Goal: Task Accomplishment & Management: Manage account settings

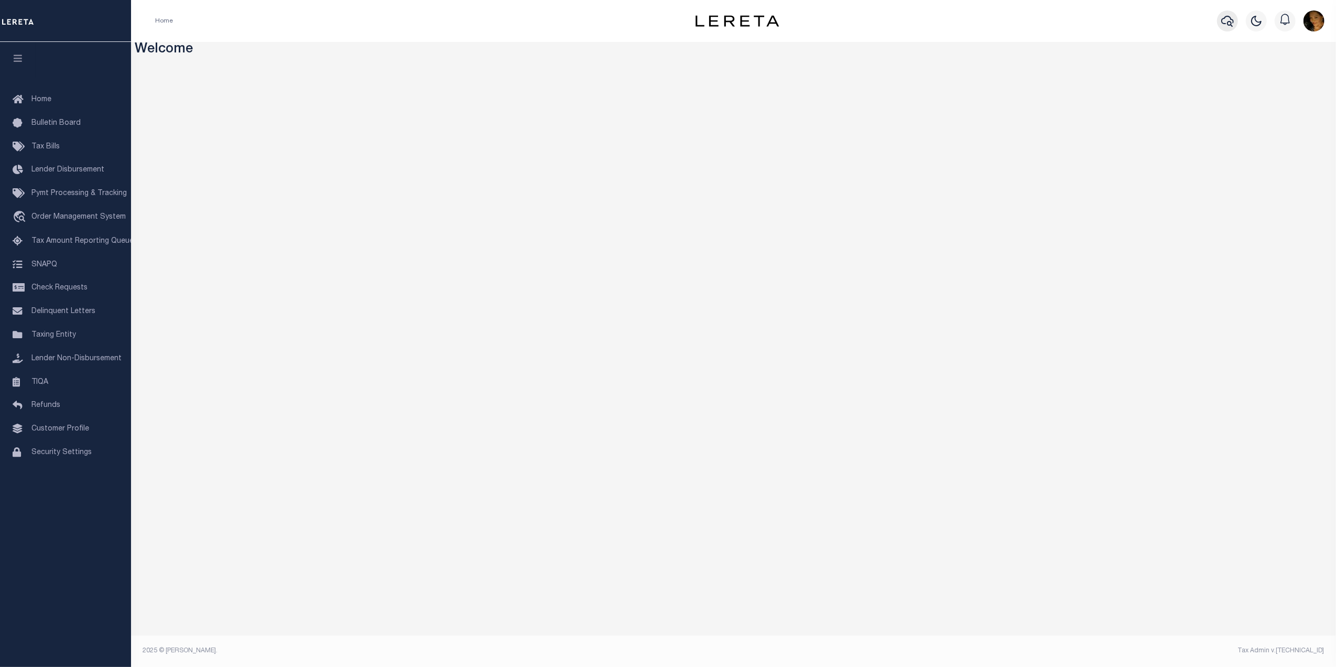
click at [1225, 19] on icon "button" at bounding box center [1227, 21] width 13 height 13
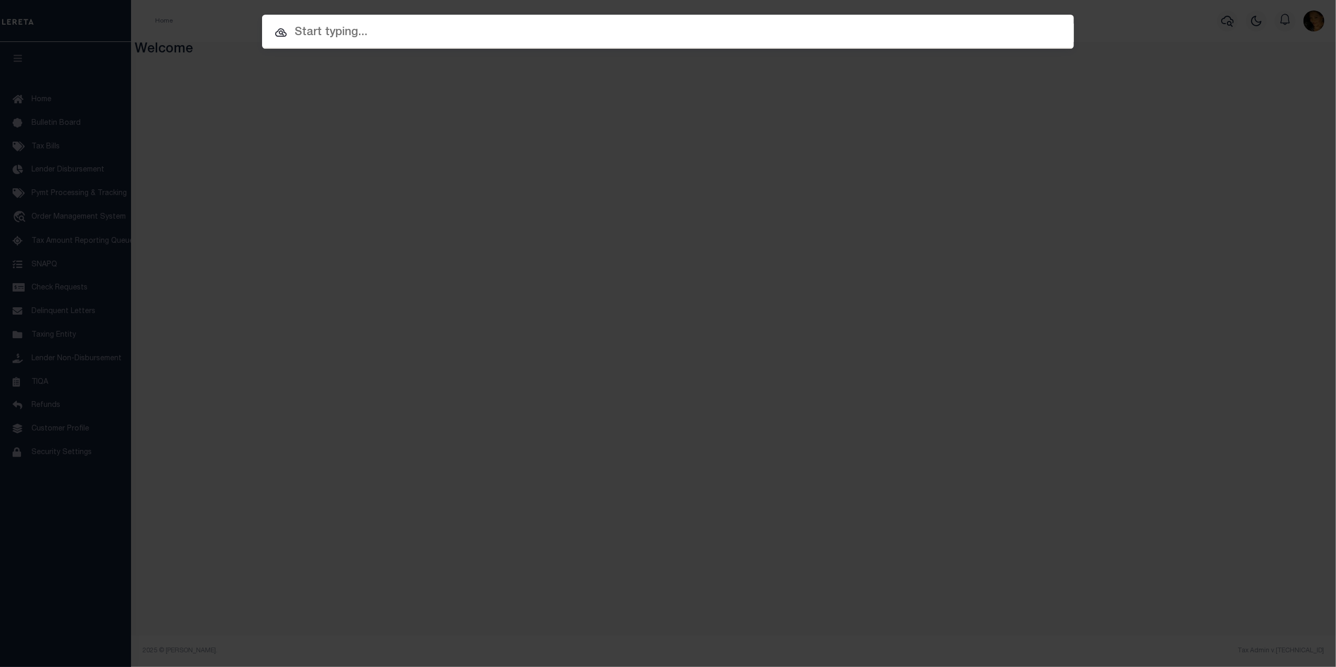
click at [474, 31] on input "text" at bounding box center [668, 33] width 812 height 18
paste input "4203220011032"
type input "4203220011032"
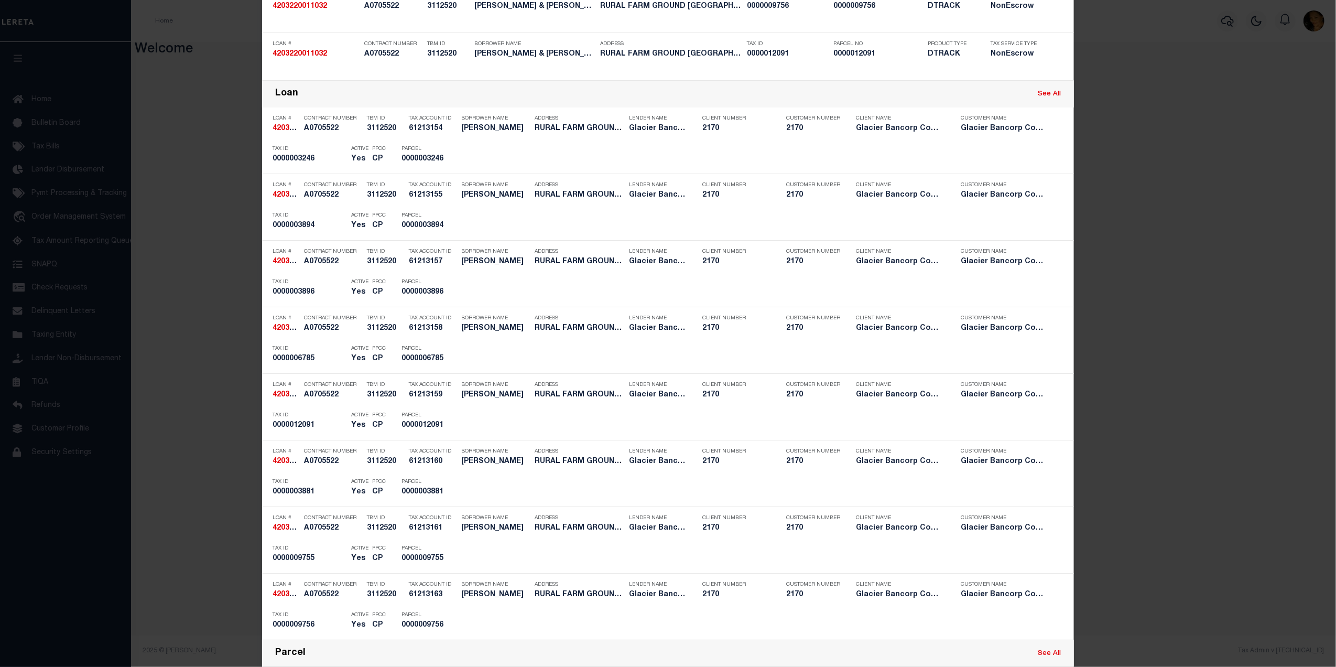
scroll to position [405, 0]
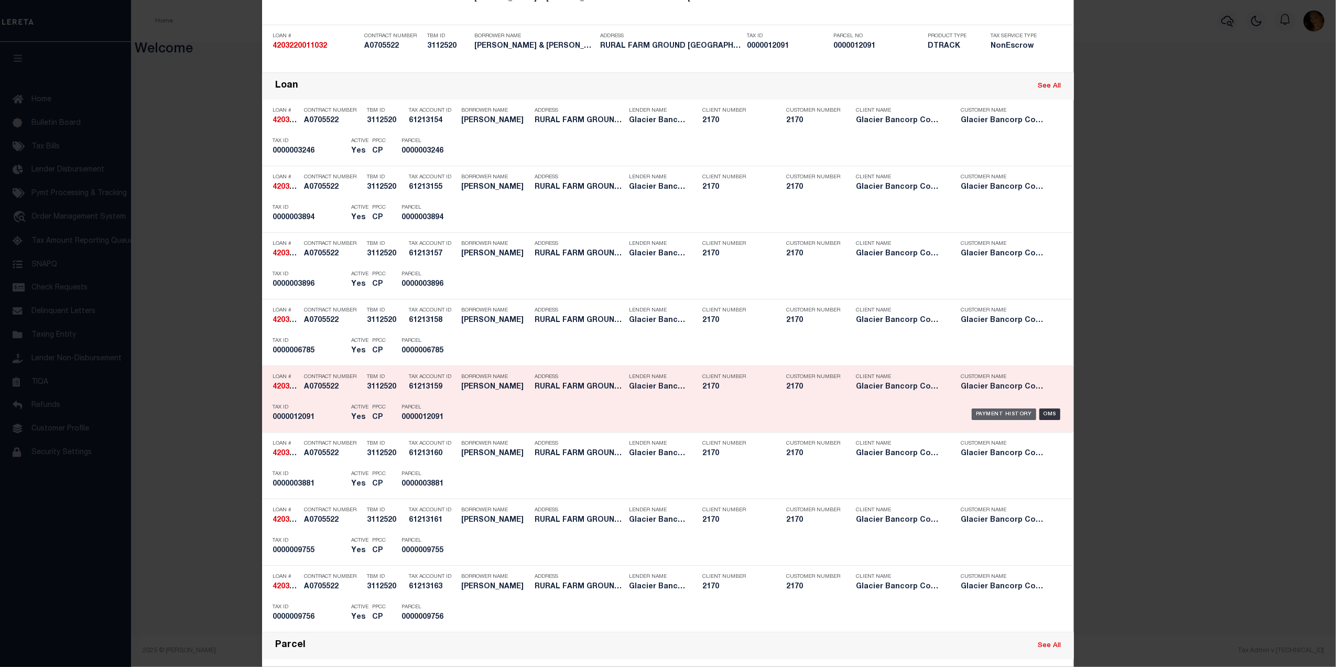
click at [986, 413] on div "Payment History" at bounding box center [1004, 414] width 64 height 12
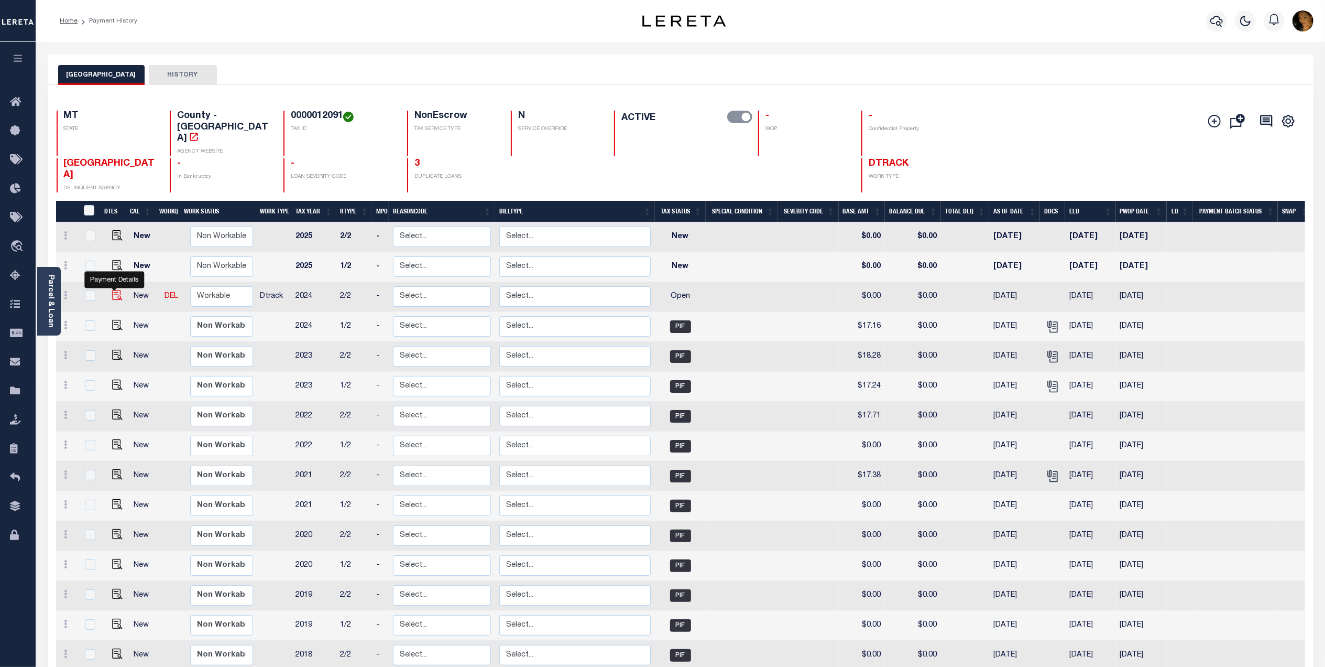
click at [114, 290] on img "" at bounding box center [117, 295] width 10 height 10
checkbox input "true"
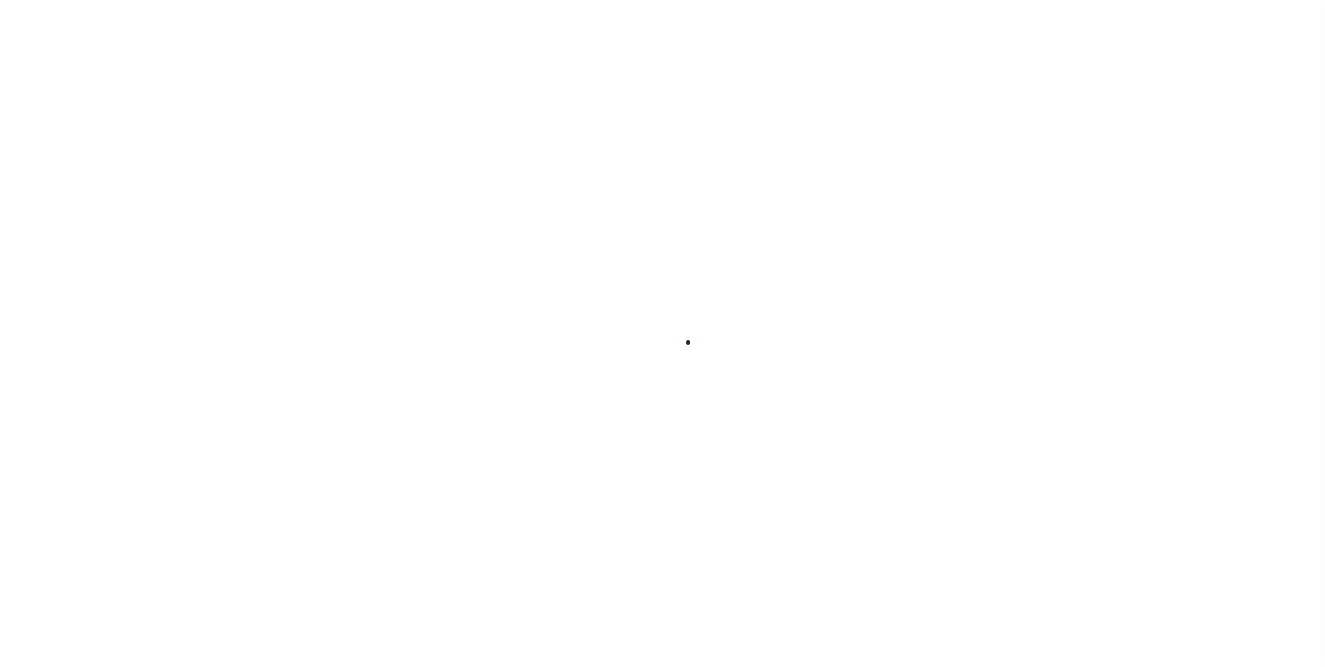
select select "OP2"
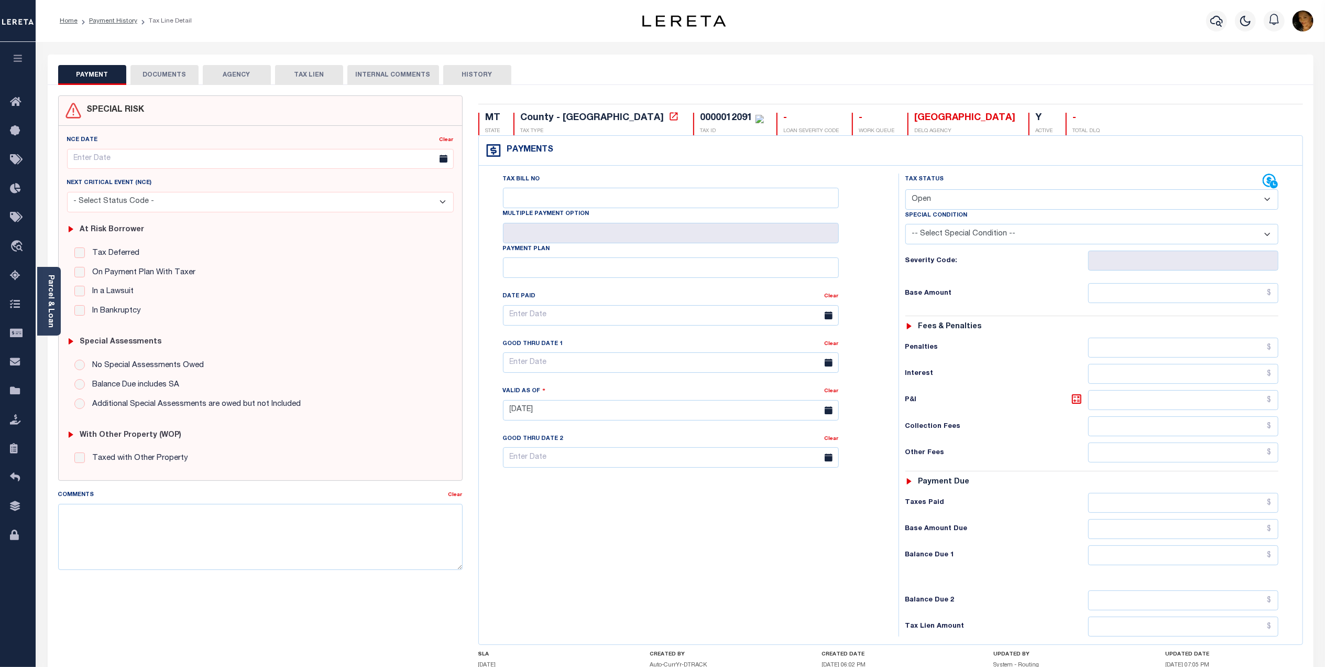
click at [177, 74] on button "DOCUMENTS" at bounding box center [164, 75] width 68 height 20
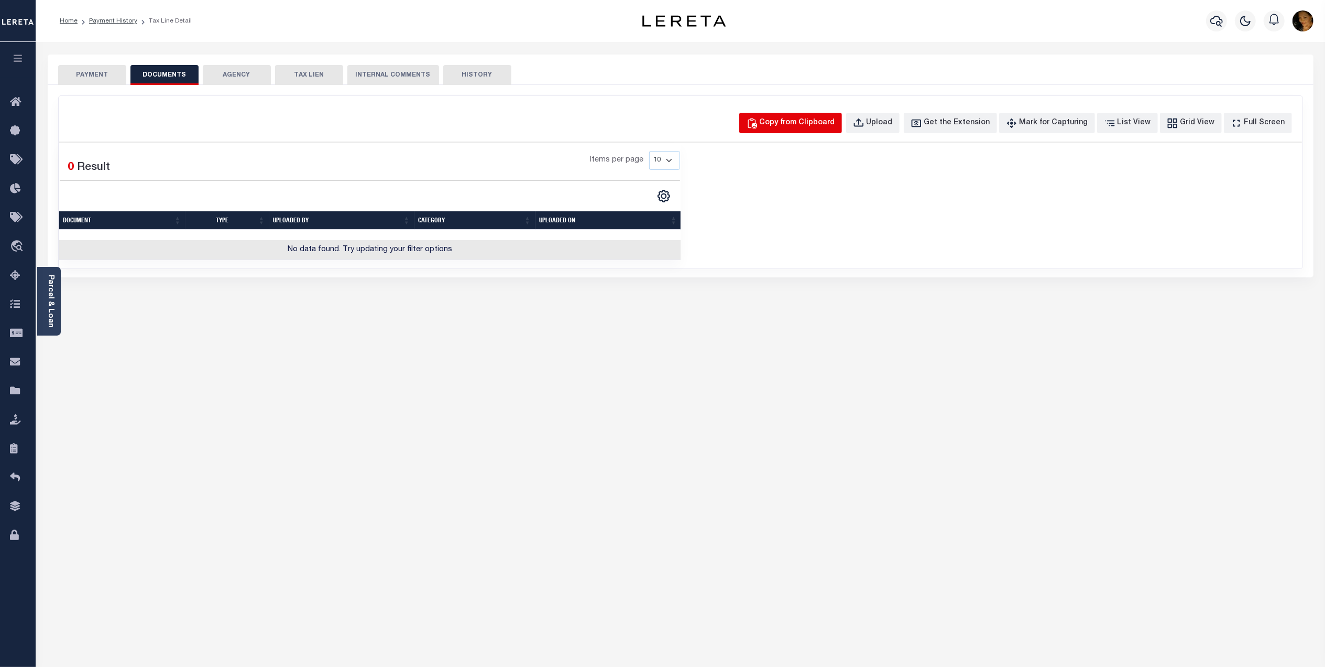
click at [800, 116] on button "Copy from Clipboard" at bounding box center [790, 123] width 103 height 20
select select "POP"
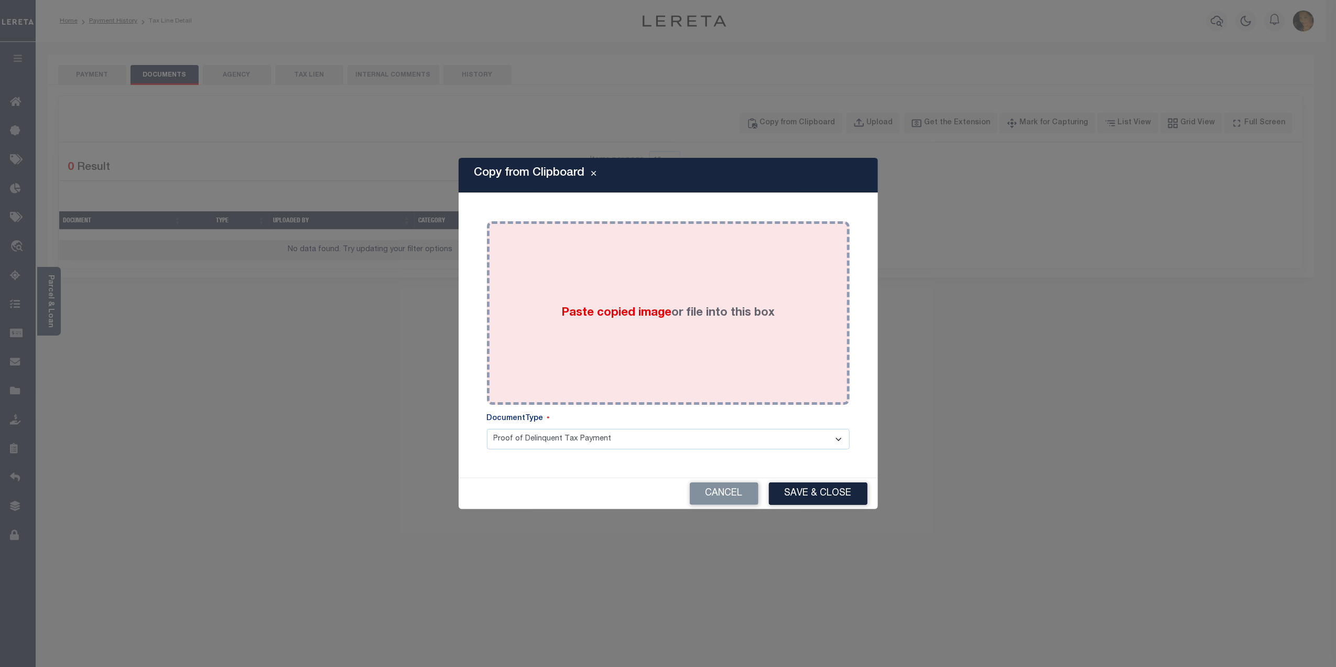
click at [596, 321] on label "Paste copied image or file into this box" at bounding box center [667, 312] width 213 height 17
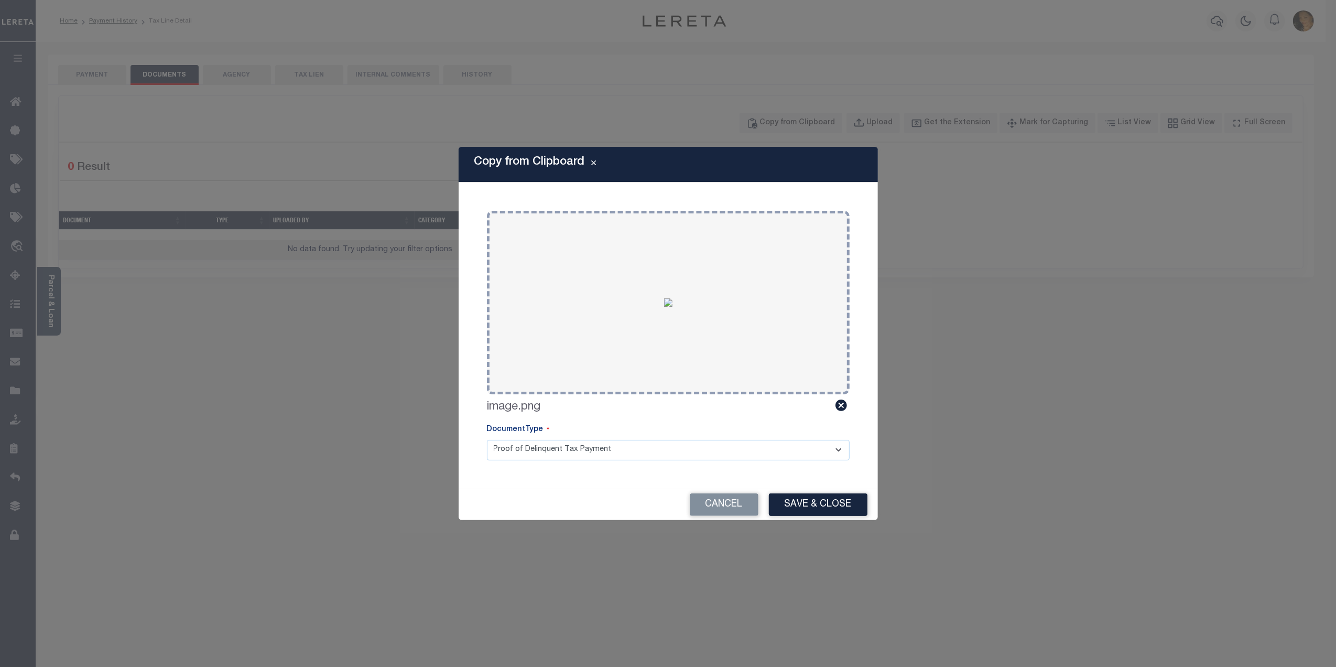
click at [520, 458] on select "Proof of Delinquent Tax Payment" at bounding box center [668, 450] width 363 height 20
click at [487, 440] on select "Proof of Delinquent Tax Payment" at bounding box center [668, 450] width 363 height 20
click at [856, 508] on button "Save & Close" at bounding box center [818, 504] width 99 height 23
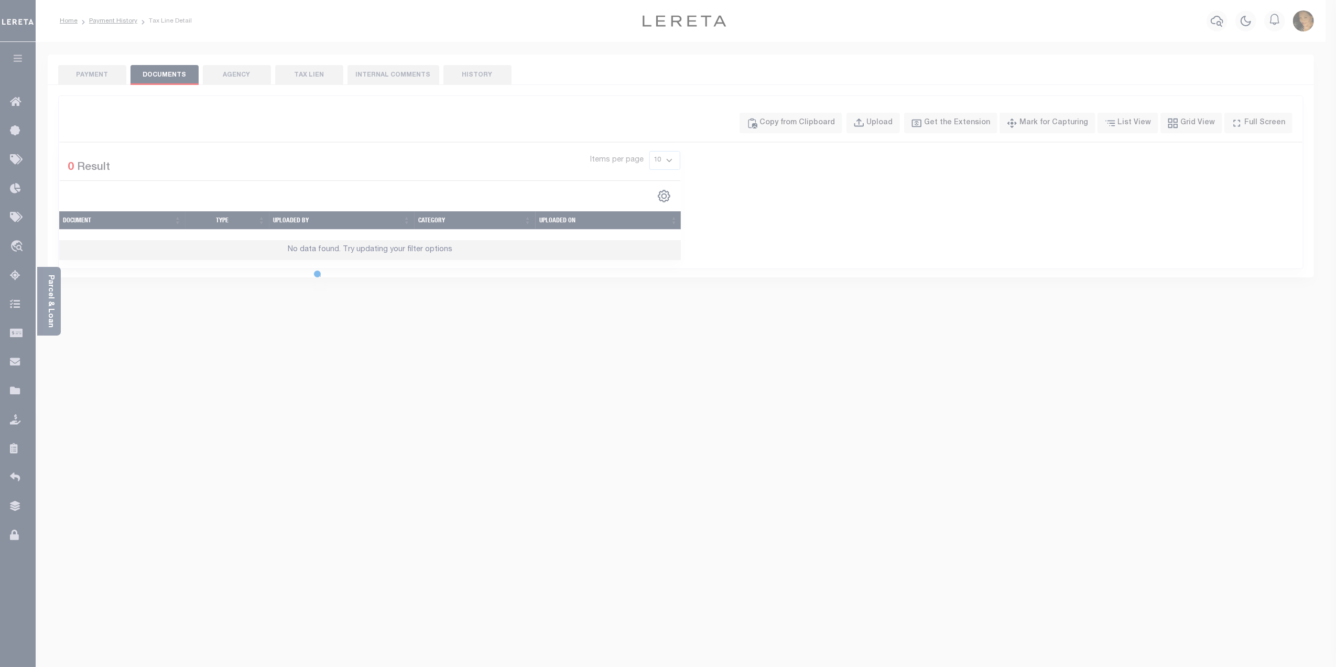
click at [86, 70] on body "Home Payment History Tax Line Detail" at bounding box center [668, 355] width 1336 height 710
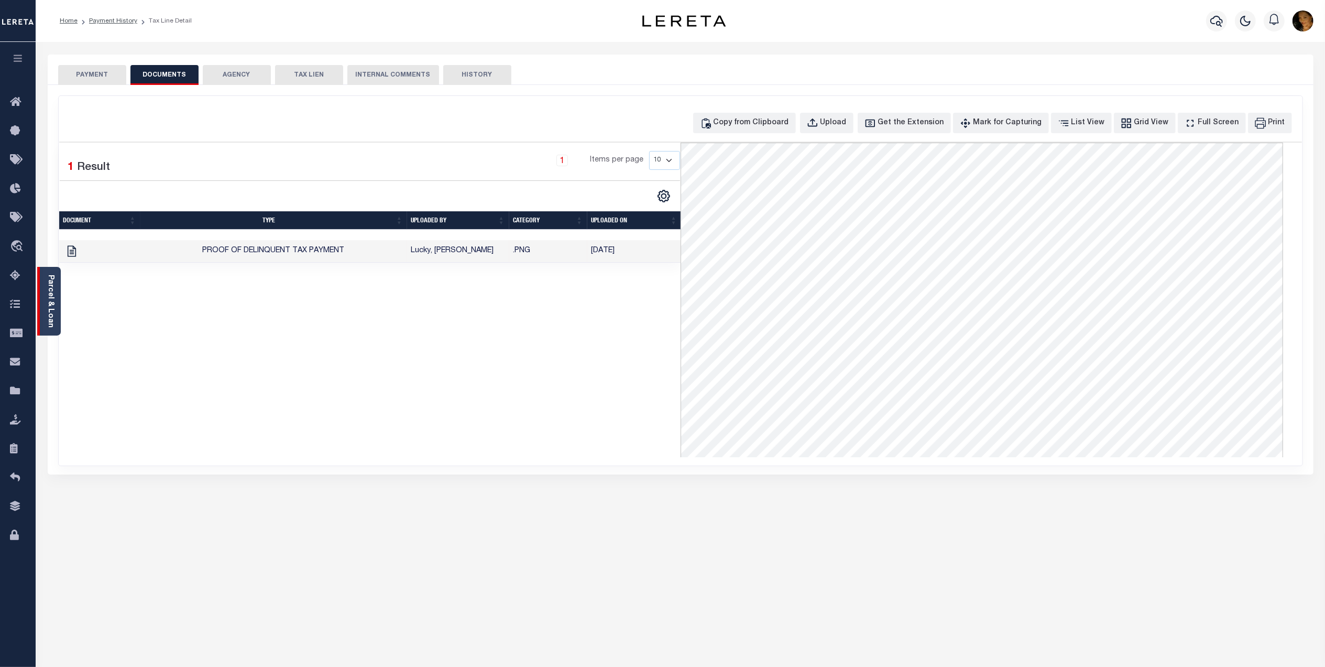
click at [50, 273] on div "Parcel & Loan" at bounding box center [49, 301] width 24 height 69
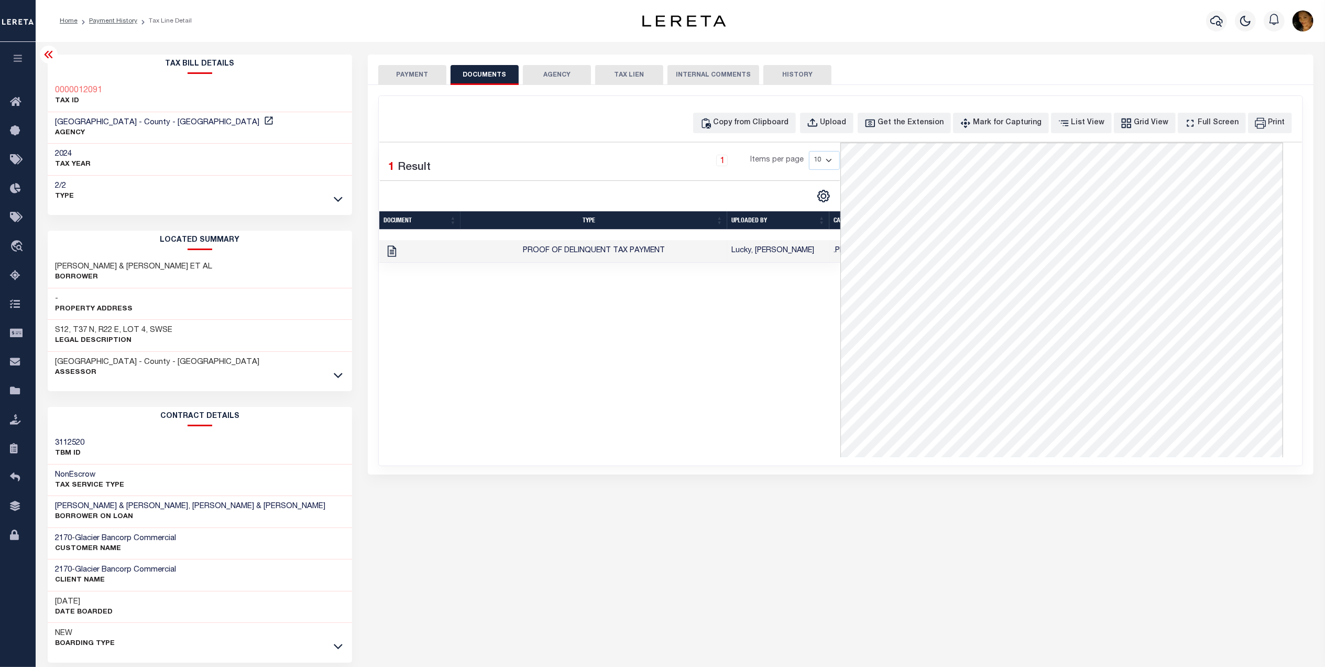
click at [405, 74] on button "PAYMENT" at bounding box center [412, 75] width 68 height 20
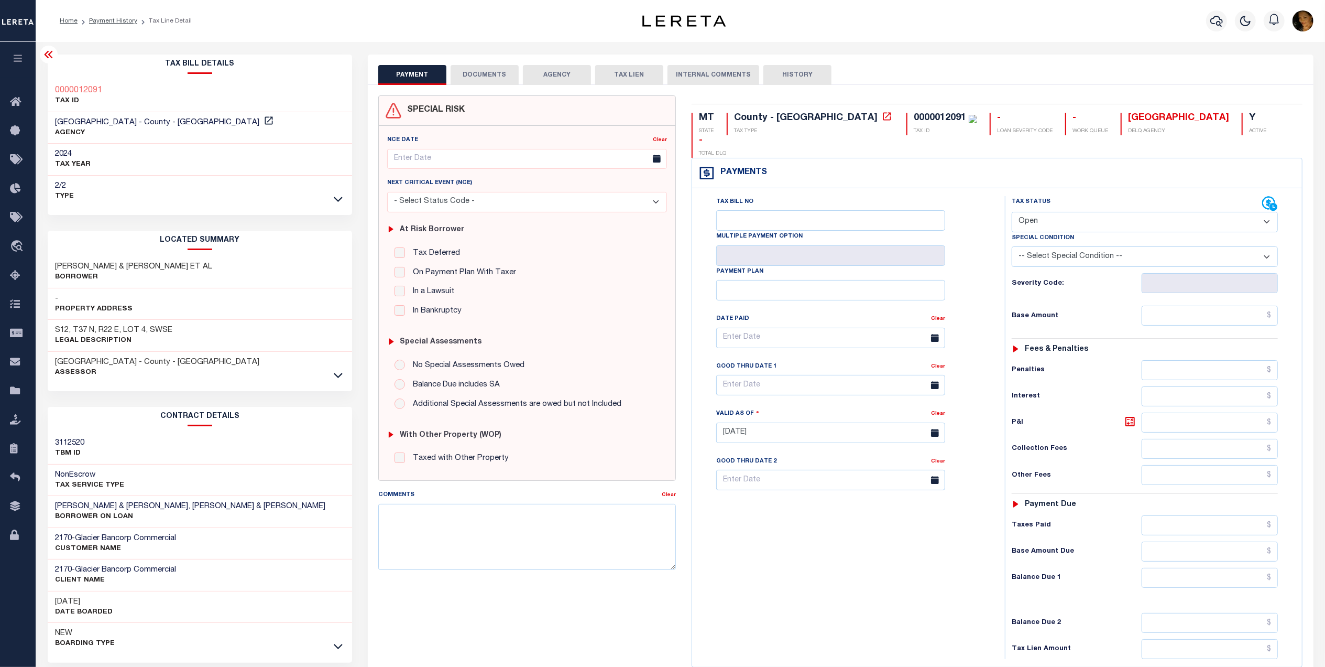
drag, startPoint x: 1028, startPoint y: 197, endPoint x: 1034, endPoint y: 209, distance: 13.1
click at [1028, 212] on select "- Select Status Code - Open Due/Unpaid Paid Incomplete No Tax Due Internal Refu…" at bounding box center [1145, 222] width 266 height 20
select select "PYD"
click at [1012, 212] on select "- Select Status Code - Open Due/Unpaid Paid Incomplete No Tax Due Internal Refu…" at bounding box center [1145, 222] width 266 height 20
type input "08/19/2025"
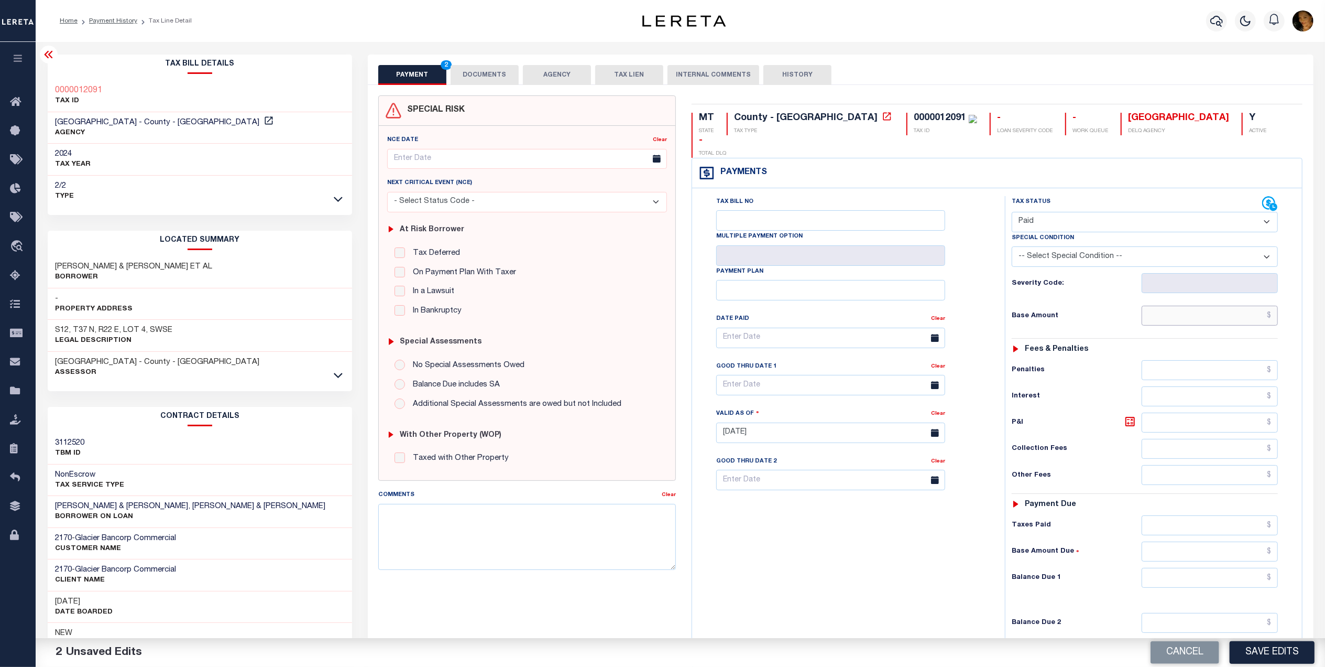
click at [1206, 306] on input "text" at bounding box center [1210, 316] width 137 height 20
drag, startPoint x: 1241, startPoint y: 300, endPoint x: 1418, endPoint y: 343, distance: 181.6
click at [1325, 343] on html "Home Payment History Tax Line Detail" at bounding box center [662, 394] width 1325 height 789
type input "$17.15"
click at [1214, 568] on input "text" at bounding box center [1210, 578] width 137 height 20
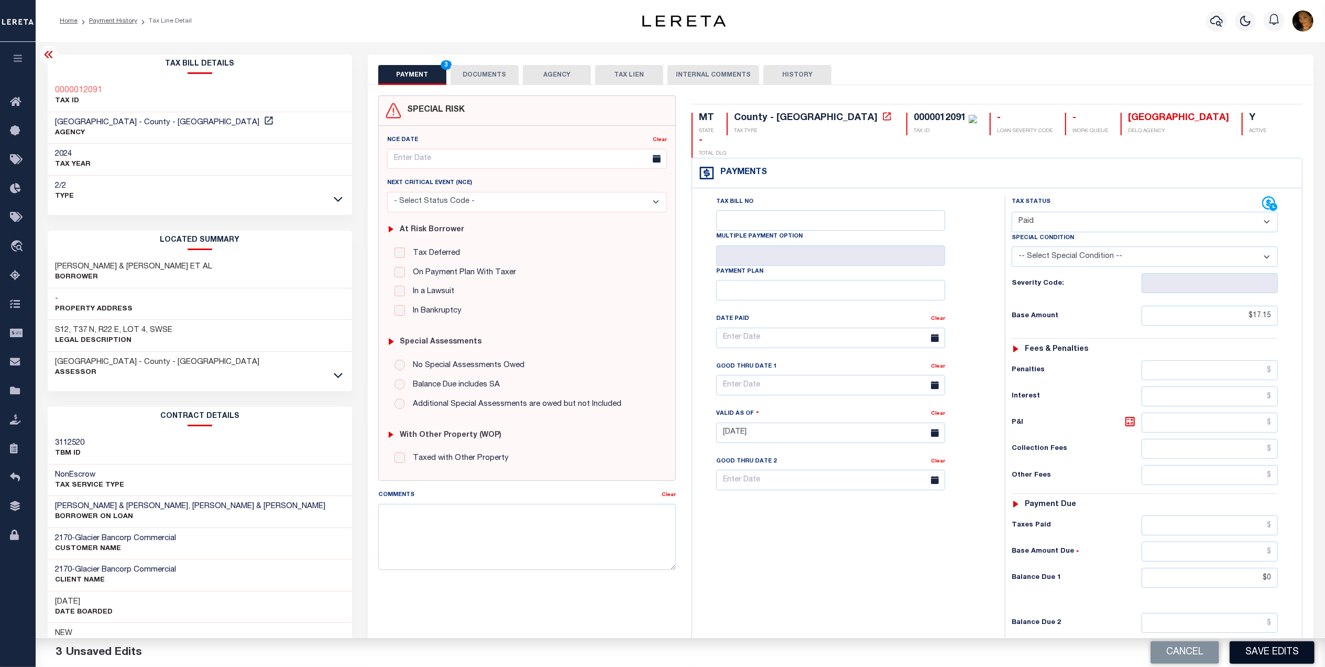
type input "$0.00"
click at [1281, 657] on button "Save Edits" at bounding box center [1272, 652] width 85 height 23
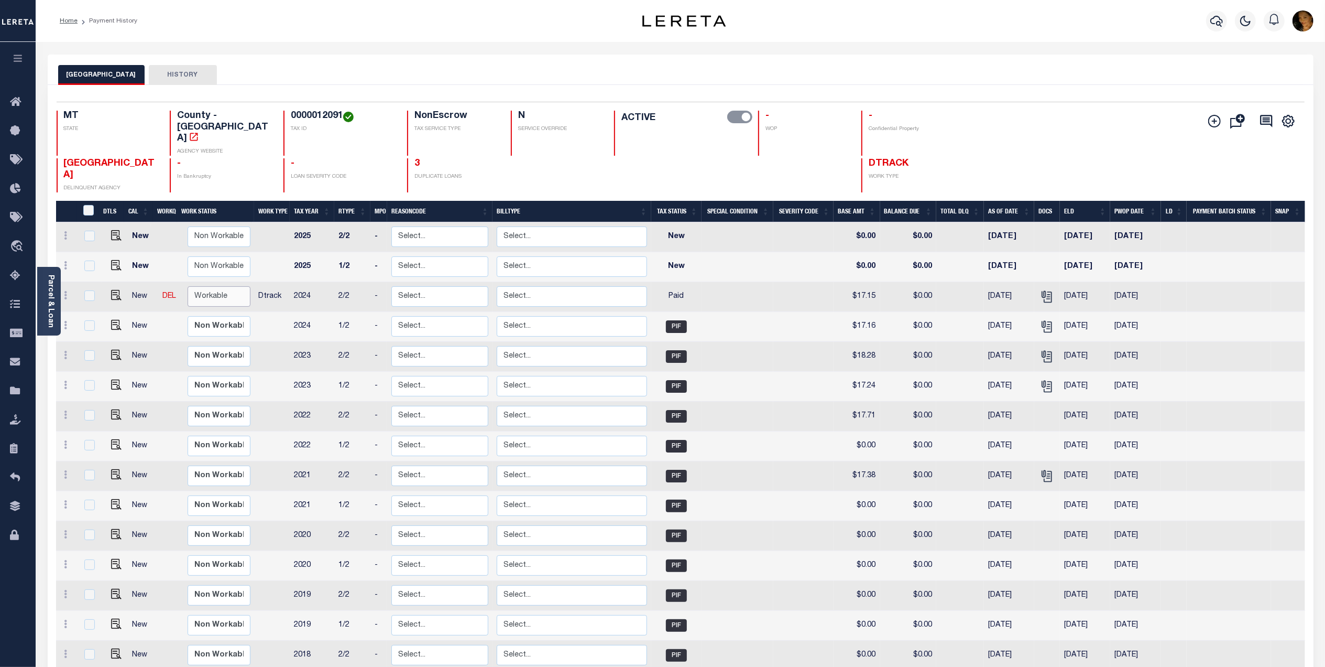
click at [204, 286] on select "Non Workable Workable" at bounding box center [219, 296] width 63 height 20
checkbox input "true"
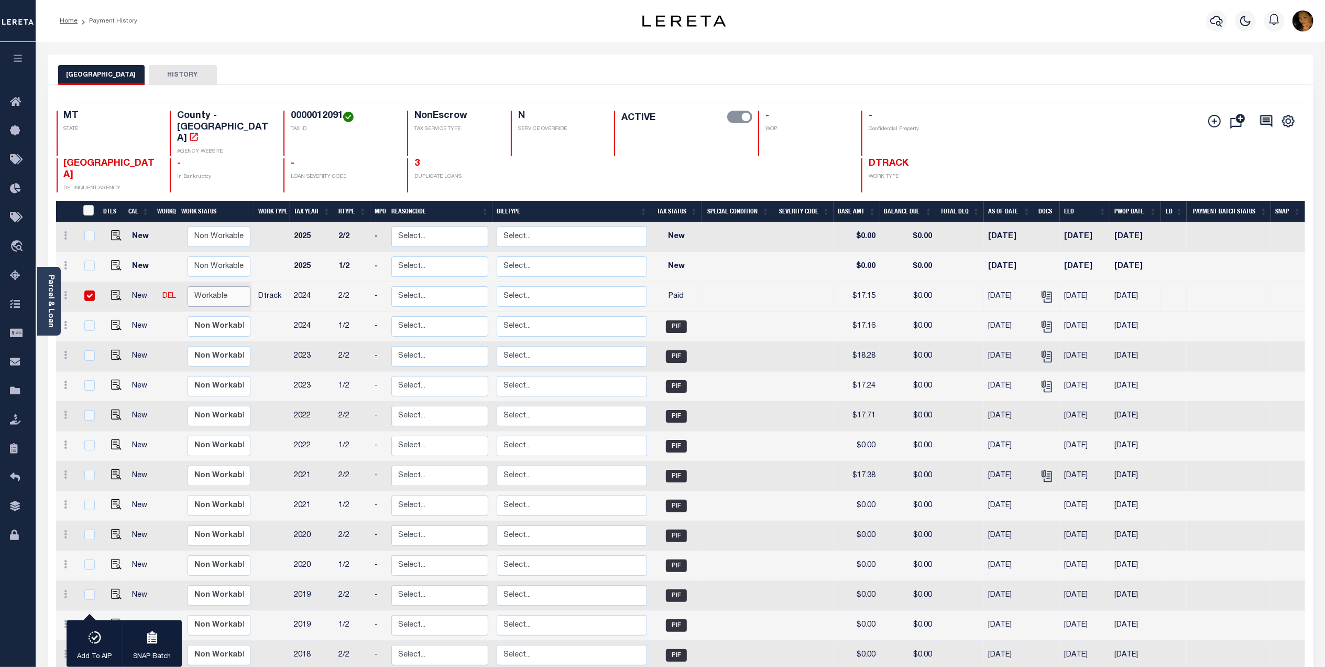
select select "true"
click at [188, 286] on select "Non Workable Workable" at bounding box center [219, 296] width 63 height 20
checkbox input "false"
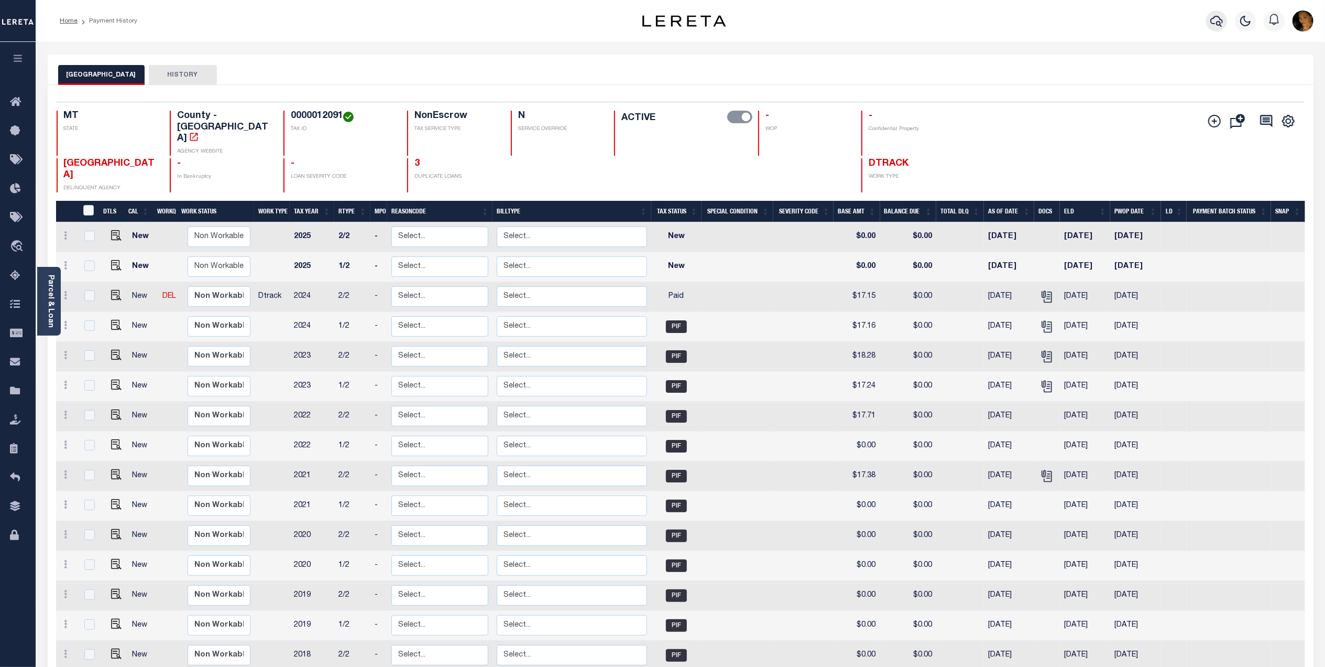
click at [1215, 22] on icon "button" at bounding box center [1217, 21] width 13 height 13
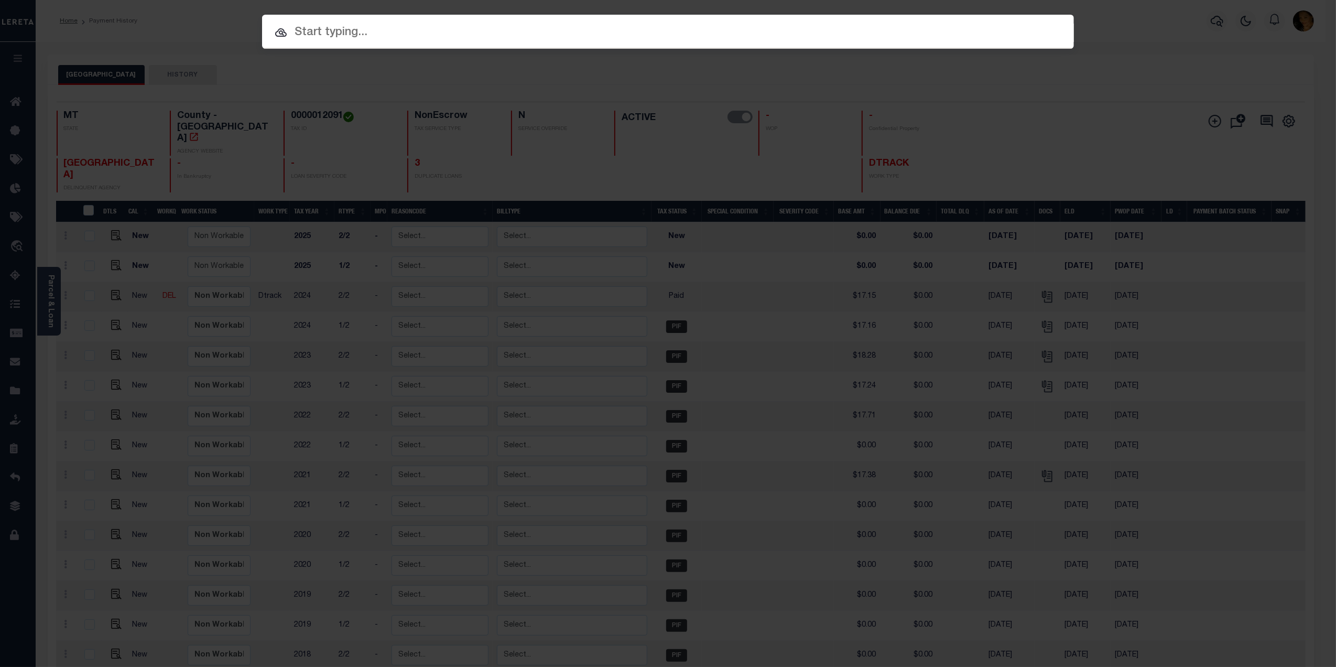
click at [346, 32] on input "text" at bounding box center [668, 33] width 812 height 18
paste input "4206240014983"
type input "4206240014983"
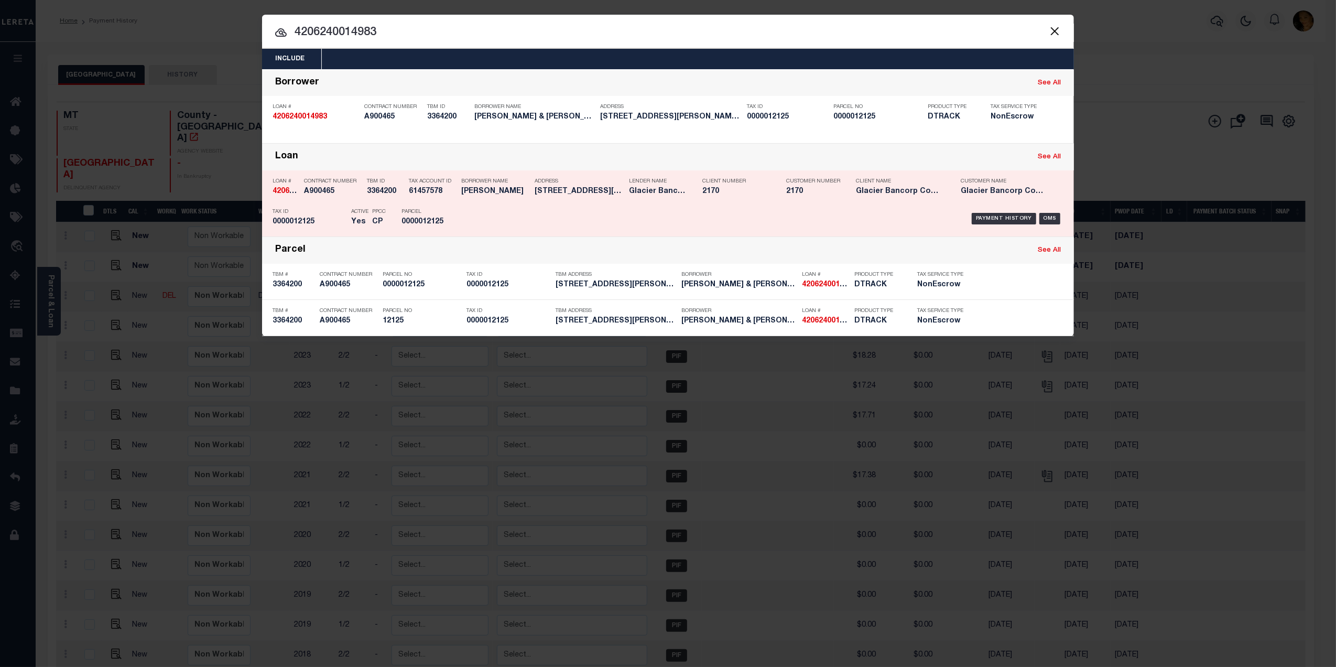
click at [567, 218] on div "Payment History OMS" at bounding box center [763, 218] width 599 height 30
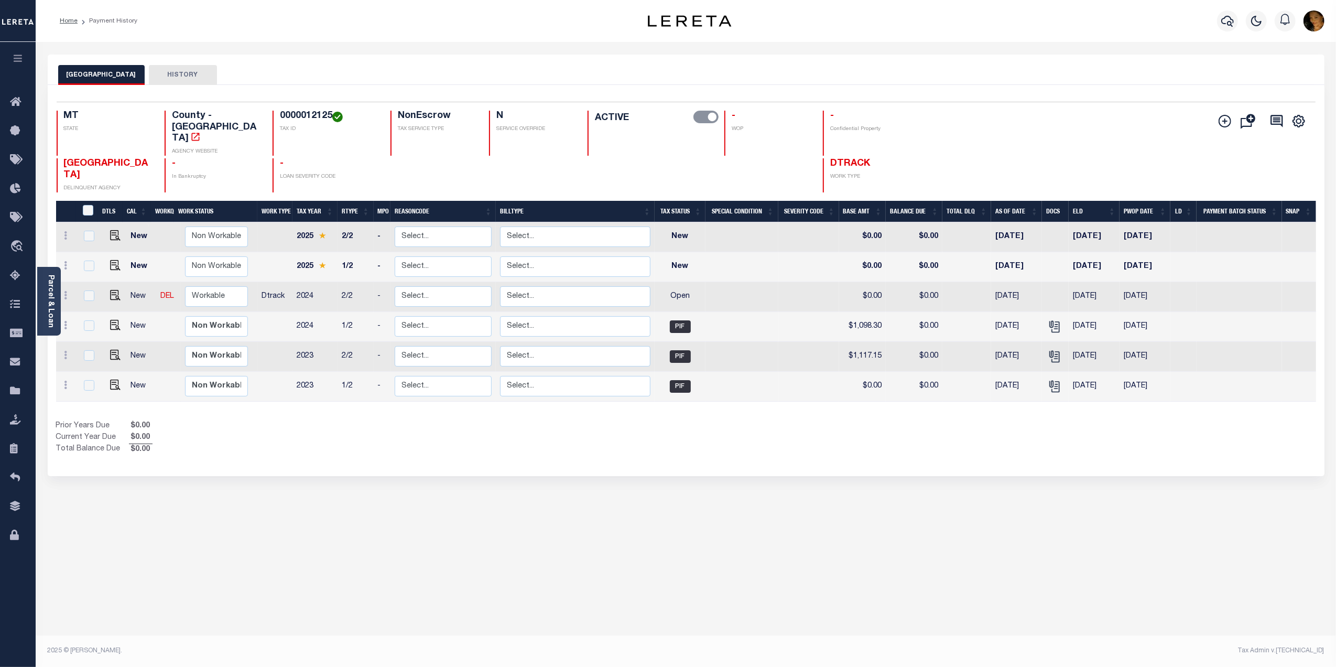
click at [285, 114] on h4 "0000012125" at bounding box center [329, 117] width 98 height 12
copy h4 "0000012125"
click at [210, 286] on select "Non Workable Workable" at bounding box center [216, 296] width 63 height 20
checkbox input "true"
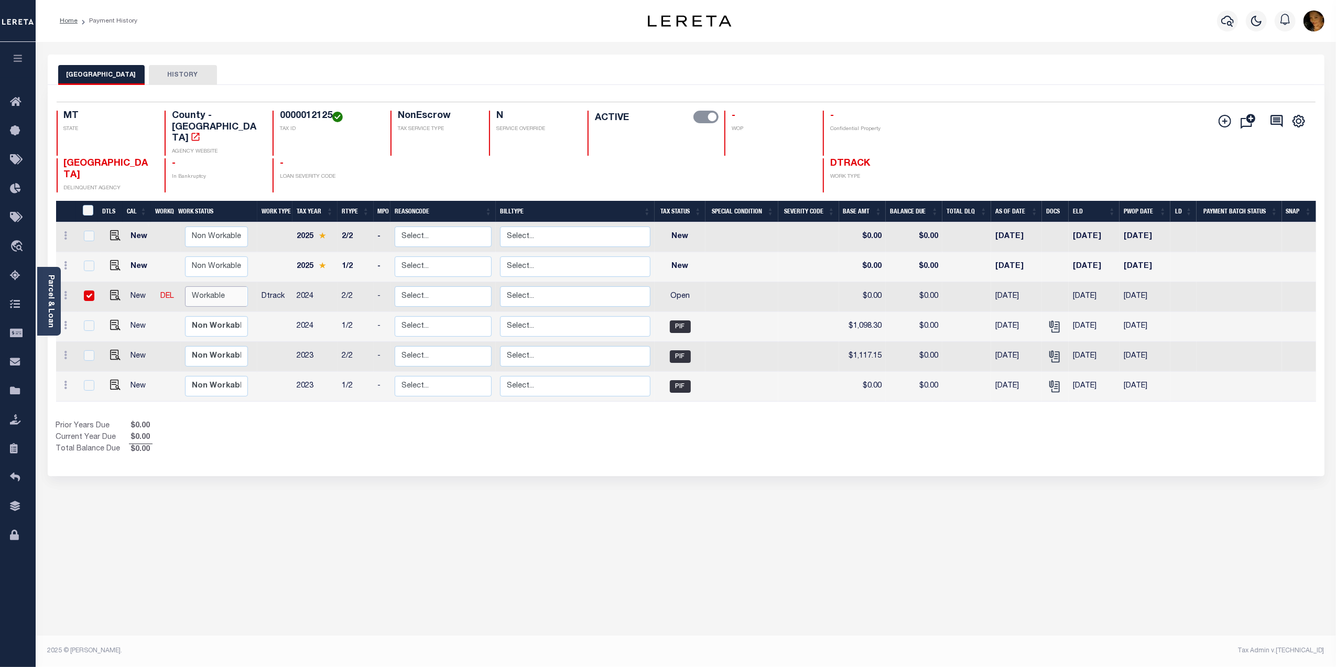
checkbox input "true"
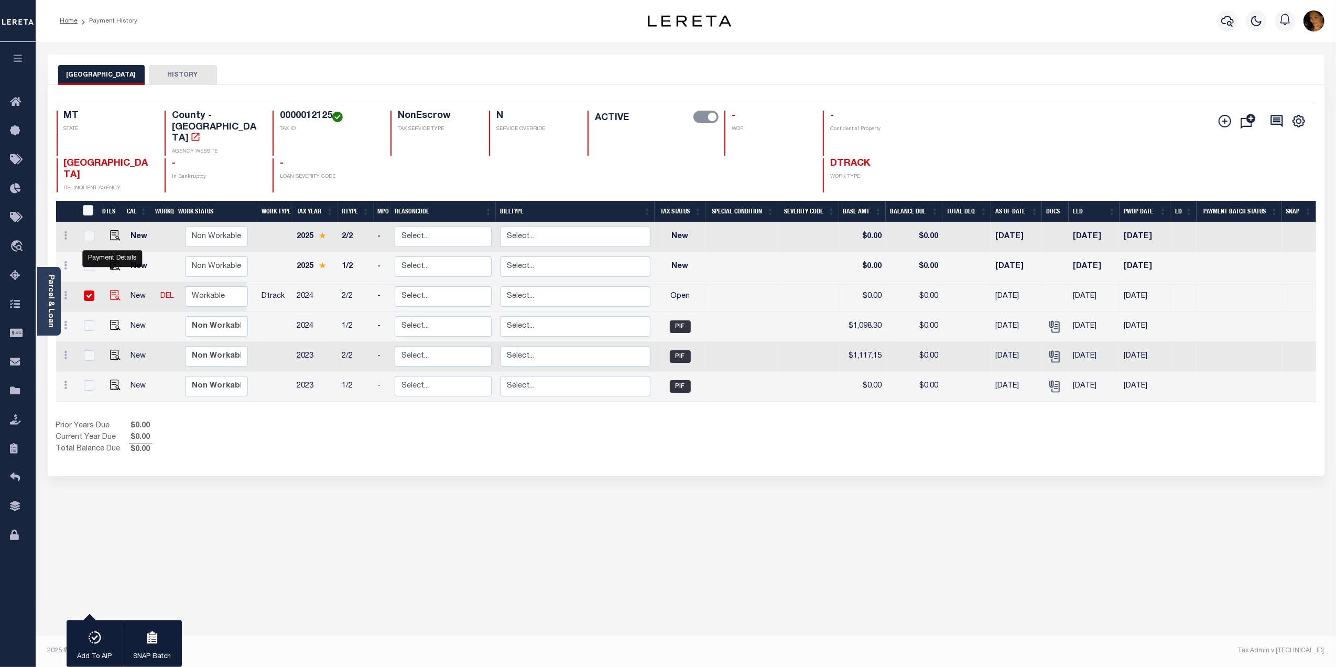
click at [111, 290] on img "" at bounding box center [115, 295] width 10 height 10
checkbox input "false"
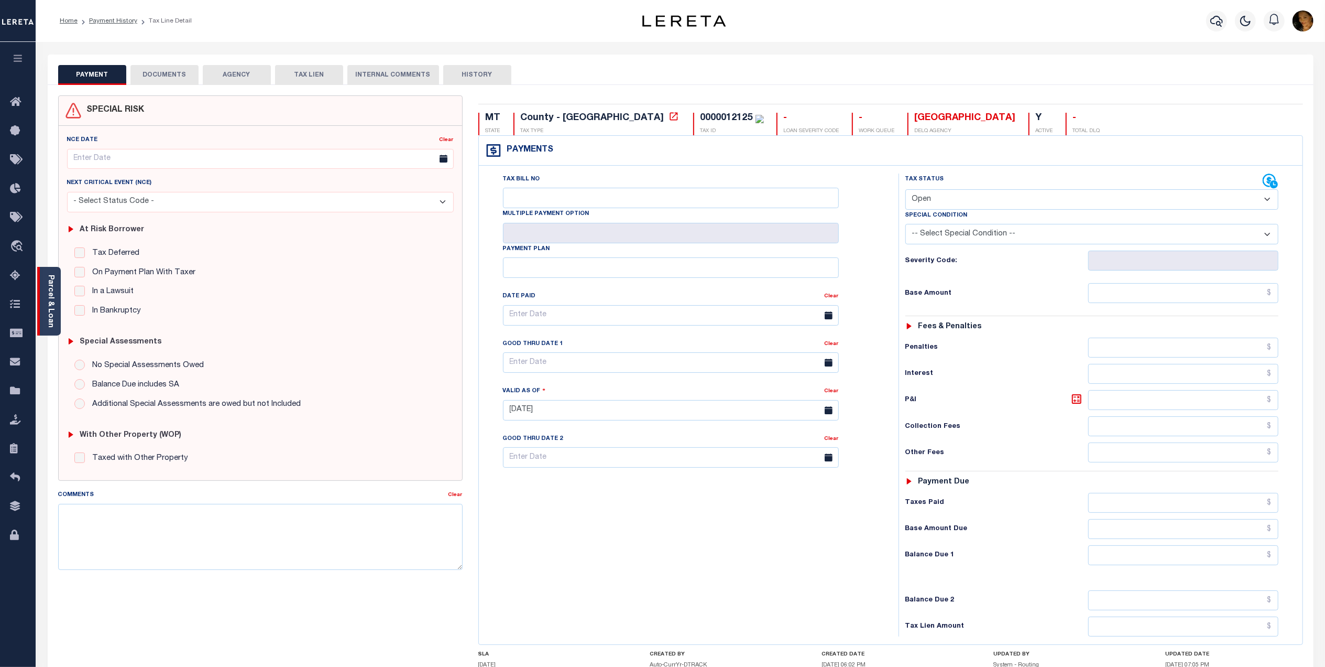
click at [48, 285] on link "Parcel & Loan" at bounding box center [50, 301] width 7 height 53
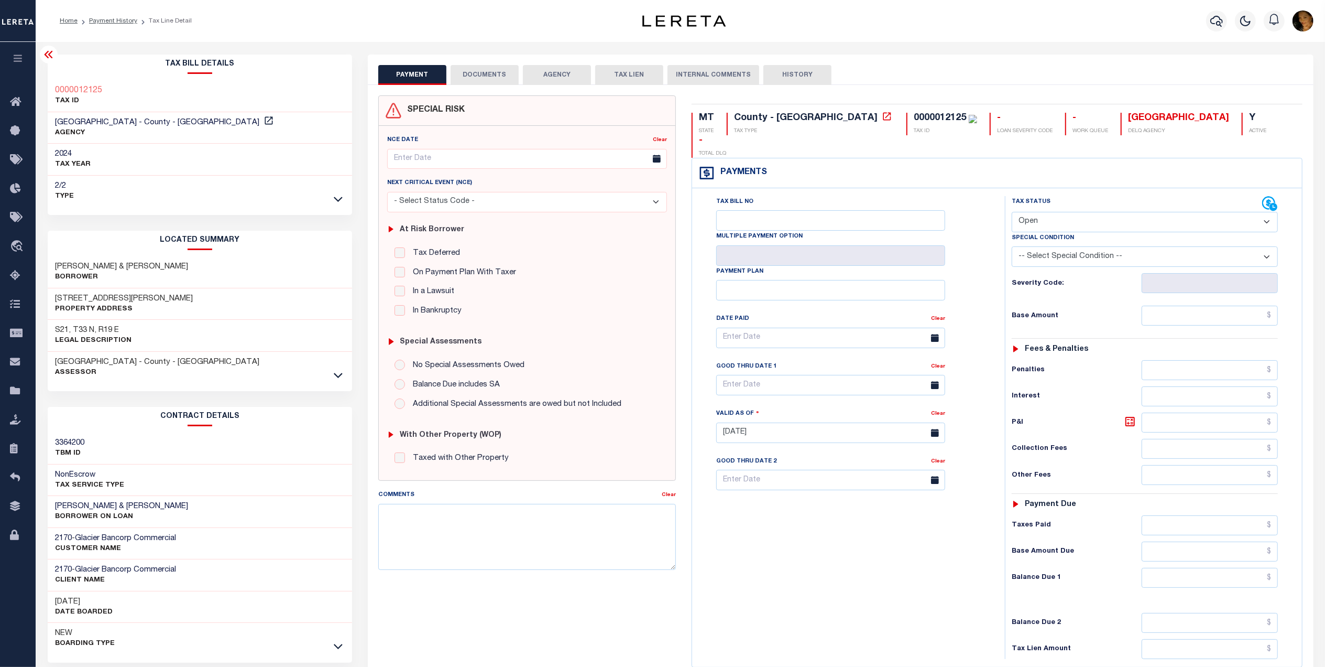
click at [1042, 212] on select "- Select Status Code - Open Due/Unpaid Paid Incomplete No Tax Due Internal Refu…" at bounding box center [1145, 222] width 266 height 20
select select "PYD"
click at [1012, 212] on select "- Select Status Code - Open Due/Unpaid Paid Incomplete No Tax Due Internal Refu…" at bounding box center [1145, 222] width 266 height 20
type input "[DATE]"
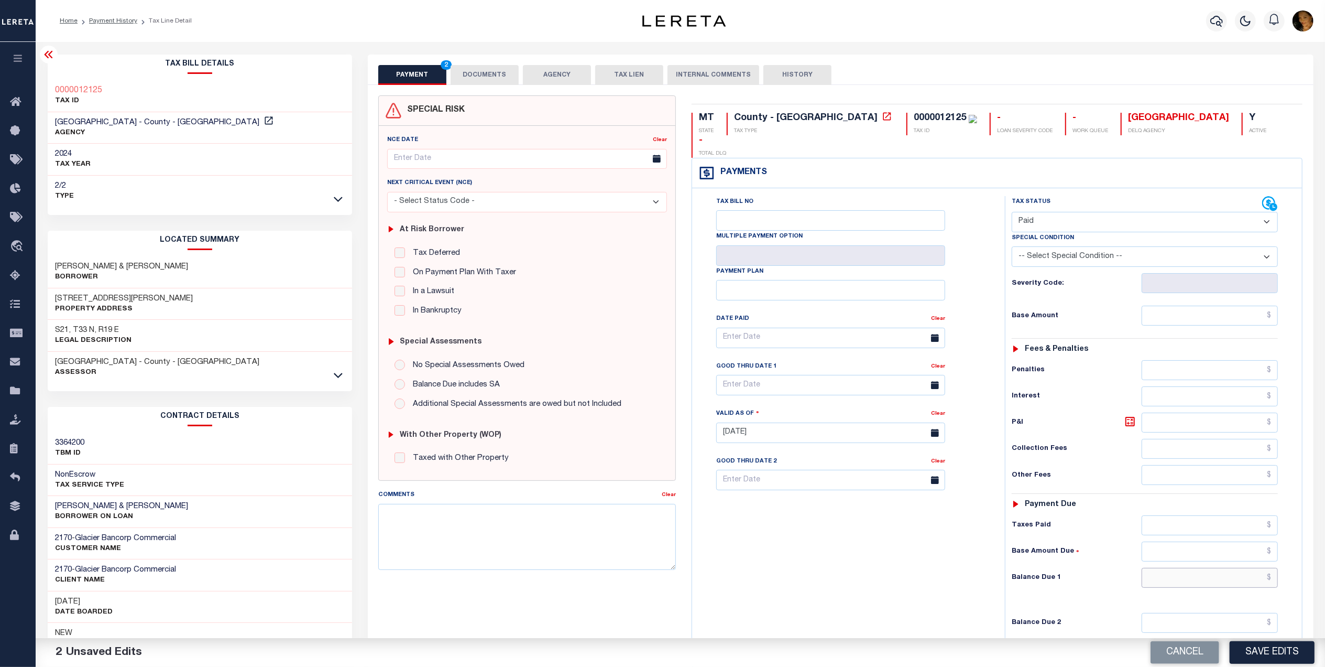
click at [1217, 568] on input "text" at bounding box center [1210, 578] width 137 height 20
type input "$0.00"
click at [1203, 306] on input "text" at bounding box center [1210, 316] width 137 height 20
type input "$1,098.27"
drag, startPoint x: 484, startPoint y: 76, endPoint x: 532, endPoint y: 93, distance: 51.2
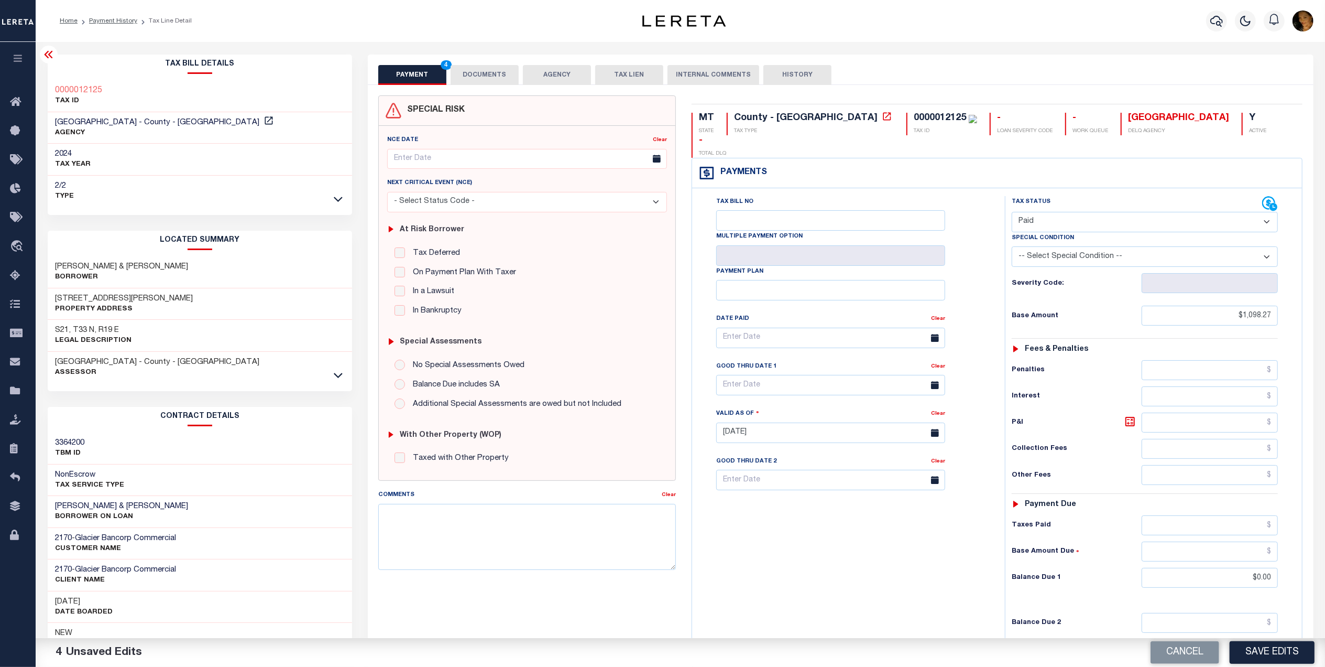
click at [484, 76] on button "DOCUMENTS" at bounding box center [485, 75] width 68 height 20
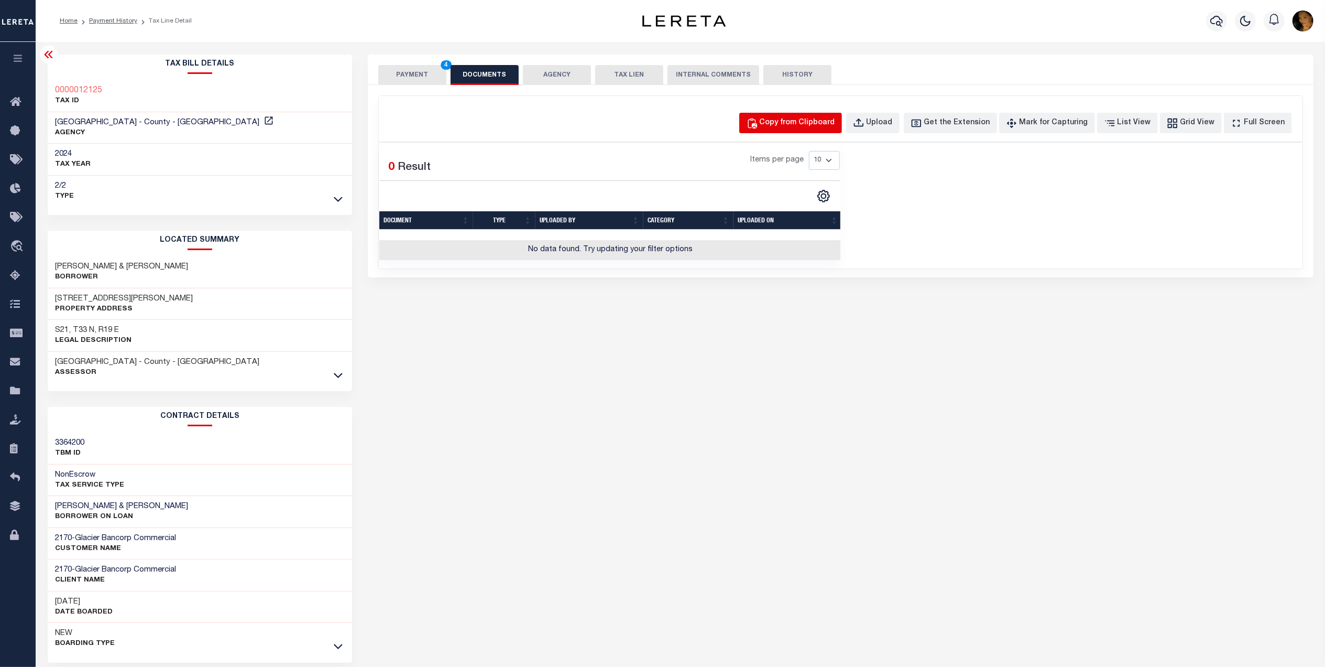
click at [831, 124] on div "Copy from Clipboard" at bounding box center [797, 123] width 75 height 12
select select "POP"
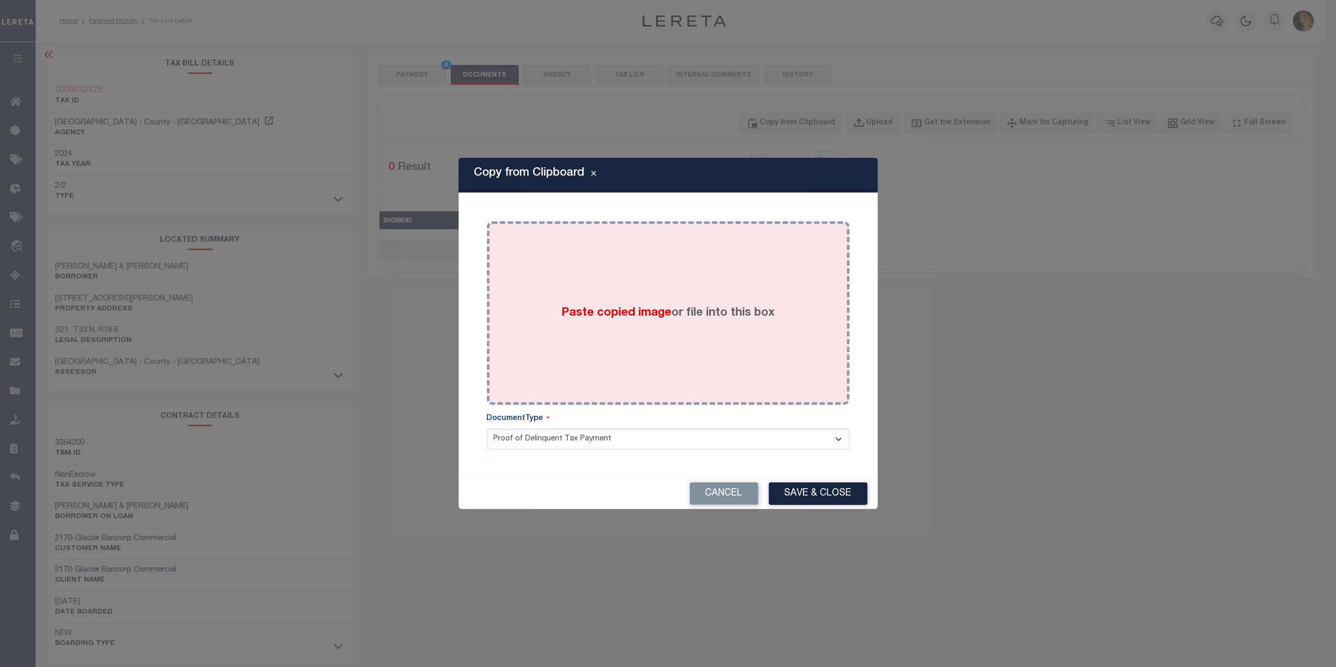
click at [726, 331] on div "Paste copied image or file into this box" at bounding box center [668, 313] width 347 height 168
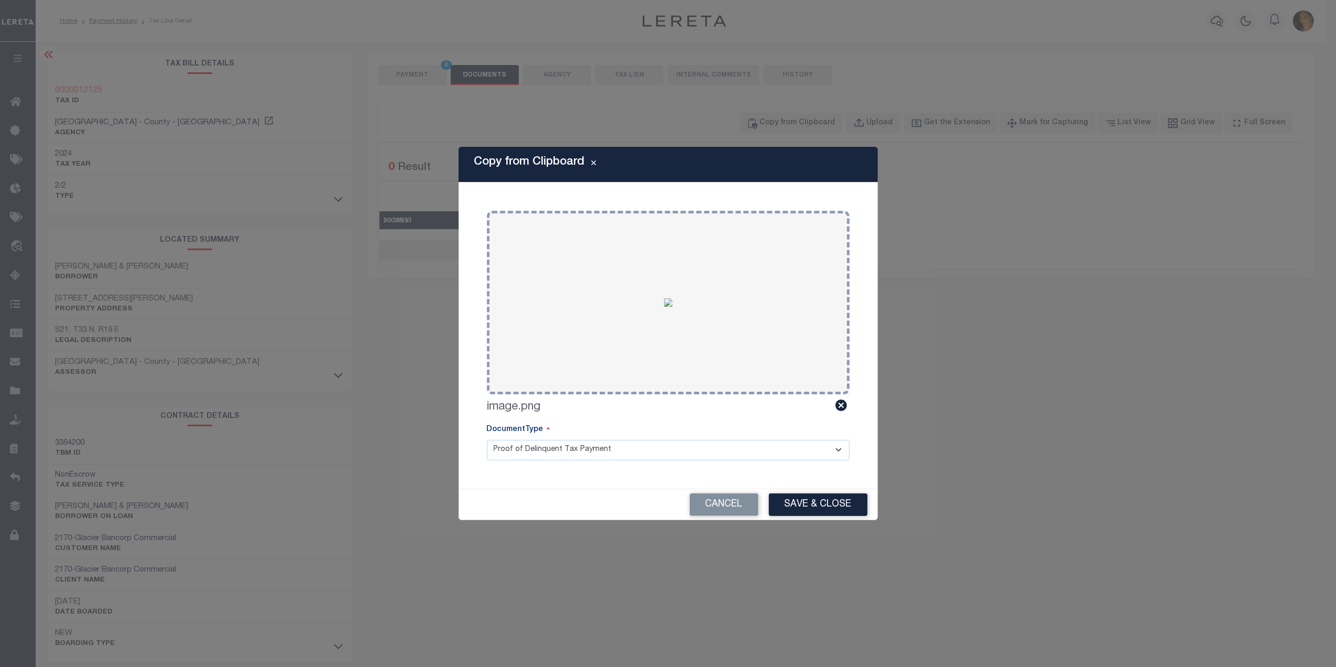
click at [624, 445] on select "Proof of Delinquent Tax Payment" at bounding box center [668, 450] width 363 height 20
click at [487, 440] on select "Proof of Delinquent Tax Payment" at bounding box center [668, 450] width 363 height 20
click at [847, 507] on button "Save & Close" at bounding box center [818, 504] width 99 height 23
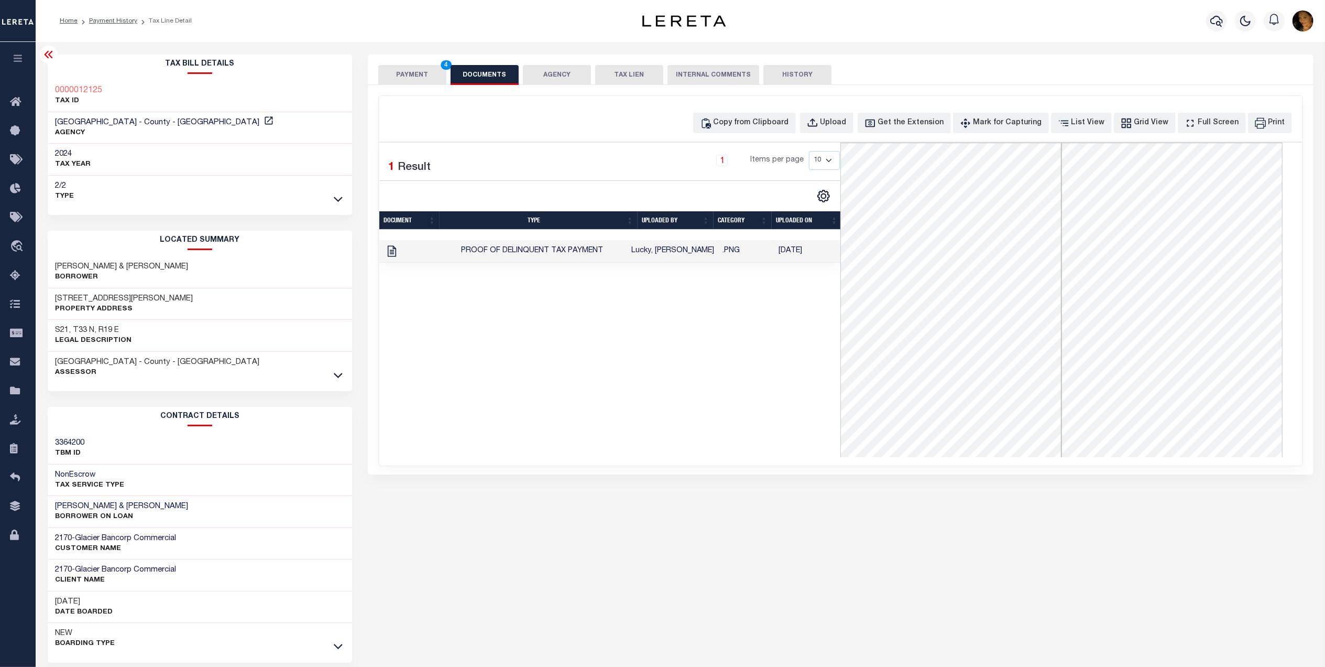
click at [406, 78] on button "PAYMENT 4" at bounding box center [412, 75] width 68 height 20
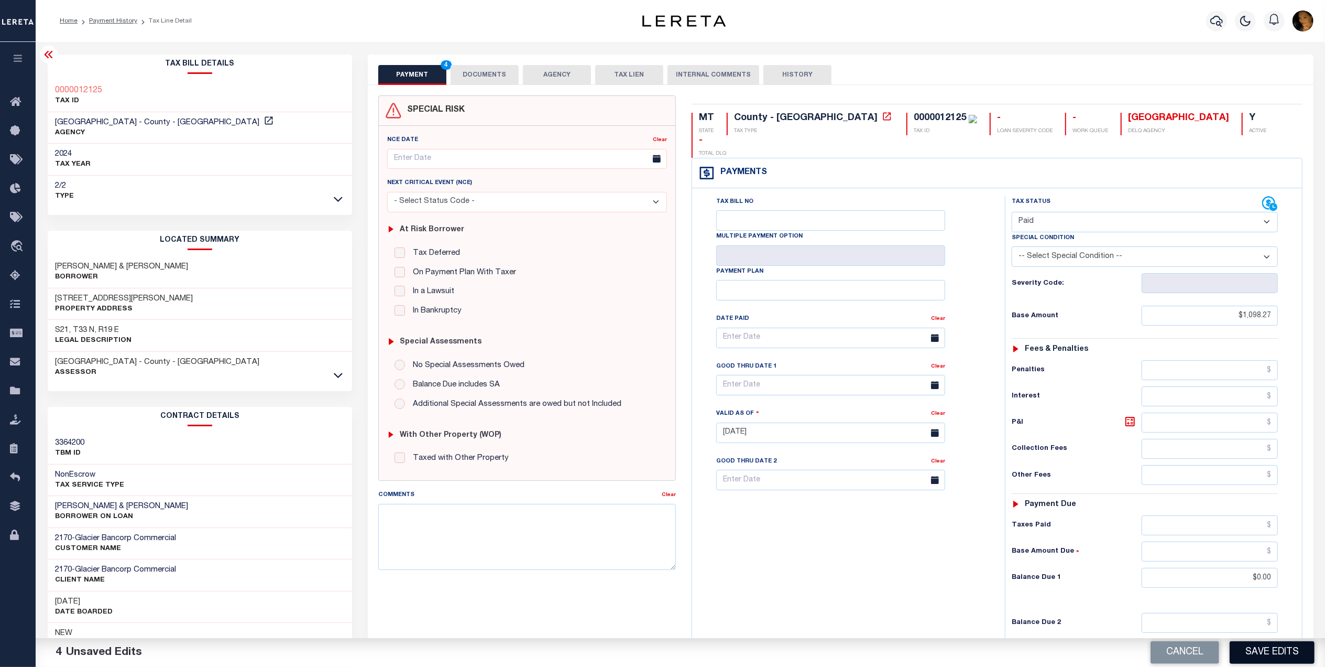
click at [1274, 654] on button "Save Edits" at bounding box center [1272, 652] width 85 height 23
checkbox input "false"
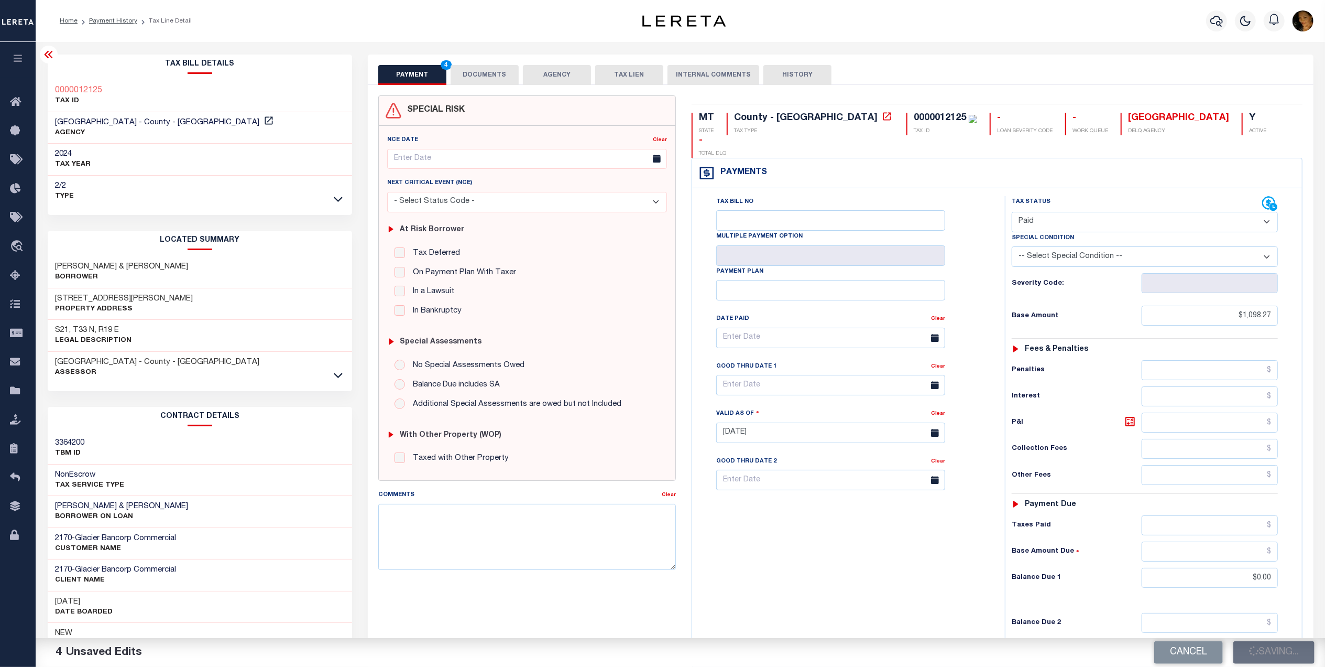
type input "$1,098.27"
type input "$0"
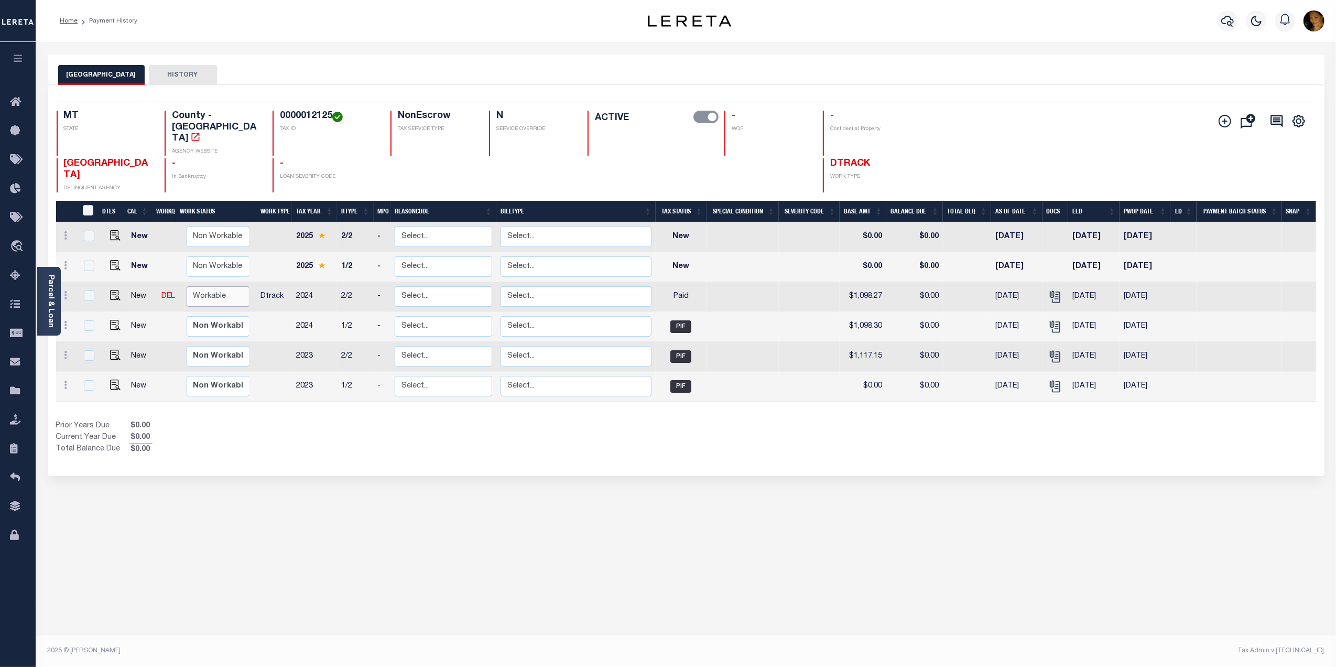
click at [208, 286] on select "Non Workable Workable" at bounding box center [218, 296] width 63 height 20
checkbox input "true"
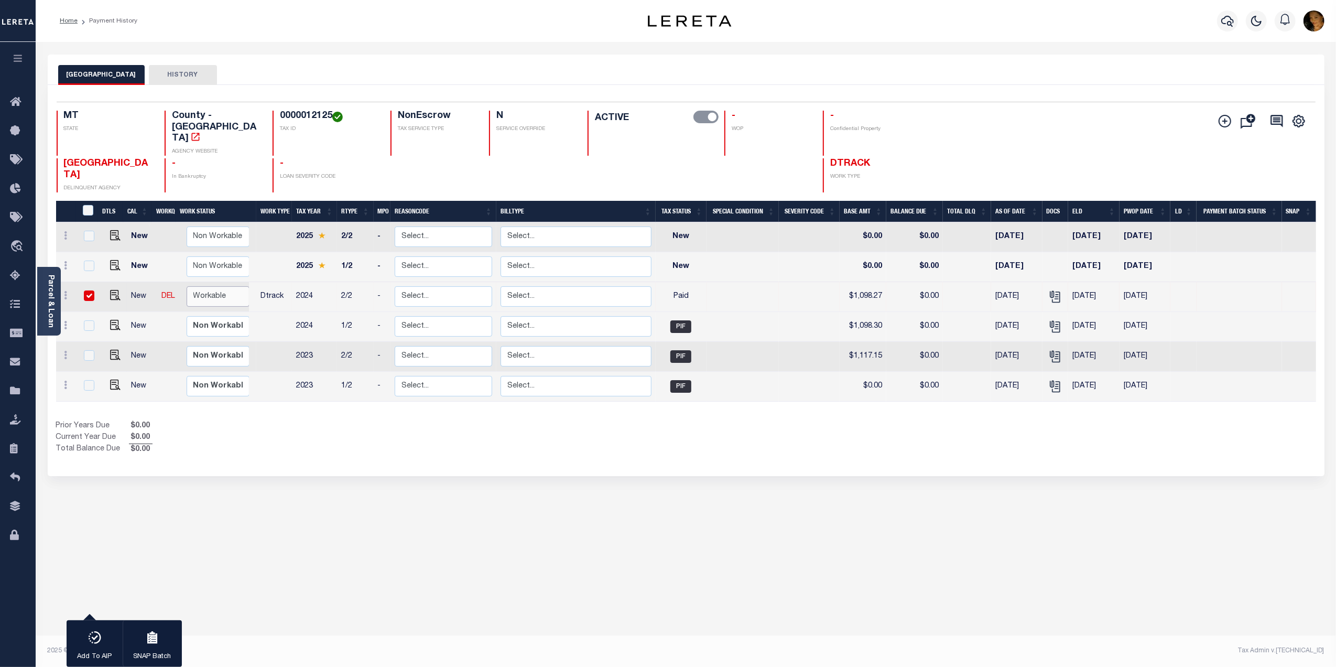
select select "true"
click at [187, 286] on select "Non Workable Workable" at bounding box center [218, 296] width 63 height 20
checkbox input "false"
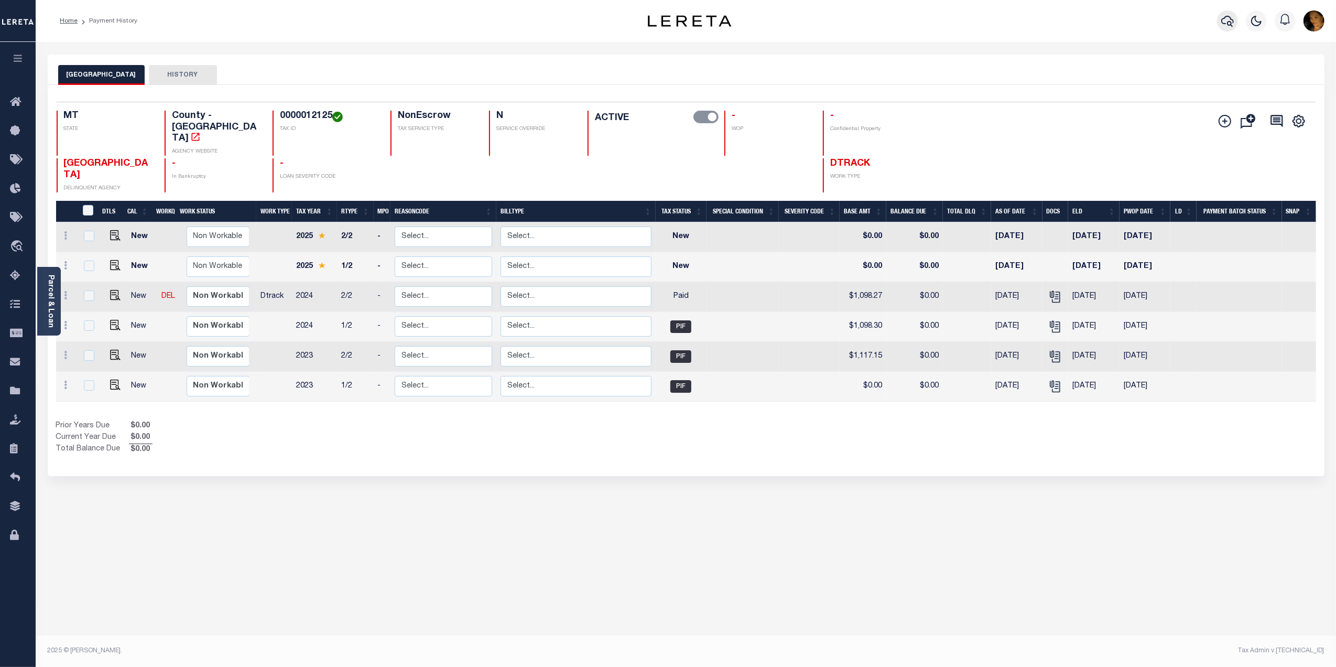
click at [1224, 16] on icon "button" at bounding box center [1227, 21] width 13 height 13
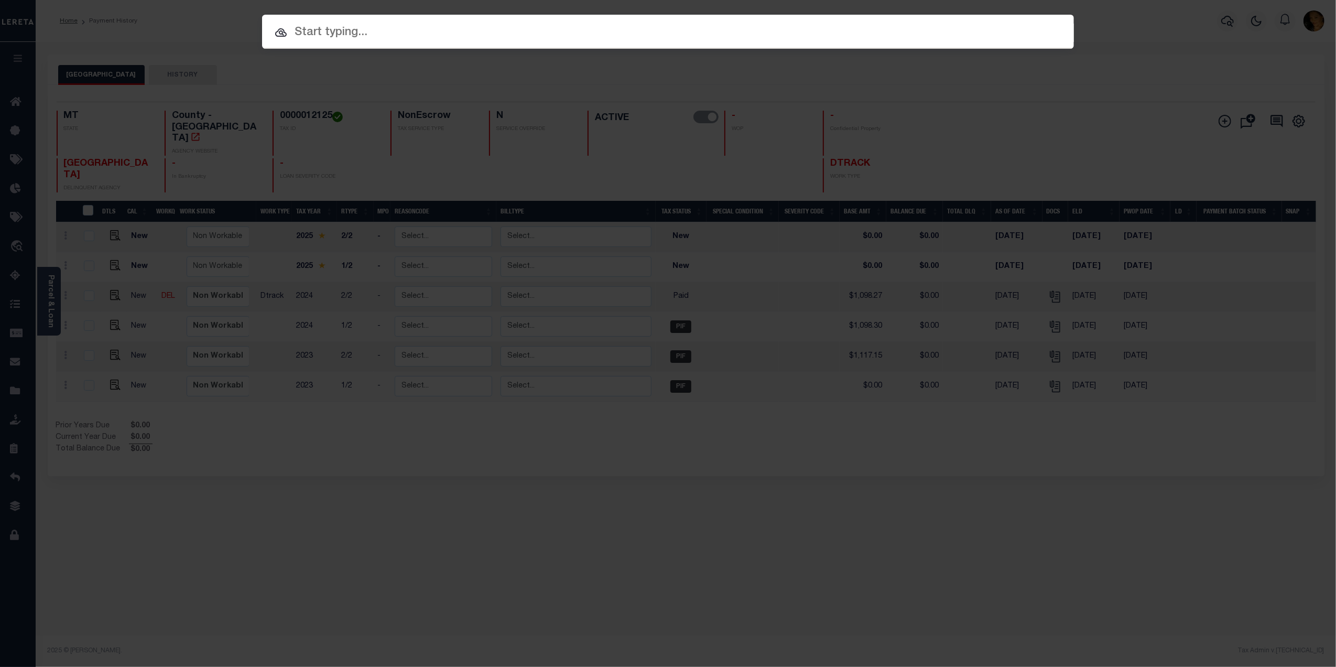
click at [344, 34] on input "text" at bounding box center [668, 33] width 812 height 18
paste input "4205220011422"
type input "4205220011422"
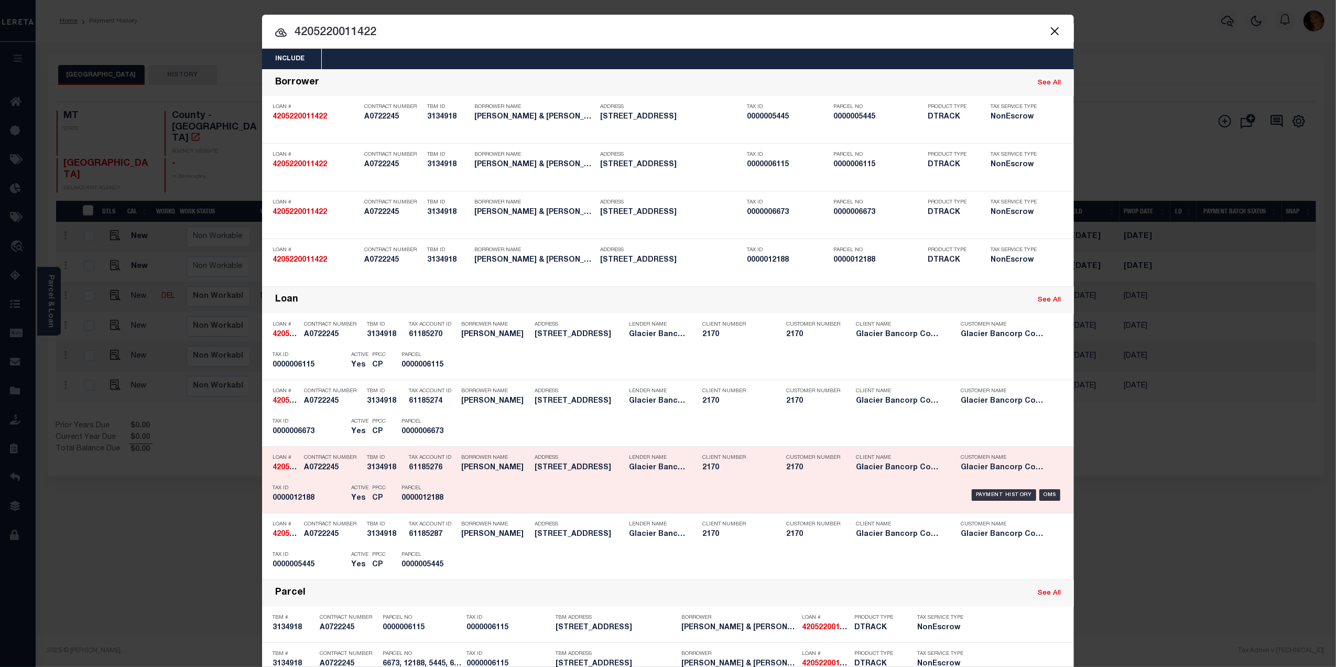
click at [1031, 499] on div "Payment History OMS" at bounding box center [763, 494] width 599 height 30
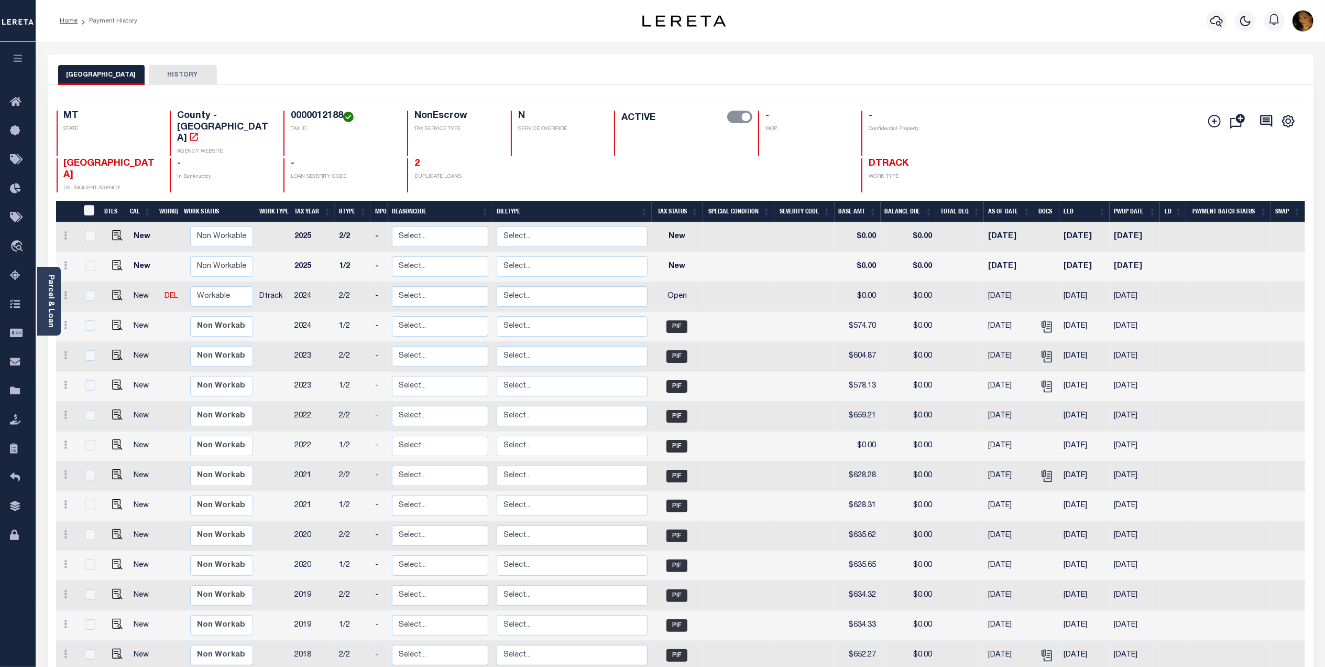
click at [291, 113] on h4 "0000012188" at bounding box center [343, 117] width 104 height 12
copy h4 "0000012188"
click at [214, 286] on select "Non Workable Workable" at bounding box center [221, 296] width 63 height 20
checkbox input "true"
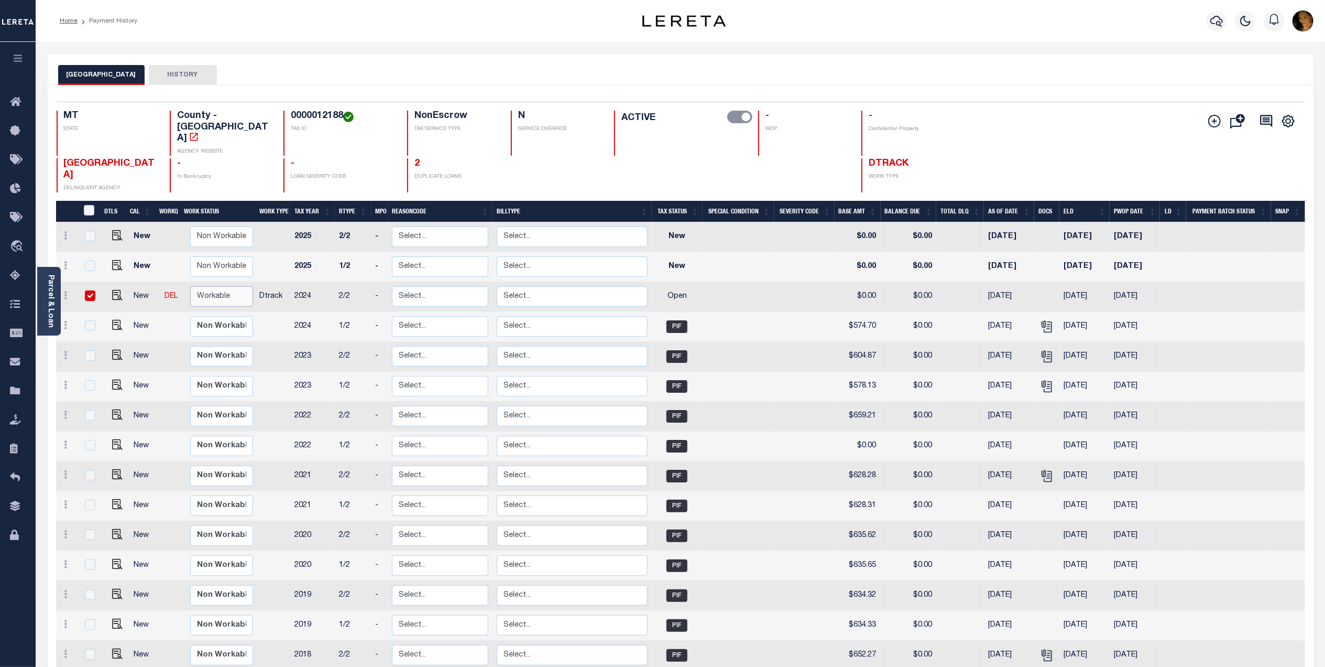
checkbox input "true"
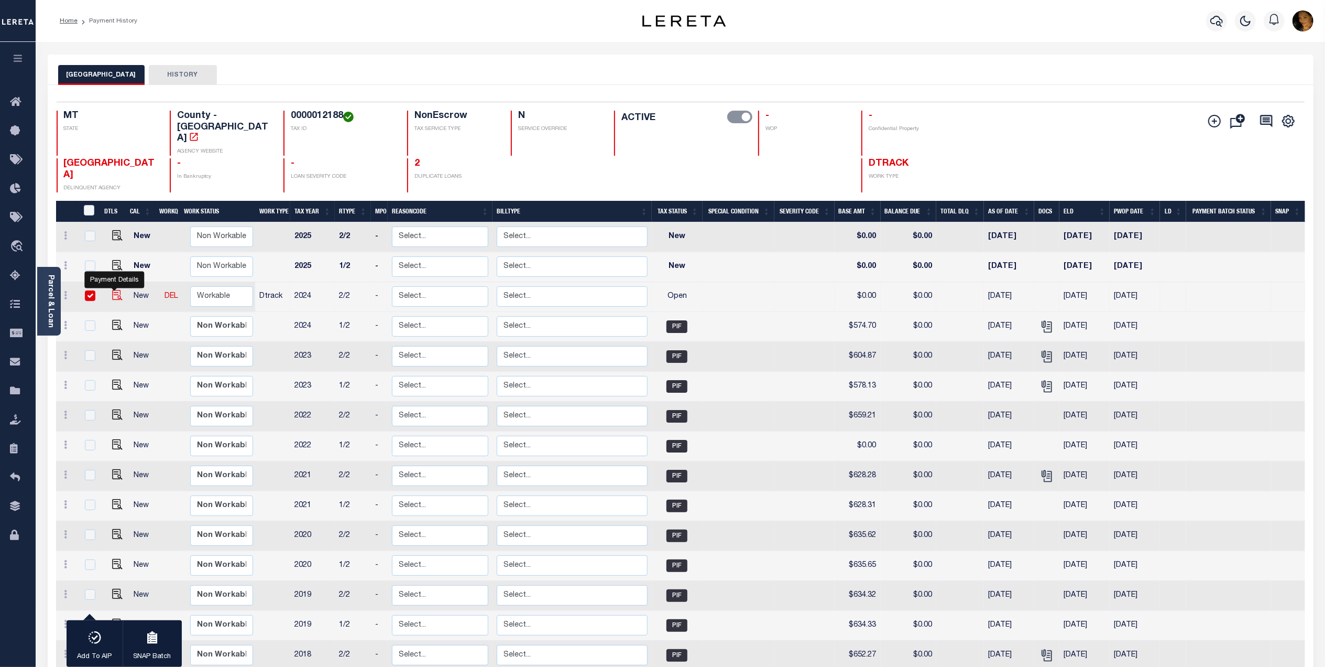
click at [113, 290] on img "" at bounding box center [117, 295] width 10 height 10
checkbox input "false"
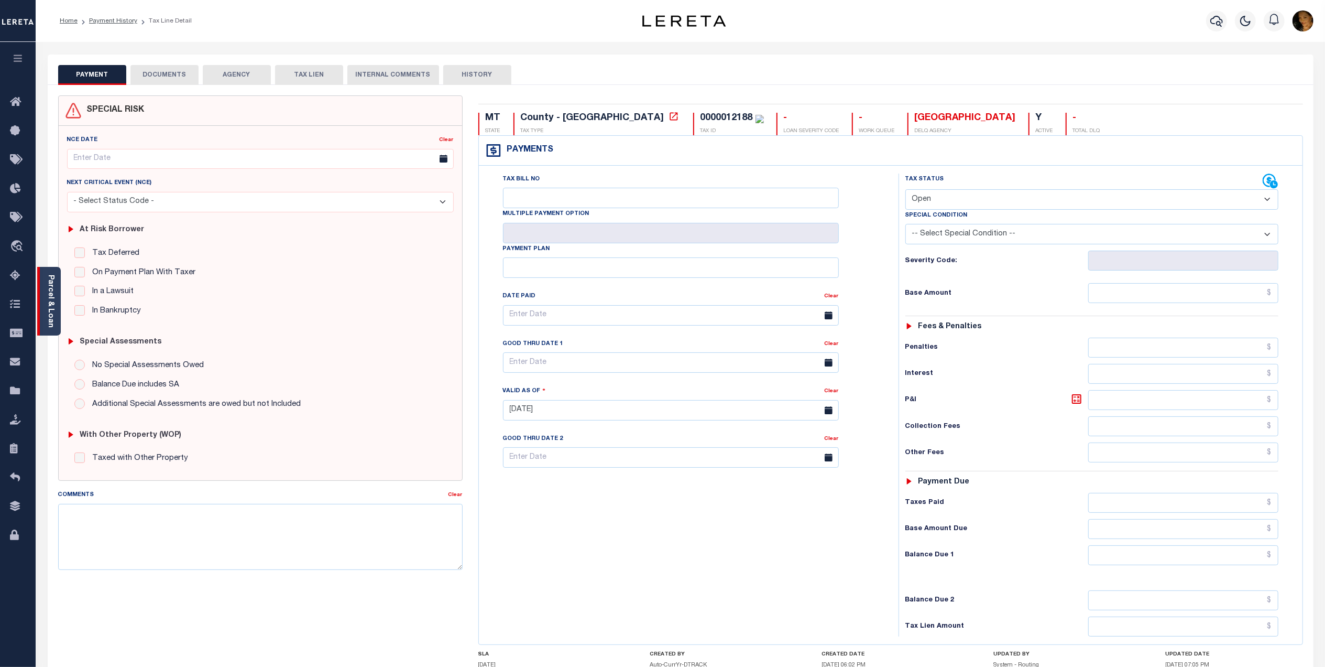
click at [50, 321] on link "Parcel & Loan" at bounding box center [50, 301] width 7 height 53
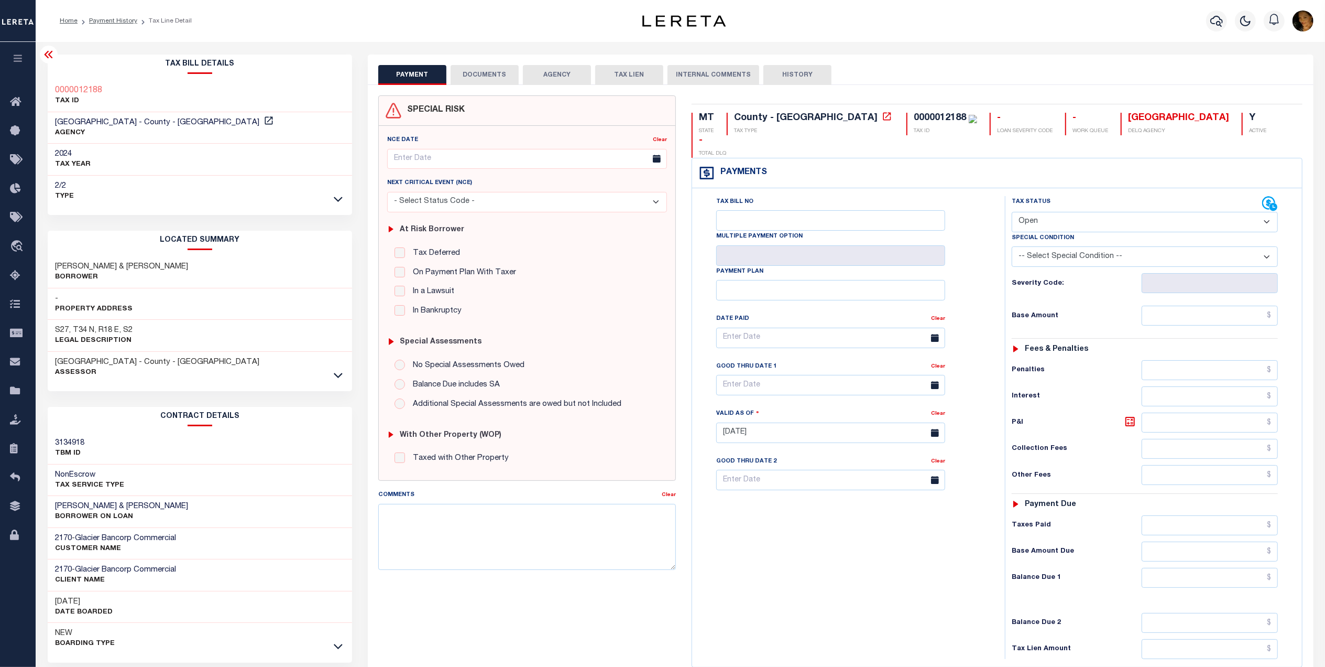
click at [1076, 212] on select "- Select Status Code - Open Due/Unpaid Paid Incomplete No Tax Due Internal Refu…" at bounding box center [1145, 222] width 266 height 20
select select "PYD"
click at [1012, 212] on select "- Select Status Code - Open Due/Unpaid Paid Incomplete No Tax Due Internal Refu…" at bounding box center [1145, 222] width 266 height 20
type input "[DATE]"
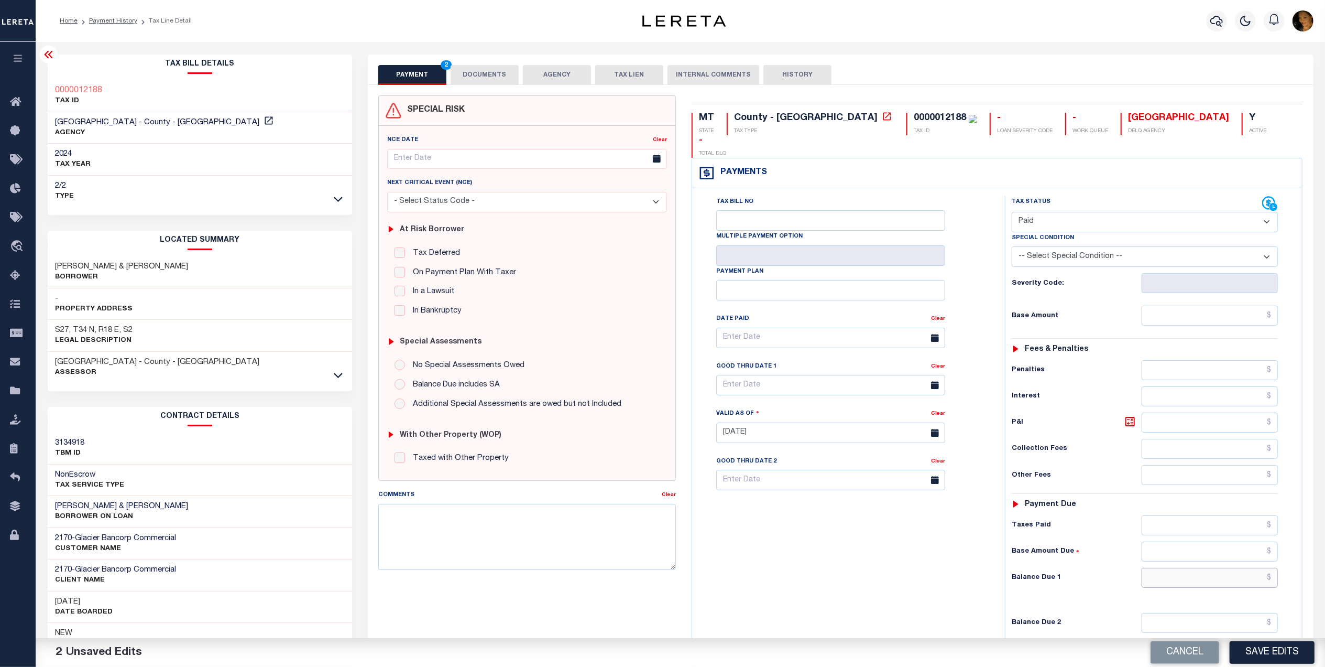
click at [1249, 568] on input "text" at bounding box center [1210, 578] width 137 height 20
type input "$0.00"
drag, startPoint x: 175, startPoint y: 266, endPoint x: 45, endPoint y: 262, distance: 130.6
click at [45, 262] on div "Tax Bill Details 0000012188 TAX ID 2024" at bounding box center [200, 424] width 321 height 738
copy h3 "[PERSON_NAME] & [PERSON_NAME]"
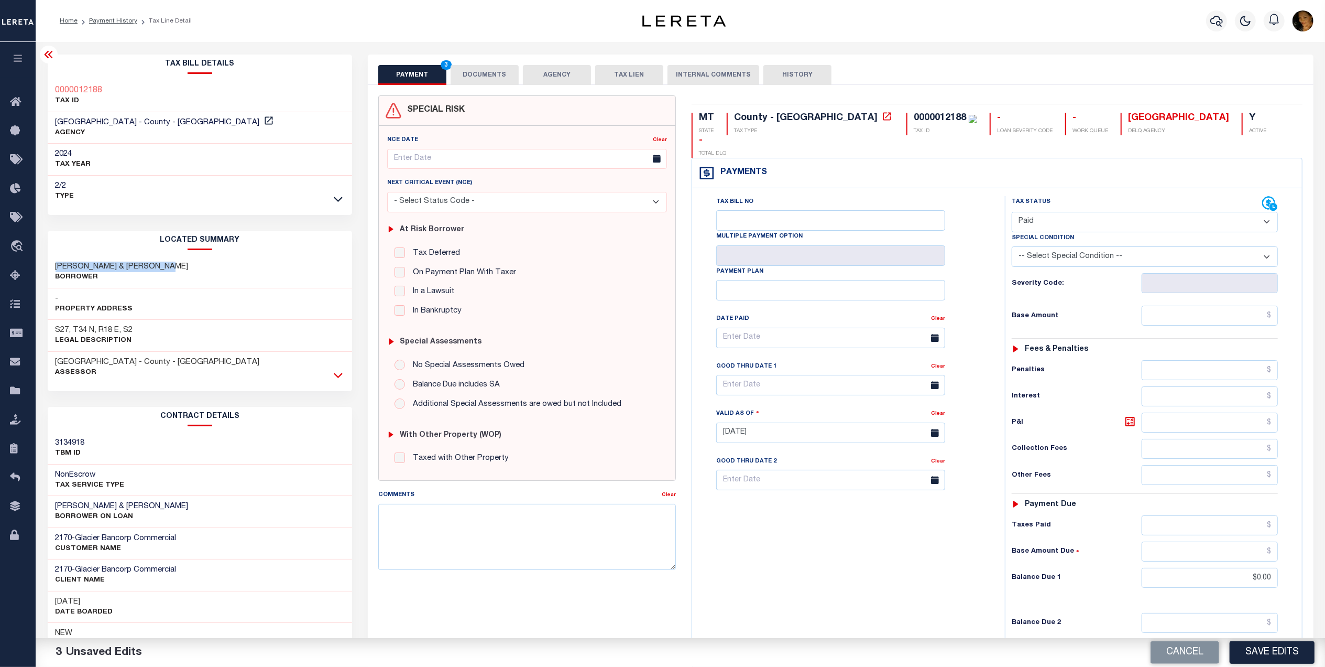
click at [341, 374] on icon at bounding box center [338, 375] width 9 height 5
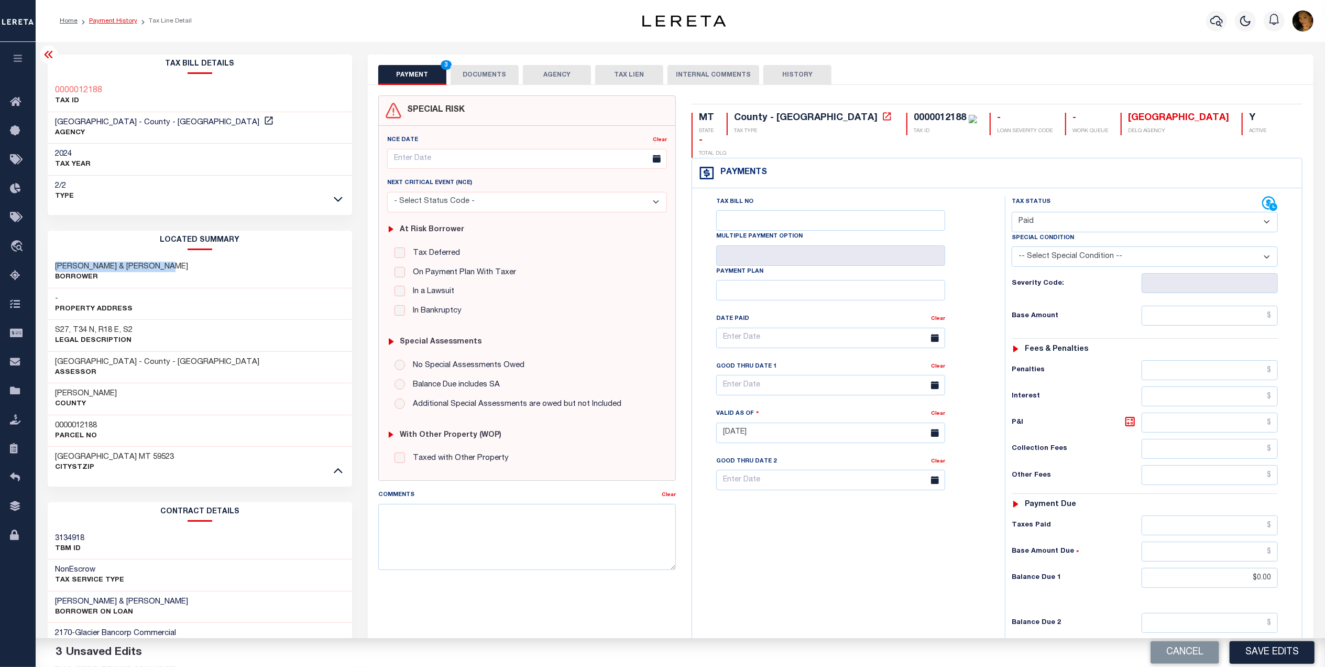
click at [123, 21] on link "Payment History" at bounding box center [113, 21] width 48 height 6
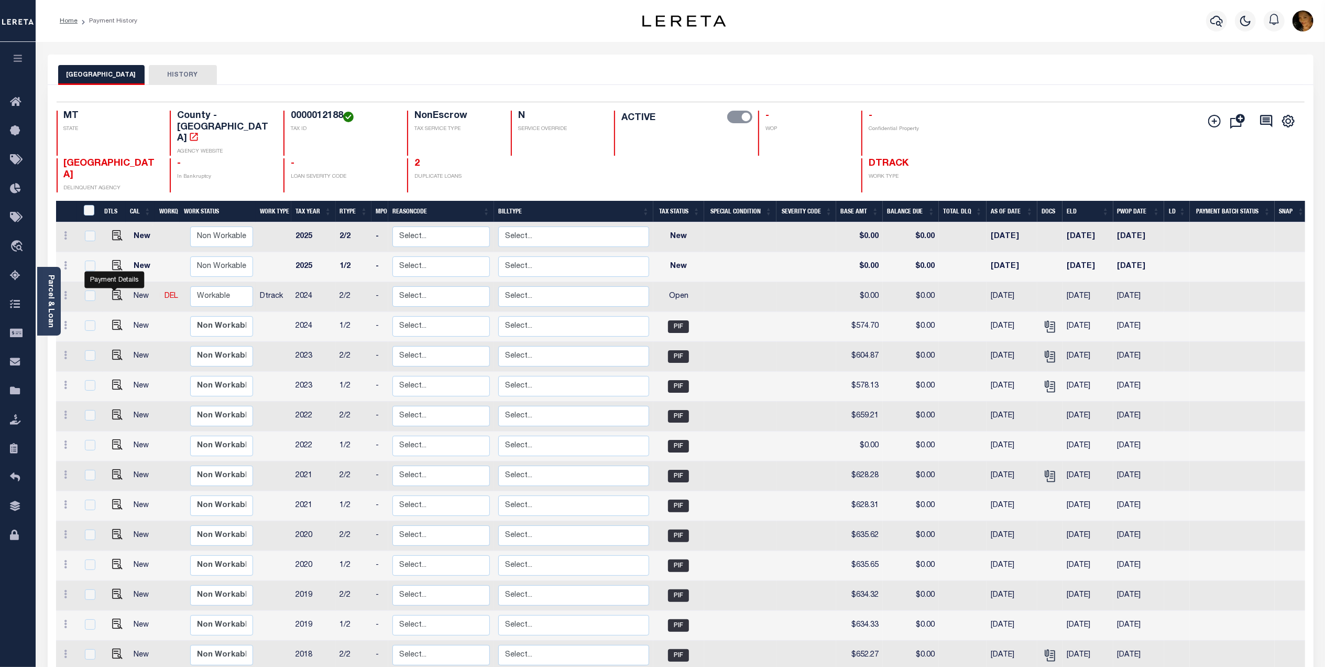
drag, startPoint x: 117, startPoint y: 267, endPoint x: 129, endPoint y: 268, distance: 11.6
click at [117, 290] on img "" at bounding box center [117, 295] width 10 height 10
checkbox input "true"
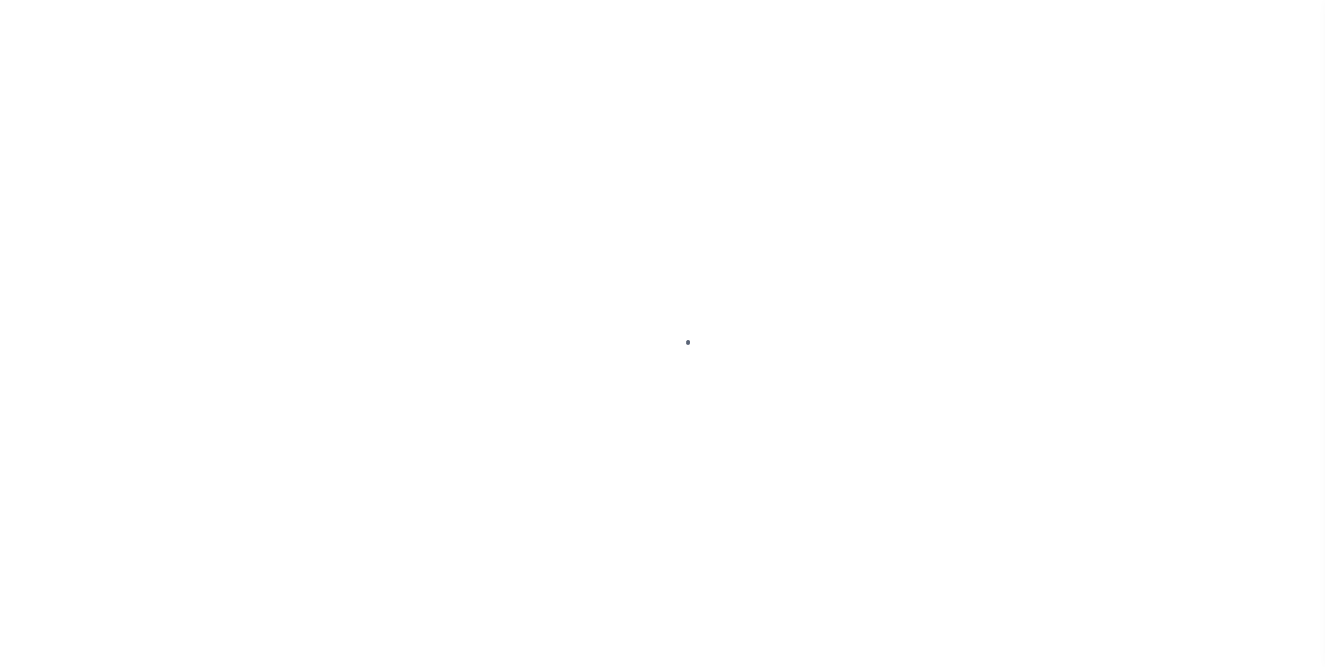
select select "OP2"
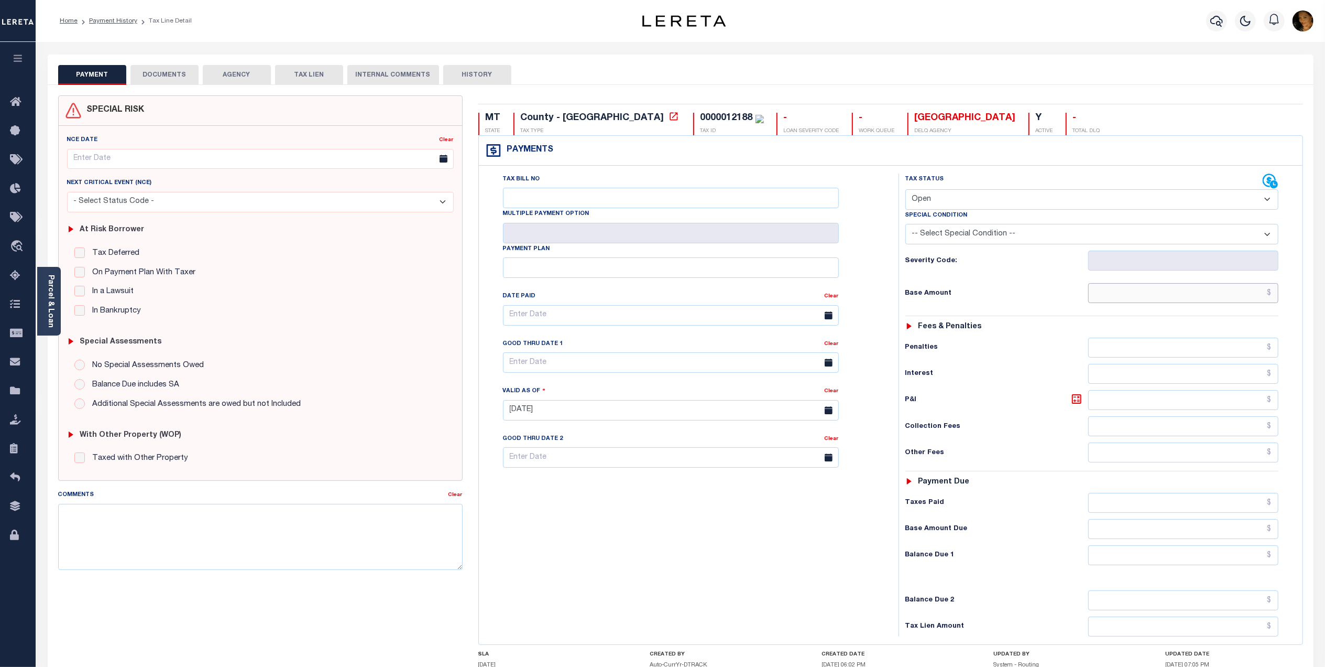
click at [1197, 292] on input "text" at bounding box center [1183, 293] width 190 height 20
type input "$574"
type input "[DATE]"
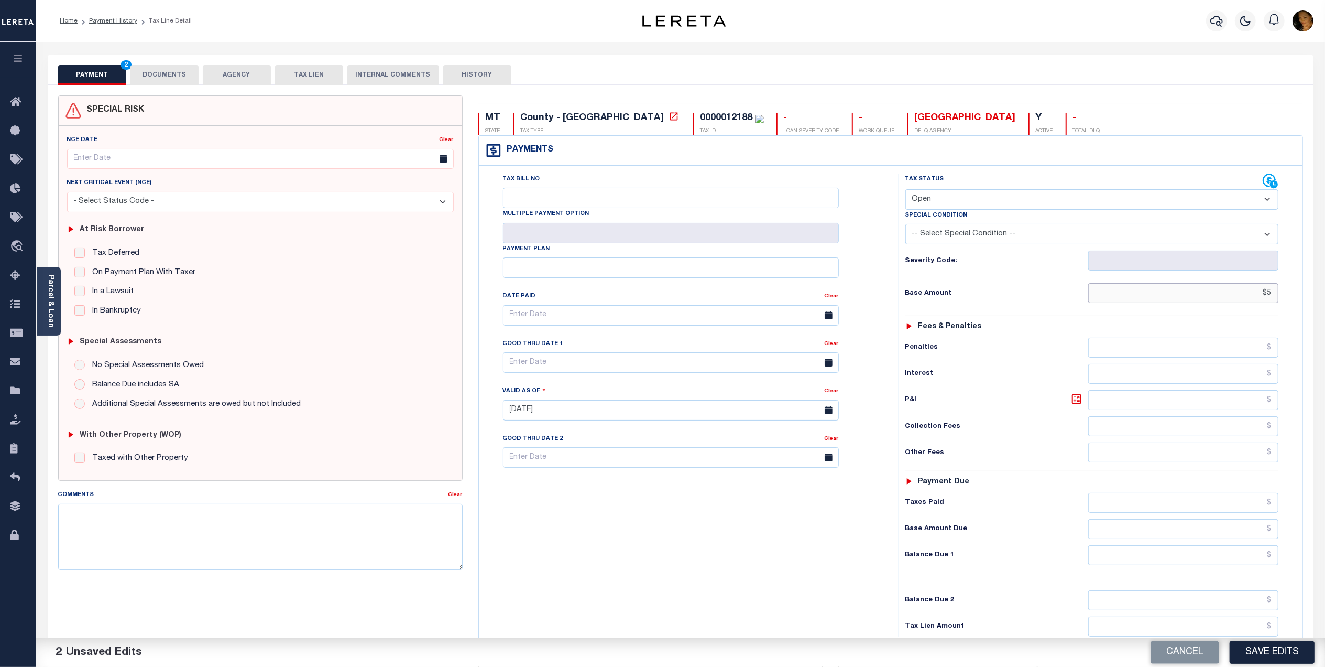
type input "$"
type input "$574.68"
click at [1235, 552] on input "text" at bounding box center [1183, 555] width 190 height 20
type input "$0.00"
drag, startPoint x: 181, startPoint y: 77, endPoint x: 205, endPoint y: 73, distance: 24.8
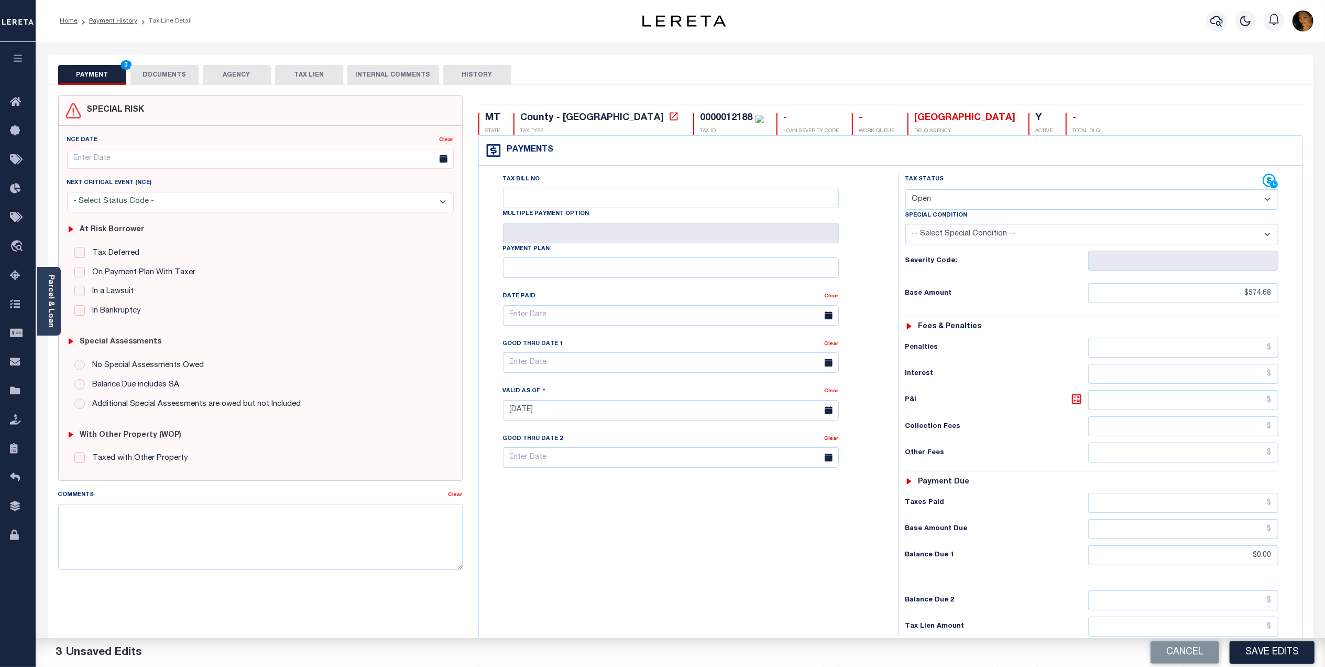
click at [181, 77] on button "DOCUMENTS" at bounding box center [164, 75] width 68 height 20
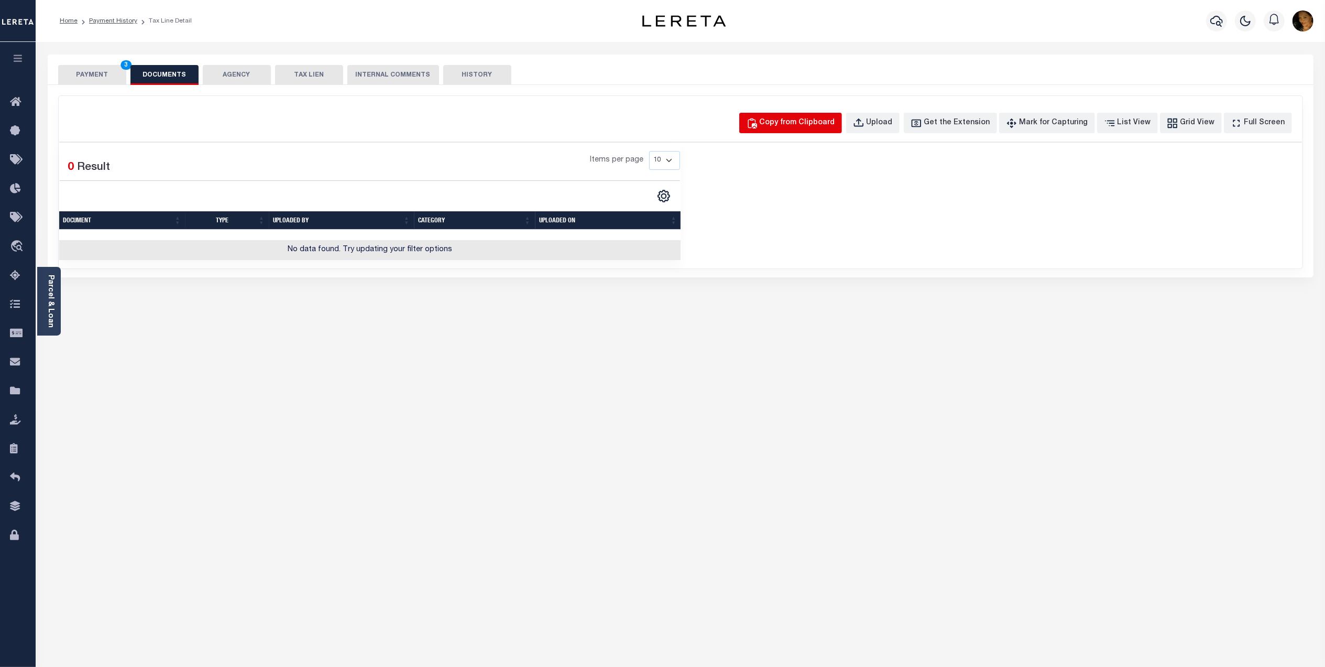
click at [797, 126] on div "Copy from Clipboard" at bounding box center [797, 123] width 75 height 12
select select "POP"
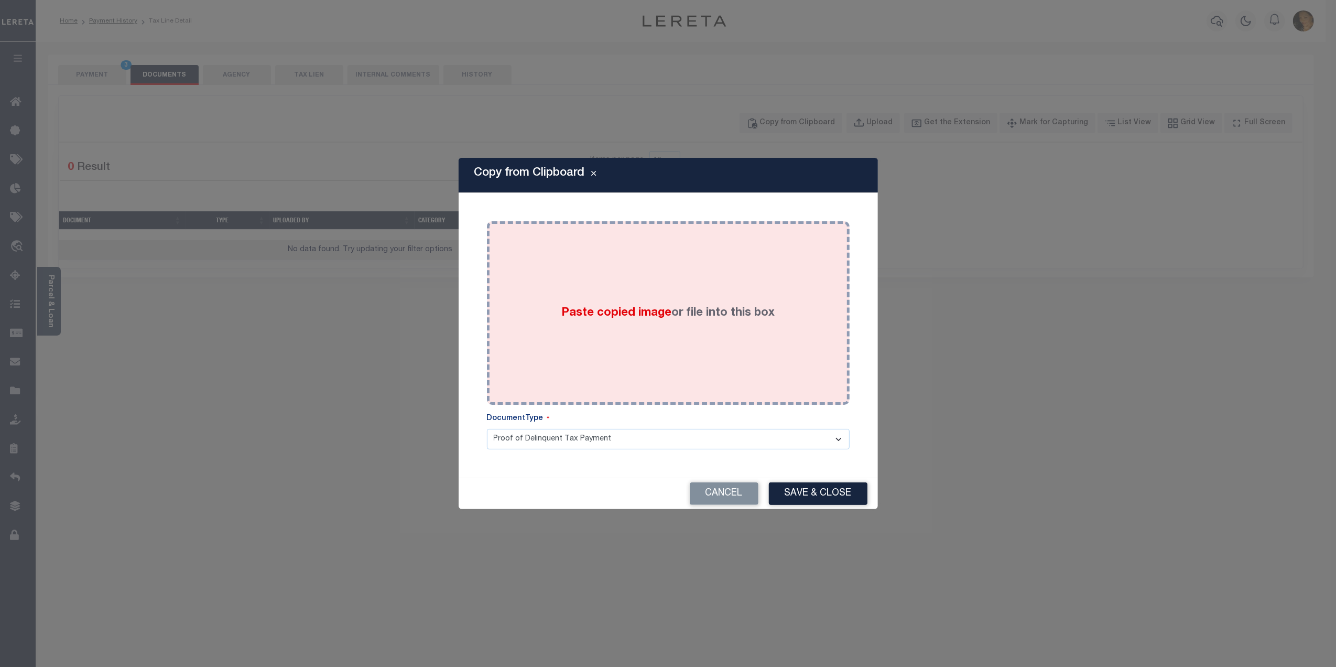
click at [765, 319] on label "Paste copied image or file into this box" at bounding box center [667, 312] width 213 height 17
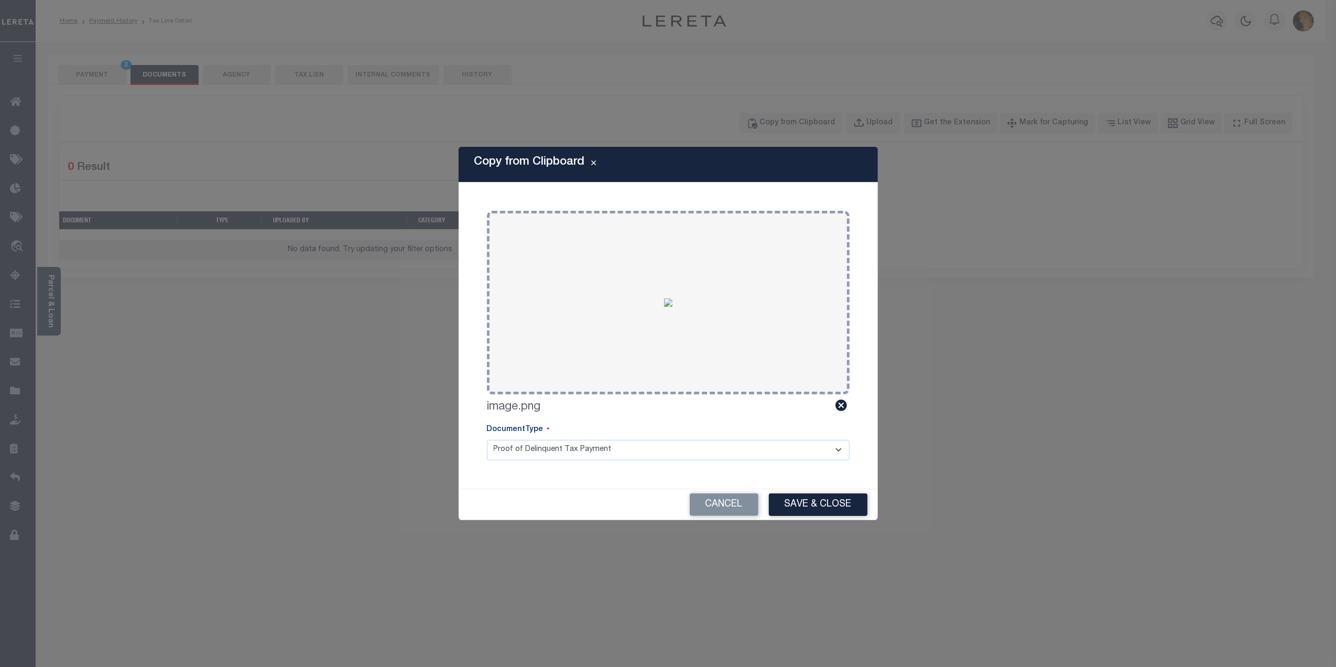
click at [784, 448] on select "Proof of Delinquent Tax Payment" at bounding box center [668, 450] width 363 height 20
click at [487, 440] on select "Proof of Delinquent Tax Payment" at bounding box center [668, 450] width 363 height 20
click at [822, 500] on button "Save & Close" at bounding box center [818, 504] width 99 height 23
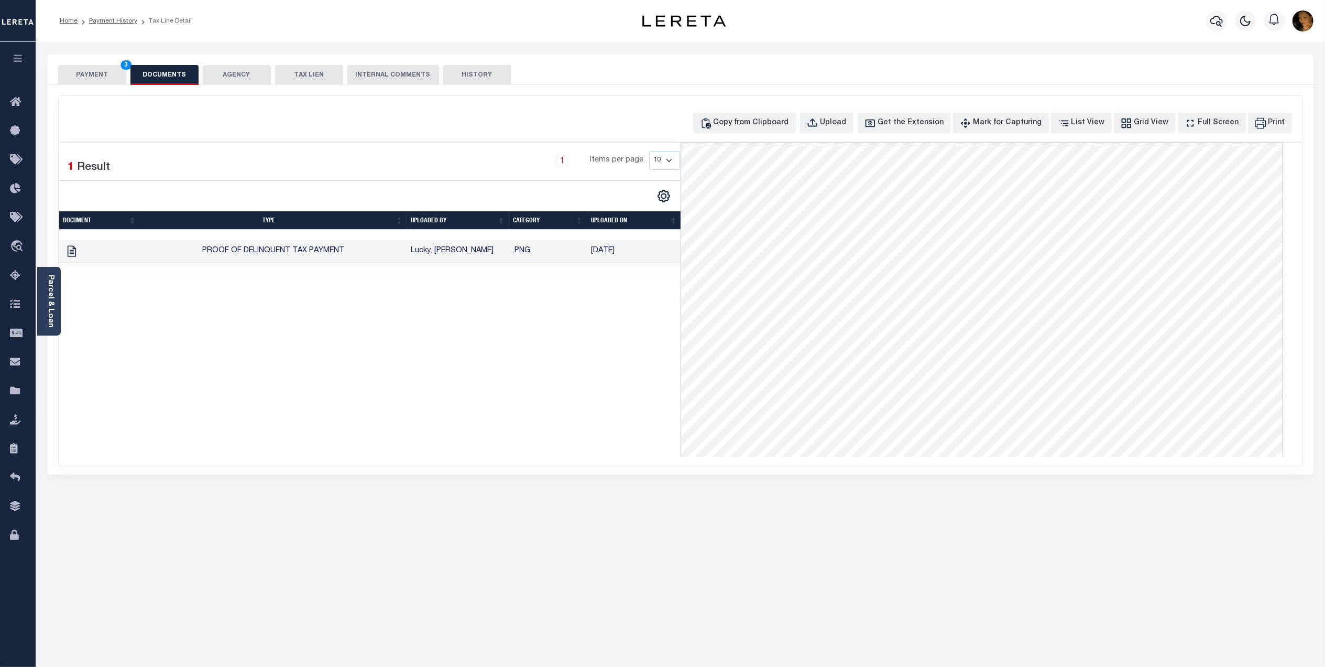
click at [101, 80] on button "PAYMENT 3" at bounding box center [92, 75] width 68 height 20
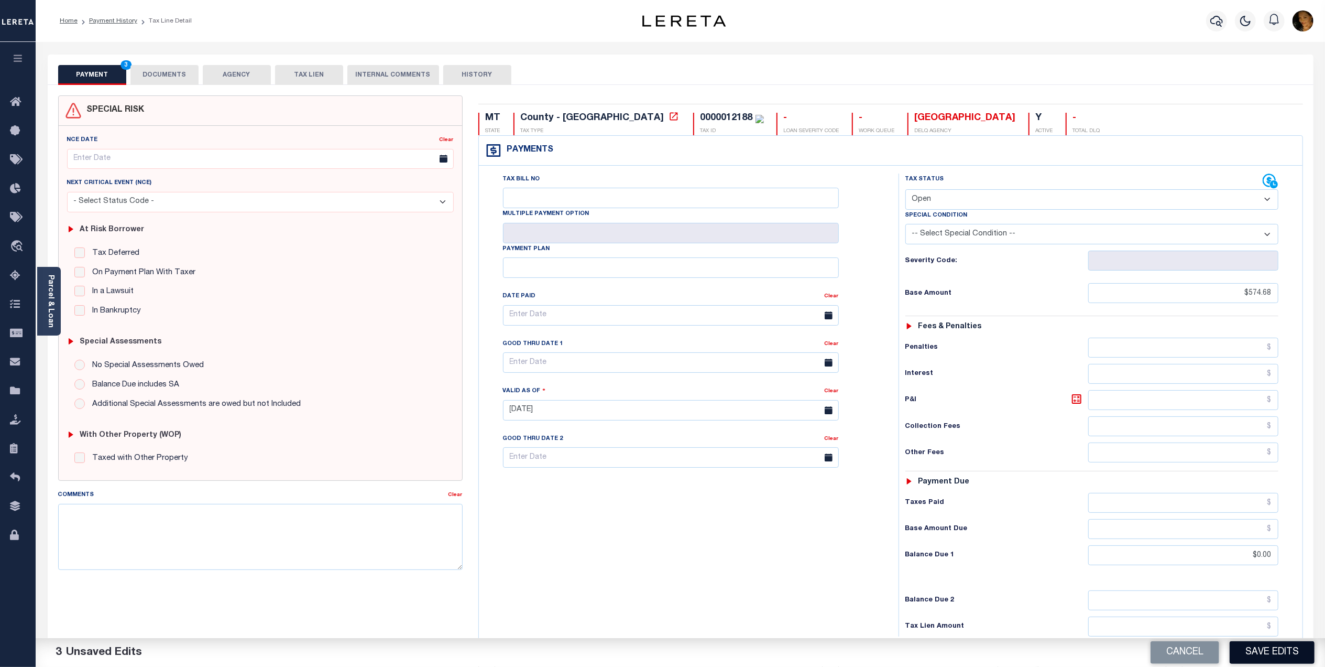
click at [1281, 646] on button "Save Edits" at bounding box center [1272, 652] width 85 height 23
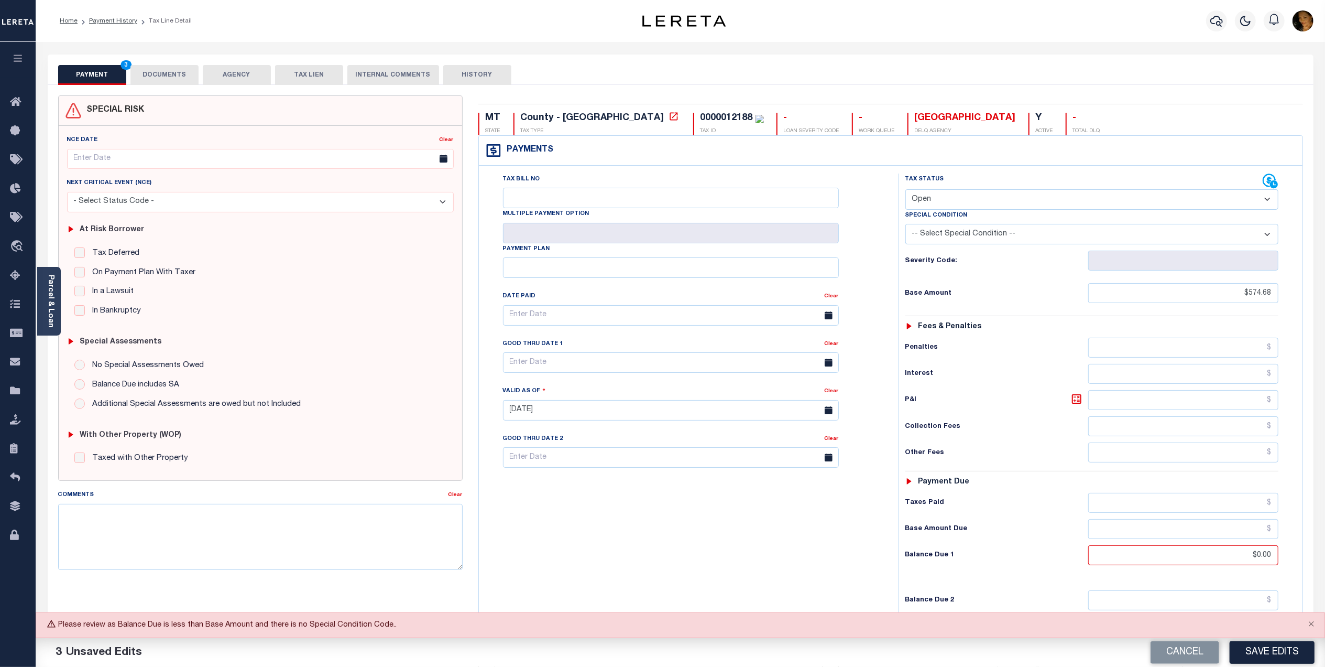
click at [947, 195] on select "- Select Status Code - Open Due/Unpaid Paid Incomplete No Tax Due Internal Refu…" at bounding box center [1092, 199] width 373 height 20
select select "PYD"
click at [906, 190] on select "- Select Status Code - Open Due/Unpaid Paid Incomplete No Tax Due Internal Refu…" at bounding box center [1092, 199] width 373 height 20
click at [1268, 655] on button "Save Edits" at bounding box center [1272, 652] width 85 height 23
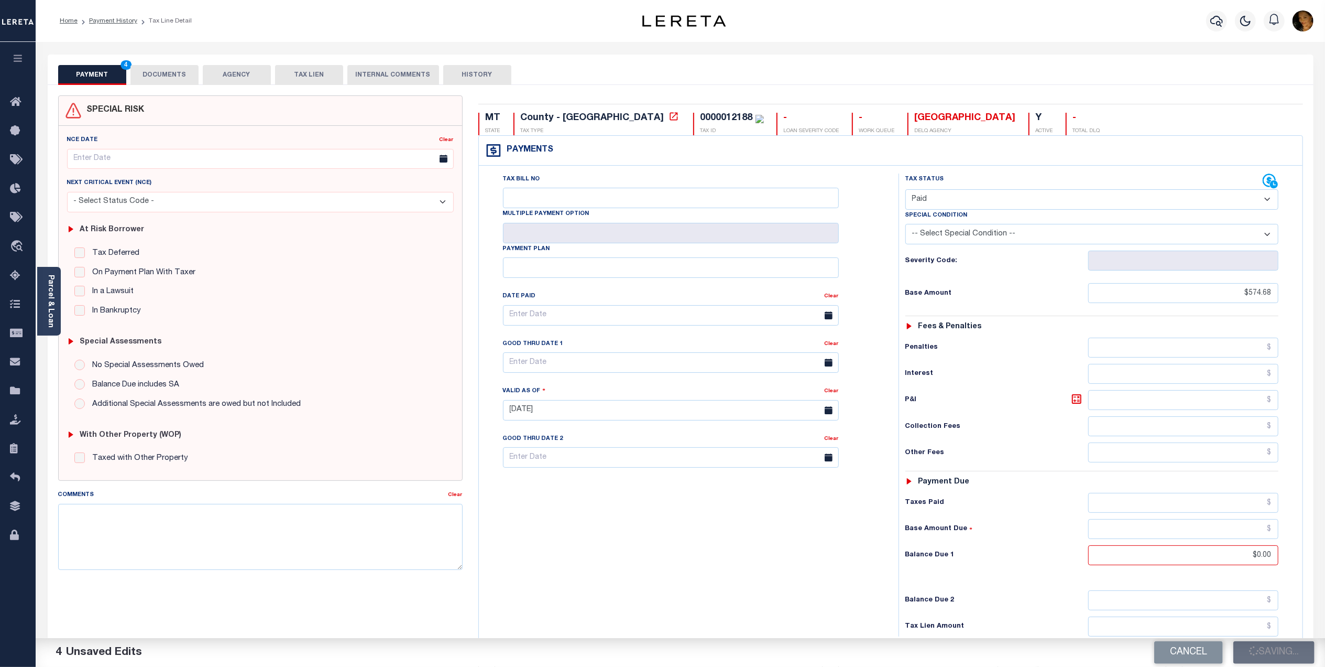
checkbox input "false"
type input "$574.68"
type input "$0"
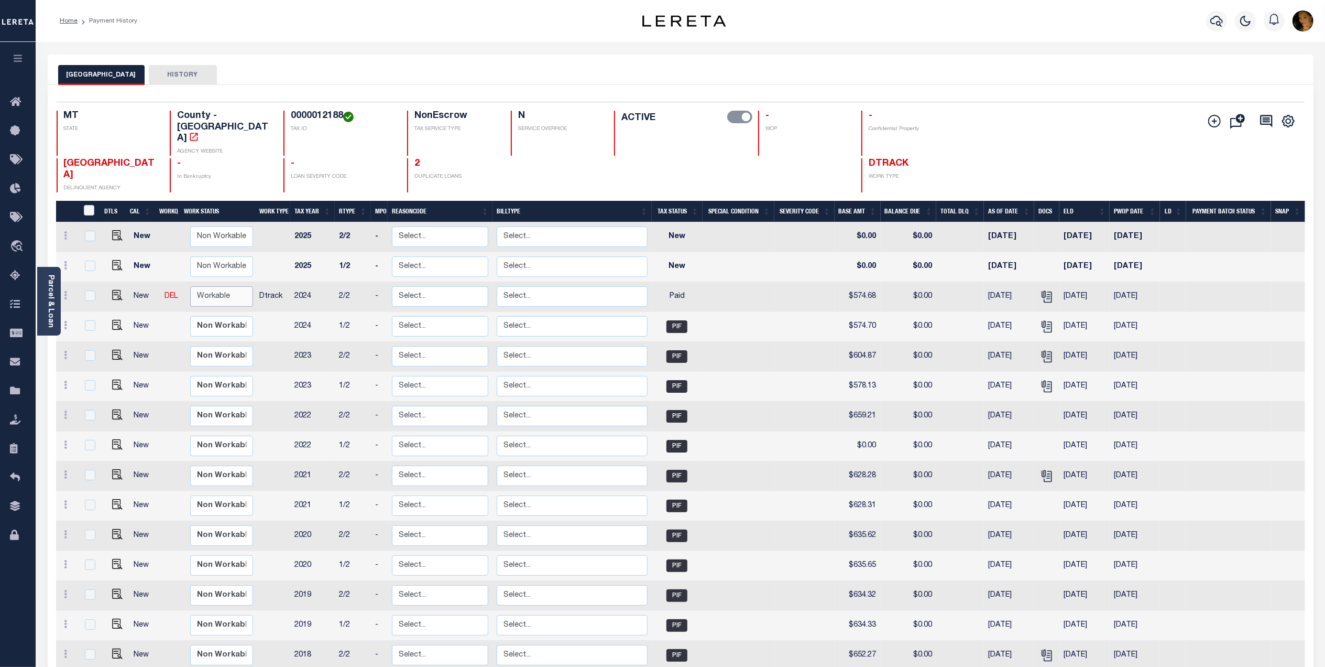
click at [219, 286] on select "Non Workable Workable" at bounding box center [221, 296] width 63 height 20
checkbox input "true"
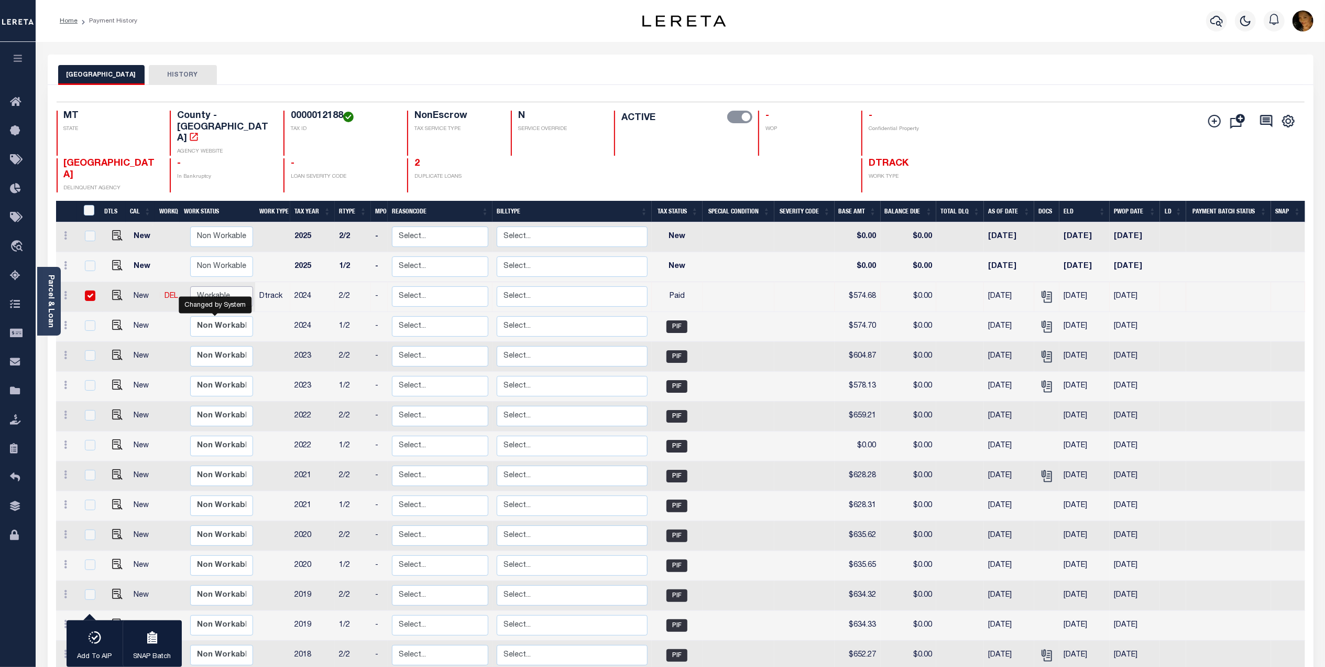
select select "true"
click at [190, 286] on select "Non Workable Workable" at bounding box center [221, 296] width 63 height 20
checkbox input "false"
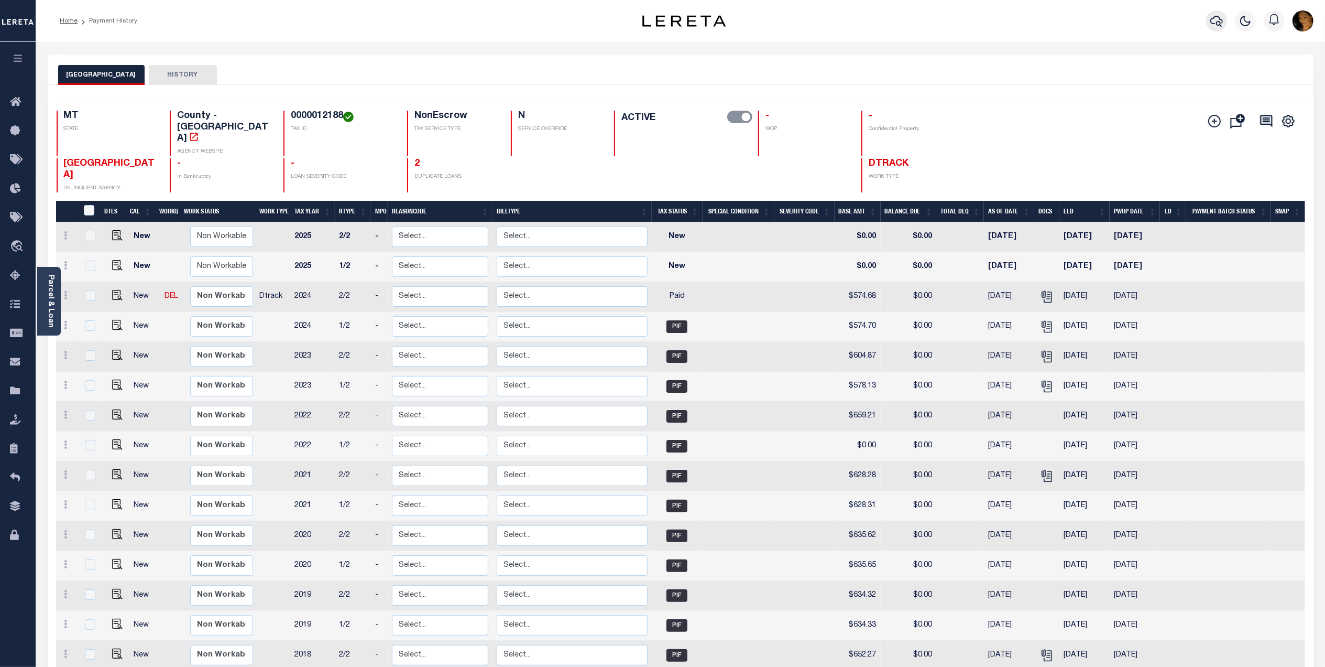
click at [1214, 25] on icon "button" at bounding box center [1217, 21] width 13 height 13
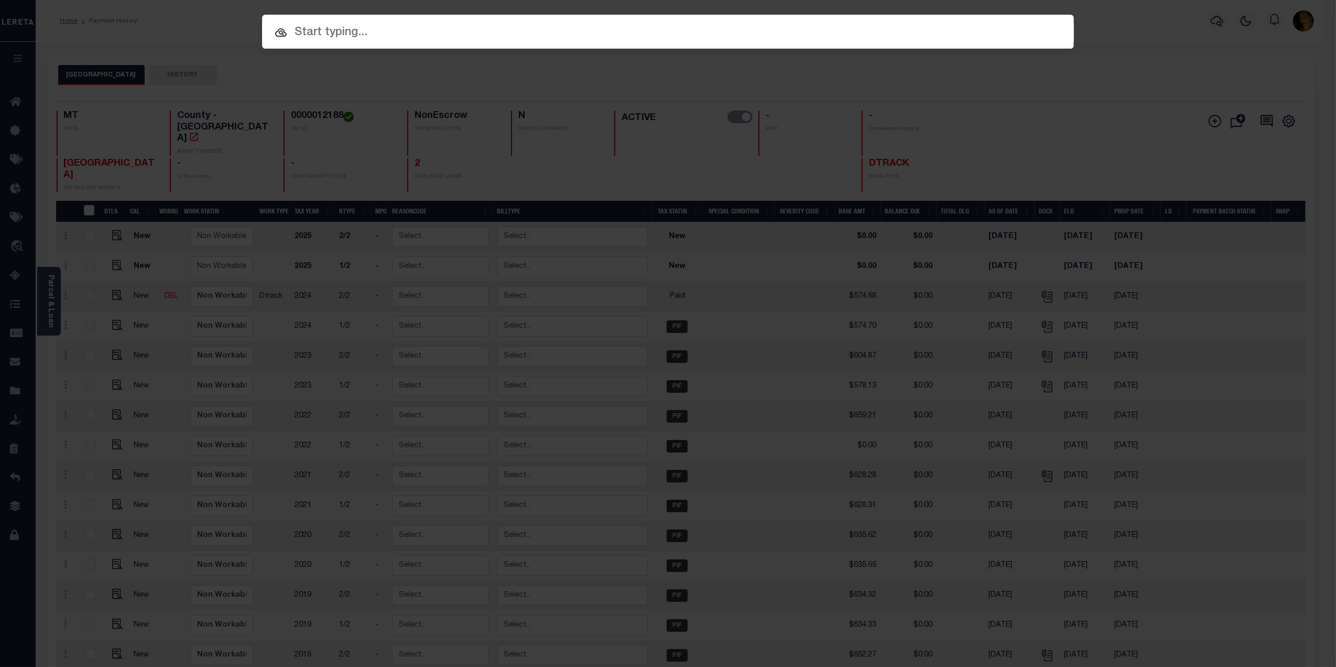
click at [465, 31] on input "text" at bounding box center [668, 33] width 812 height 18
paste input "4201200005056"
type input "4201200005056"
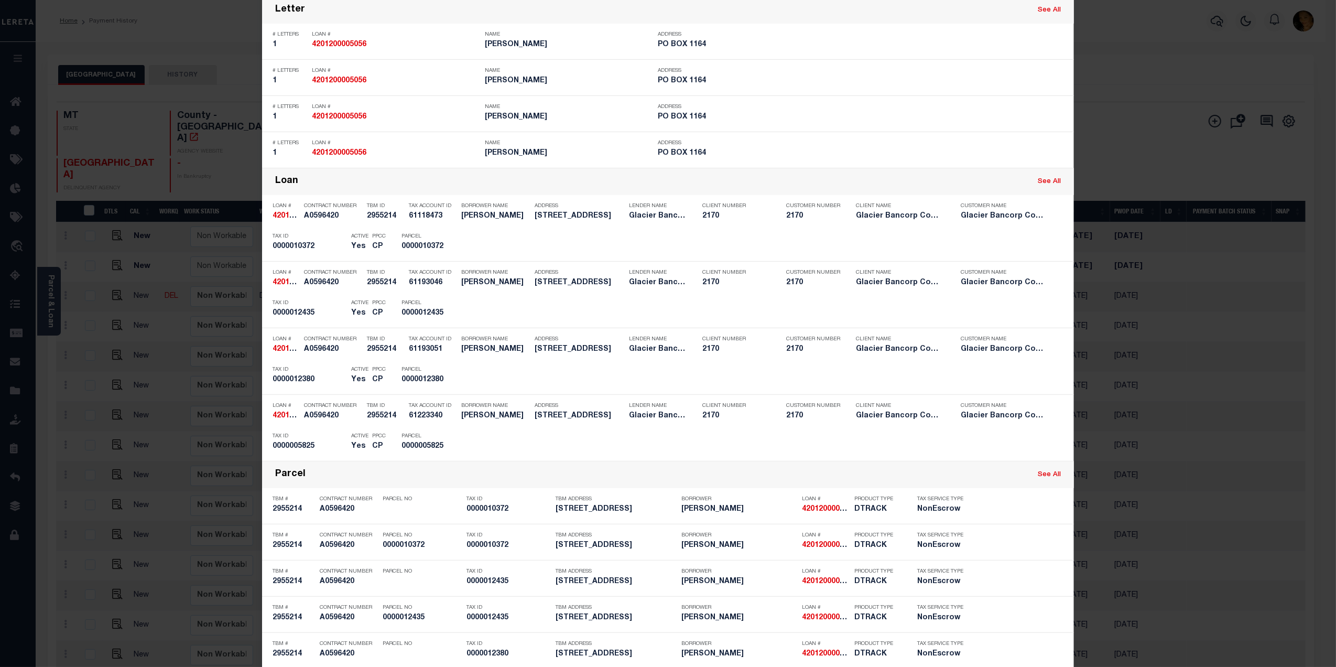
scroll to position [292, 0]
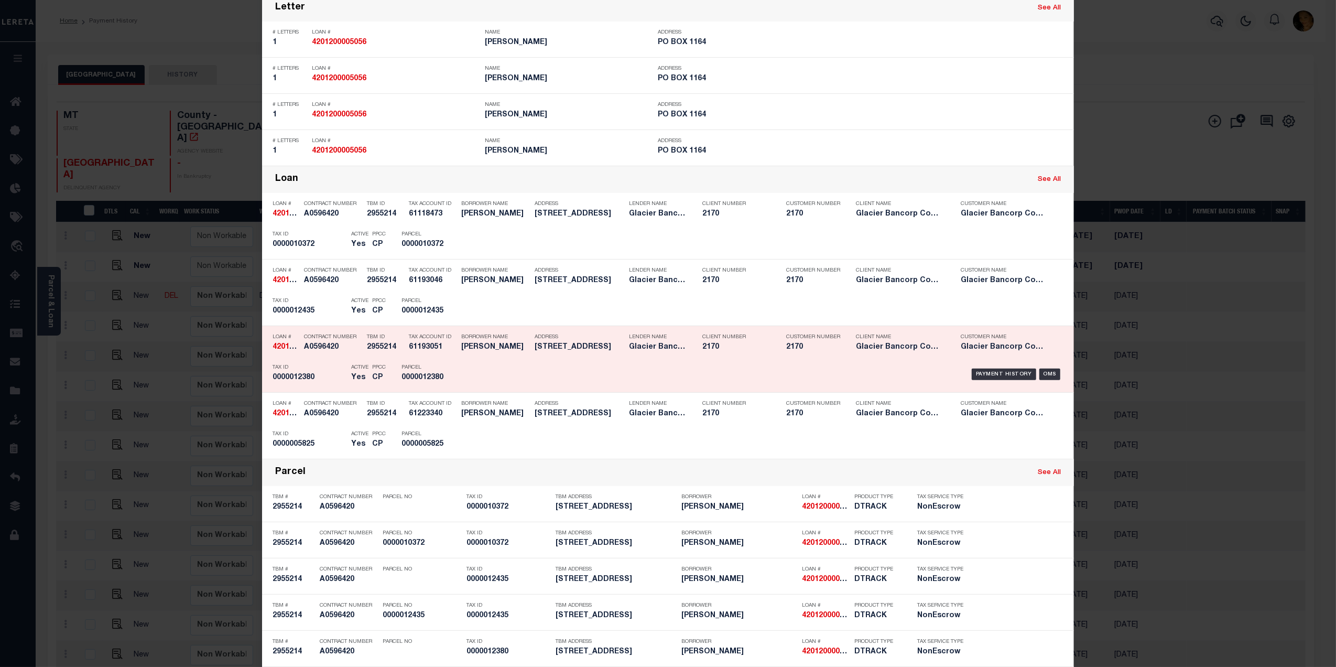
click at [992, 367] on div "Payment History OMS" at bounding box center [763, 374] width 599 height 30
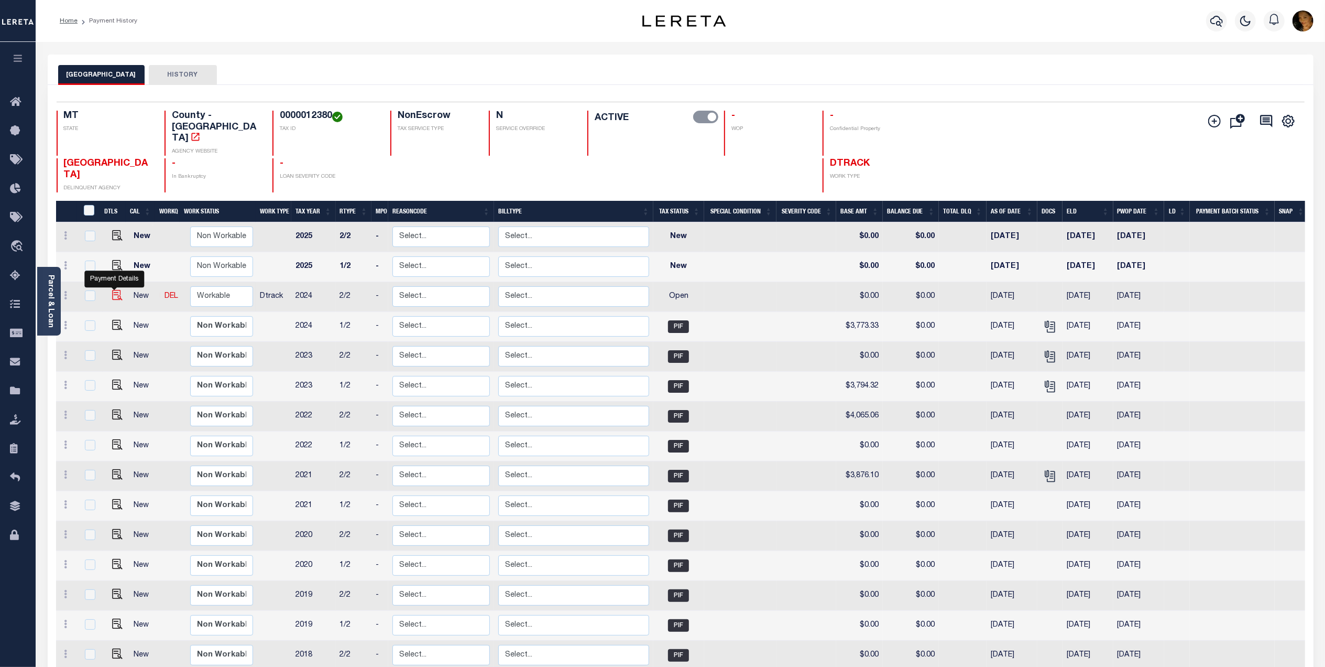
click at [112, 290] on img "" at bounding box center [117, 295] width 10 height 10
checkbox input "true"
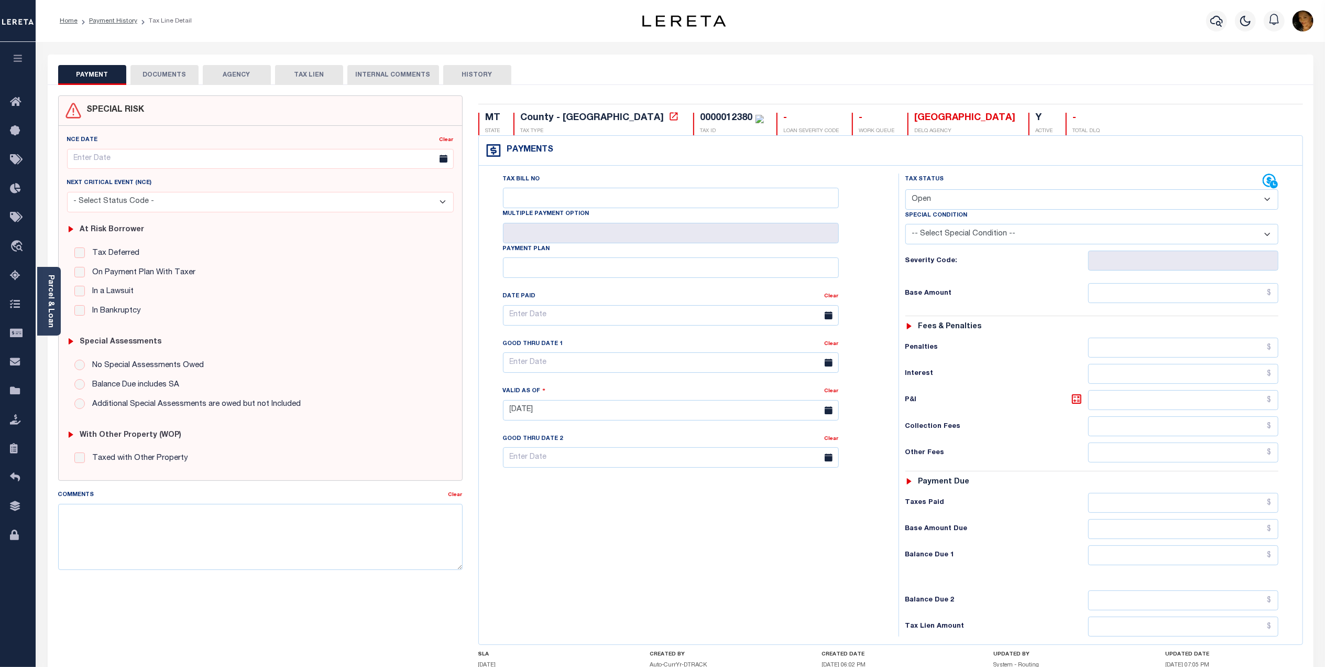
click at [701, 118] on div "0000012380" at bounding box center [727, 117] width 52 height 9
copy div "0000012380"
click at [53, 290] on link "Parcel & Loan" at bounding box center [50, 301] width 7 height 53
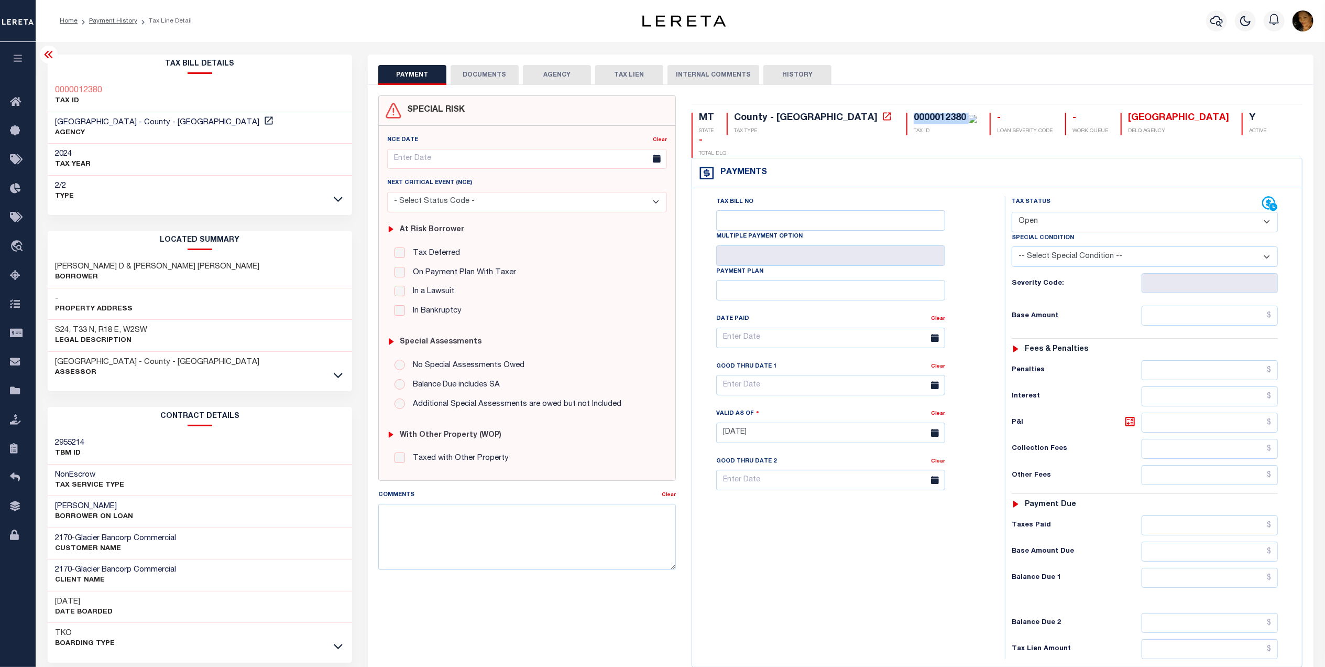
click at [1055, 212] on select "- Select Status Code - Open Due/Unpaid Paid Incomplete No Tax Due Internal Refu…" at bounding box center [1145, 222] width 266 height 20
select select "PYD"
click at [1012, 212] on select "- Select Status Code - Open Due/Unpaid Paid Incomplete No Tax Due Internal Refu…" at bounding box center [1145, 222] width 266 height 20
type input "[DATE]"
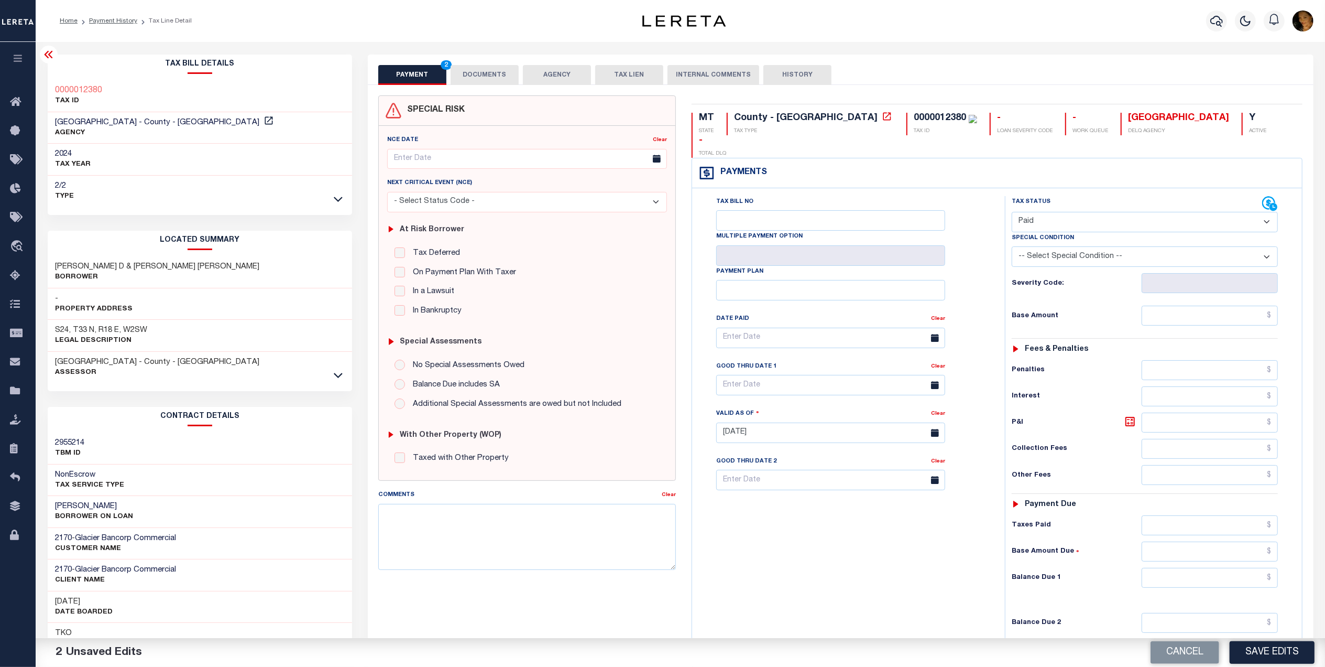
click at [1257, 572] on div "Tax Status Status - Select Status Code -" at bounding box center [1148, 427] width 287 height 463
click at [1257, 568] on input "text" at bounding box center [1210, 578] width 137 height 20
type input "$0.00"
click at [1189, 306] on input "text" at bounding box center [1210, 316] width 137 height 20
type input "$3,773.26"
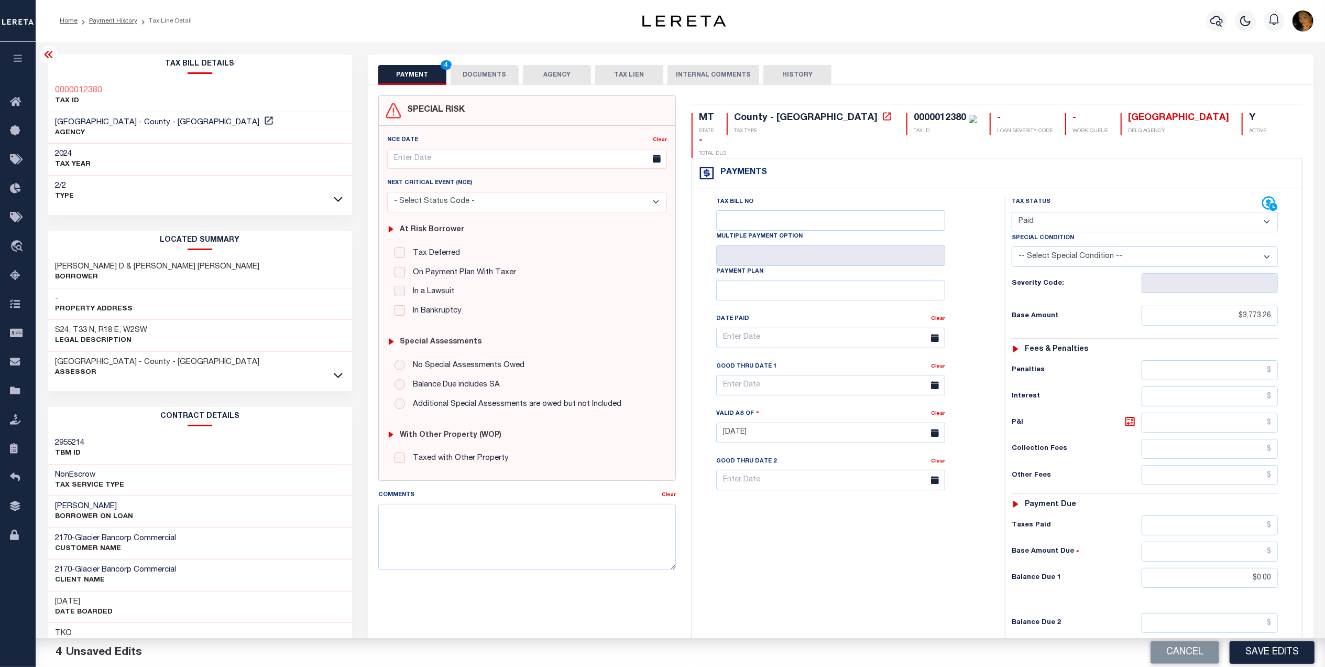
drag, startPoint x: 491, startPoint y: 80, endPoint x: 500, endPoint y: 81, distance: 9.5
click at [491, 80] on button "DOCUMENTS" at bounding box center [485, 75] width 68 height 20
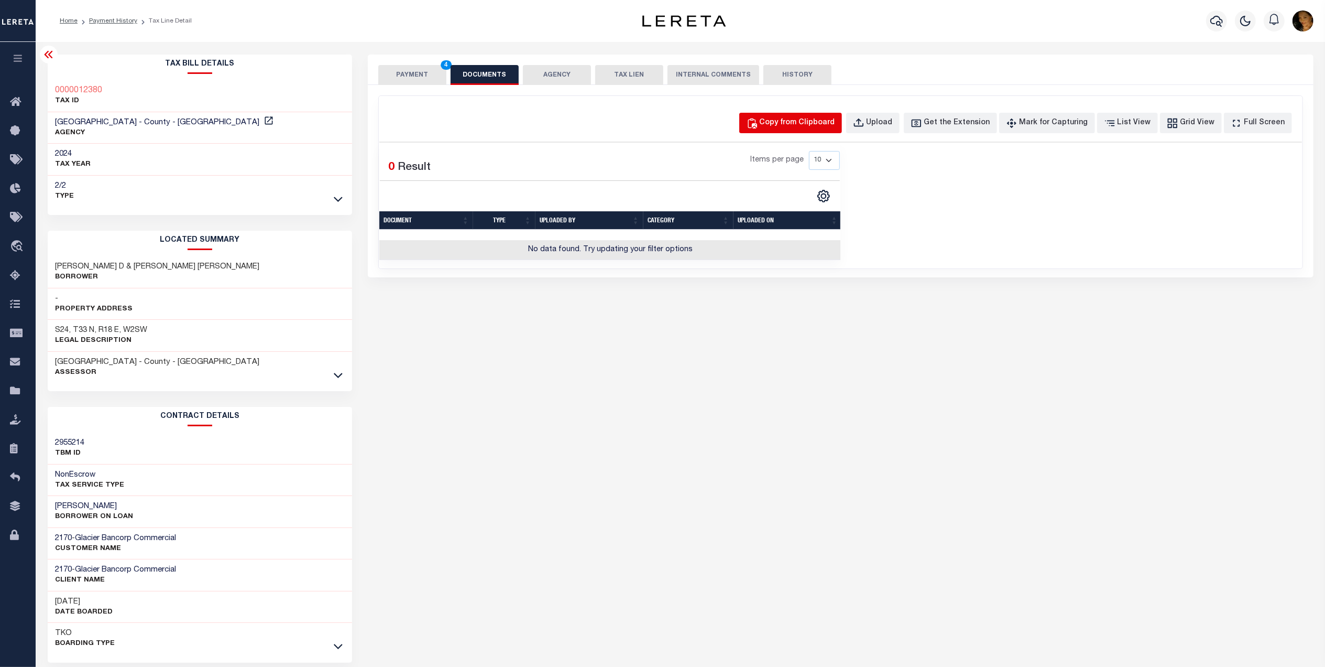
click at [816, 120] on div "Copy from Clipboard" at bounding box center [797, 123] width 75 height 12
select select "POP"
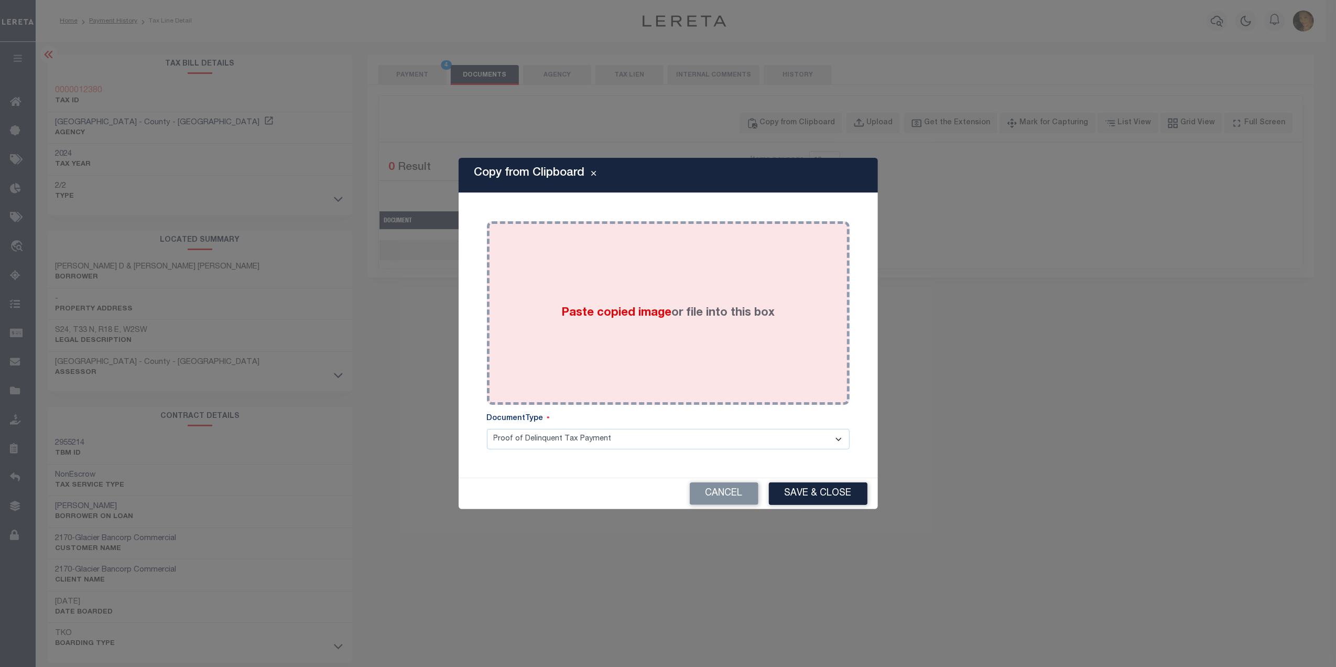
click at [726, 292] on div "Paste copied image or file into this box" at bounding box center [668, 313] width 347 height 168
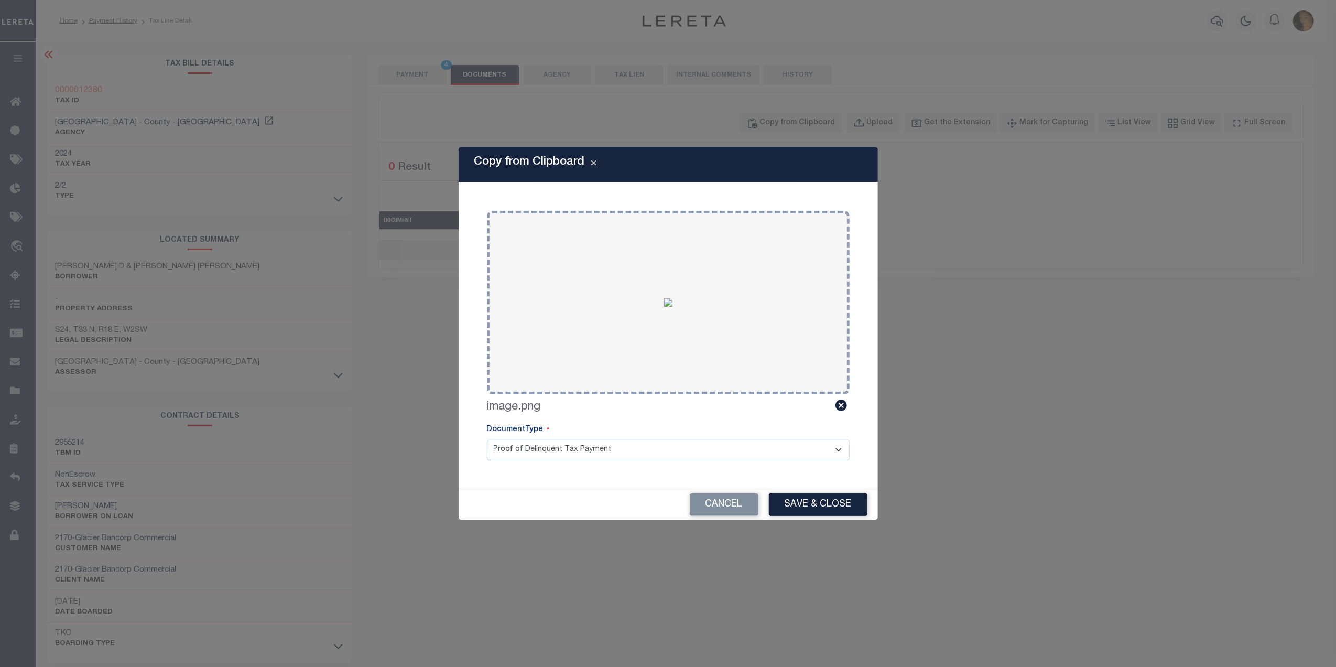
drag, startPoint x: 621, startPoint y: 453, endPoint x: 625, endPoint y: 457, distance: 5.6
click at [621, 453] on select "Proof of Delinquent Tax Payment" at bounding box center [668, 450] width 363 height 20
click at [487, 440] on select "Proof of Delinquent Tax Payment" at bounding box center [668, 450] width 363 height 20
click at [799, 502] on button "Save & Close" at bounding box center [818, 504] width 99 height 23
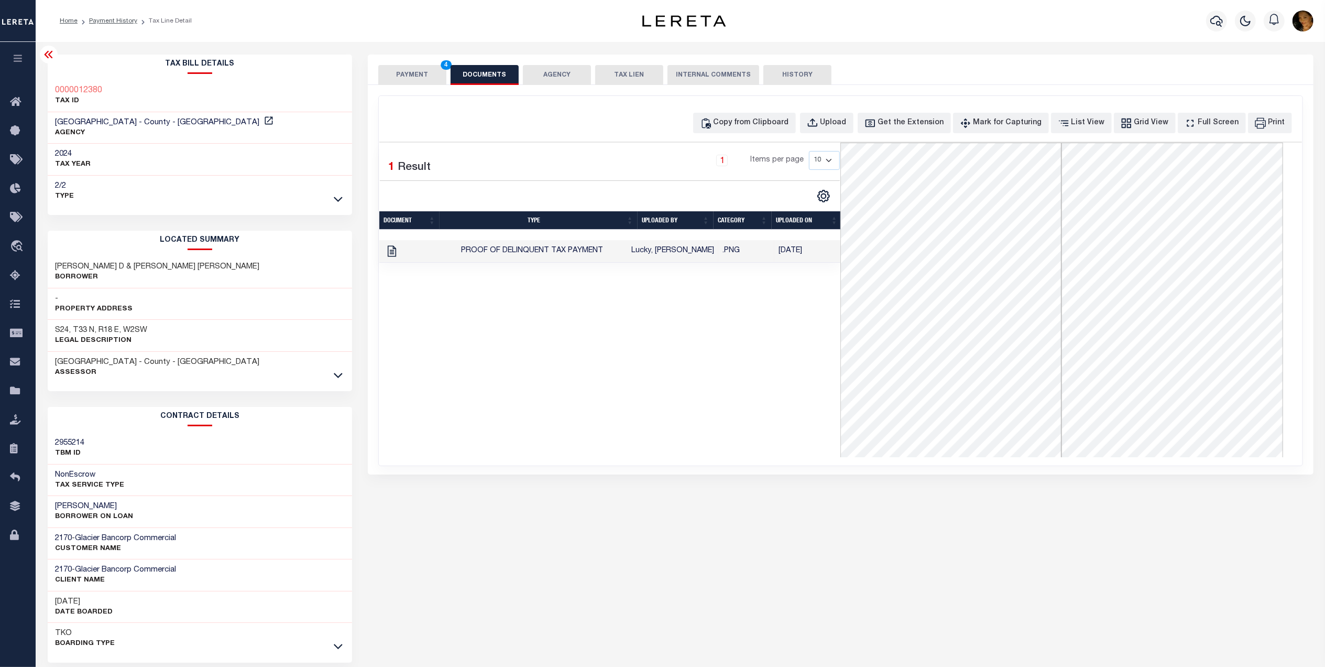
click at [408, 67] on button "PAYMENT 4" at bounding box center [412, 75] width 68 height 20
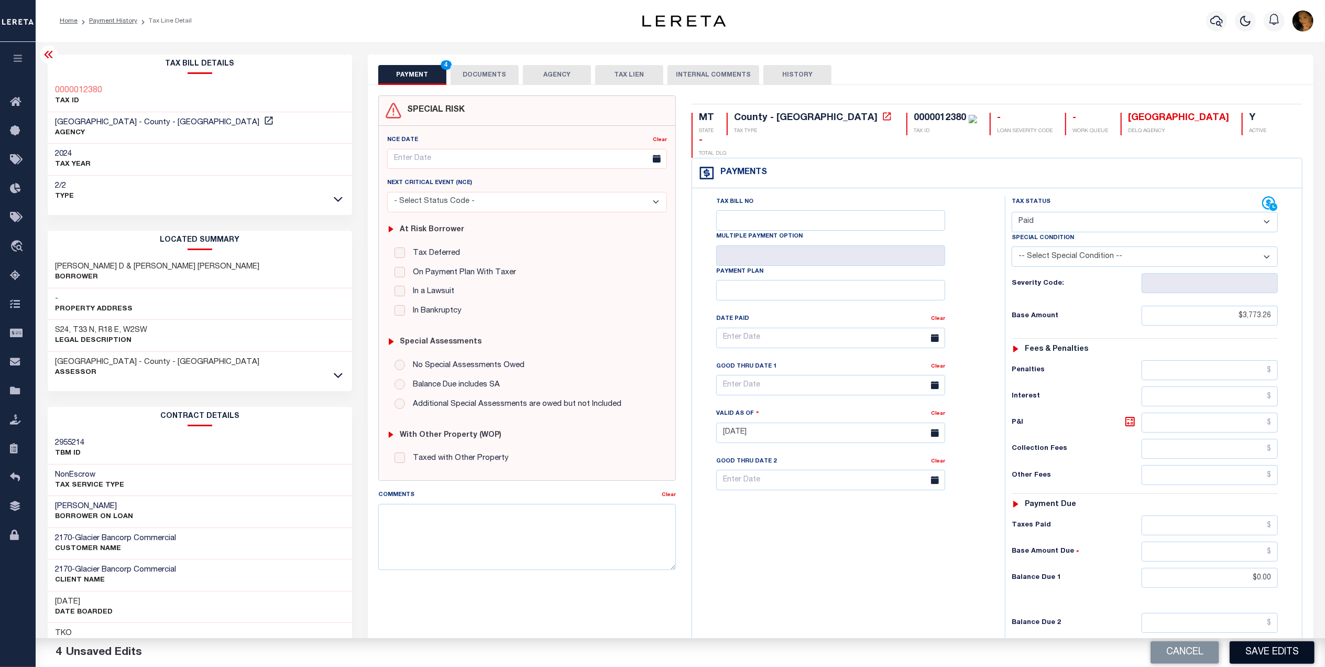
click at [1274, 652] on button "Save Edits" at bounding box center [1272, 652] width 85 height 23
checkbox input "false"
type input "$3,773.26"
type input "$0"
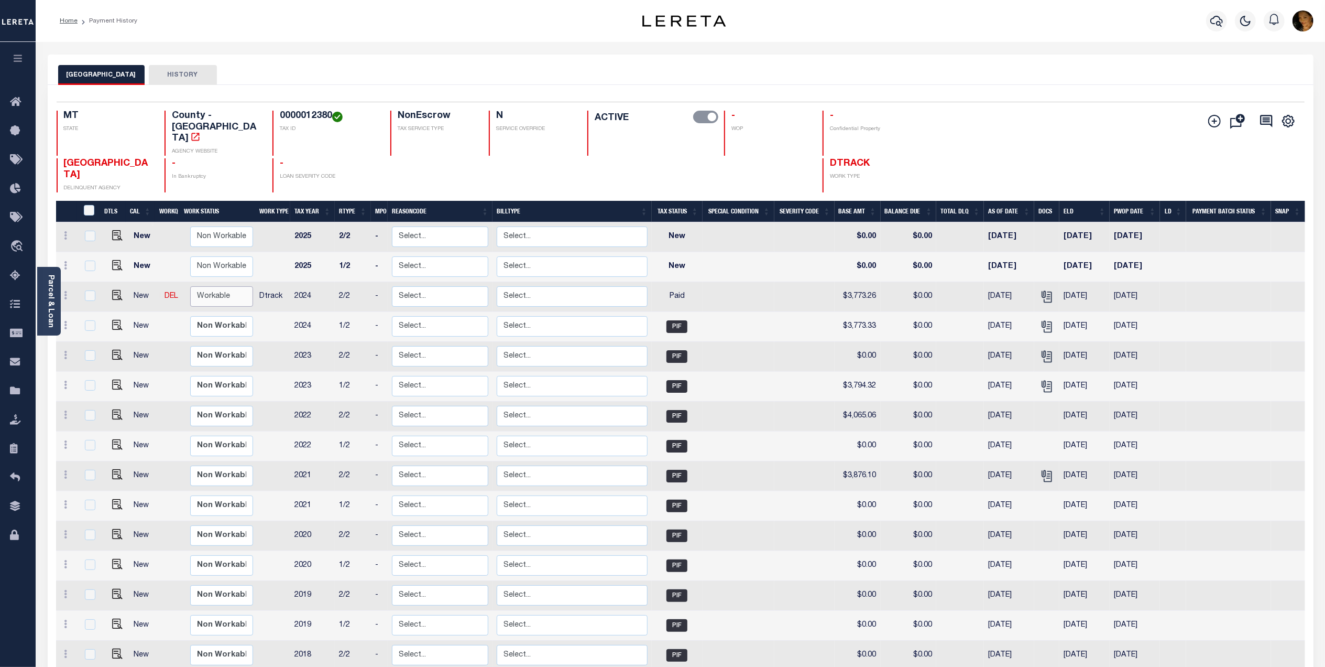
click at [223, 286] on select "Non Workable Workable" at bounding box center [221, 296] width 63 height 20
checkbox input "true"
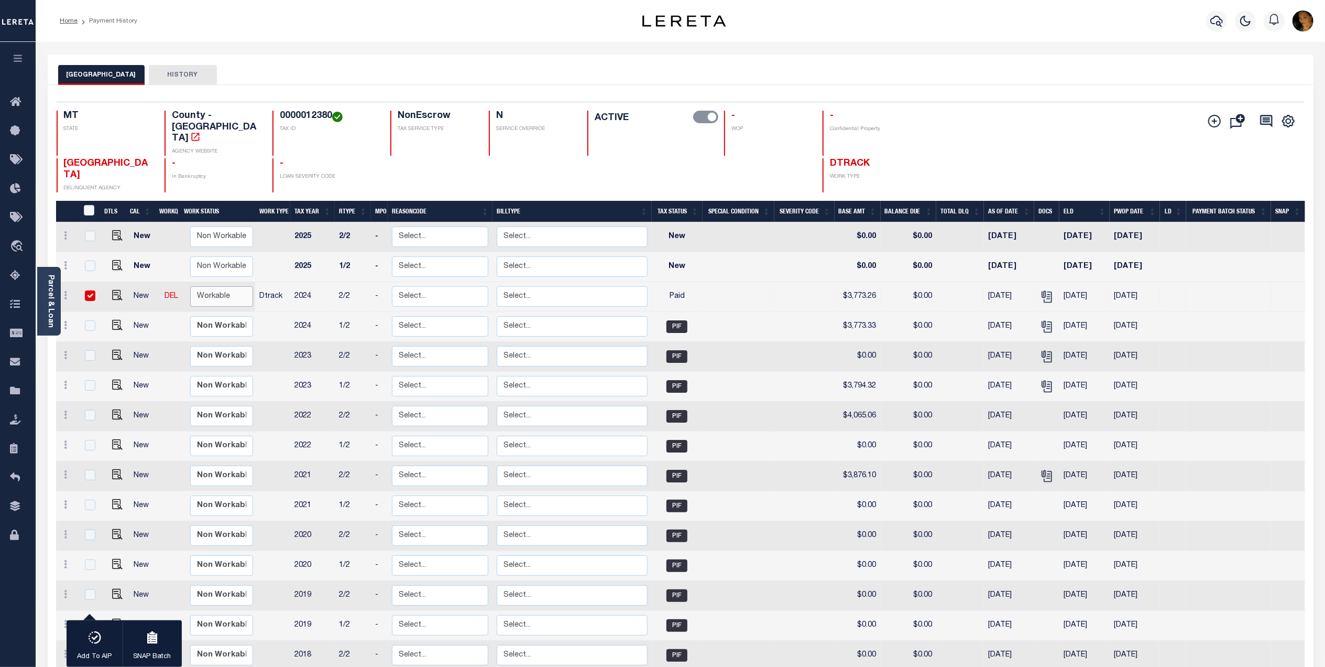
select select "true"
click at [190, 286] on select "Non Workable Workable" at bounding box center [221, 296] width 63 height 20
checkbox input "false"
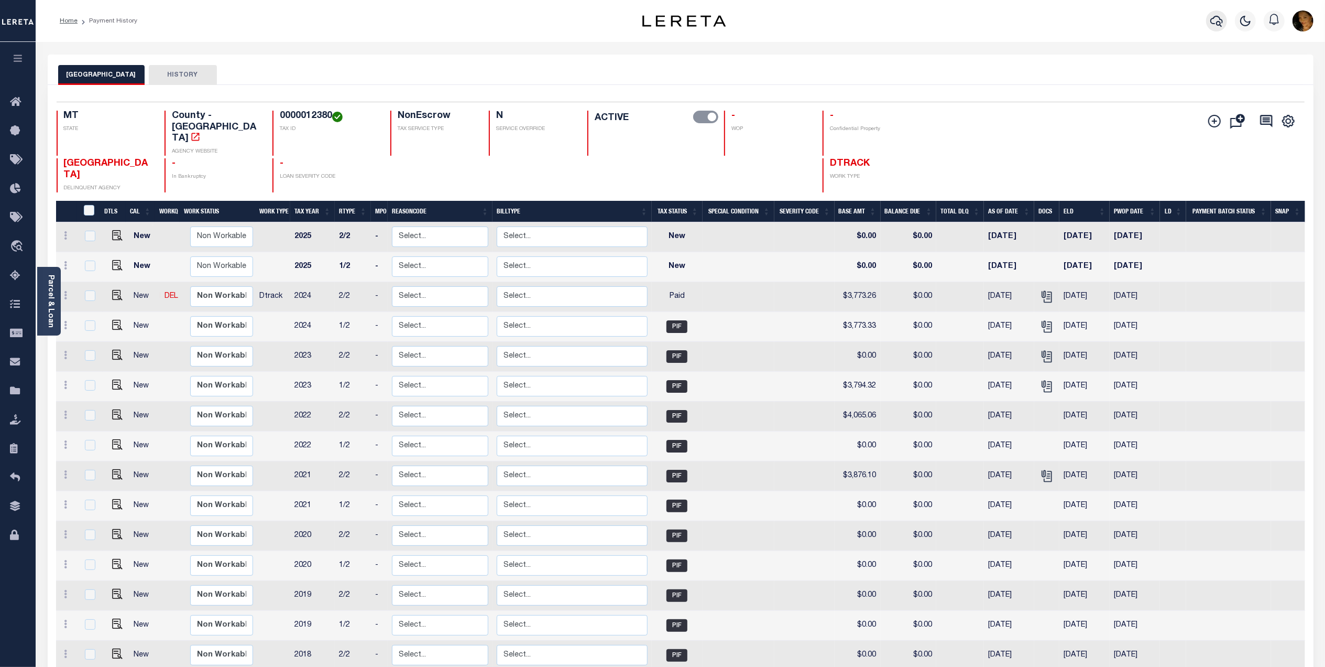
click at [1213, 17] on icon "button" at bounding box center [1217, 21] width 13 height 13
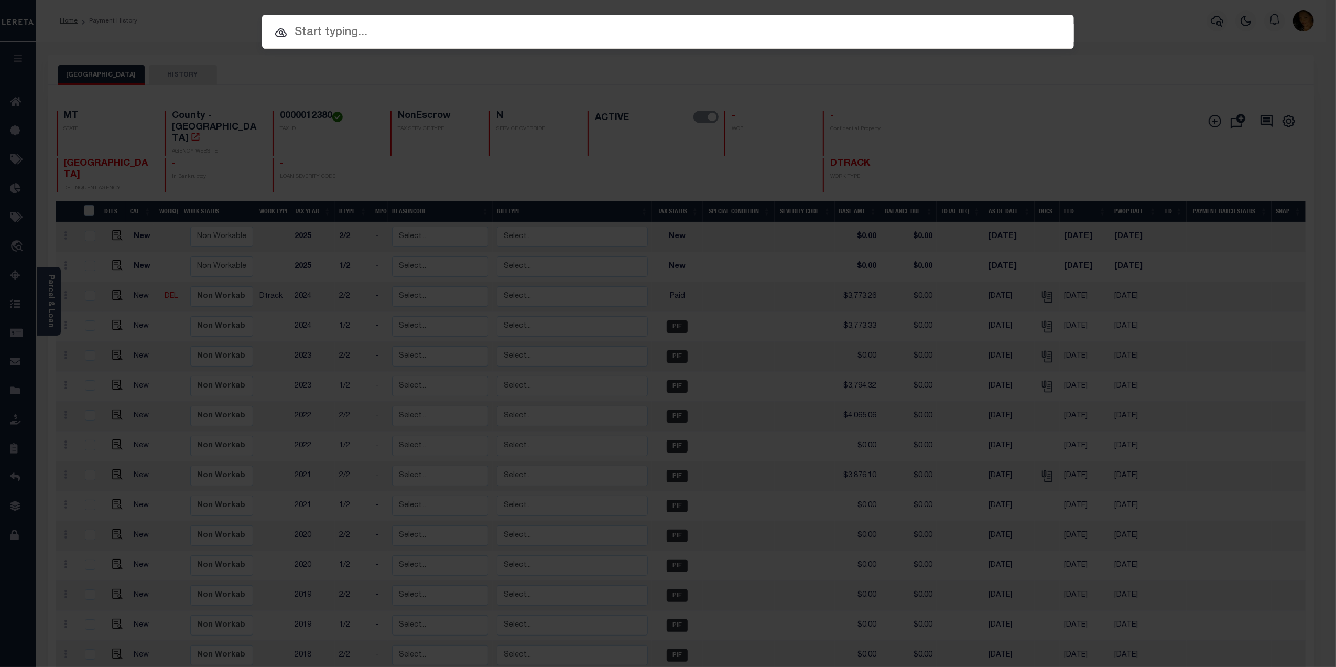
click at [353, 28] on input "text" at bounding box center [668, 33] width 812 height 18
paste input "4201200005056"
type input "4201200005056"
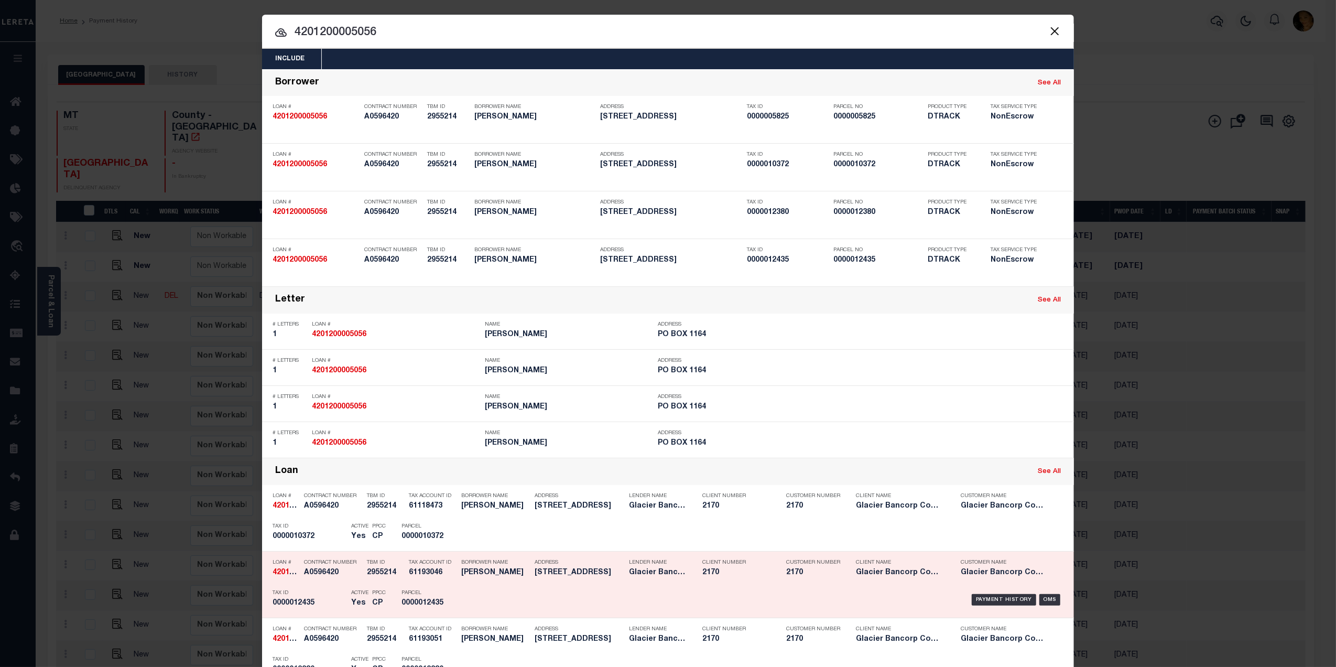
click at [394, 606] on div "Parcel 0000012435" at bounding box center [425, 599] width 63 height 30
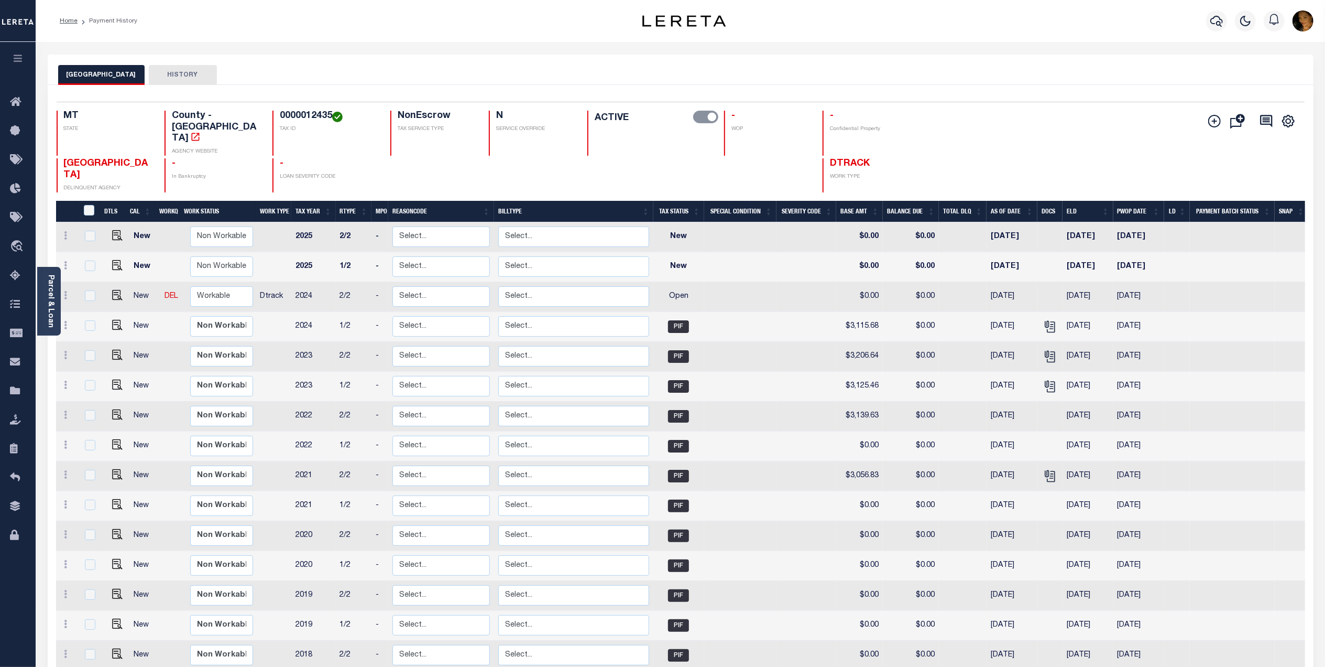
click at [280, 115] on h4 "0000012435" at bounding box center [329, 117] width 98 height 12
copy h4 "0000012435"
click at [208, 286] on select "Non Workable Workable" at bounding box center [221, 296] width 63 height 20
checkbox input "true"
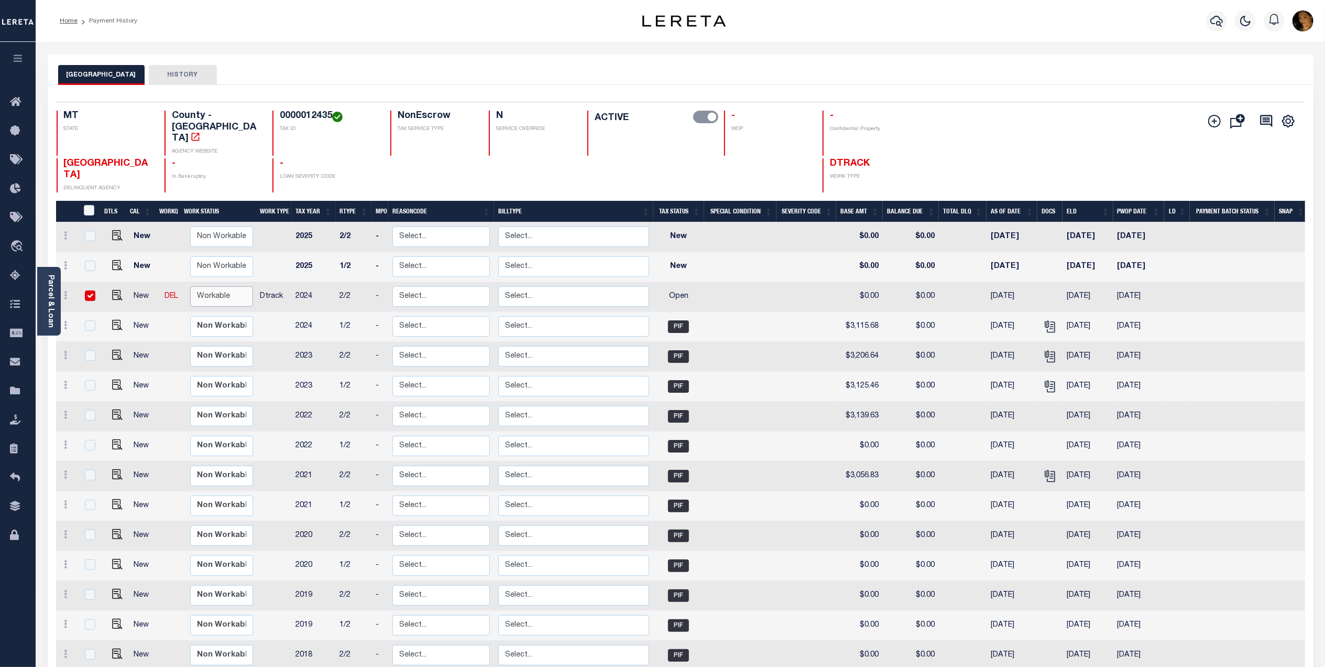
checkbox input "true"
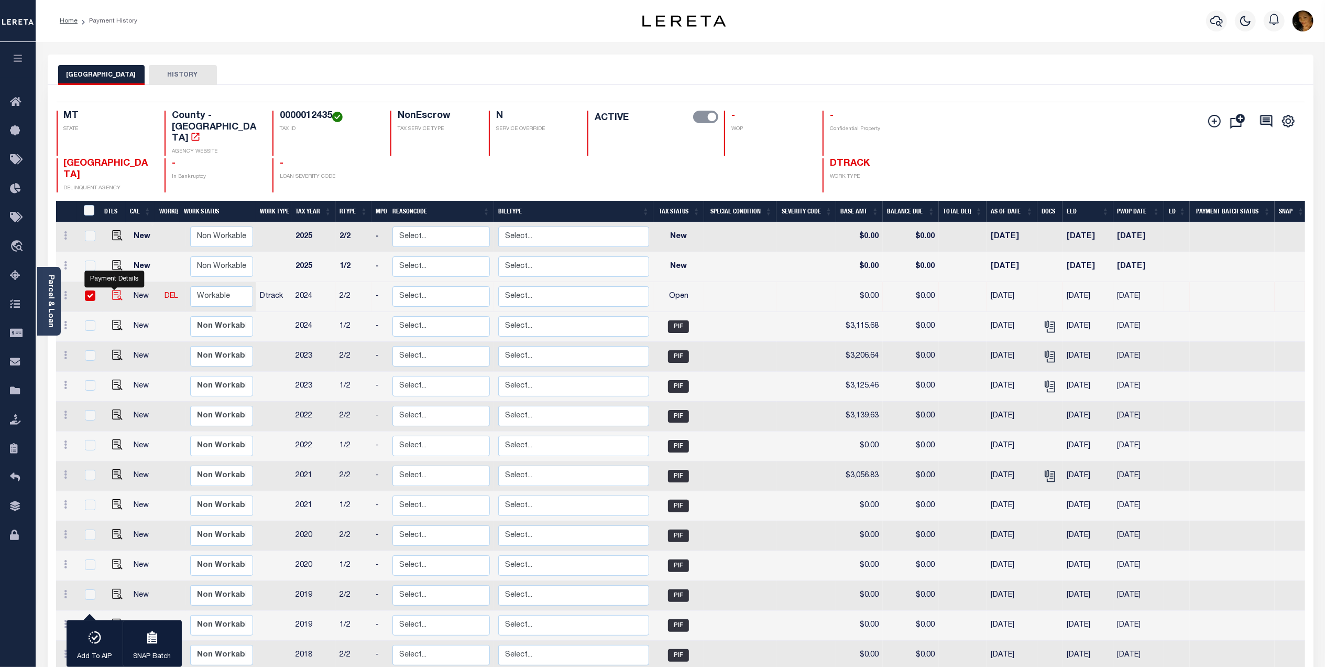
click at [116, 290] on img "" at bounding box center [117, 295] width 10 height 10
checkbox input "false"
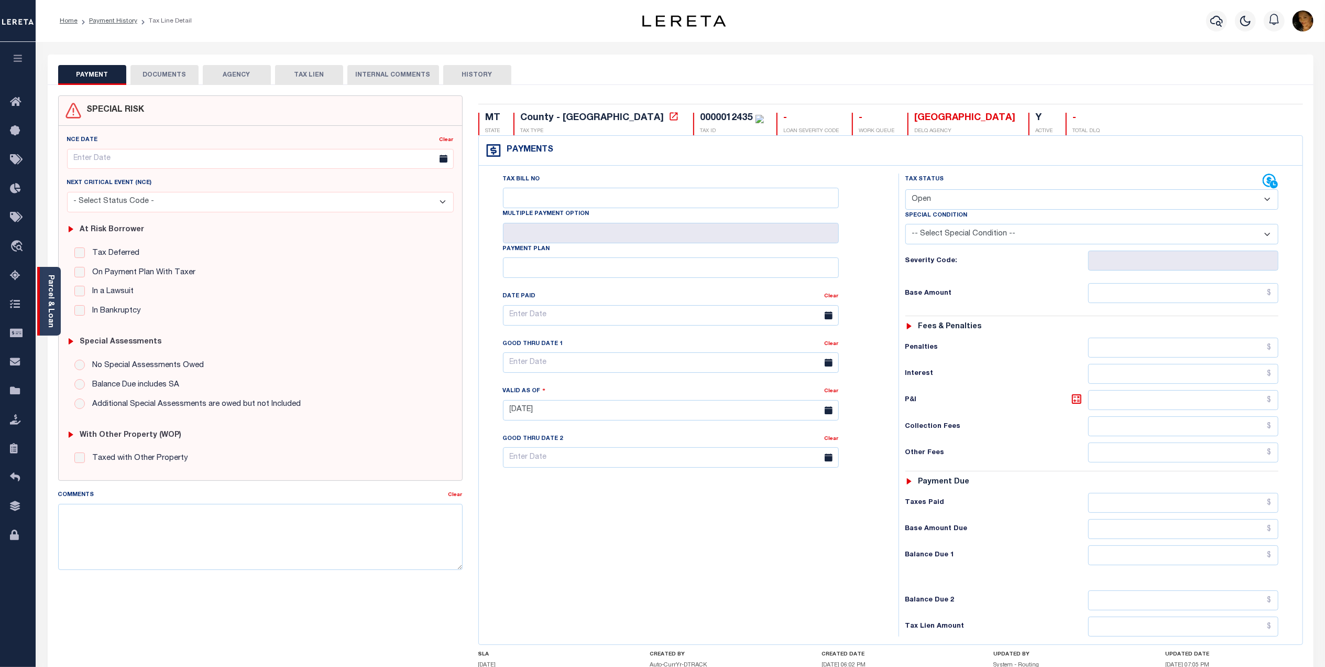
click at [53, 275] on link "Parcel & Loan" at bounding box center [50, 301] width 7 height 53
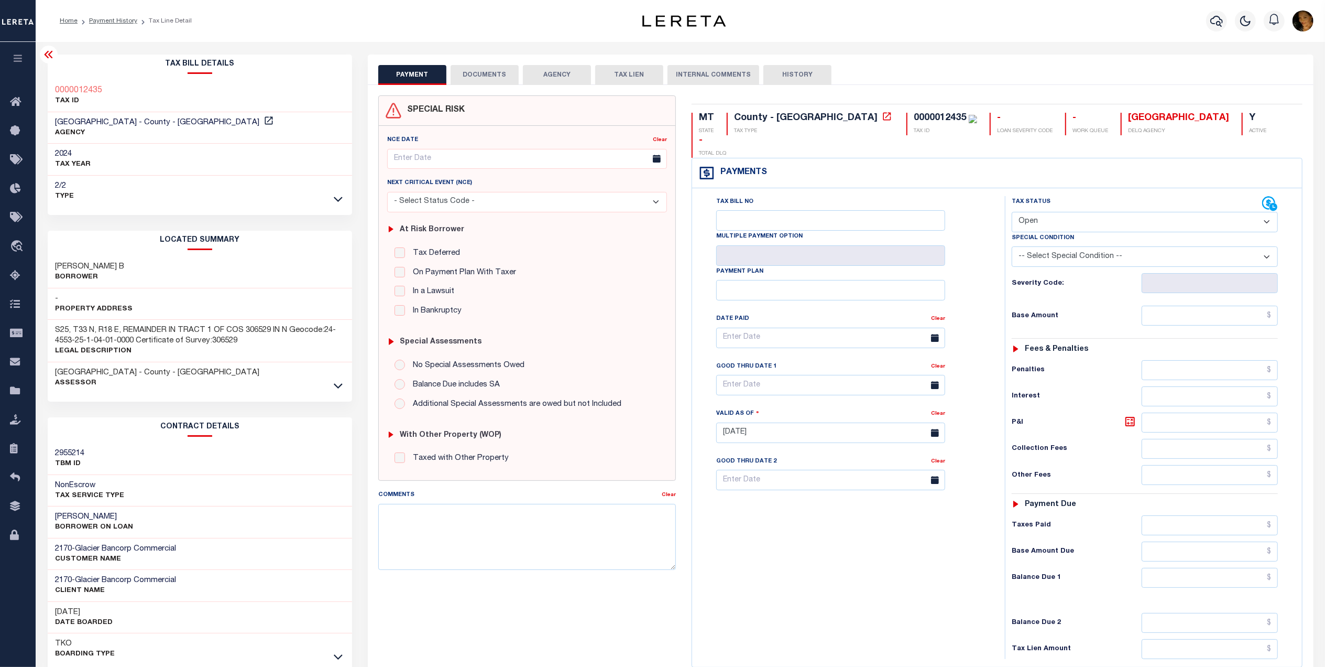
drag, startPoint x: 1041, startPoint y: 201, endPoint x: 1046, endPoint y: 206, distance: 7.4
click at [1041, 212] on select "- Select Status Code - Open Due/Unpaid Paid Incomplete No Tax Due Internal Refu…" at bounding box center [1145, 222] width 266 height 20
select select "PYD"
click at [1012, 212] on select "- Select Status Code - Open Due/Unpaid Paid Incomplete No Tax Due Internal Refu…" at bounding box center [1145, 222] width 266 height 20
type input "[DATE]"
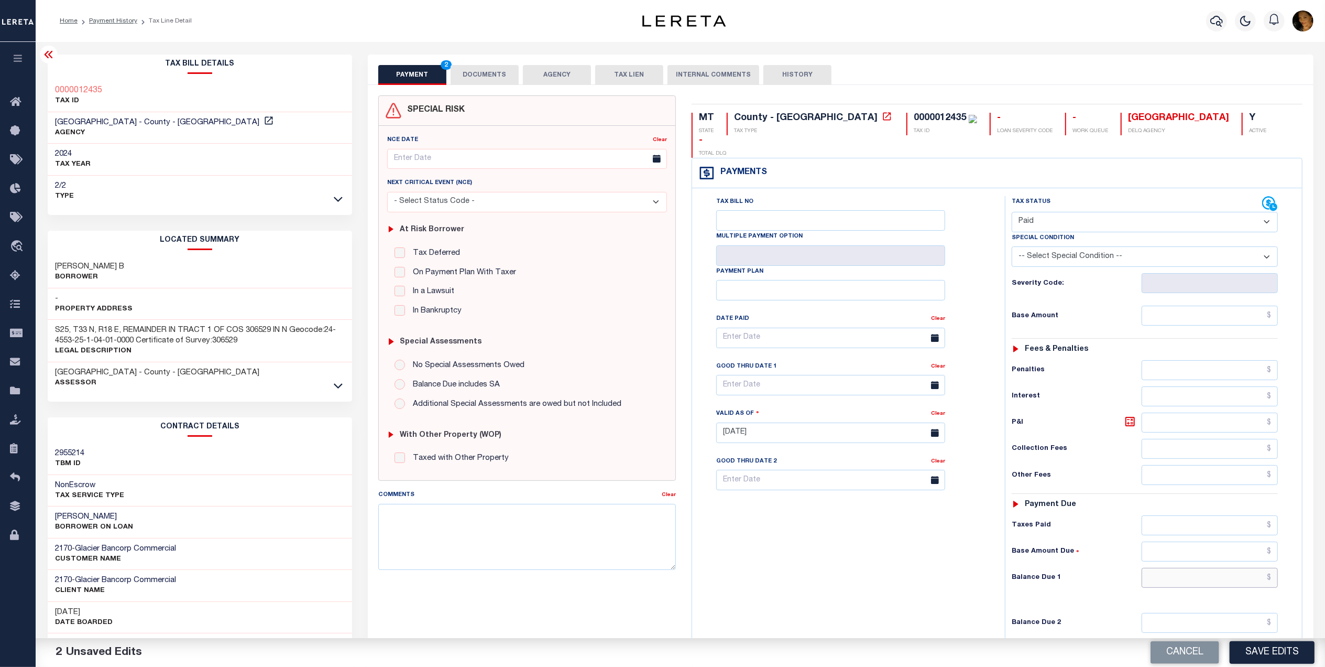
drag, startPoint x: 1235, startPoint y: 562, endPoint x: 1296, endPoint y: 566, distance: 61.5
click at [1241, 568] on input "text" at bounding box center [1210, 578] width 137 height 20
type input "$0.00"
click at [1201, 306] on input "text" at bounding box center [1210, 316] width 137 height 20
type input "$"
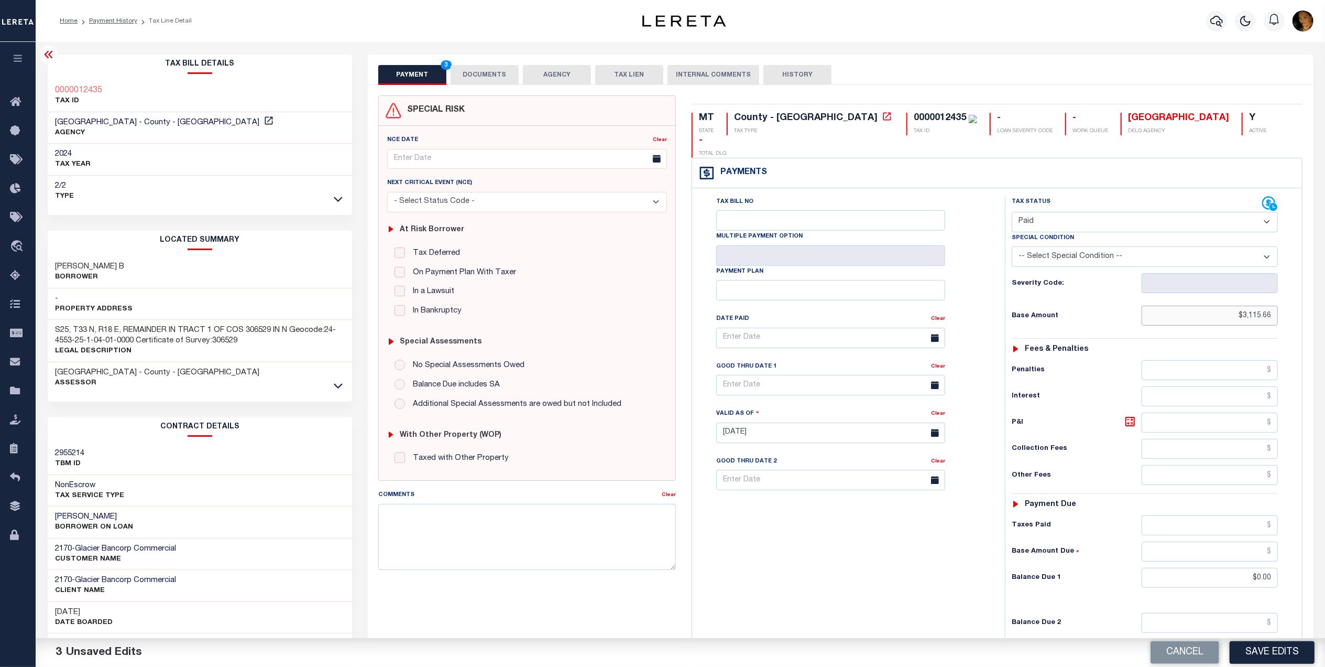
type input "$3,115.66"
drag, startPoint x: 459, startPoint y: 69, endPoint x: 495, endPoint y: 75, distance: 36.7
click at [459, 69] on button "DOCUMENTS" at bounding box center [485, 75] width 68 height 20
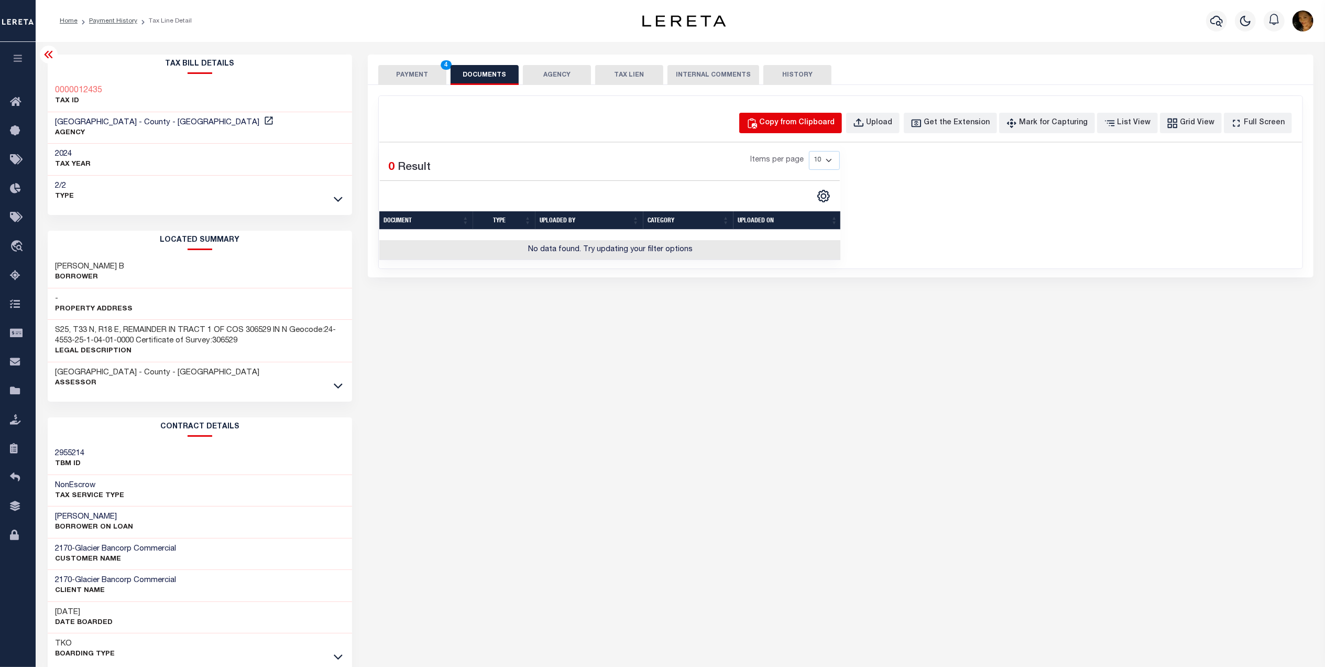
click at [795, 126] on div "Copy from Clipboard" at bounding box center [797, 123] width 75 height 12
select select "POP"
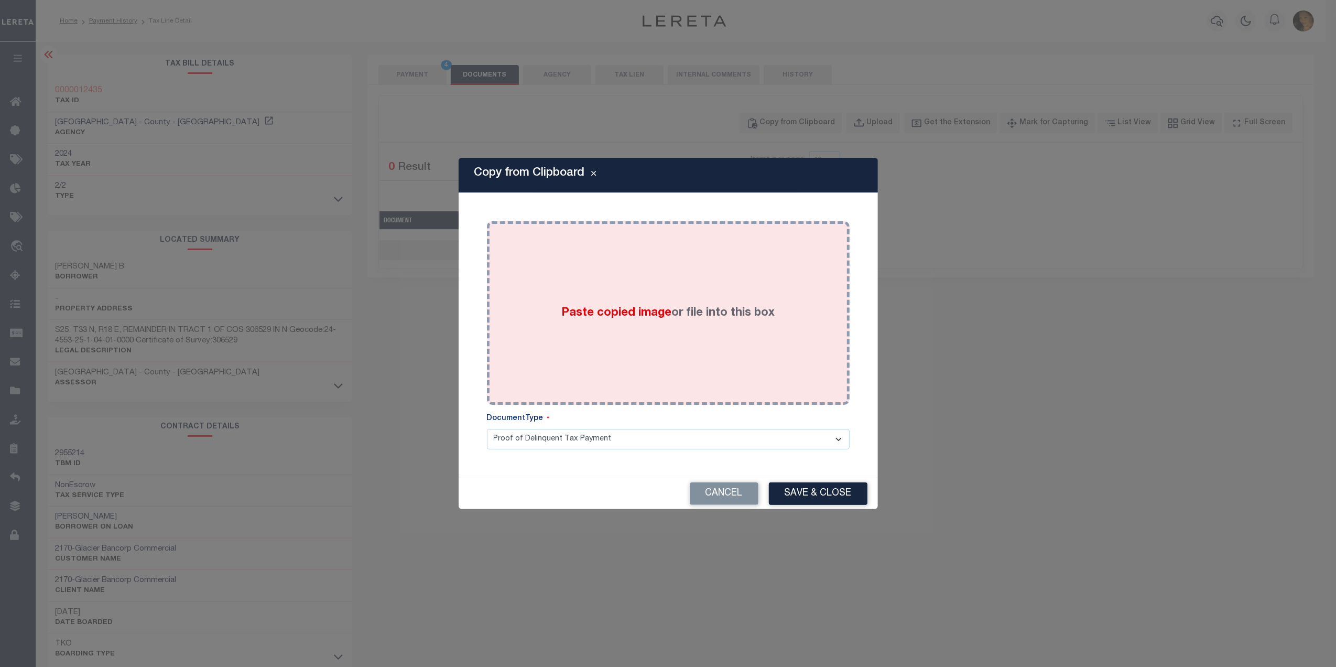
click at [634, 285] on div "Paste copied image or file into this box" at bounding box center [668, 313] width 347 height 168
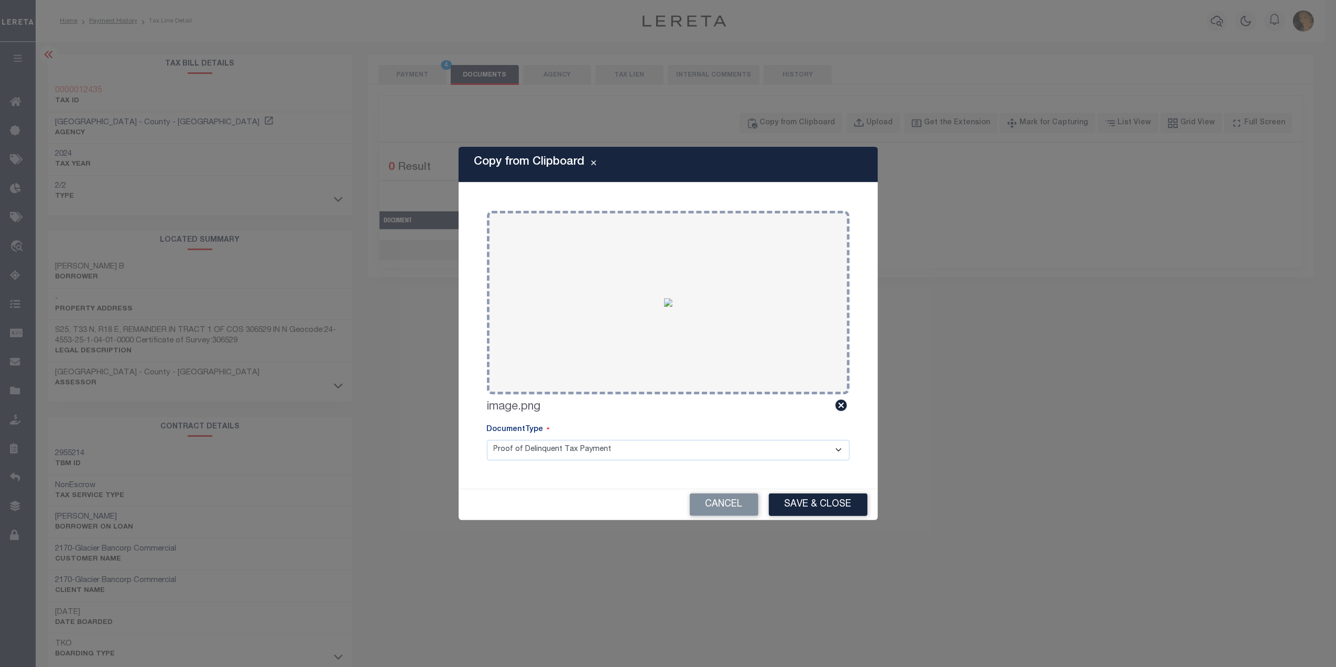
click at [583, 445] on select "Proof of Delinquent Tax Payment" at bounding box center [668, 450] width 363 height 20
click at [487, 440] on select "Proof of Delinquent Tax Payment" at bounding box center [668, 450] width 363 height 20
click at [823, 504] on button "Save & Close" at bounding box center [818, 504] width 99 height 23
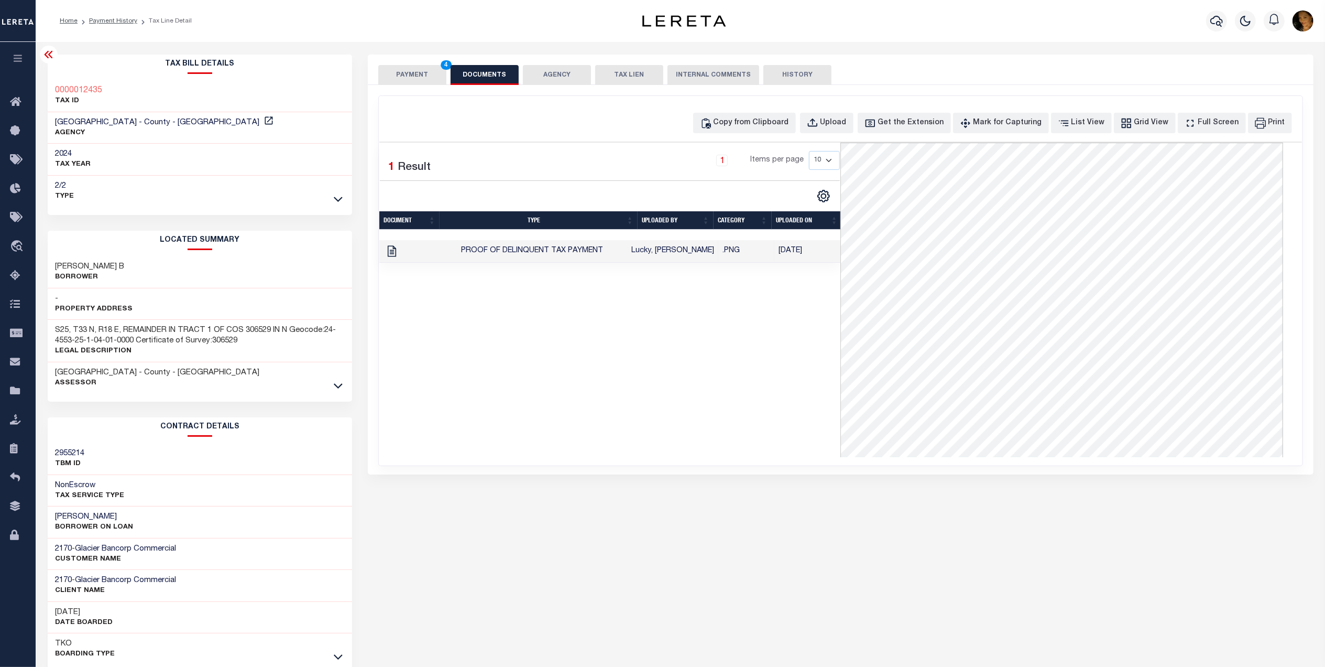
click at [414, 78] on button "PAYMENT 4" at bounding box center [412, 75] width 68 height 20
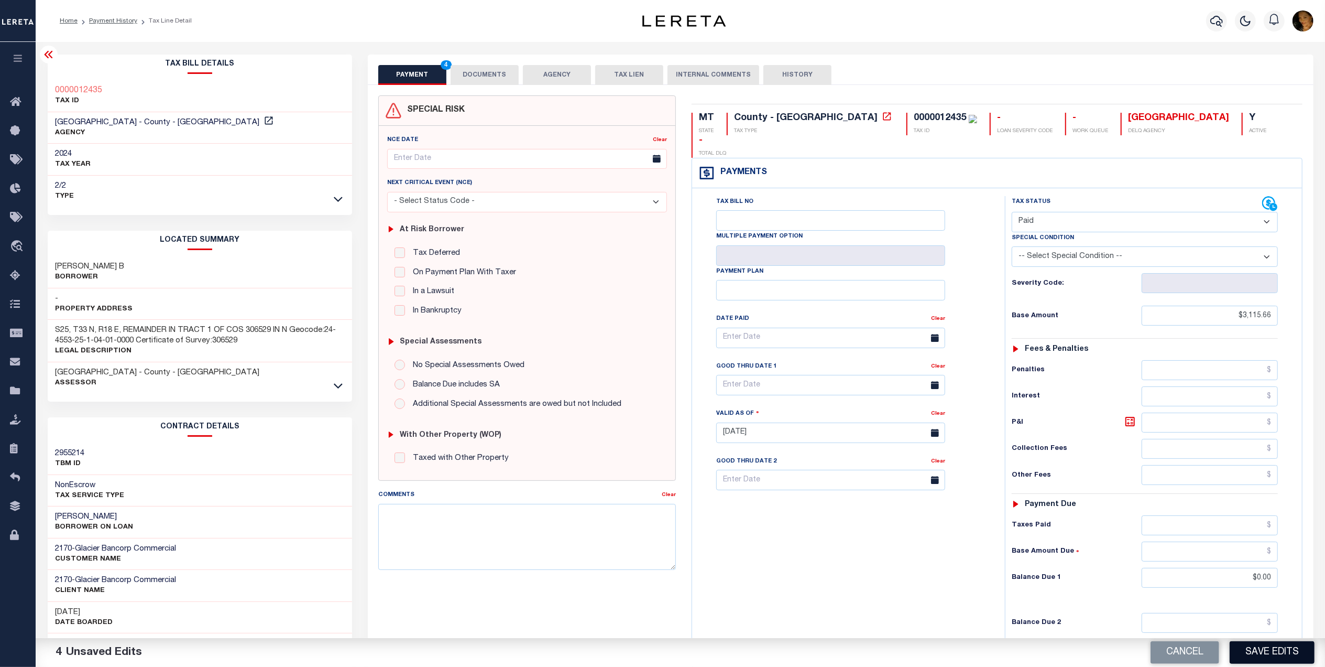
click at [1260, 657] on button "Save Edits" at bounding box center [1272, 652] width 85 height 23
checkbox input "false"
type input "$3,115.66"
type input "$0"
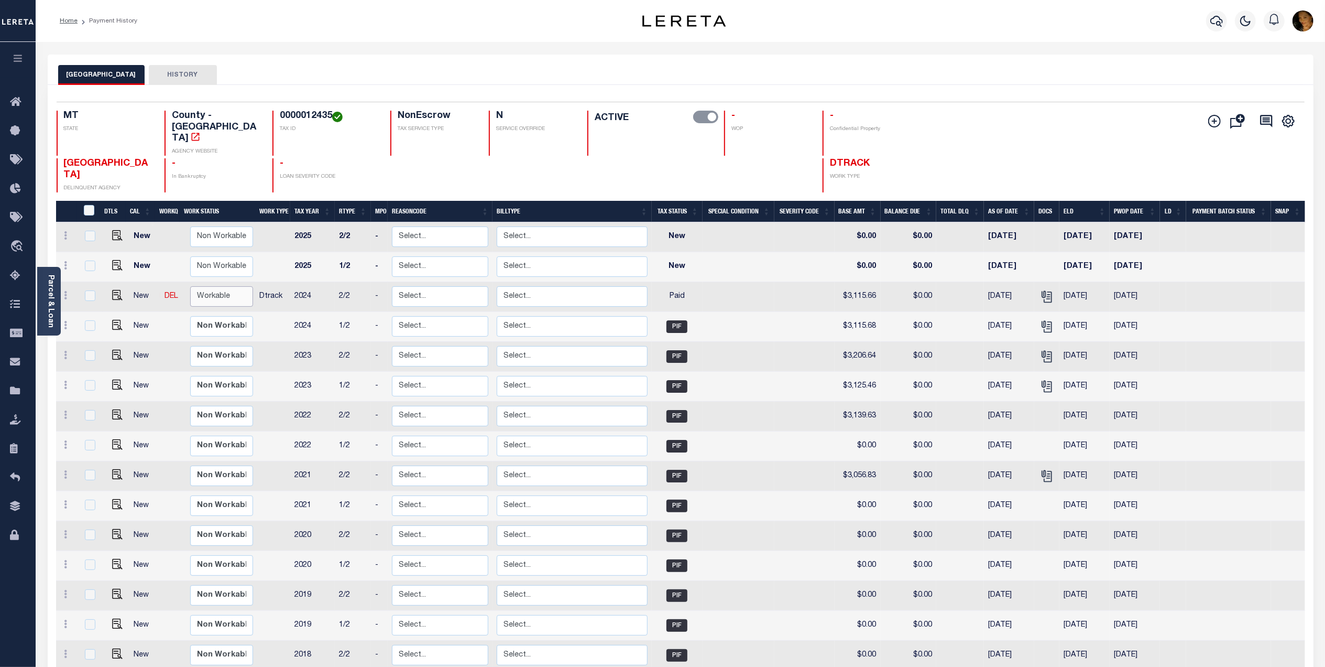
click at [235, 286] on select "Non Workable Workable" at bounding box center [221, 296] width 63 height 20
checkbox input "true"
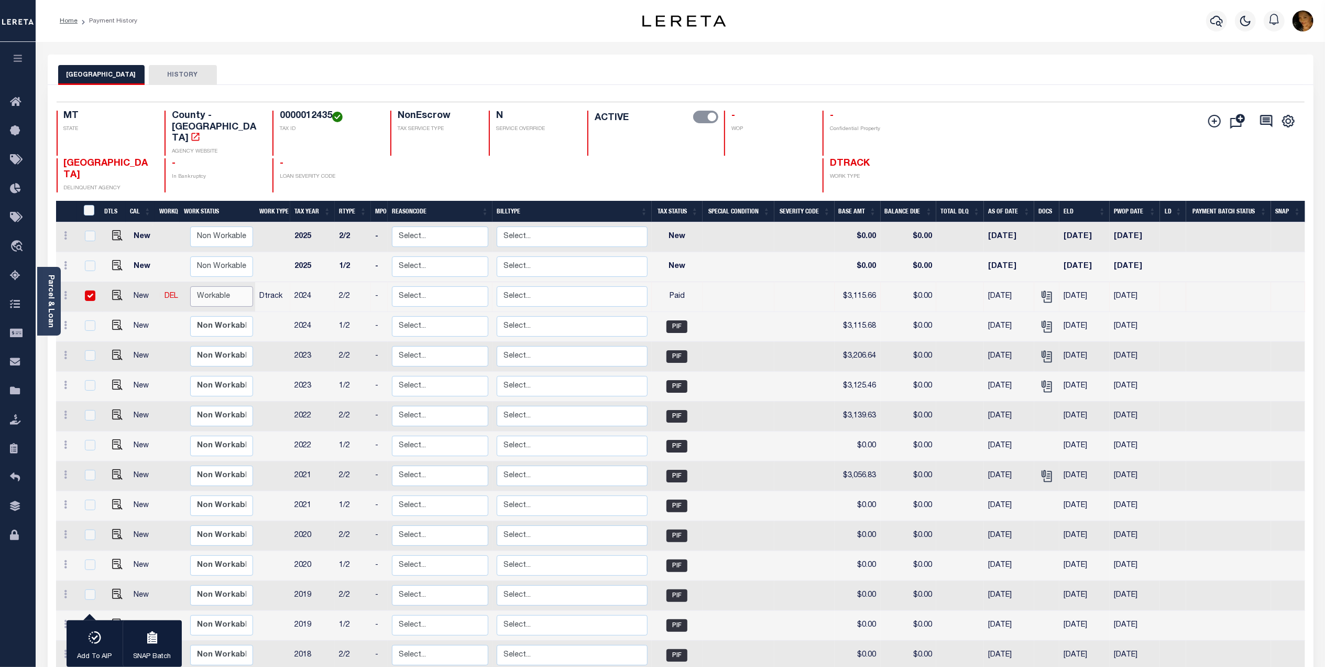
select select "true"
click at [190, 286] on select "Non Workable Workable" at bounding box center [221, 296] width 63 height 20
checkbox input "false"
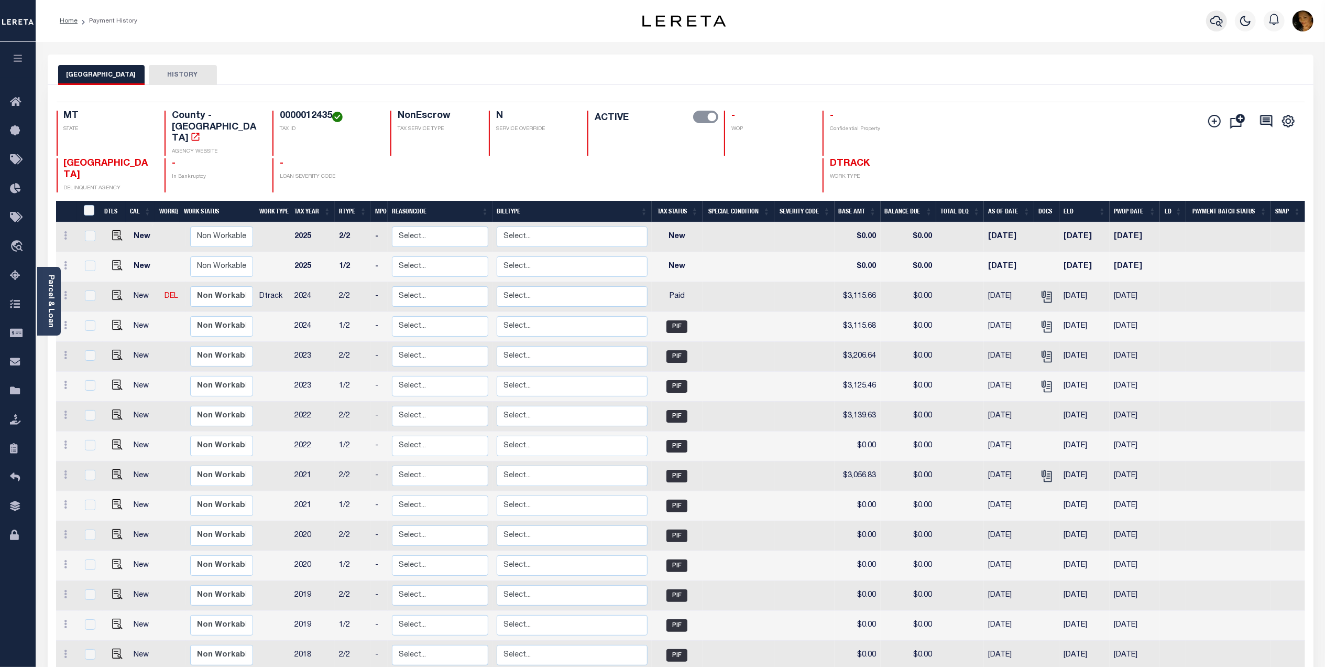
click at [1221, 26] on icon "button" at bounding box center [1217, 21] width 13 height 11
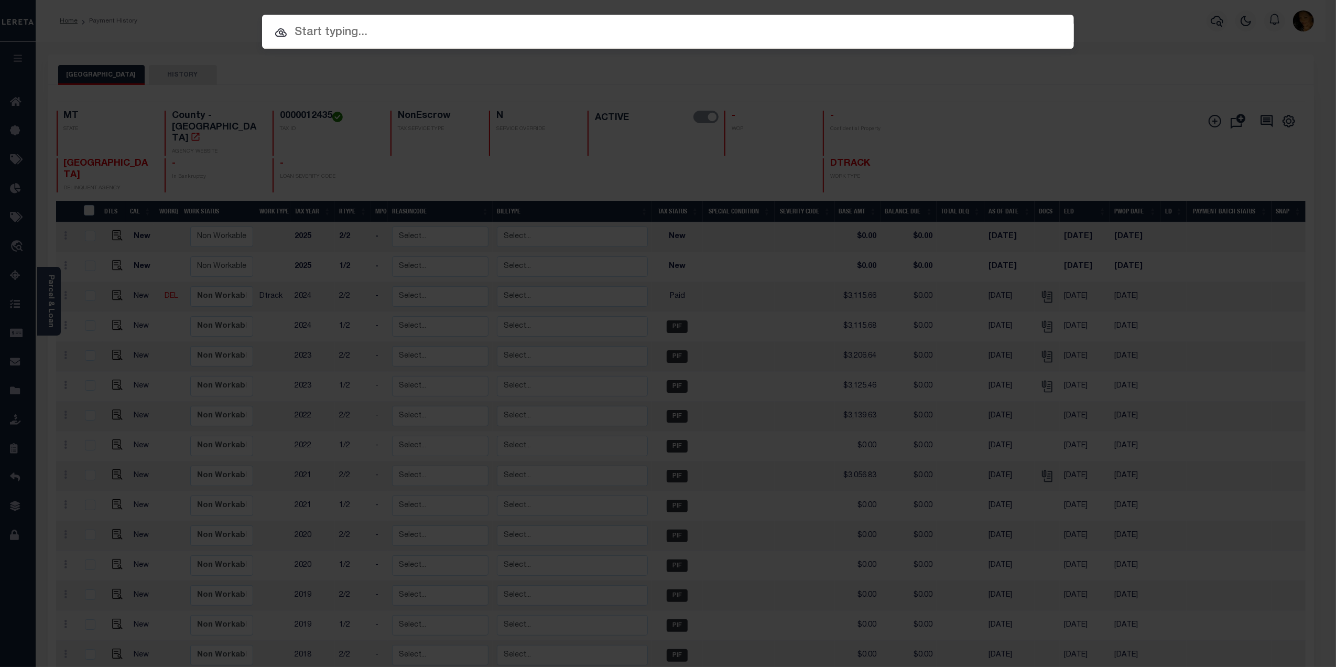
click at [410, 30] on input "text" at bounding box center [668, 33] width 812 height 18
paste input "4209190004570"
type input "4209190004570"
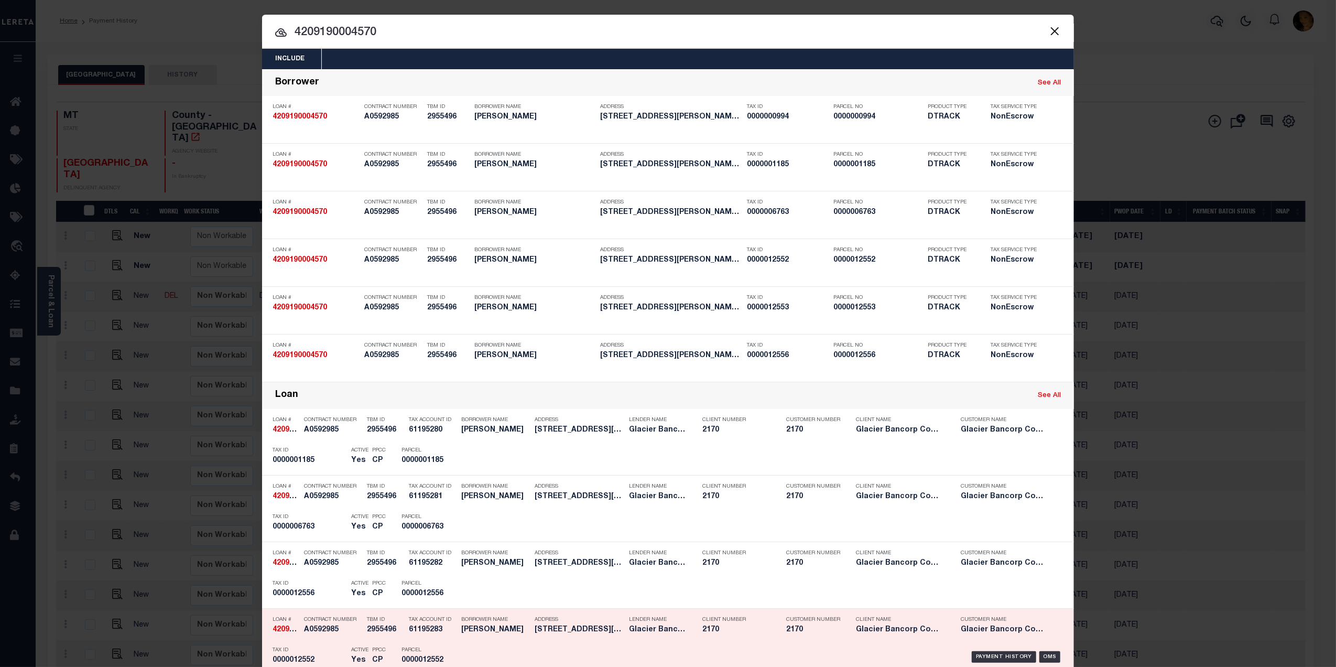
click at [997, 651] on div "Payment History OMS" at bounding box center [763, 656] width 599 height 30
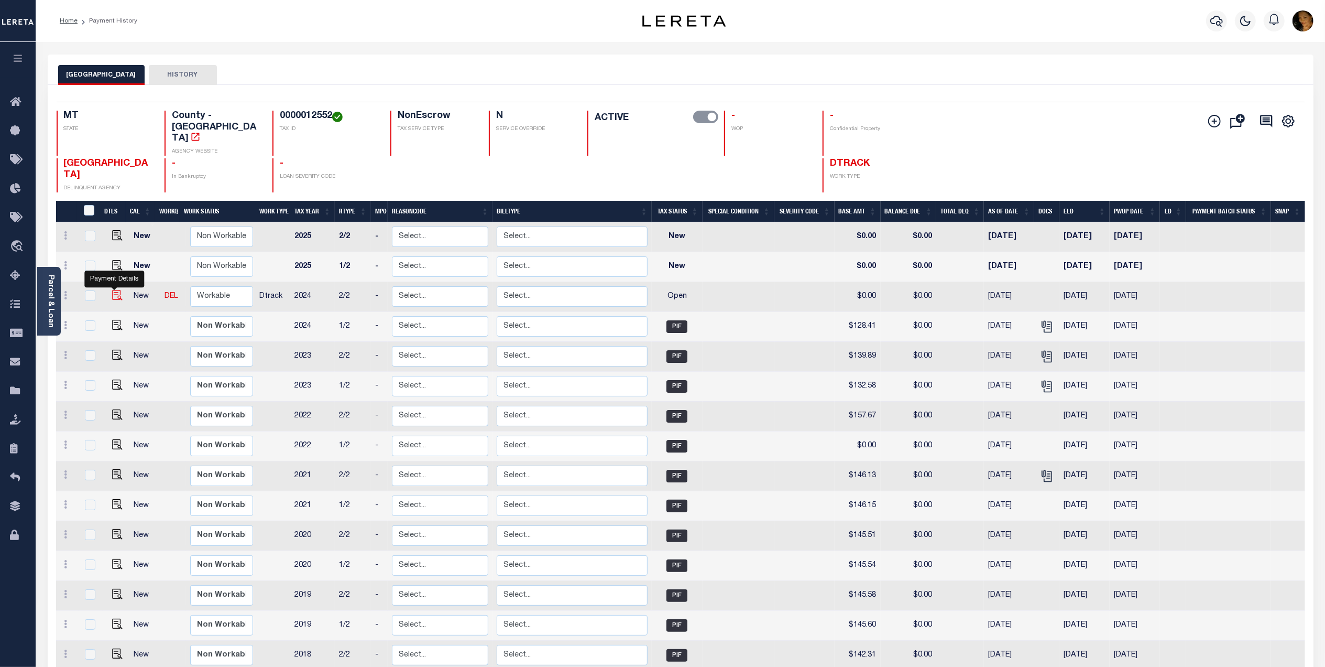
click at [112, 290] on img "" at bounding box center [117, 295] width 10 height 10
checkbox input "true"
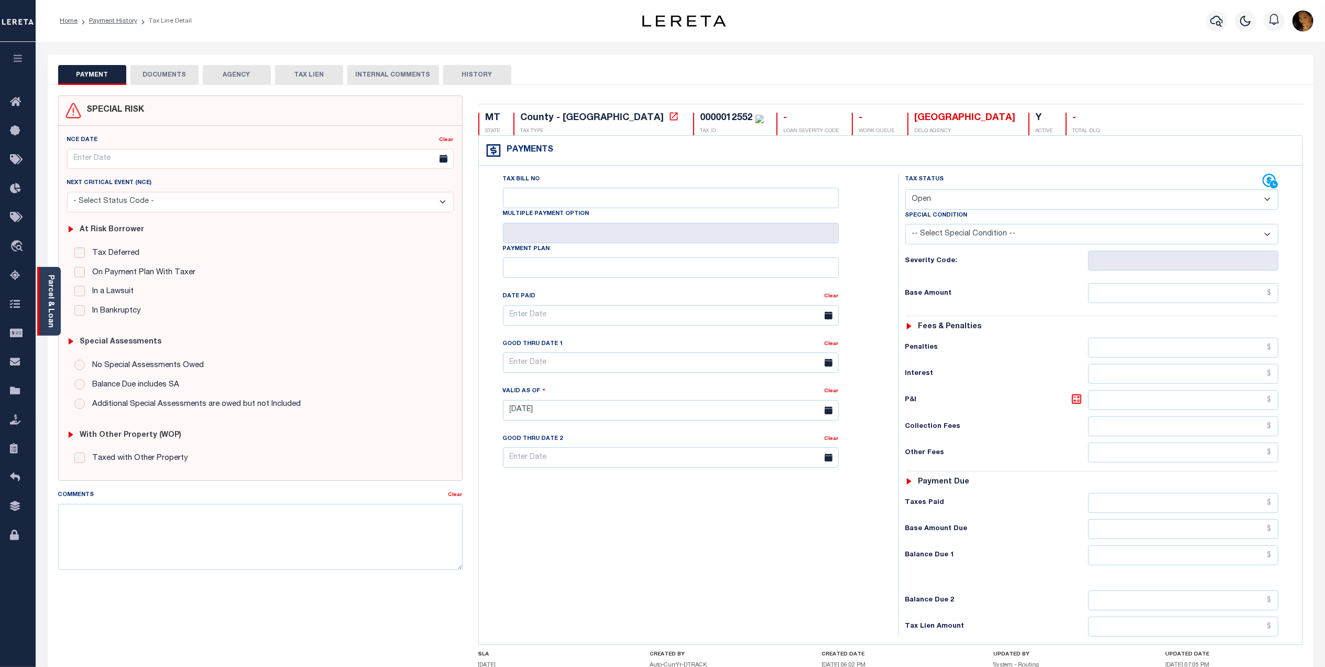
click at [49, 317] on link "Parcel & Loan" at bounding box center [50, 301] width 7 height 53
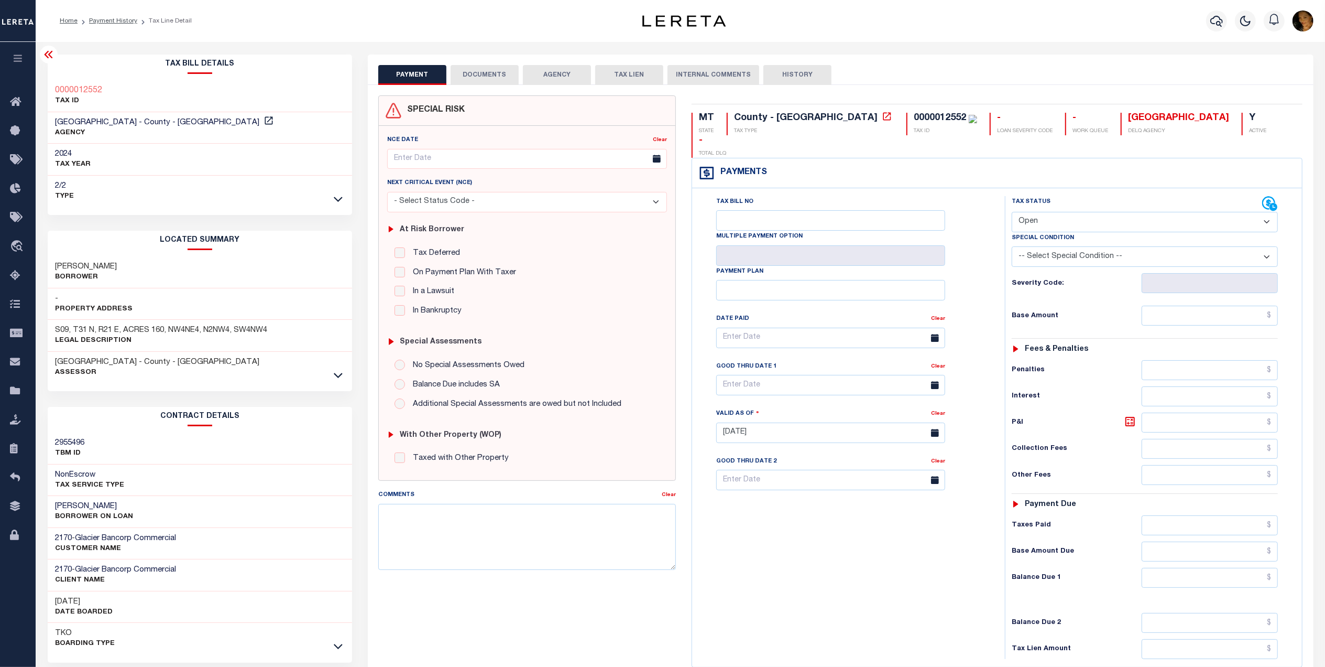
drag, startPoint x: 1075, startPoint y: 195, endPoint x: 1068, endPoint y: 211, distance: 17.3
click at [1075, 212] on select "- Select Status Code - Open Due/Unpaid Paid Incomplete No Tax Due Internal Refu…" at bounding box center [1145, 222] width 266 height 20
select select "PYD"
click at [1012, 212] on select "- Select Status Code - Open Due/Unpaid Paid Incomplete No Tax Due Internal Refu…" at bounding box center [1145, 222] width 266 height 20
type input "[DATE]"
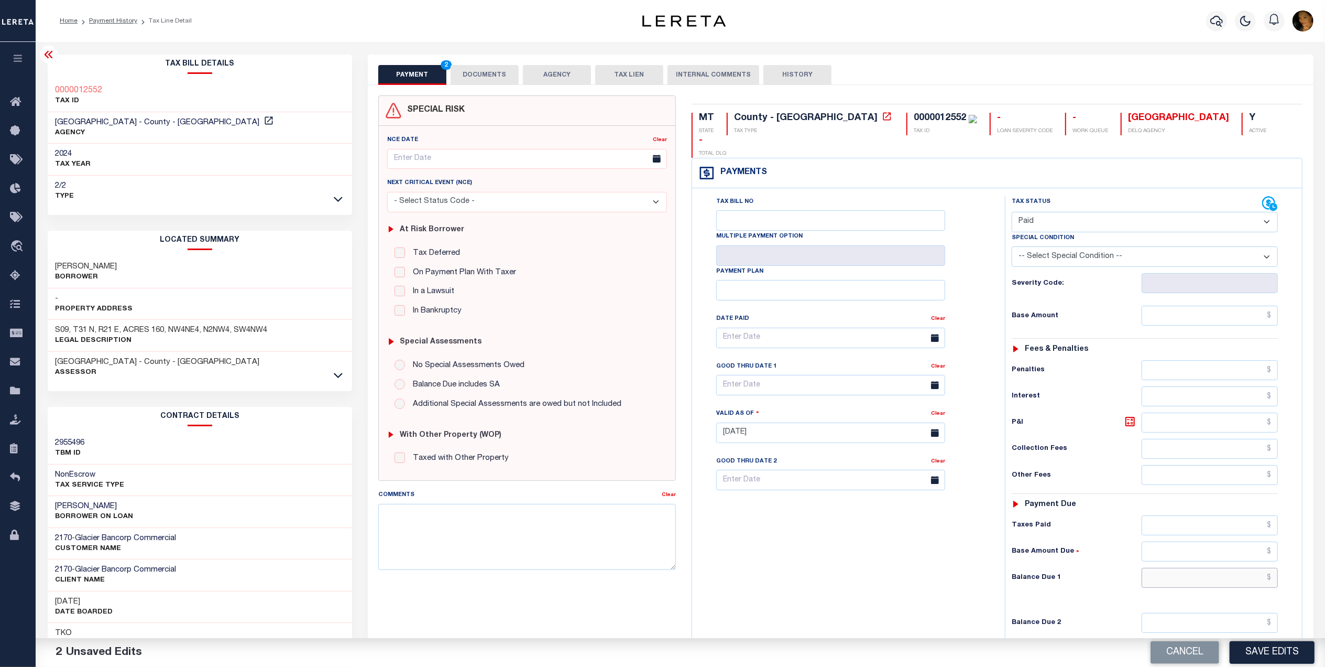
click at [1239, 568] on input "text" at bounding box center [1210, 578] width 137 height 20
type input "$0.00"
click at [1183, 306] on input "text" at bounding box center [1210, 316] width 137 height 20
type input "$128.40"
click at [492, 77] on button "DOCUMENTS" at bounding box center [485, 75] width 68 height 20
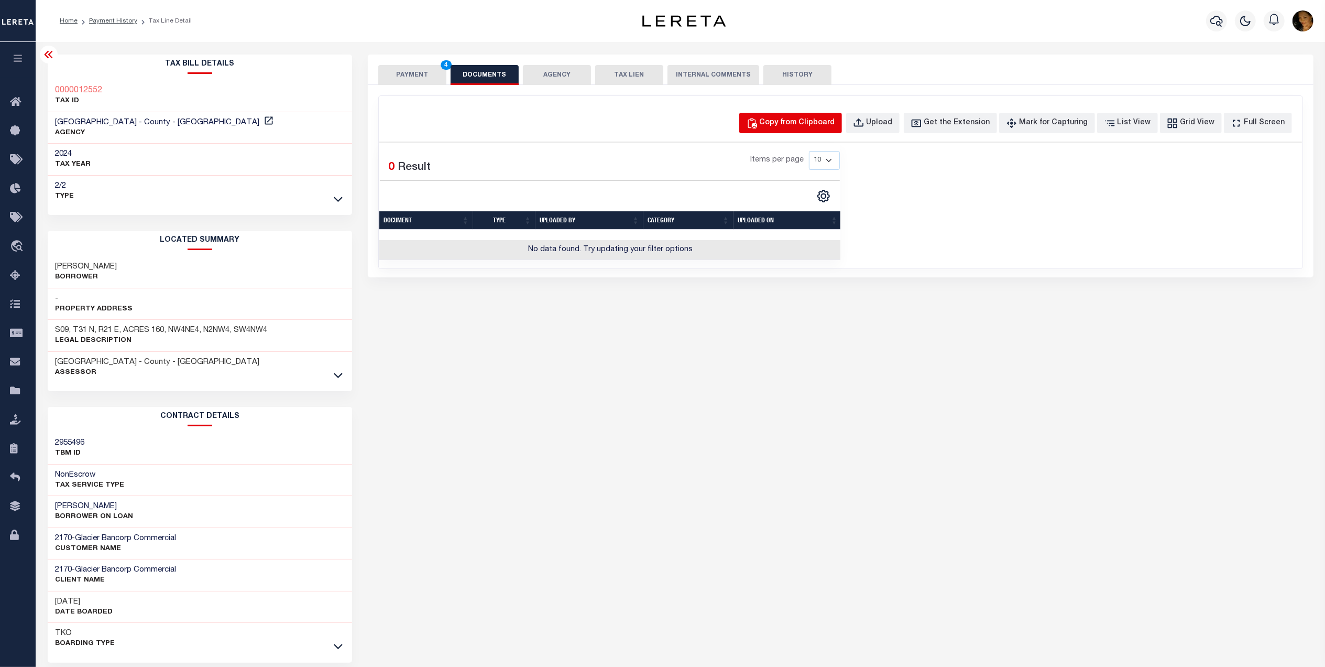
click at [833, 128] on div "Copy from Clipboard" at bounding box center [797, 123] width 75 height 12
select select "POP"
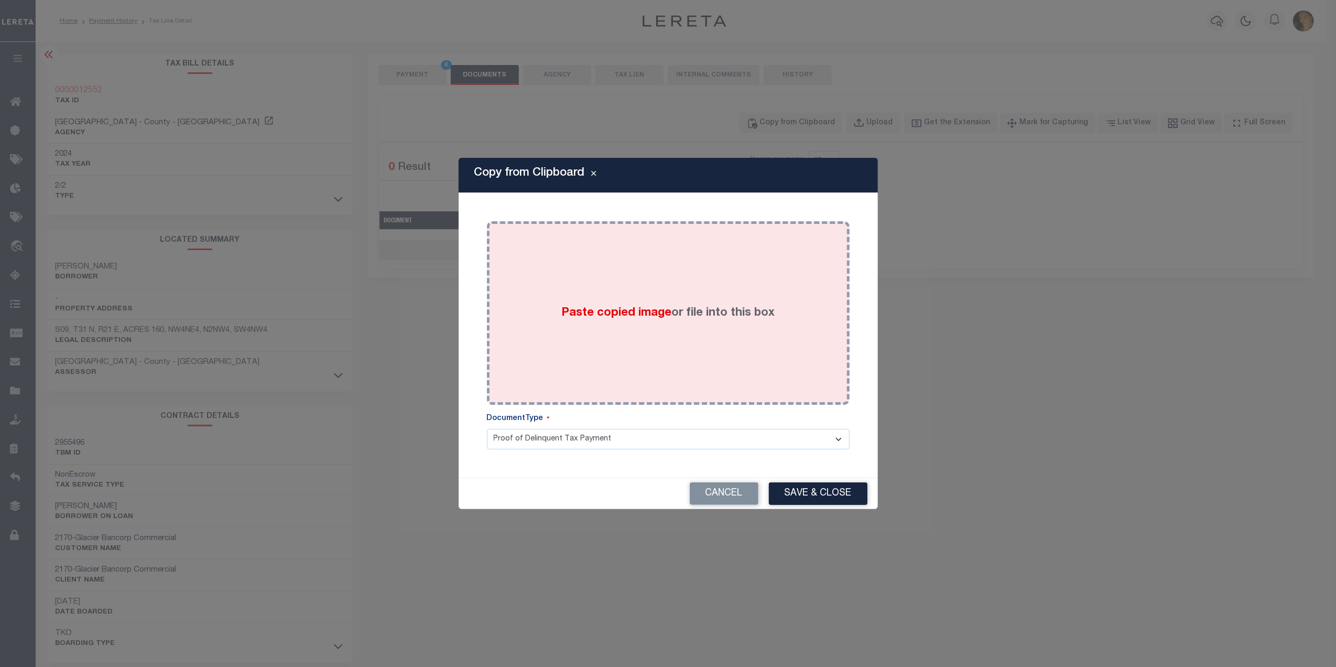
click at [683, 327] on div "Paste copied image or file into this box" at bounding box center [668, 313] width 347 height 168
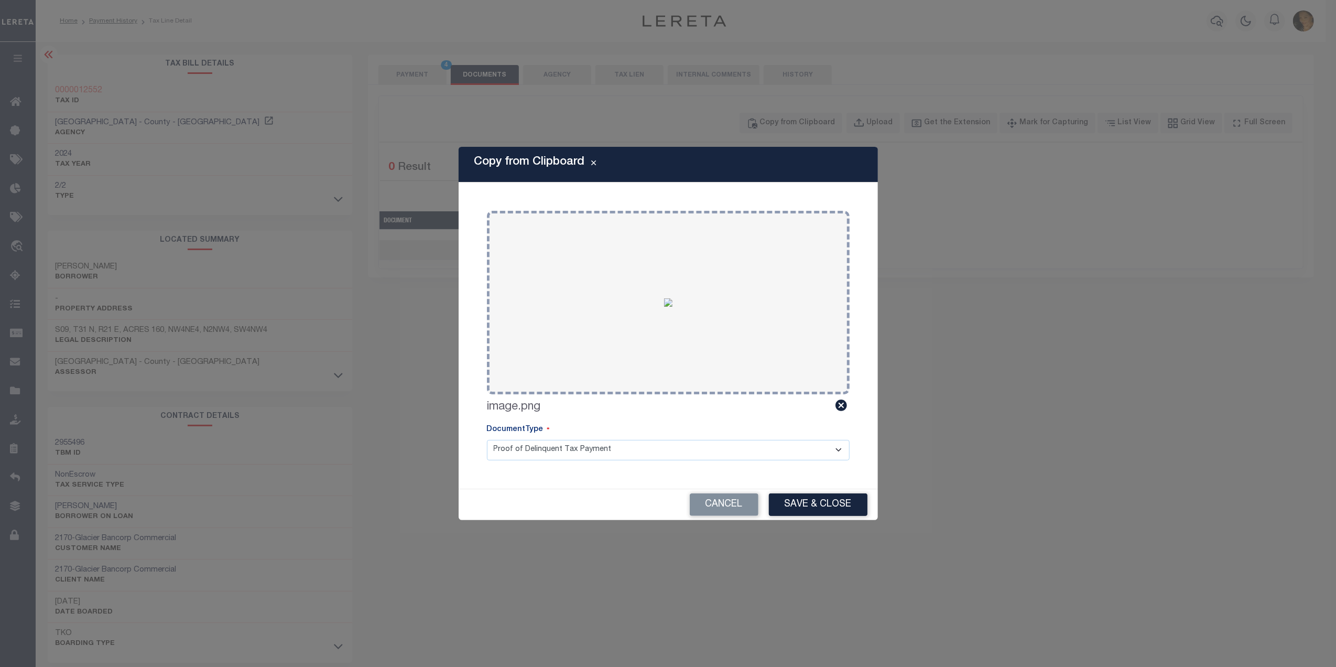
click at [813, 505] on button "Save & Close" at bounding box center [818, 504] width 99 height 23
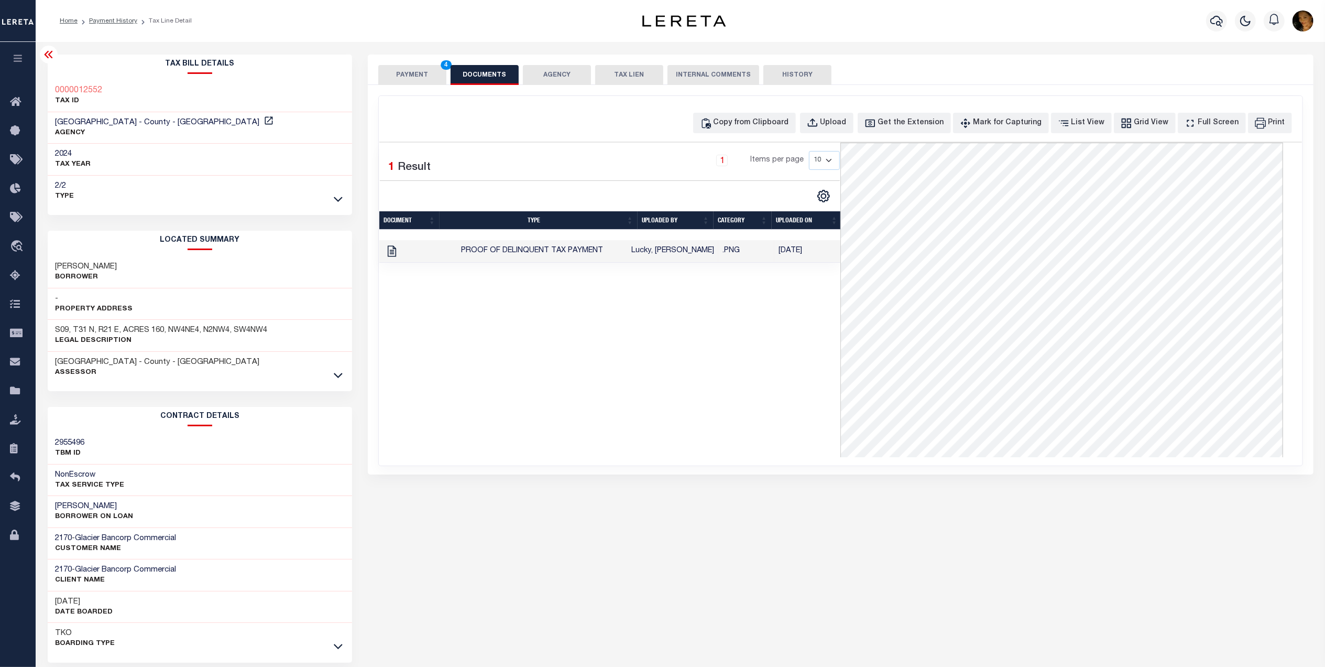
click at [418, 74] on button "PAYMENT 4" at bounding box center [412, 75] width 68 height 20
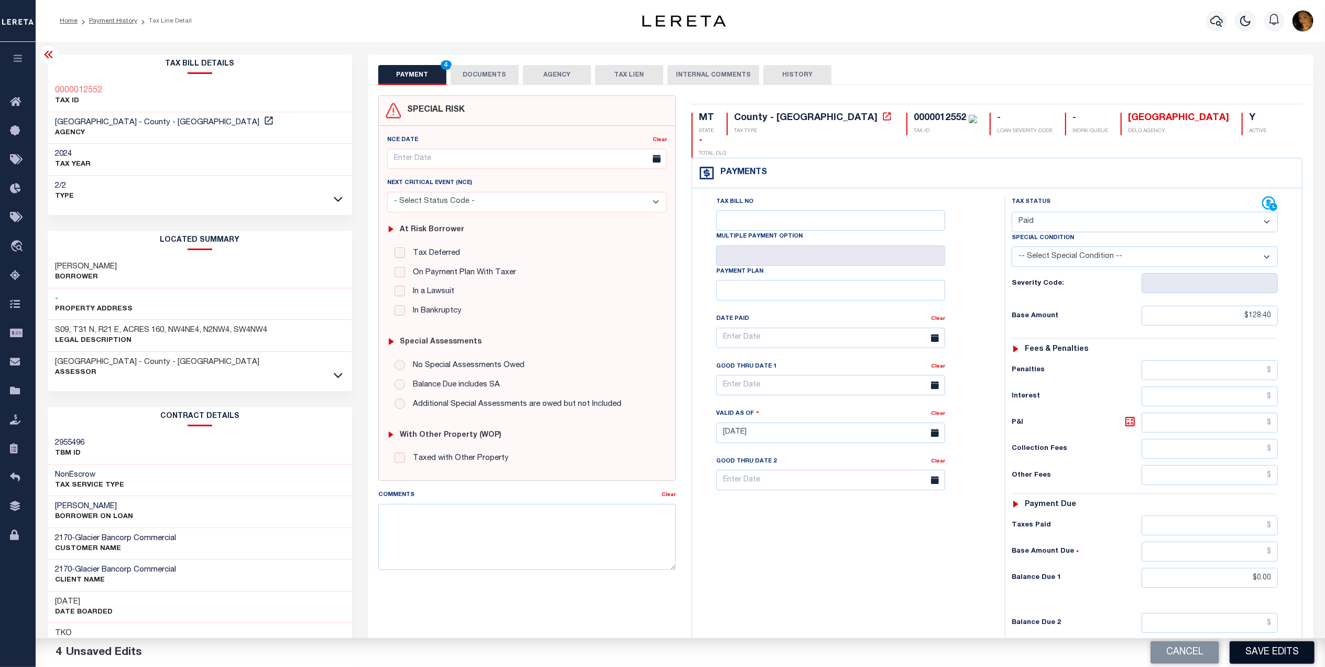
click at [1269, 652] on button "Save Edits" at bounding box center [1272, 652] width 85 height 23
checkbox input "false"
type input "$128.4"
type input "$0"
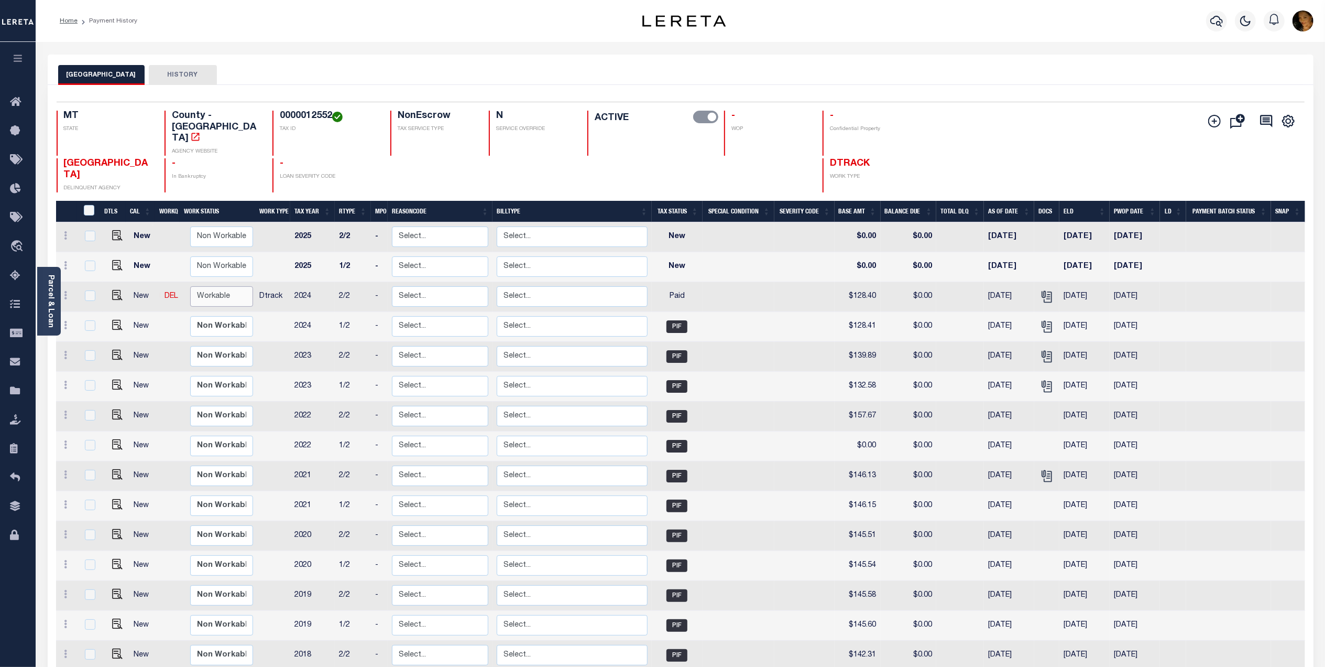
click at [219, 286] on select "Non Workable Workable" at bounding box center [221, 296] width 63 height 20
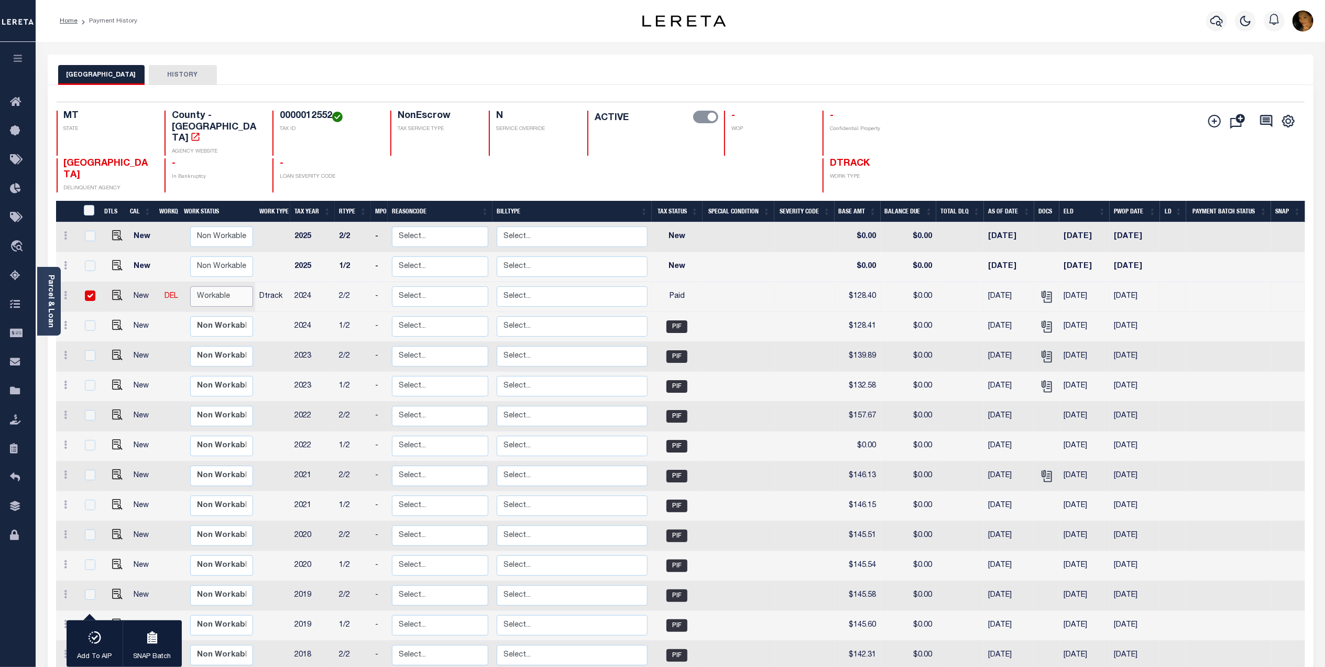
checkbox input "true"
select select "true"
click at [190, 286] on select "Non Workable Workable" at bounding box center [221, 296] width 63 height 20
checkbox input "false"
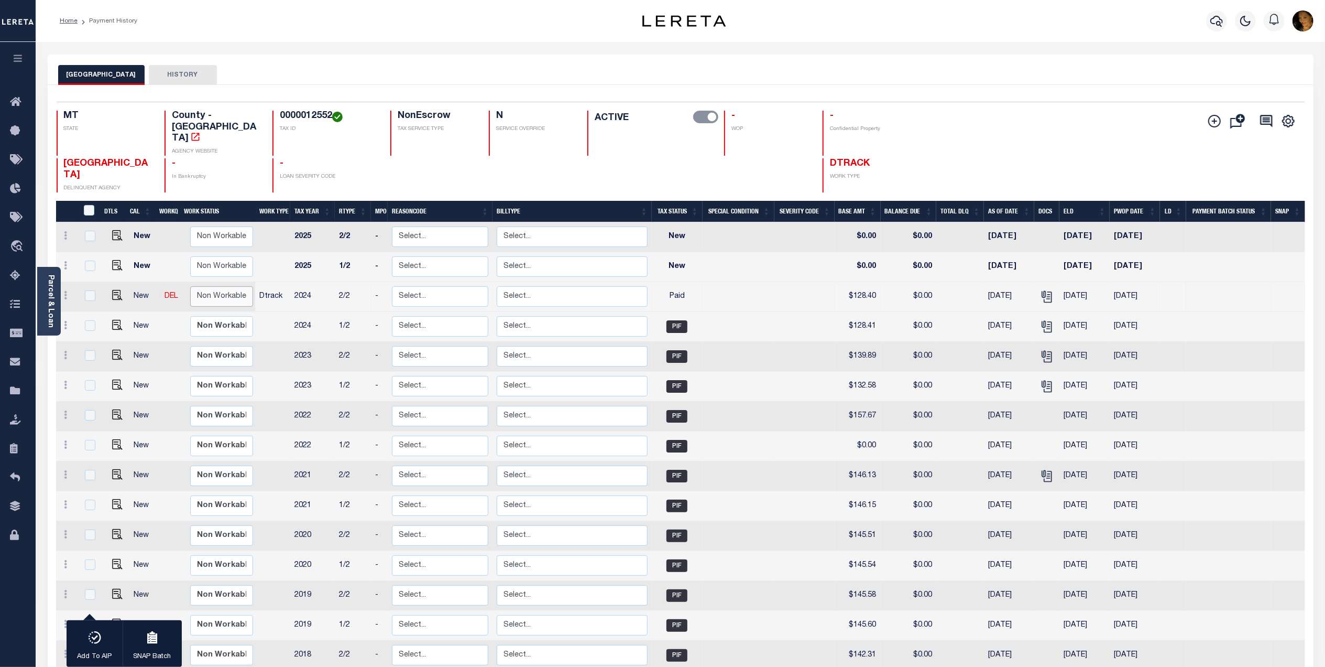
checkbox input "false"
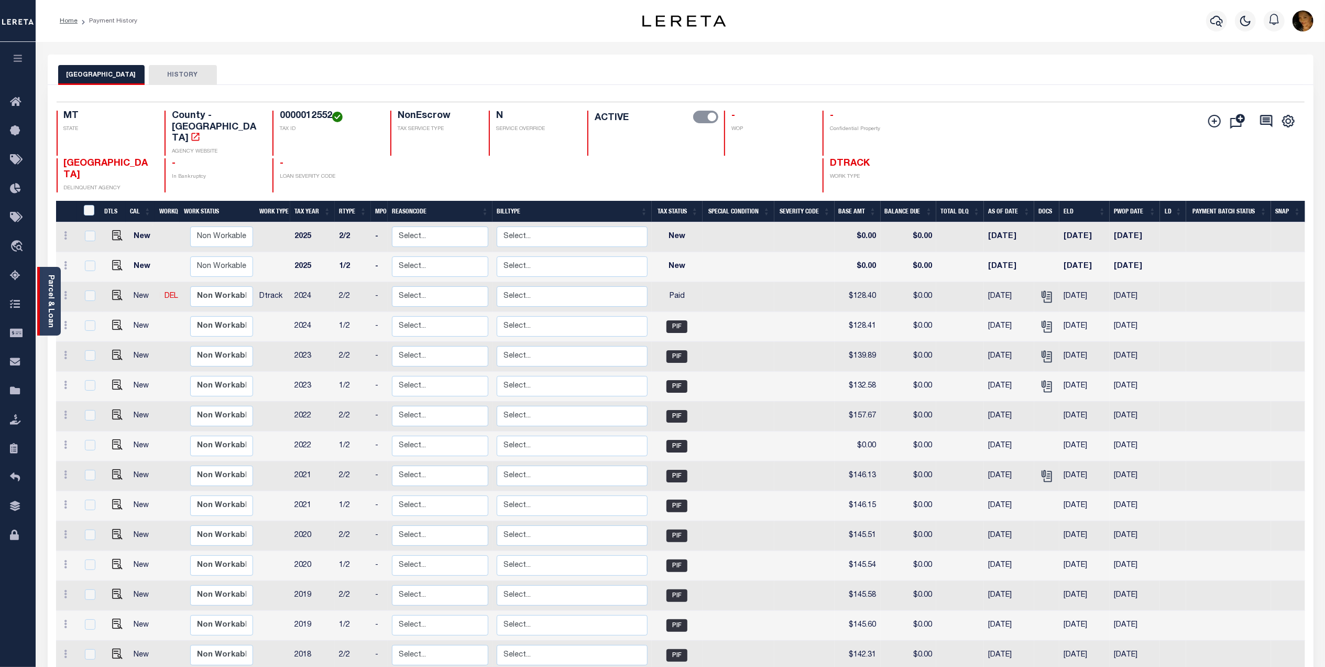
click at [57, 282] on div "Parcel & Loan" at bounding box center [49, 301] width 24 height 69
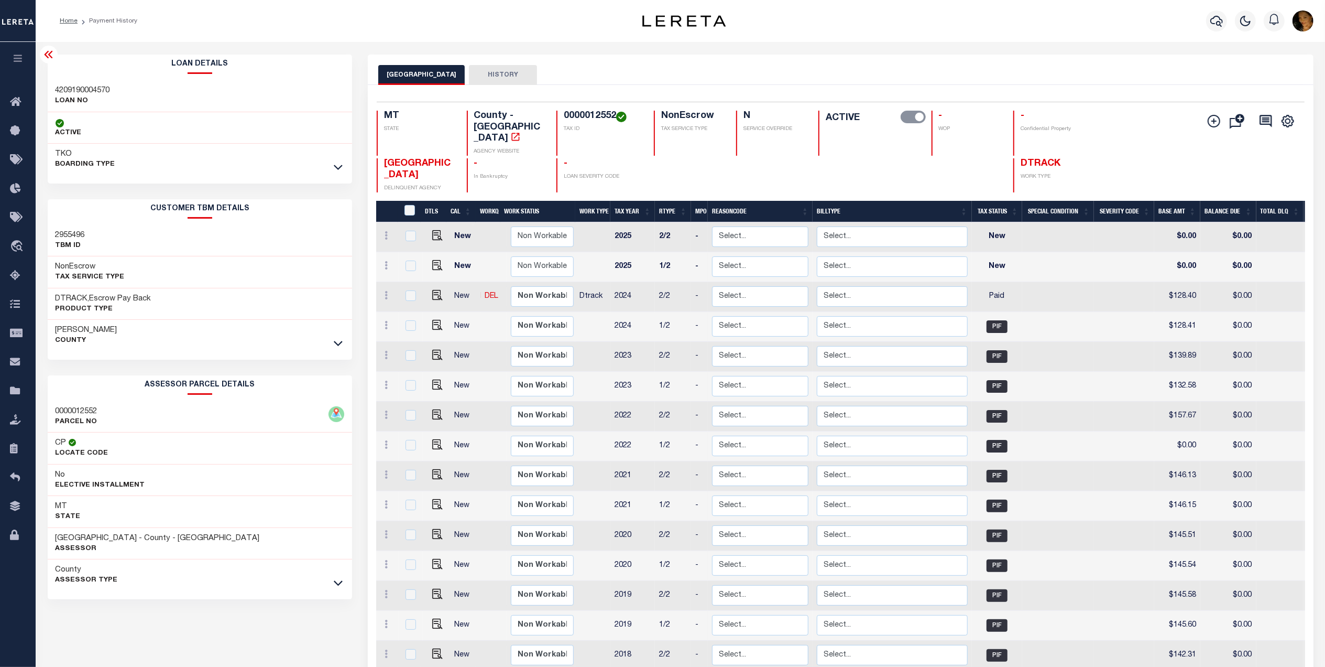
click at [95, 91] on h3 "4209190004570" at bounding box center [83, 90] width 55 height 10
copy h3 "4209190004570"
click at [1212, 18] on icon "button" at bounding box center [1217, 21] width 13 height 13
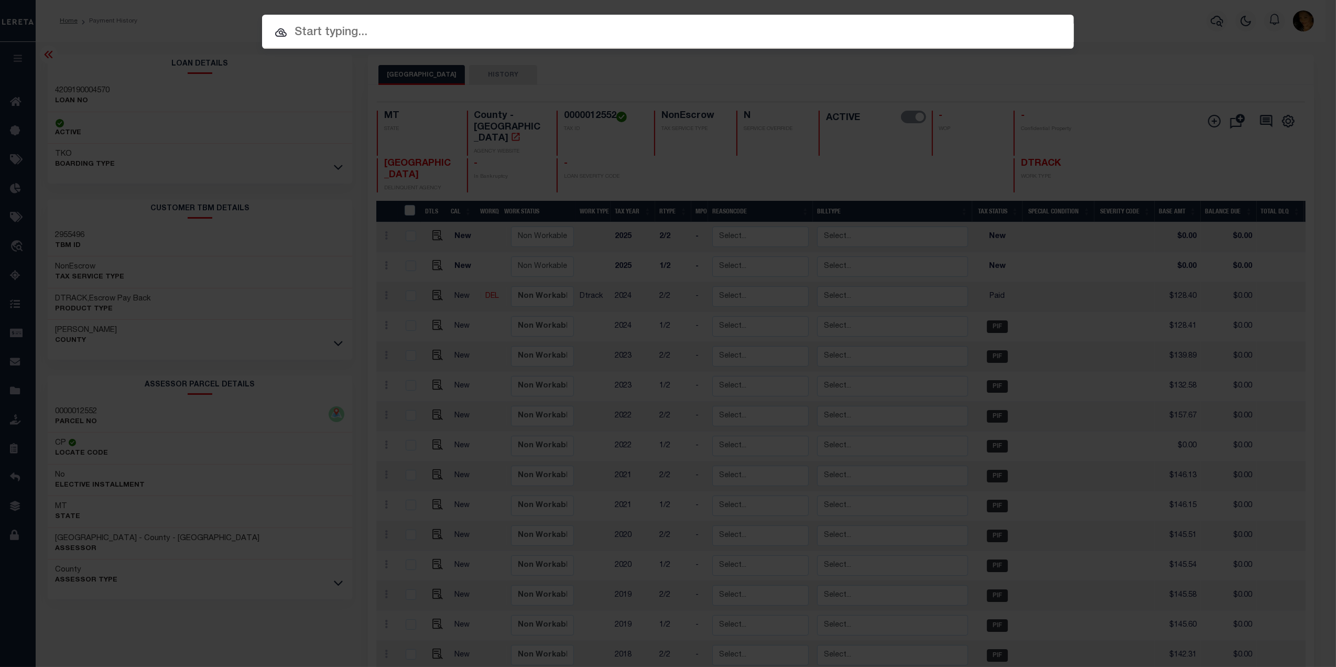
click at [347, 34] on input "text" at bounding box center [668, 33] width 812 height 18
paste input "4209190004570"
type input "4209190004570"
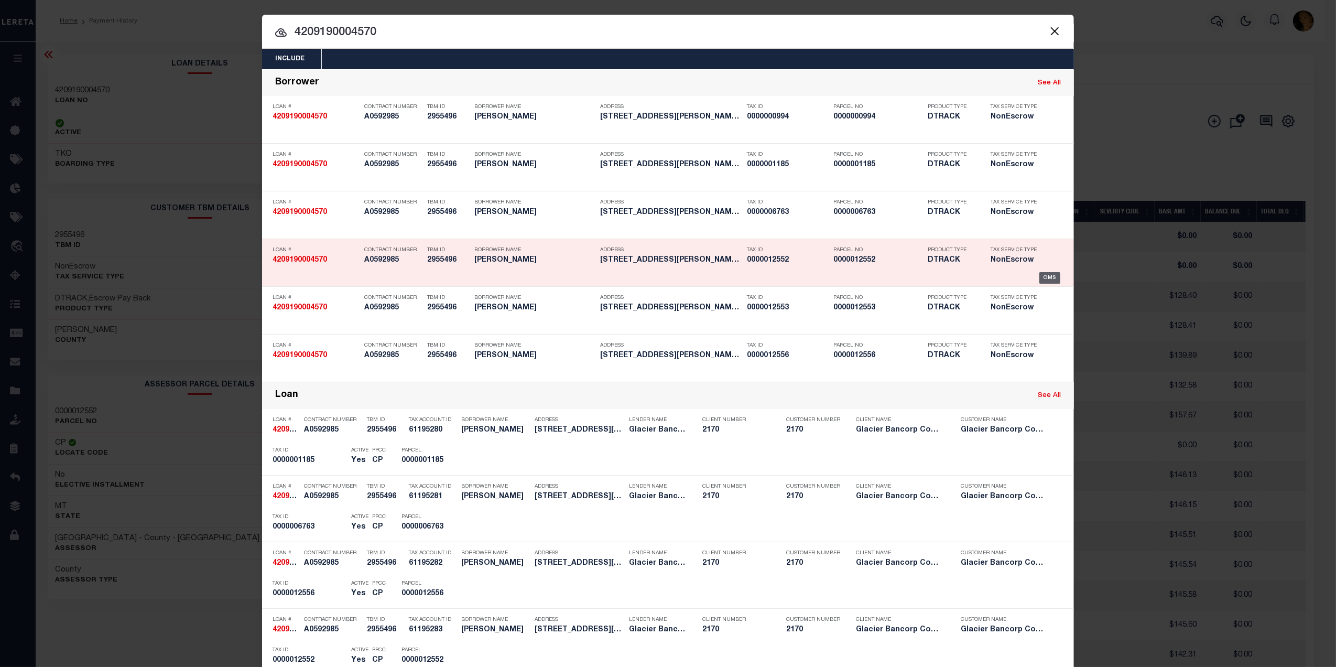
click at [1049, 277] on div "OMS" at bounding box center [1049, 278] width 21 height 12
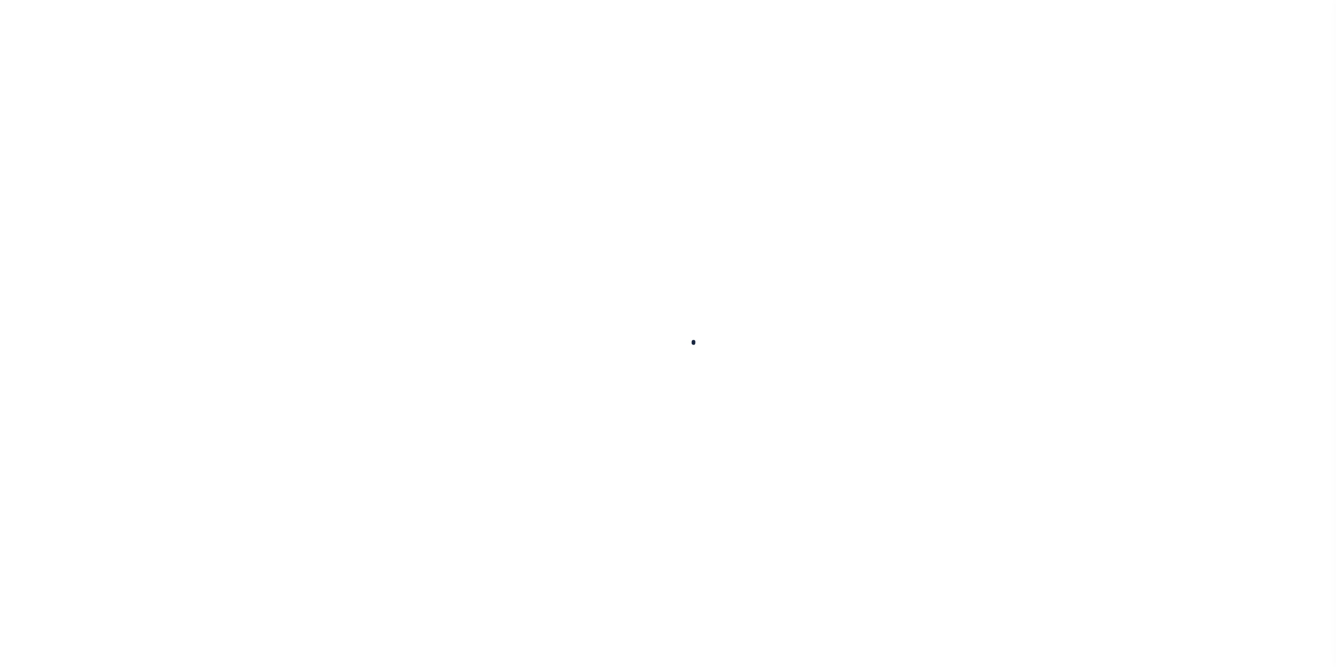
type input "4209190004570"
type input "[PERSON_NAME]"
select select
type input "PO BOX 1054"
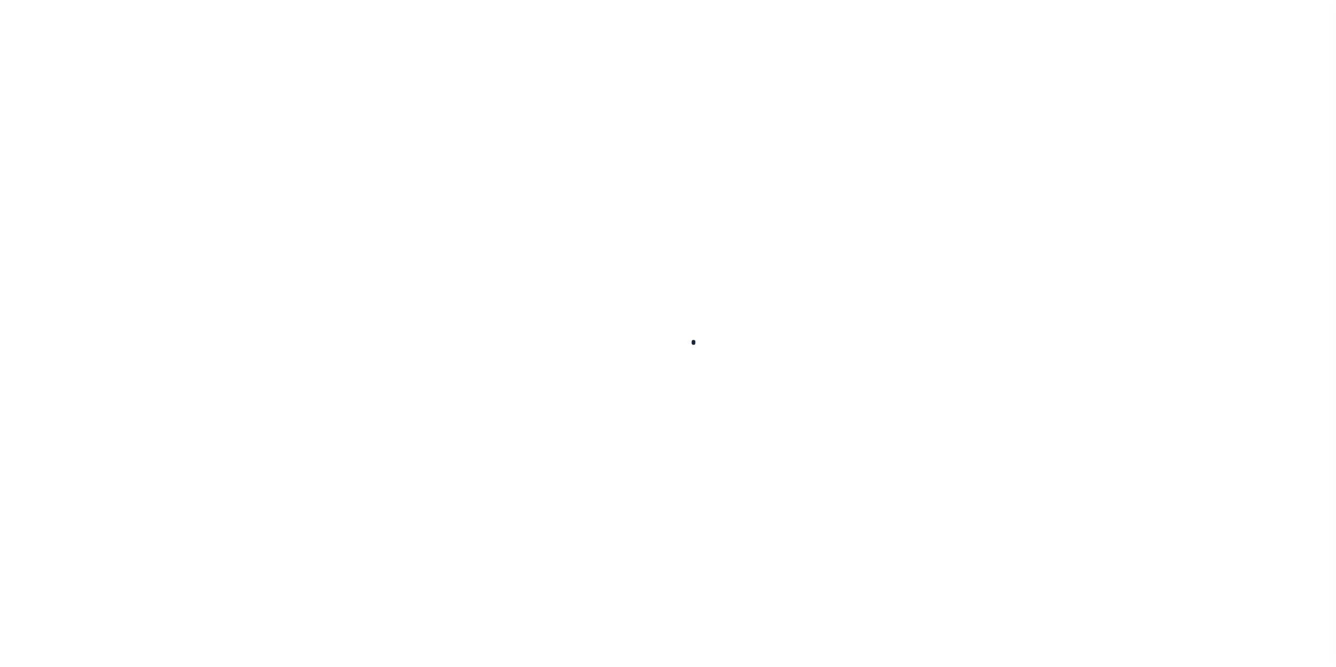
type input "CHINOOK MT 59523-1054"
select select
select select "NonEscrow"
type input "[STREET_ADDRESS][PERSON_NAME]"
select select
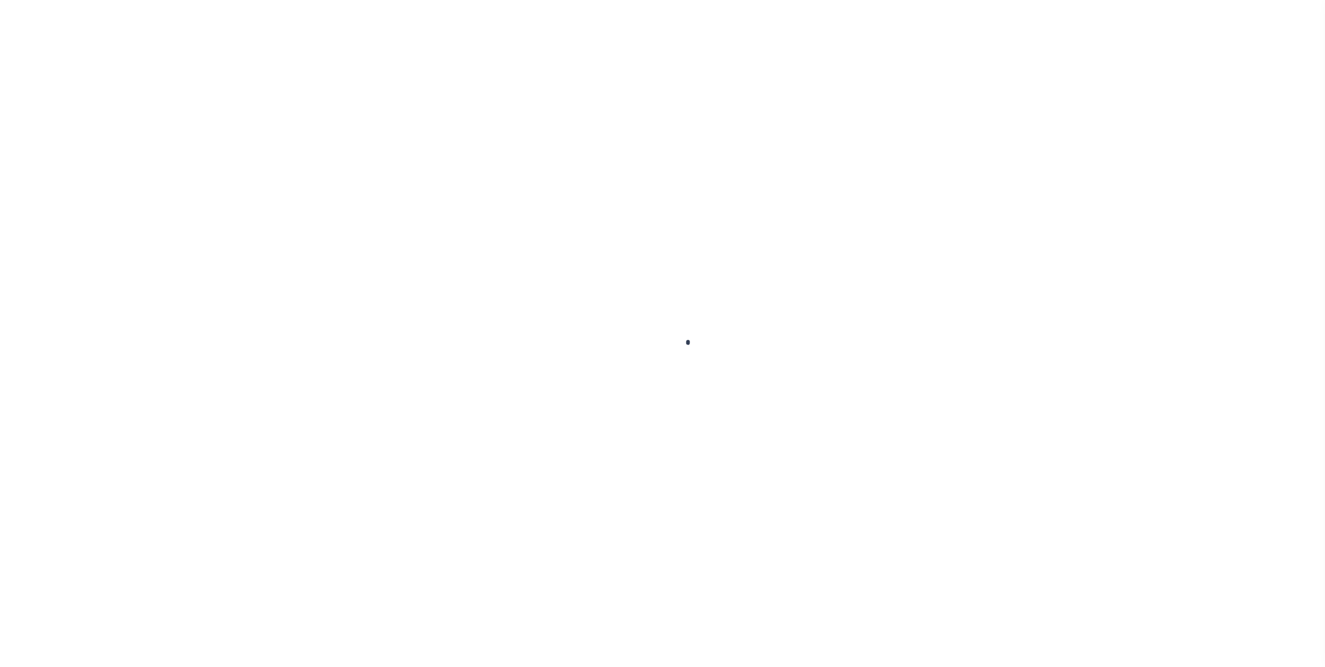
type input "CHINOOK MT 595230000"
type input "MT"
select select
type textarea "Liability limited to information provided"
select select "4572"
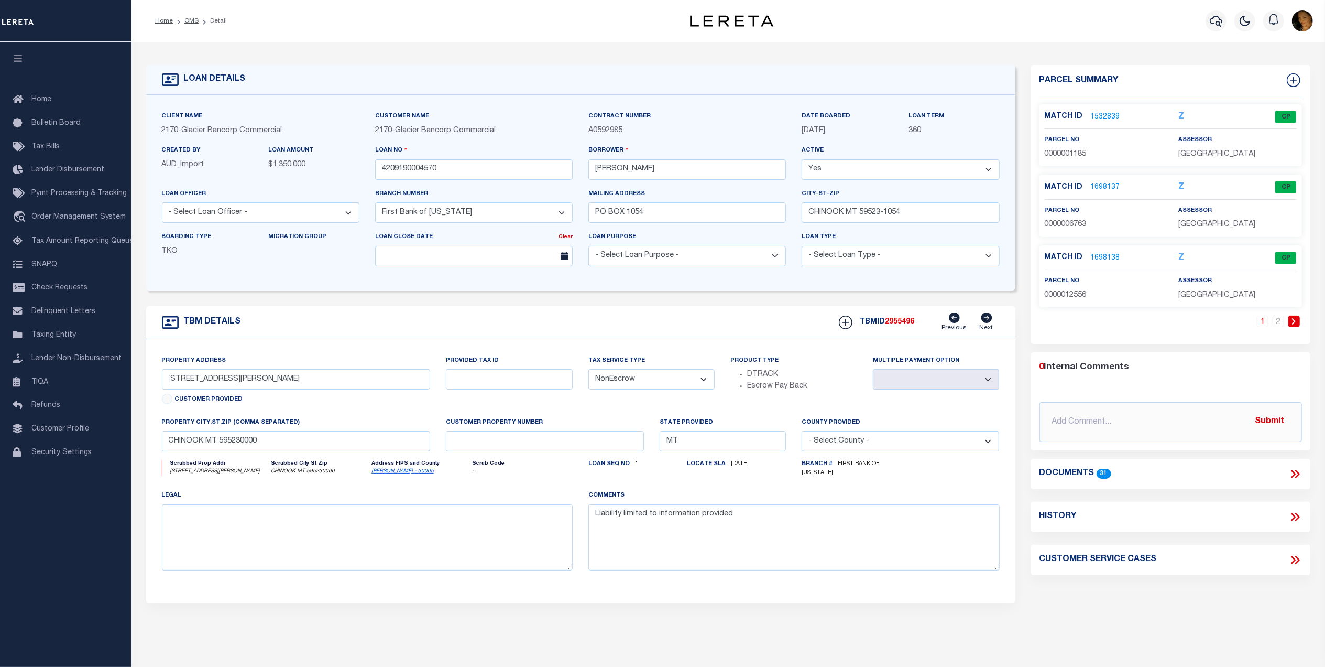
click at [1099, 260] on link "1698138" at bounding box center [1105, 258] width 29 height 11
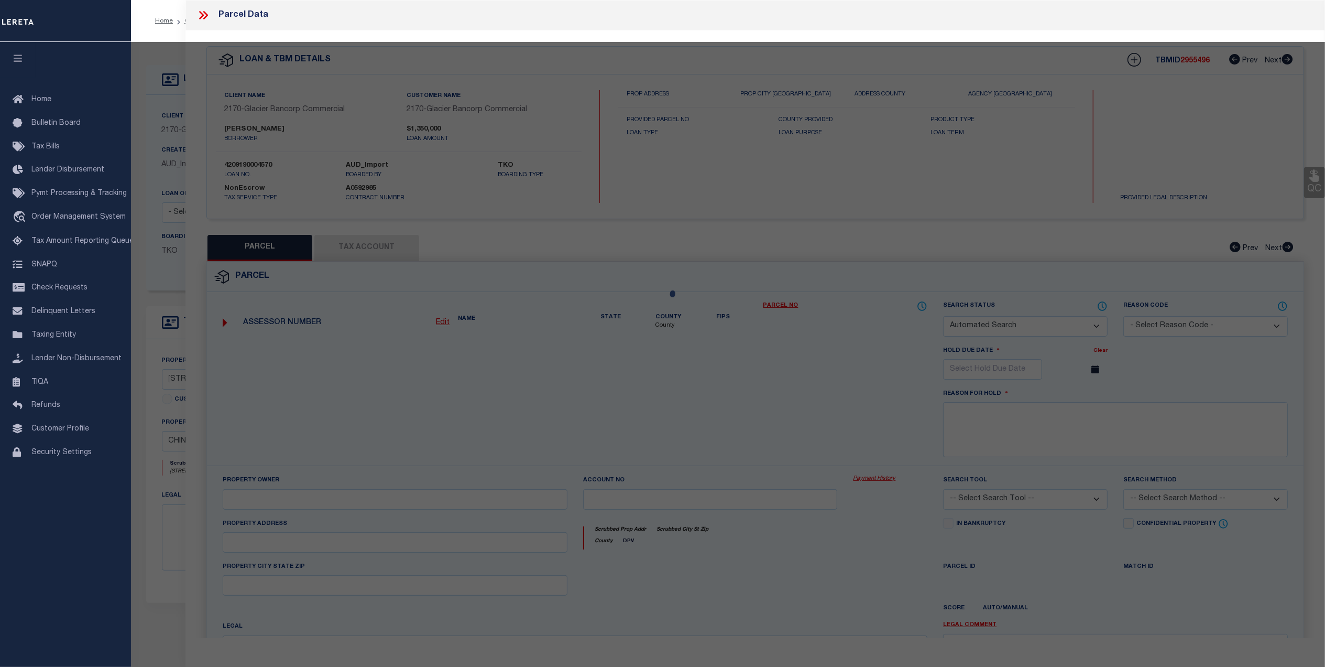
checkbox input "false"
select select "CP"
type input "JENSEN DAVID"
type input "24-4340-03-4-03-01-0000"
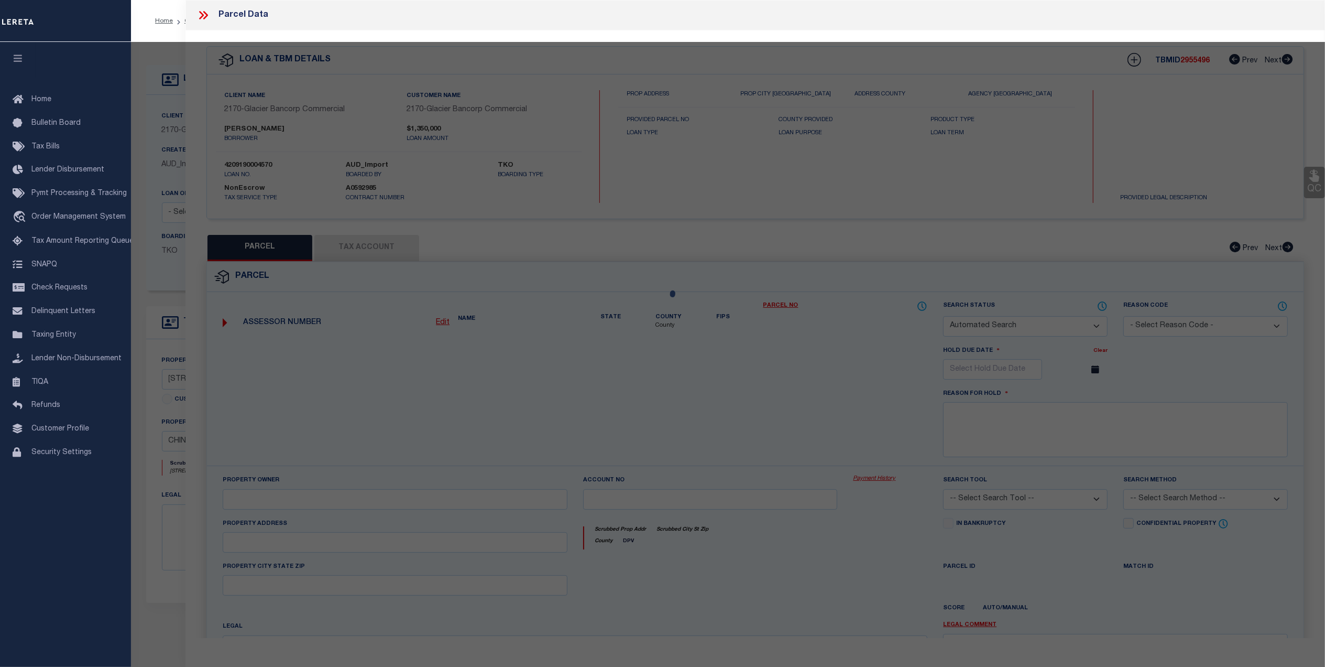
select select
checkbox input "false"
type input "MT"
type textarea "S03, T31 N, R21 E, SWSE"
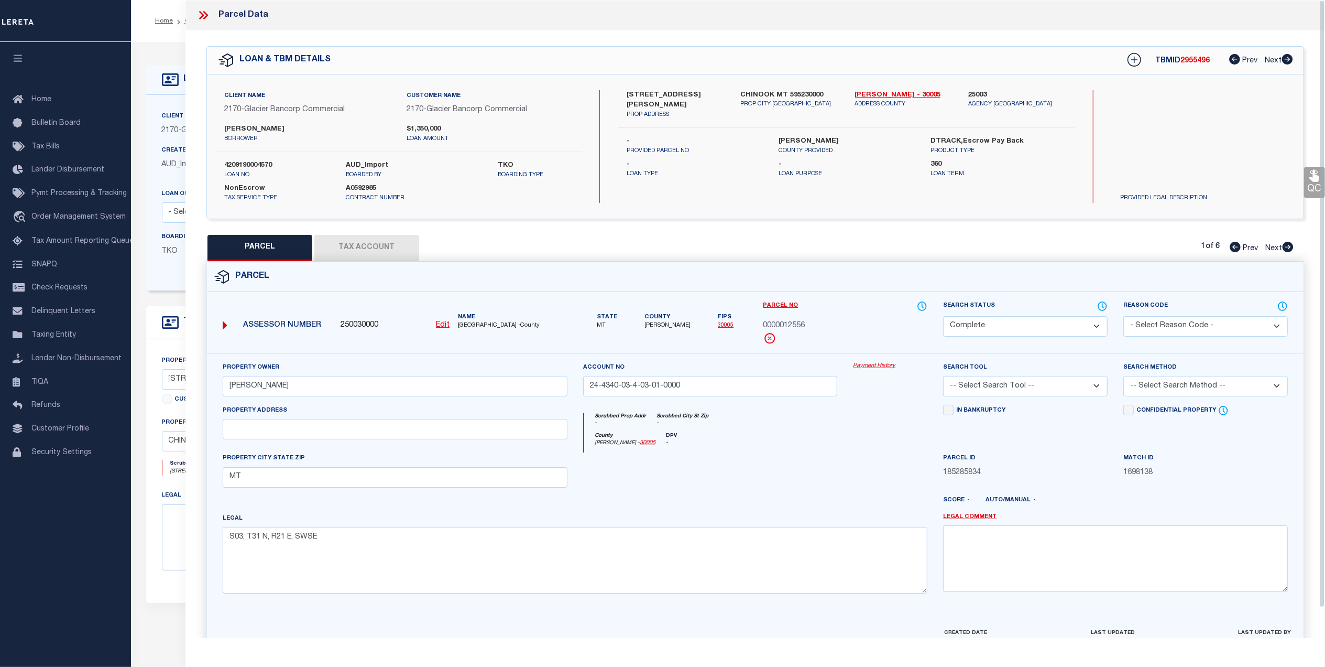
click at [872, 365] on link "Payment History" at bounding box center [890, 366] width 74 height 9
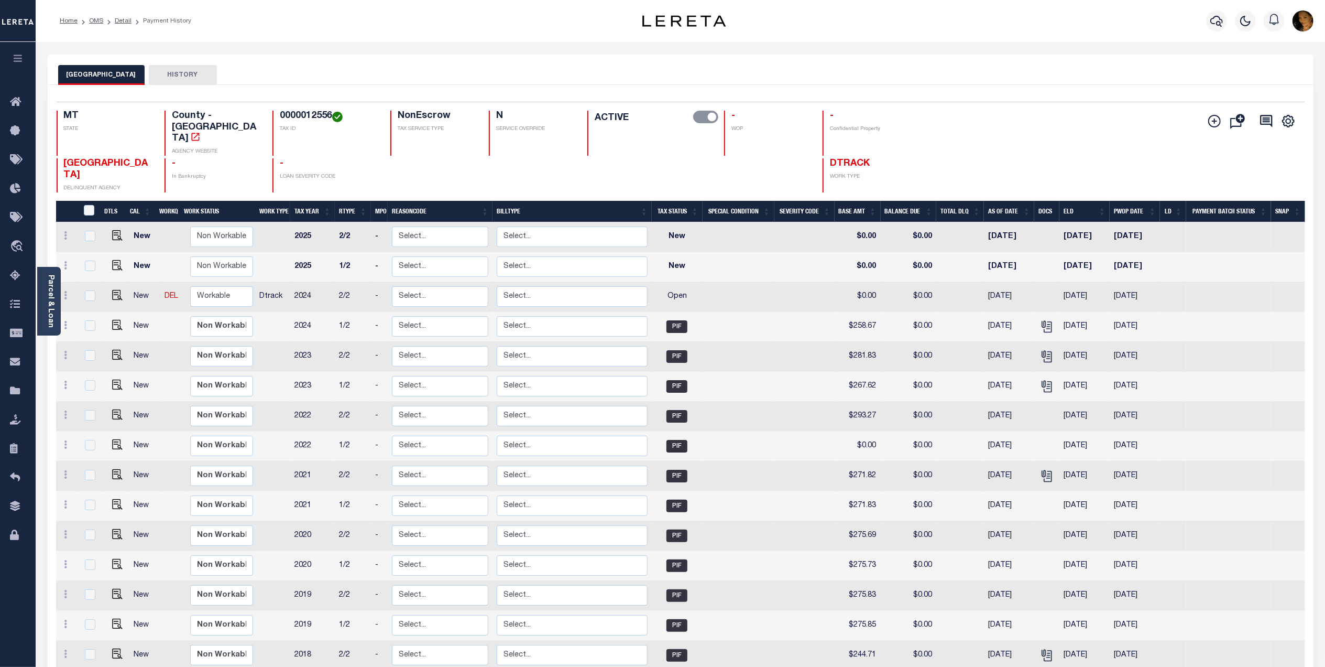
click at [285, 113] on h4 "0000012556" at bounding box center [329, 117] width 98 height 12
drag, startPoint x: 285, startPoint y: 113, endPoint x: 260, endPoint y: 112, distance: 25.2
click at [280, 112] on h4 "0000012556" at bounding box center [329, 117] width 98 height 12
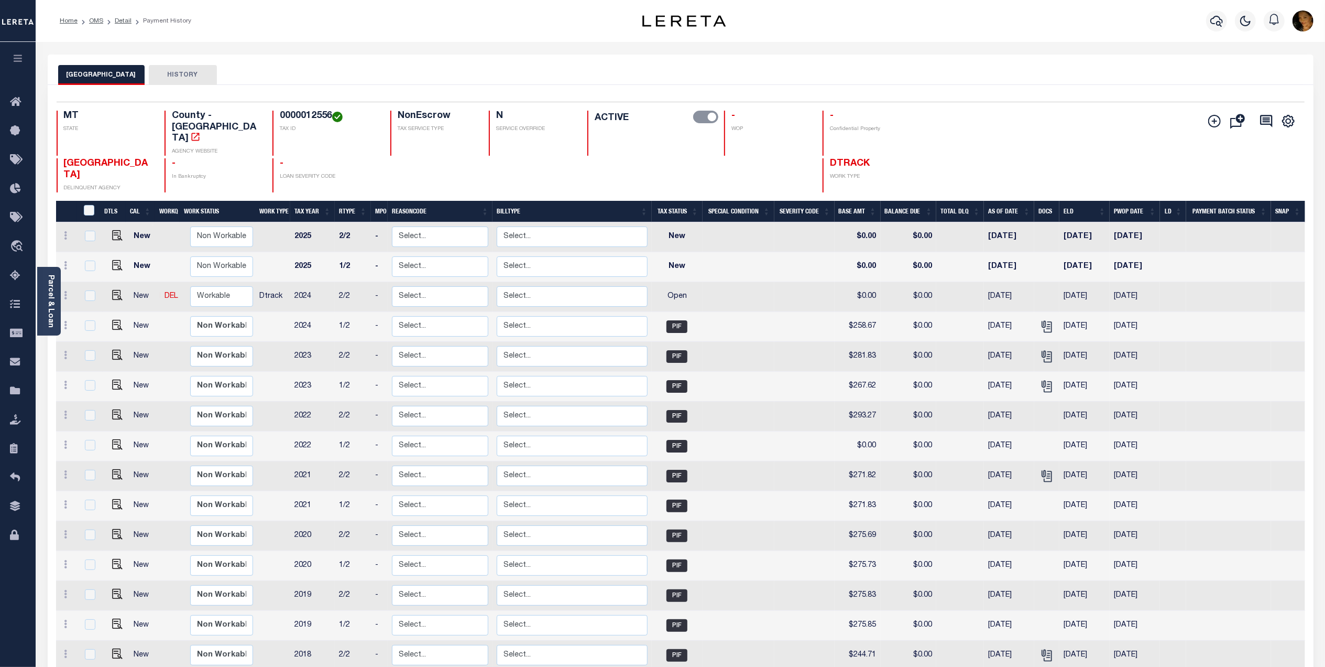
copy h4 "0000012556"
click at [112, 290] on img "" at bounding box center [117, 295] width 10 height 10
checkbox input "true"
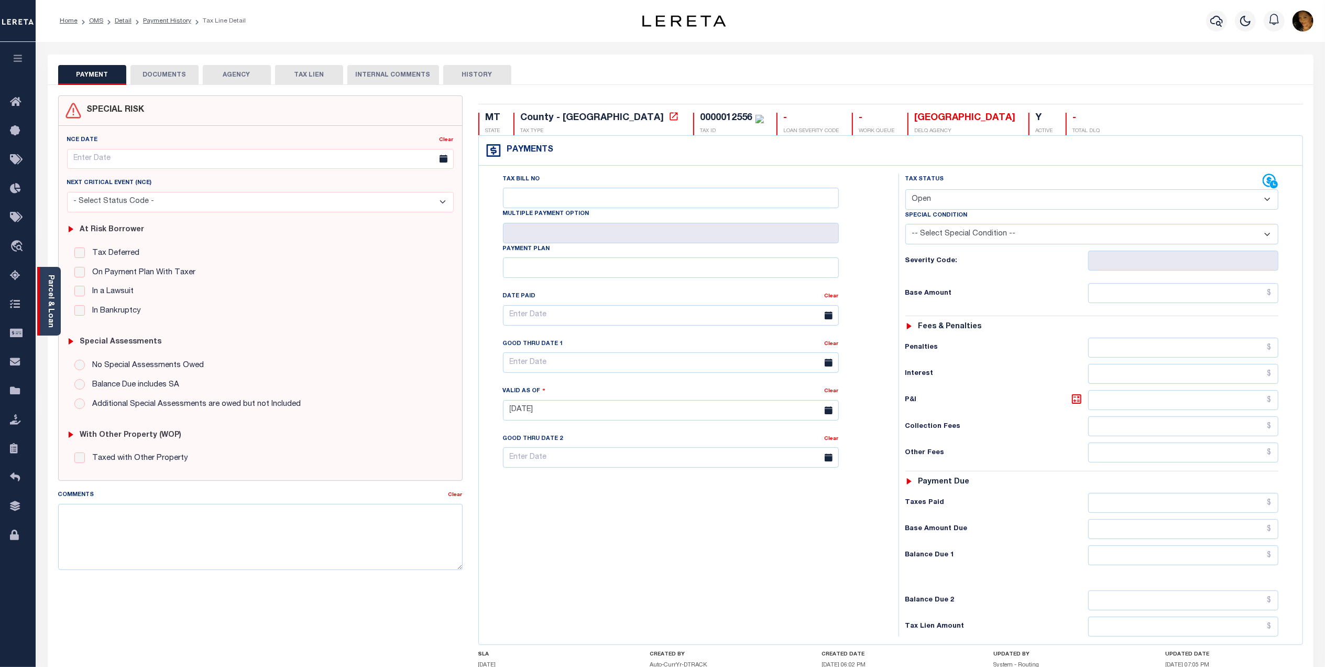
click at [53, 282] on link "Parcel & Loan" at bounding box center [50, 301] width 7 height 53
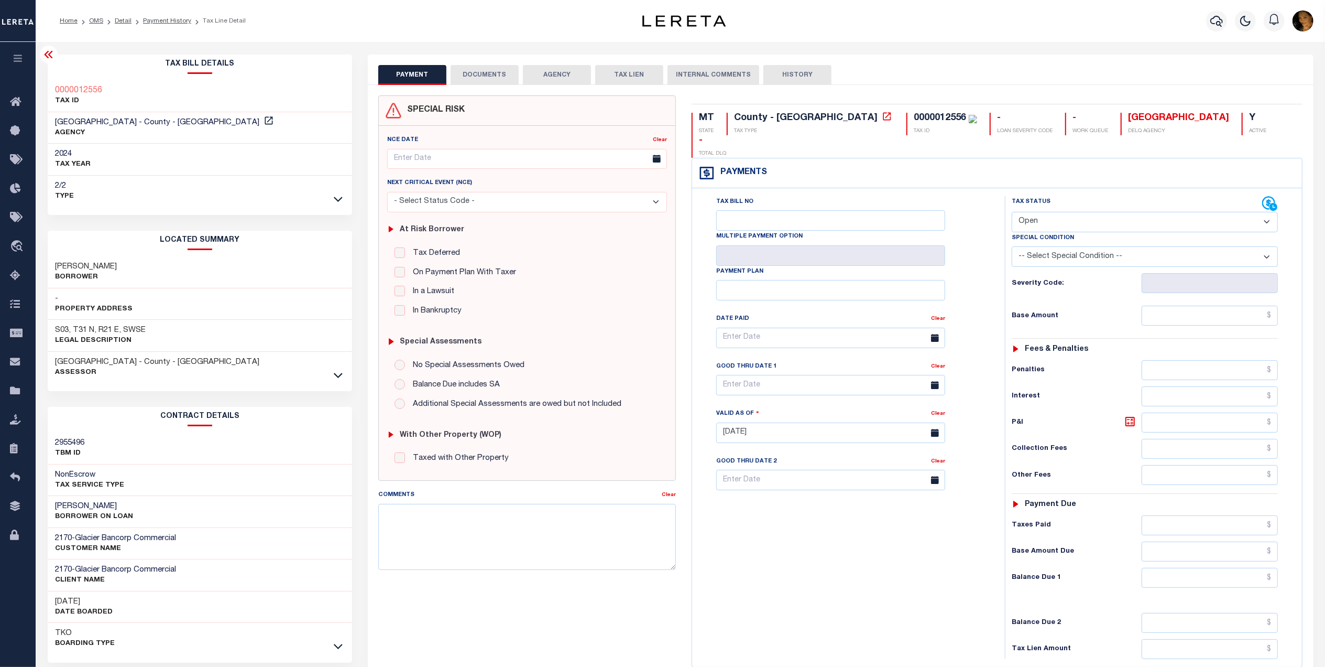
drag, startPoint x: 1058, startPoint y: 201, endPoint x: 1057, endPoint y: 210, distance: 8.9
click at [1058, 212] on select "- Select Status Code - Open Due/Unpaid Paid Incomplete No Tax Due Internal Refu…" at bounding box center [1145, 222] width 266 height 20
select select "DUE"
click at [1012, 212] on select "- Select Status Code - Open Due/Unpaid Paid Incomplete No Tax Due Internal Refu…" at bounding box center [1145, 222] width 266 height 20
type input "[DATE]"
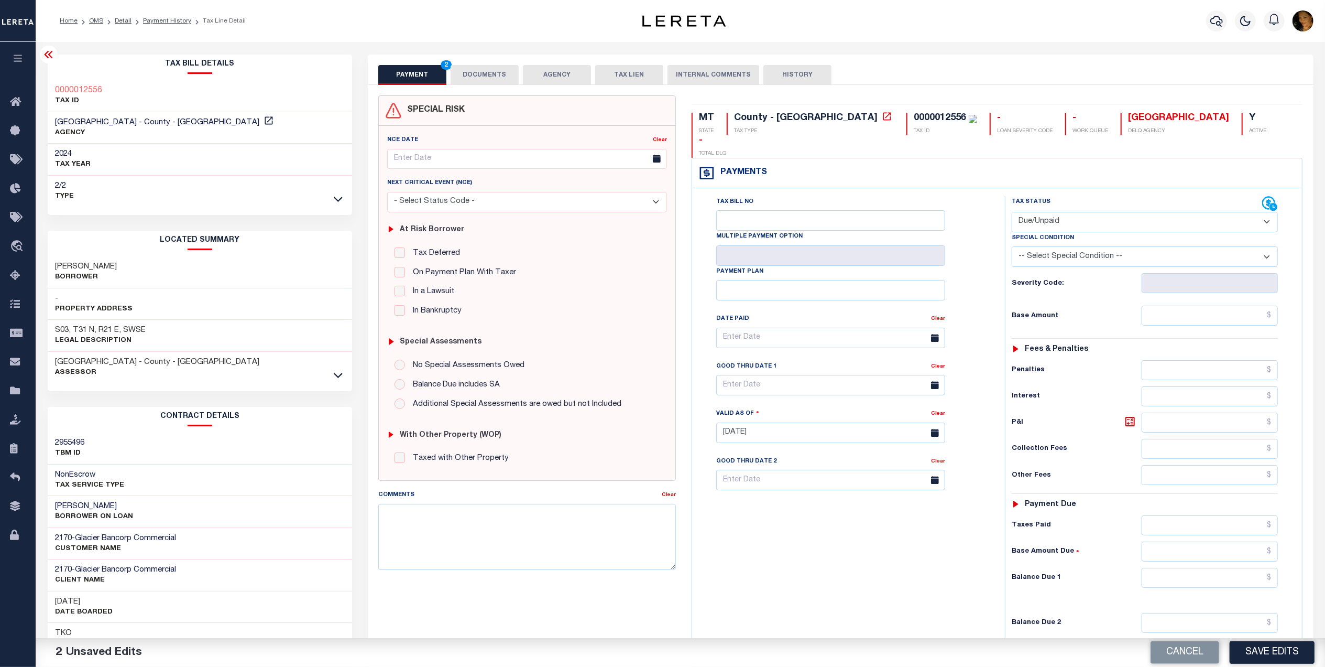
click at [1093, 212] on select "- Select Status Code - Open Due/Unpaid Paid Incomplete No Tax Due Internal Refu…" at bounding box center [1145, 222] width 266 height 20
select select "PYD"
click at [1012, 212] on select "- Select Status Code - Open Due/Unpaid Paid Incomplete No Tax Due Internal Refu…" at bounding box center [1145, 222] width 266 height 20
click at [334, 374] on icon at bounding box center [338, 375] width 9 height 5
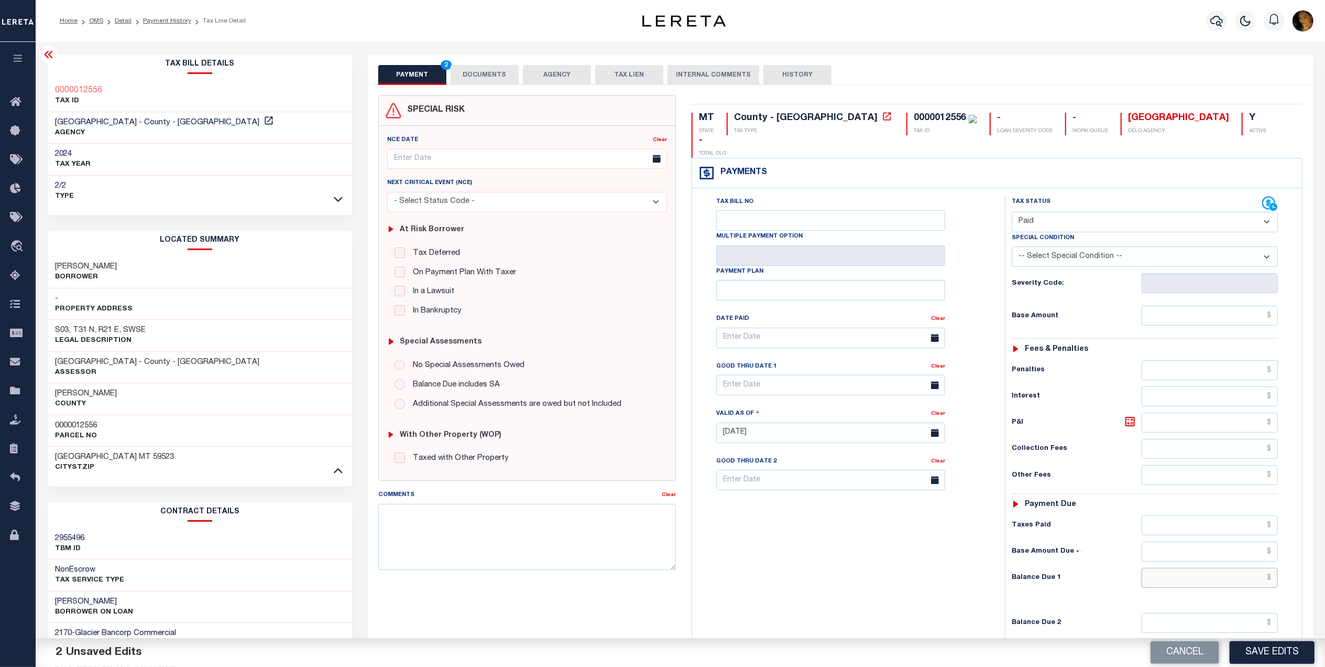
click at [1233, 568] on input "text" at bounding box center [1210, 578] width 137 height 20
type input "$0.00"
click at [1195, 306] on input "text" at bounding box center [1210, 316] width 137 height 20
type input "$258.66"
drag, startPoint x: 481, startPoint y: 74, endPoint x: 487, endPoint y: 70, distance: 7.3
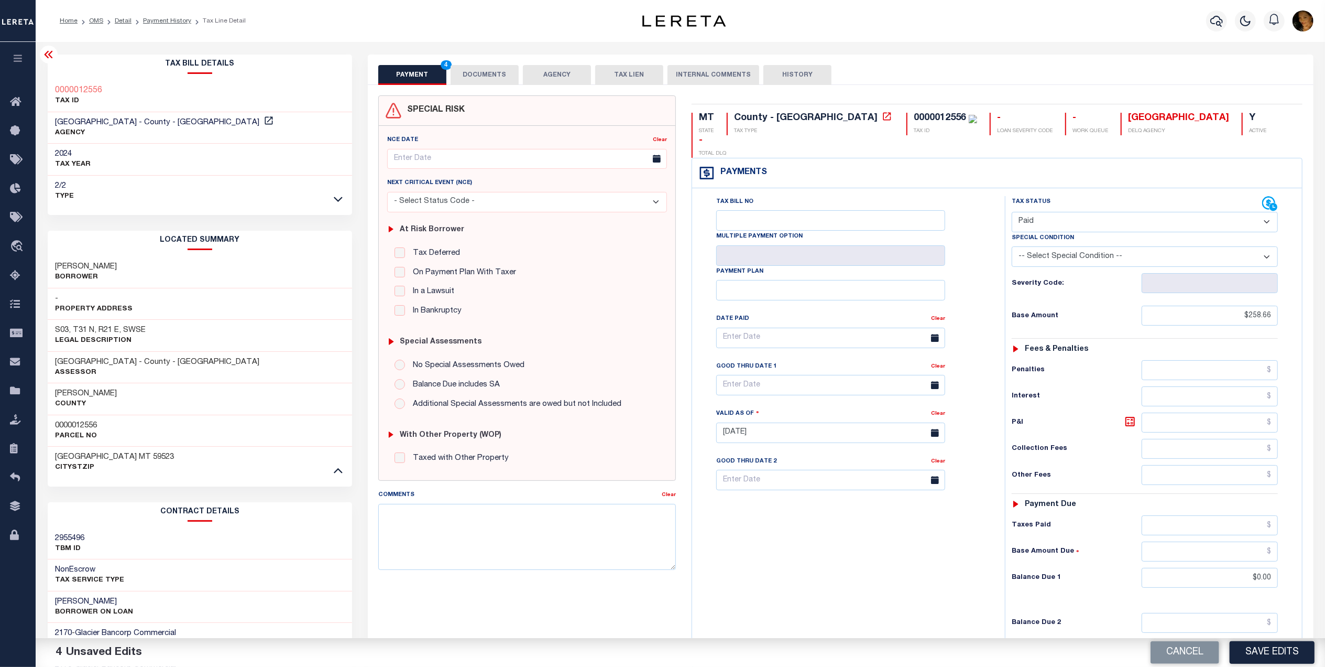
click at [481, 74] on button "DOCUMENTS" at bounding box center [485, 75] width 68 height 20
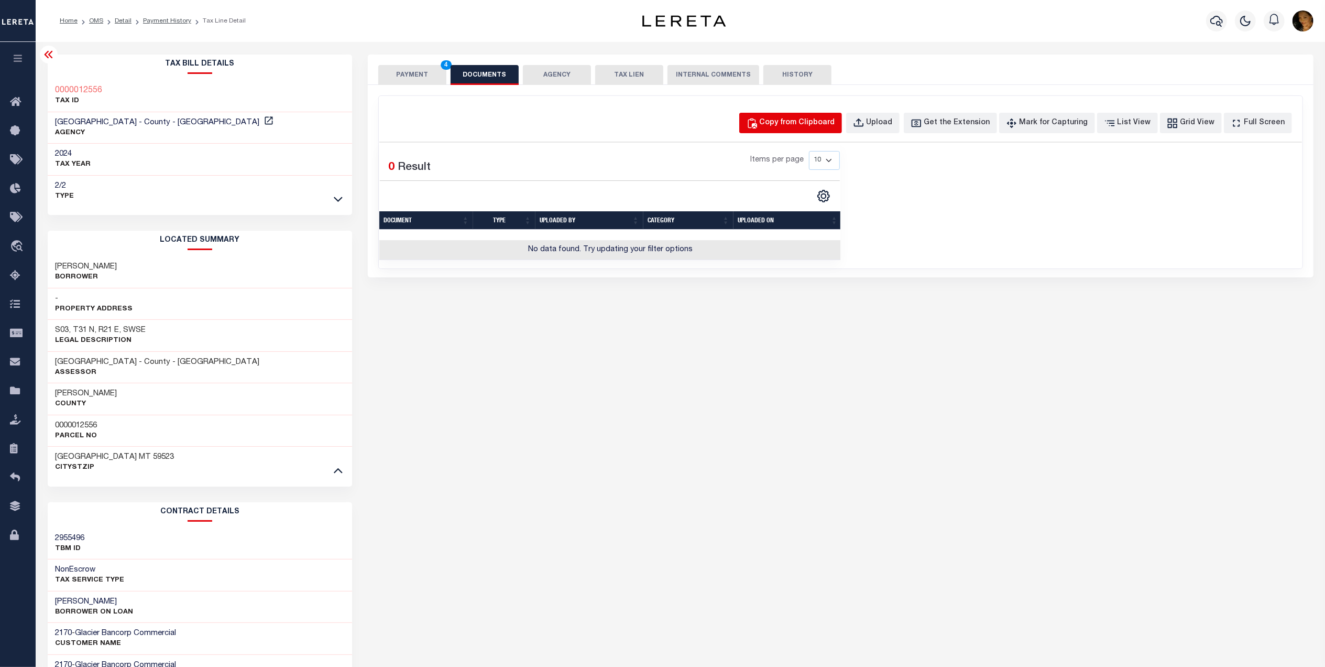
click at [835, 125] on div "Copy from Clipboard" at bounding box center [797, 123] width 75 height 12
select select "POP"
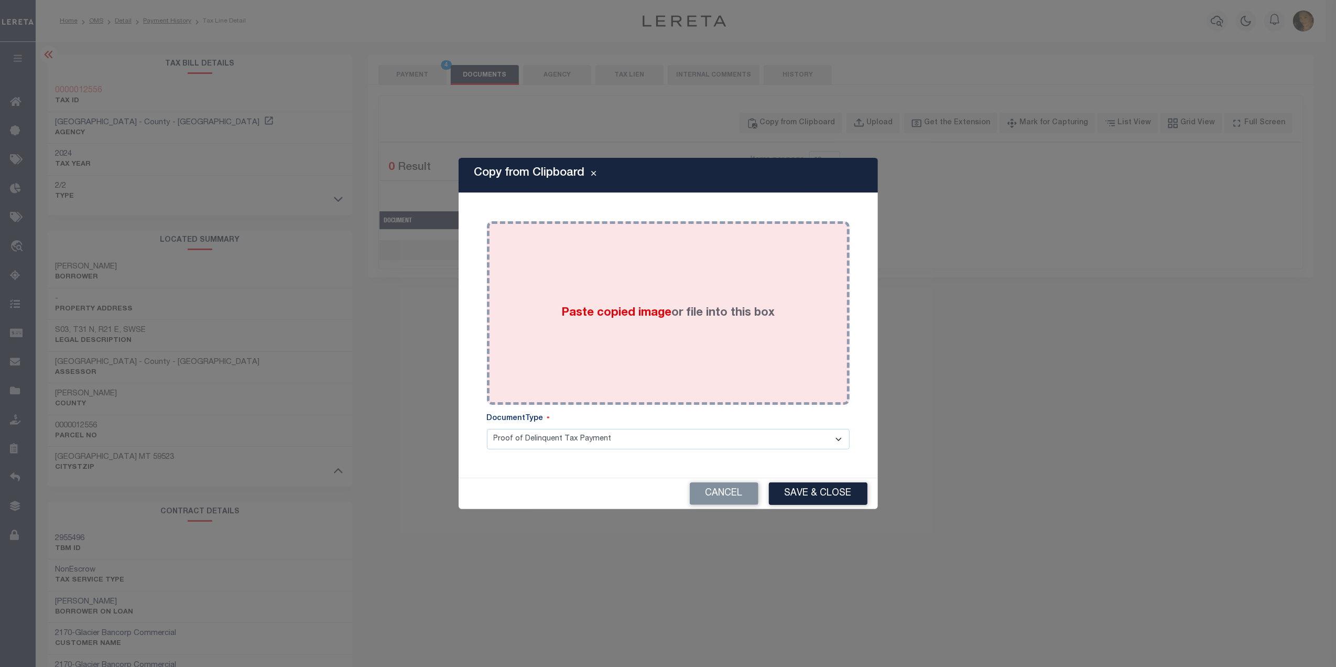
click at [783, 277] on div "Paste copied image or file into this box" at bounding box center [668, 313] width 347 height 168
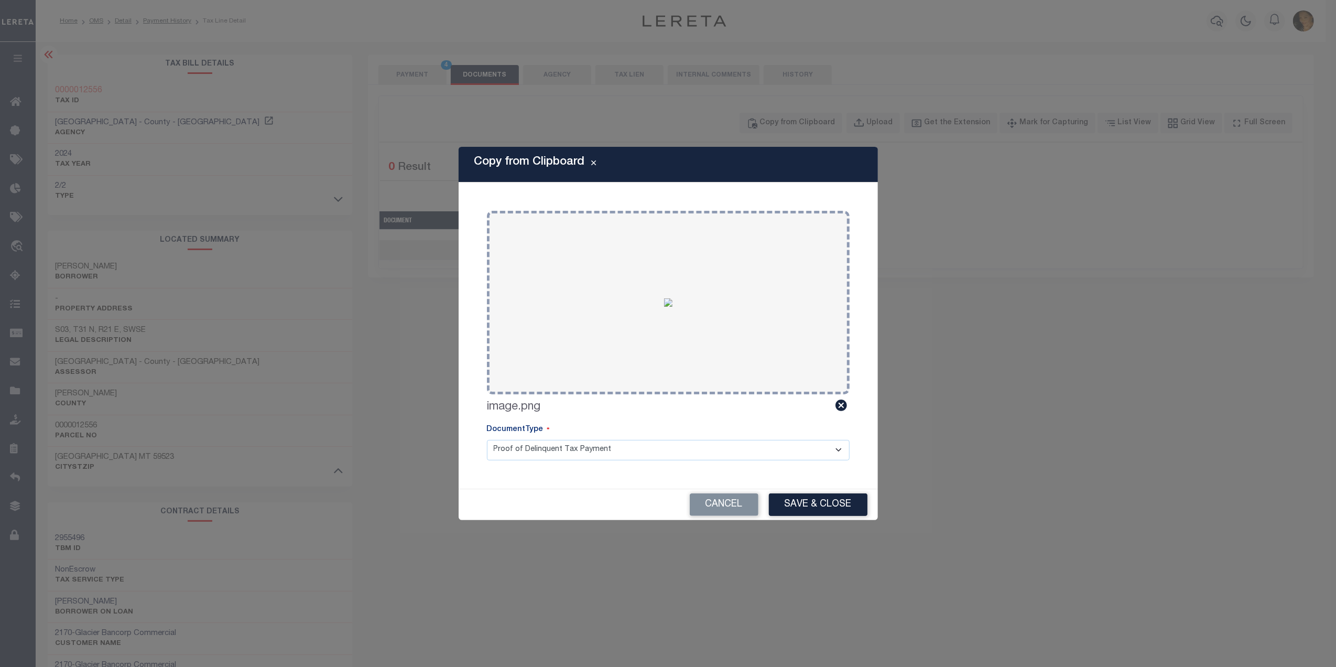
click at [557, 442] on select "Proof of Delinquent Tax Payment" at bounding box center [668, 450] width 363 height 20
click at [487, 440] on select "Proof of Delinquent Tax Payment" at bounding box center [668, 450] width 363 height 20
click at [824, 499] on button "Save & Close" at bounding box center [818, 504] width 99 height 23
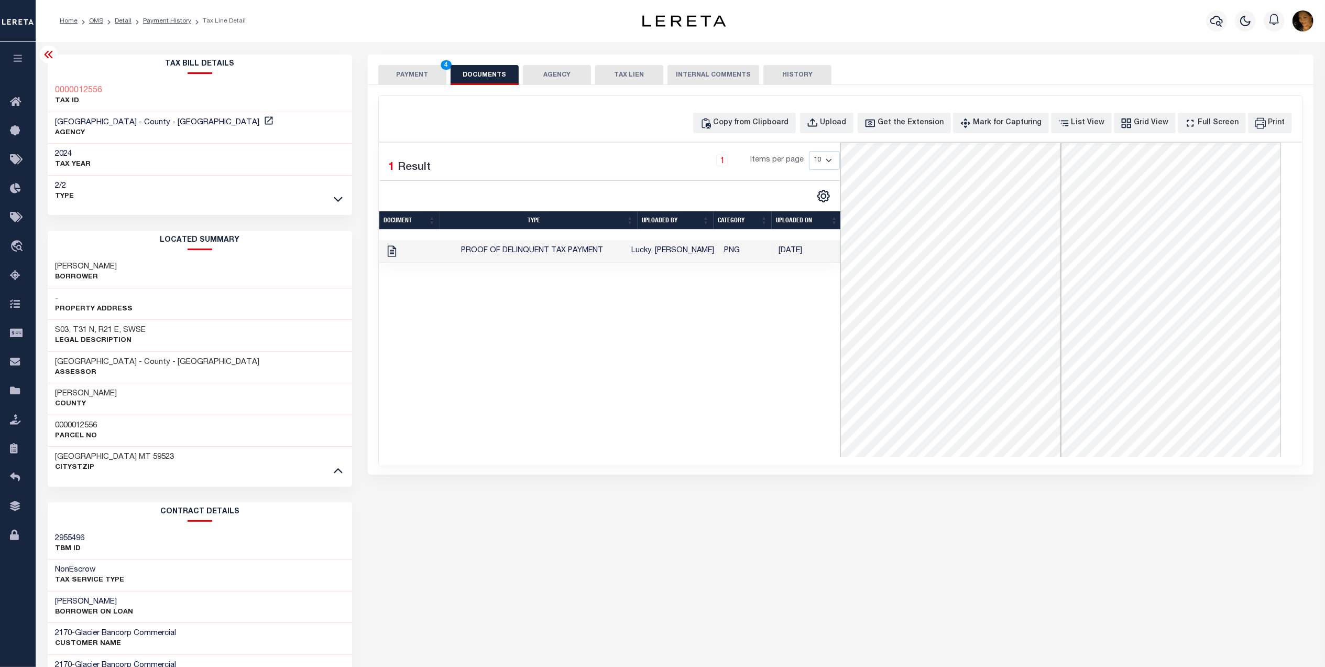
click at [401, 78] on button "PAYMENT 4" at bounding box center [412, 75] width 68 height 20
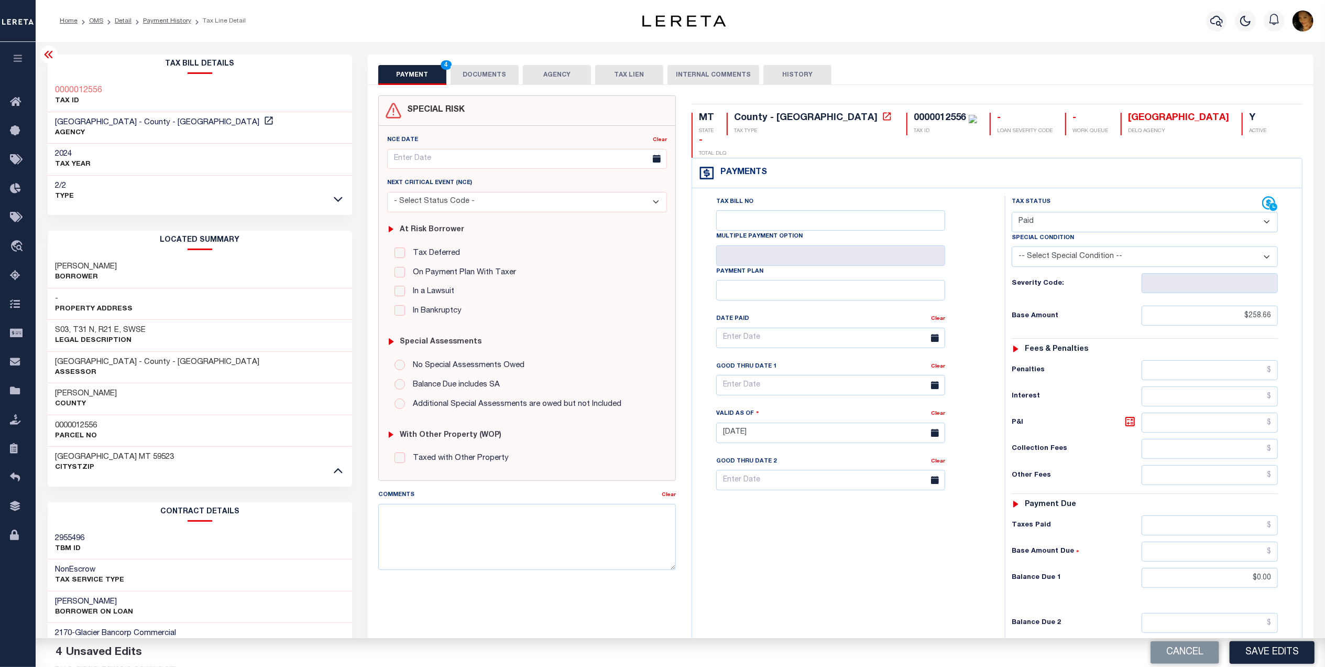
drag, startPoint x: 1255, startPoint y: 650, endPoint x: 1261, endPoint y: 642, distance: 10.1
click at [1260, 649] on button "Save Edits" at bounding box center [1272, 652] width 85 height 23
checkbox input "false"
type input "$258.66"
type input "$0"
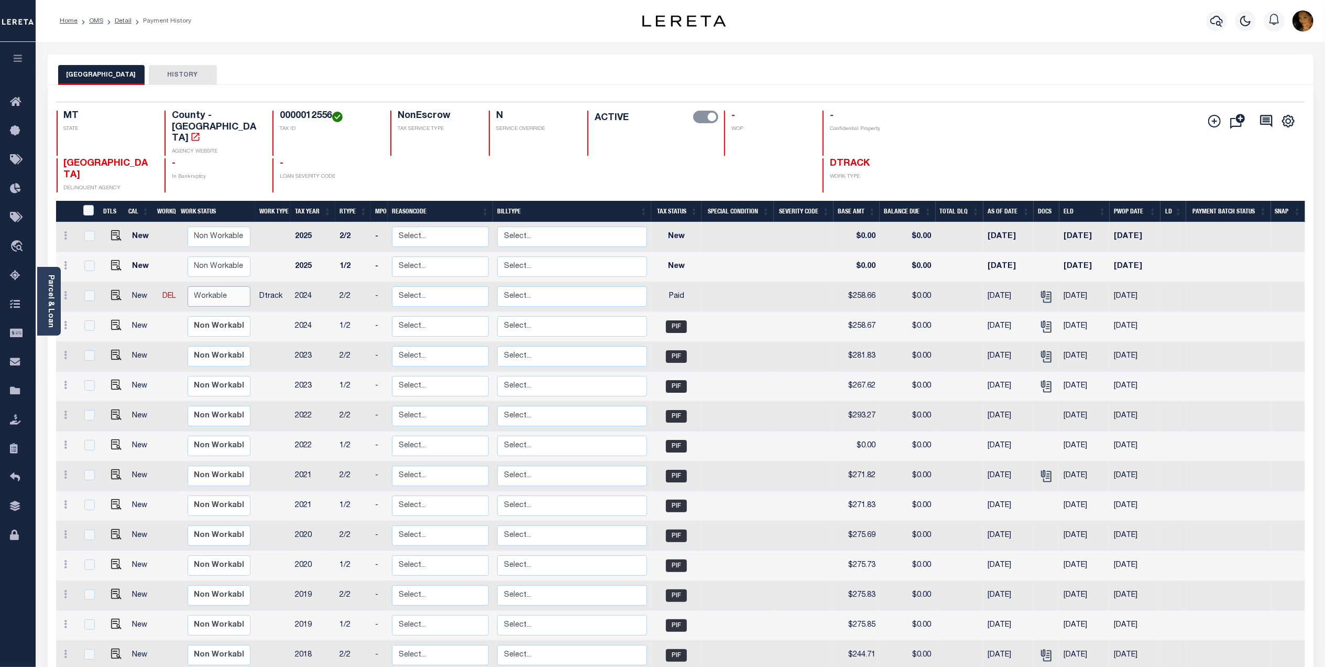
click at [210, 286] on select "Non Workable Workable" at bounding box center [219, 296] width 63 height 20
checkbox input "true"
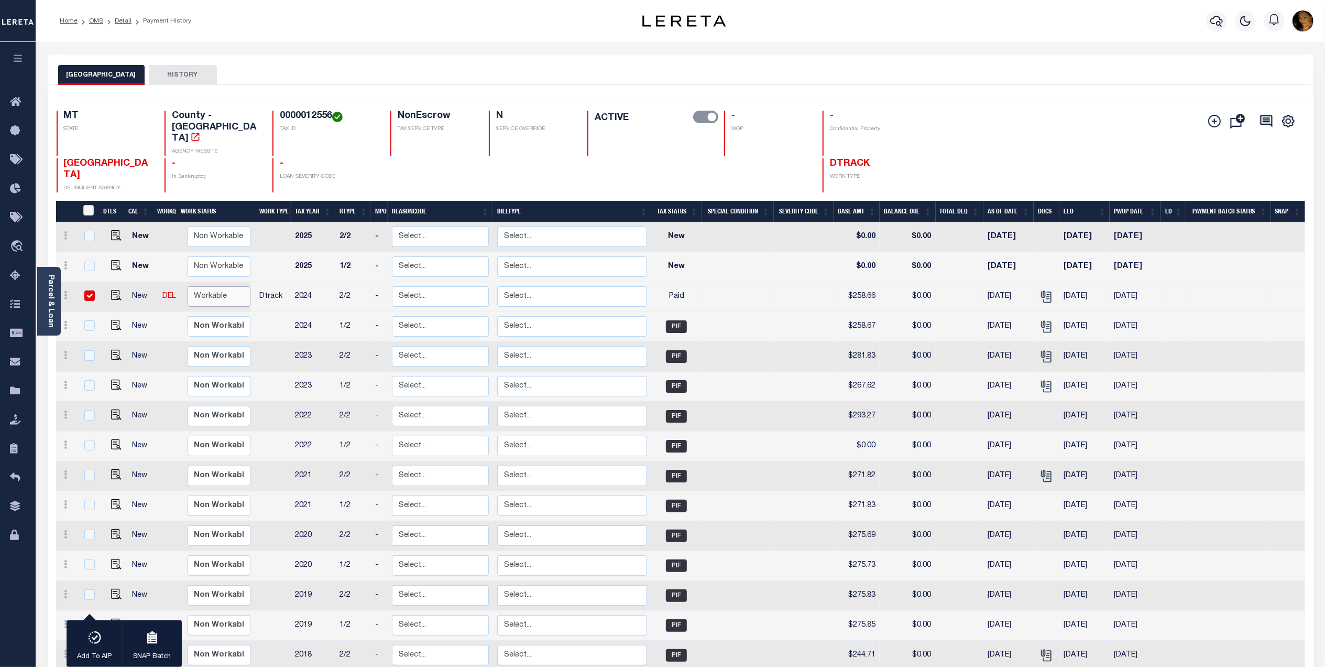
select select "true"
click at [188, 286] on select "Non Workable Workable" at bounding box center [219, 296] width 63 height 20
checkbox input "false"
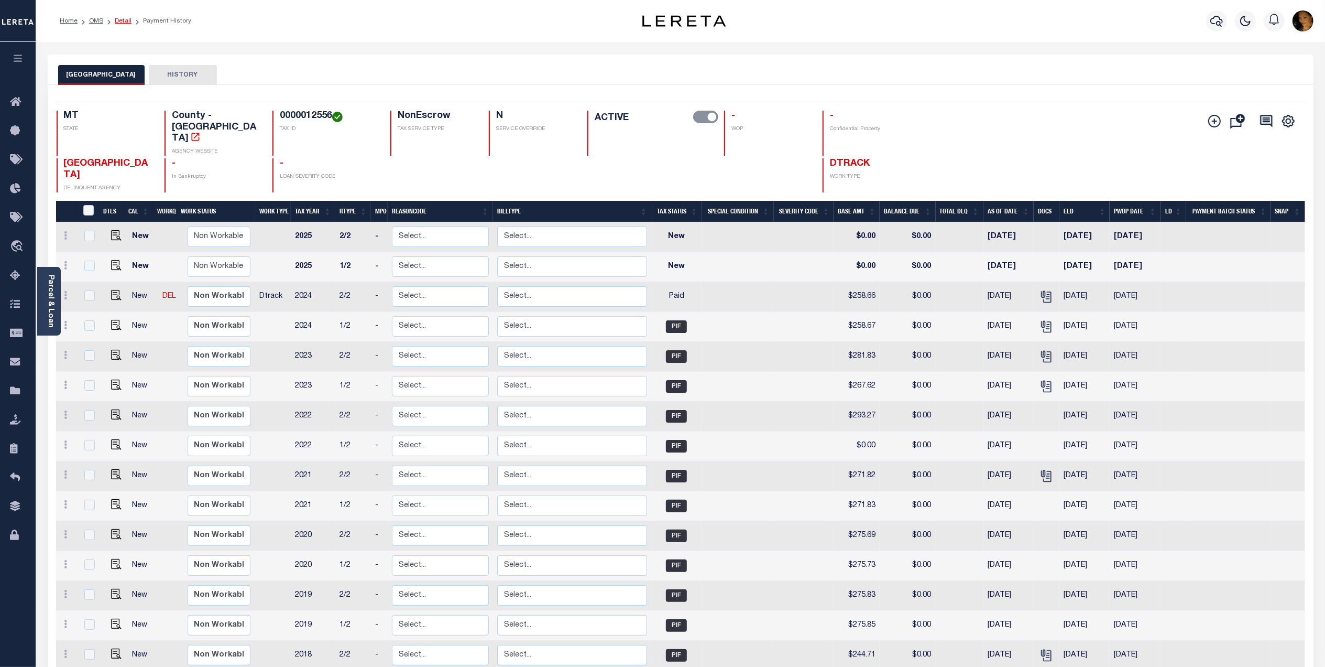
click at [119, 19] on link "Detail" at bounding box center [123, 21] width 17 height 6
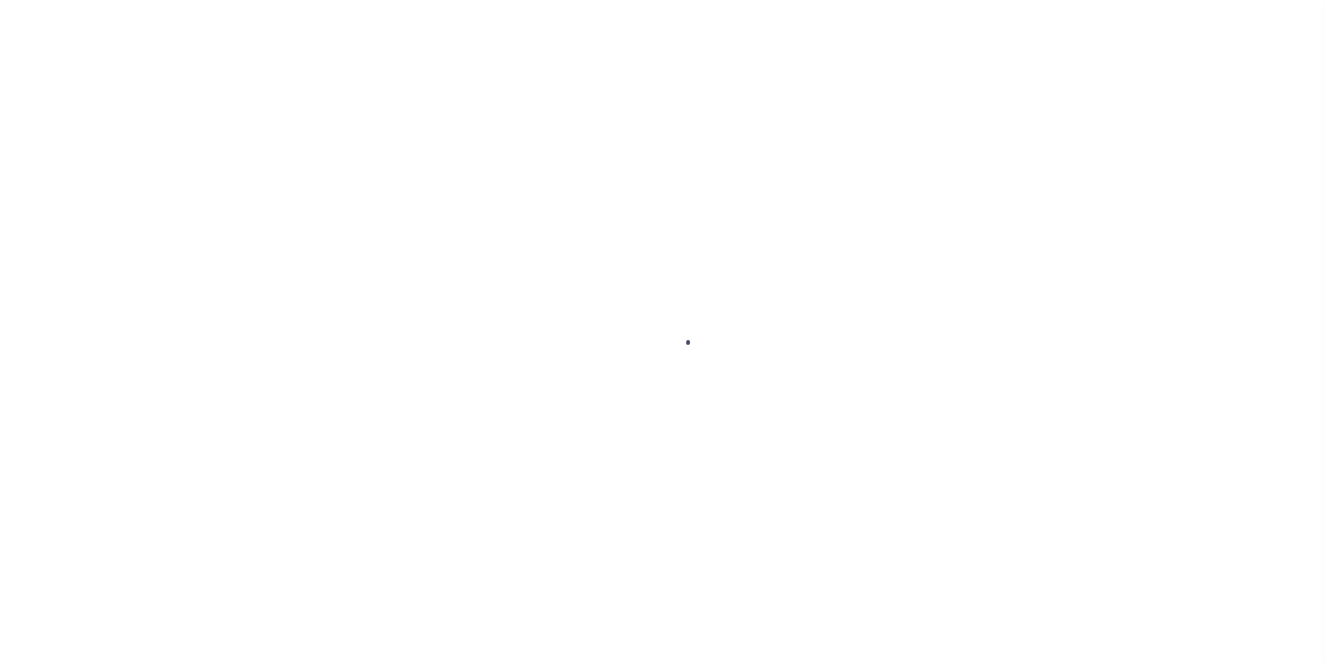
select select "NonEscrow"
type input "[STREET_ADDRESS][PERSON_NAME]"
select select
type input "CHINOOK MT 595230000"
type input "MT"
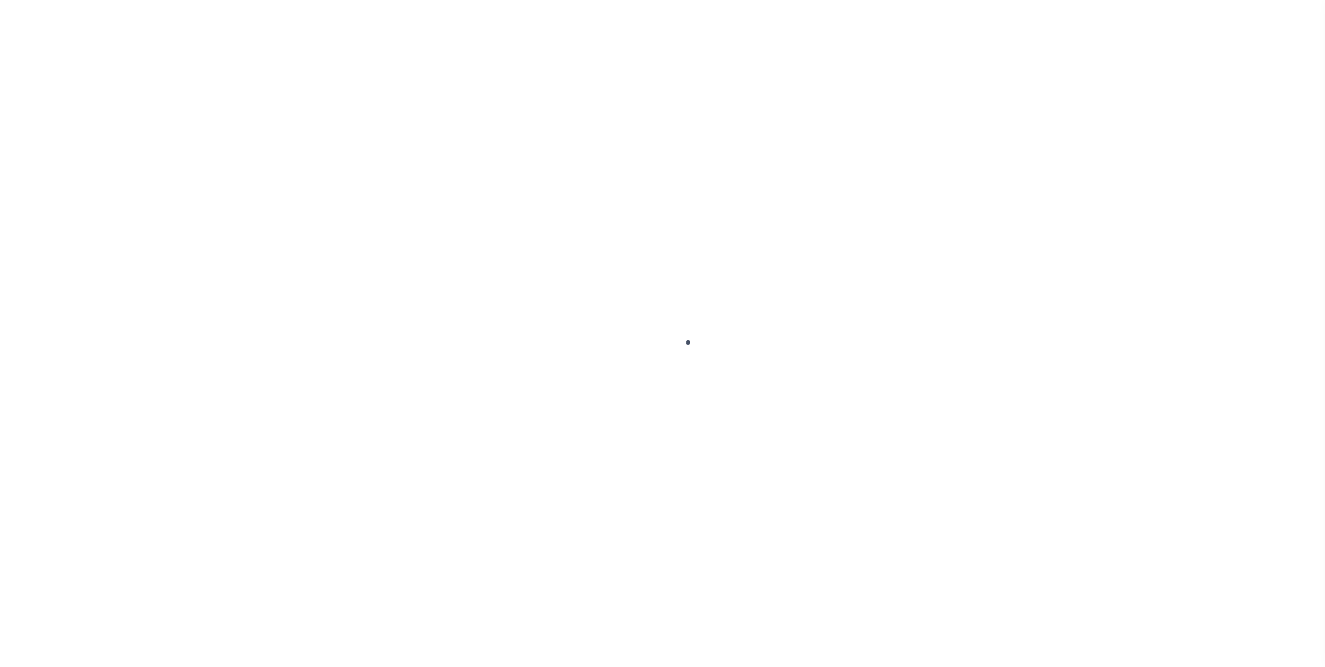
select select
type textarea "Liability limited to information provided"
select select "4572"
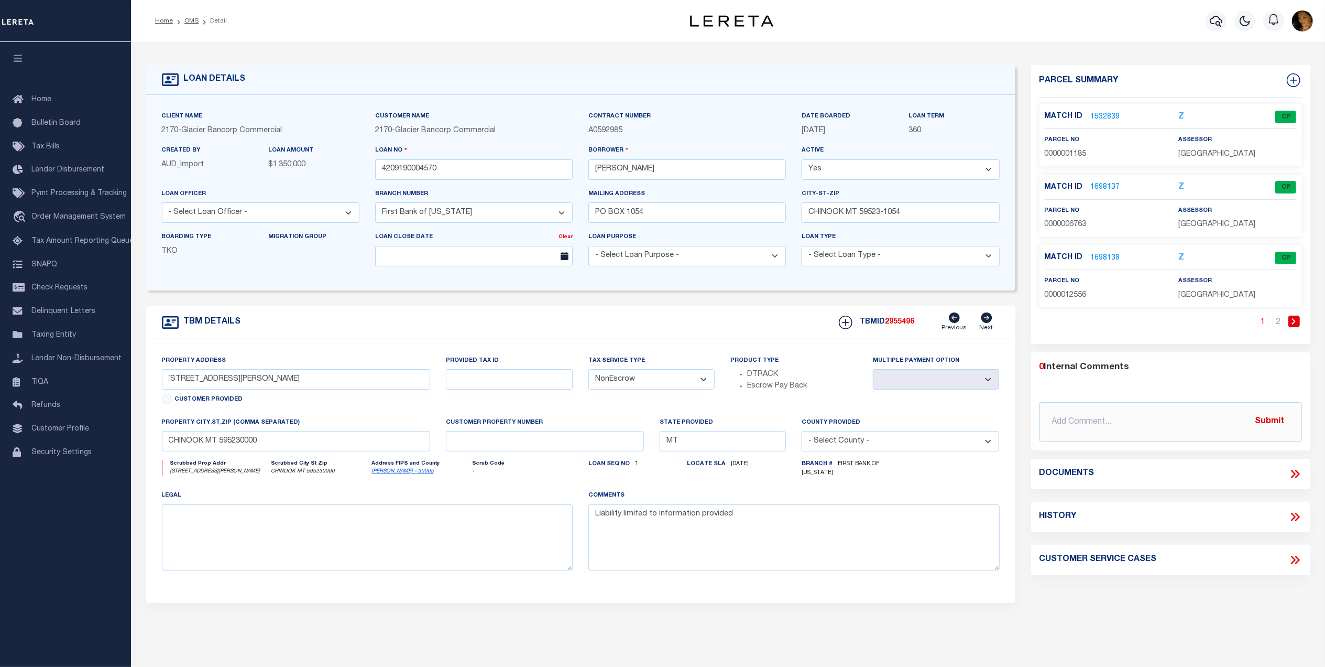
click at [1292, 321] on icon at bounding box center [1294, 321] width 5 height 6
click at [1112, 112] on link "1698139" at bounding box center [1105, 117] width 29 height 11
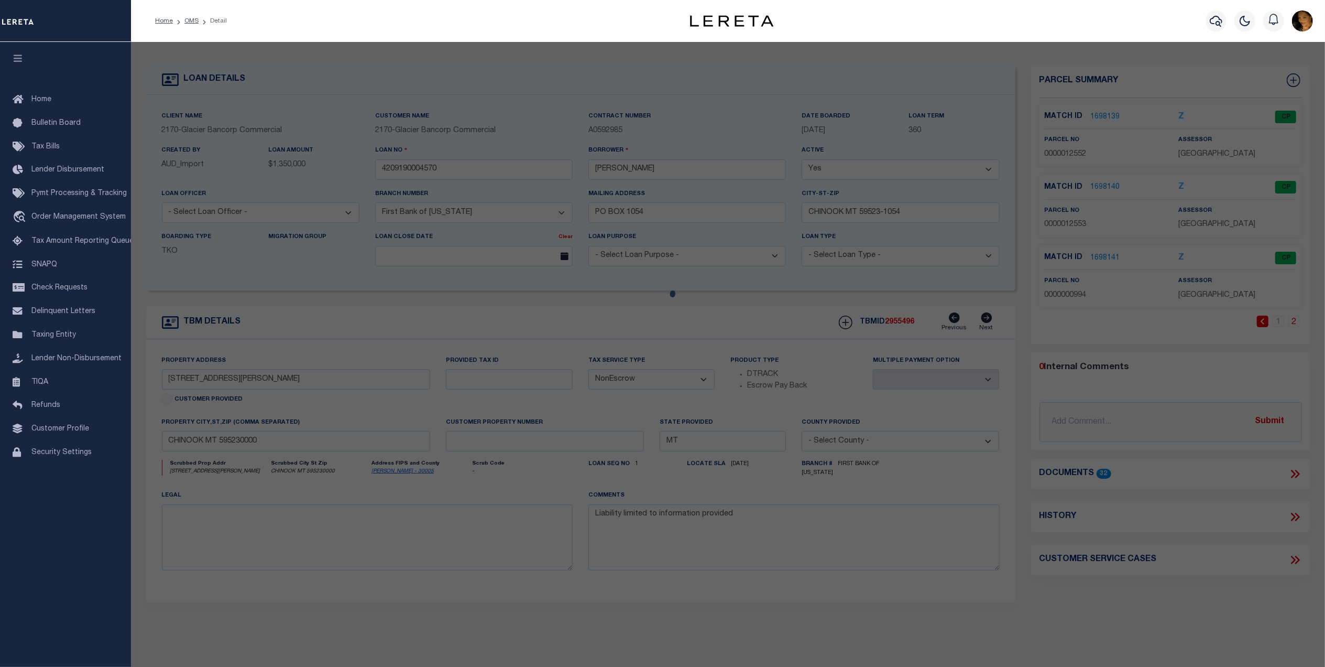
checkbox input "false"
select select "CP"
type input "JENSEN DAVID"
type input "24-4340-09-2-01-01-0000"
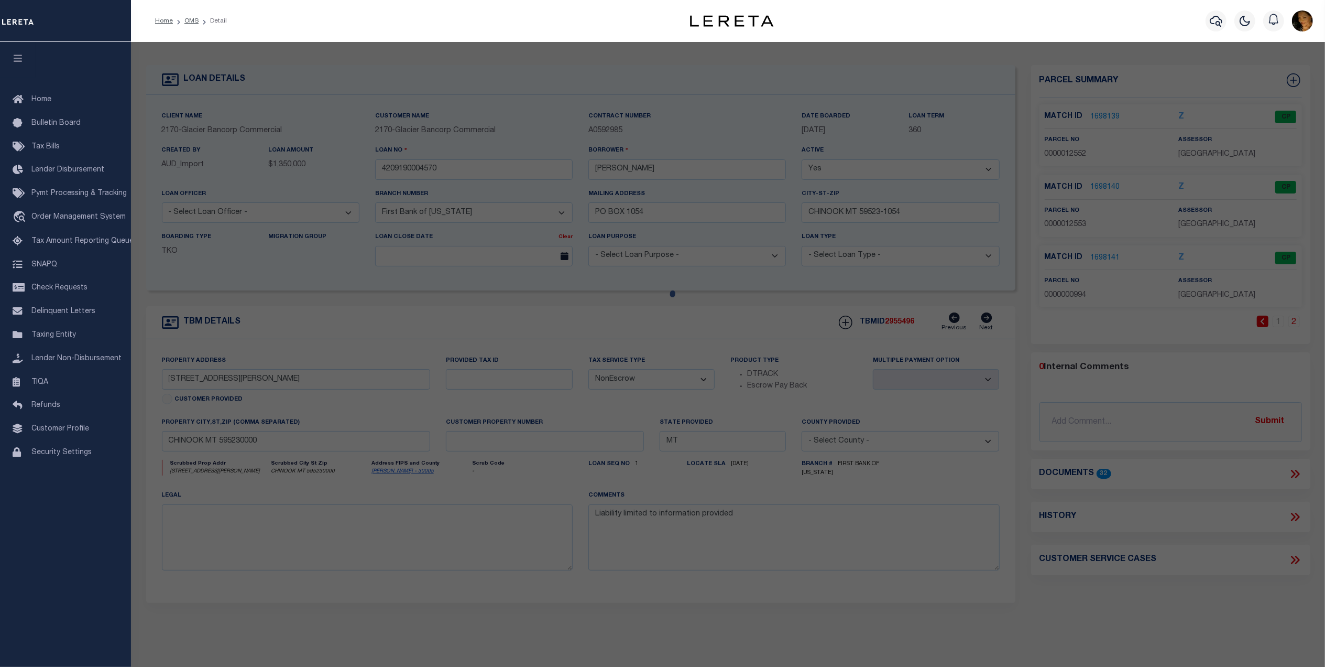
select select
checkbox input "false"
type input "MT"
type textarea "S09, T31 N, R21 E, ACRES 160, NW4NE4, N2NW4, SW4NW4"
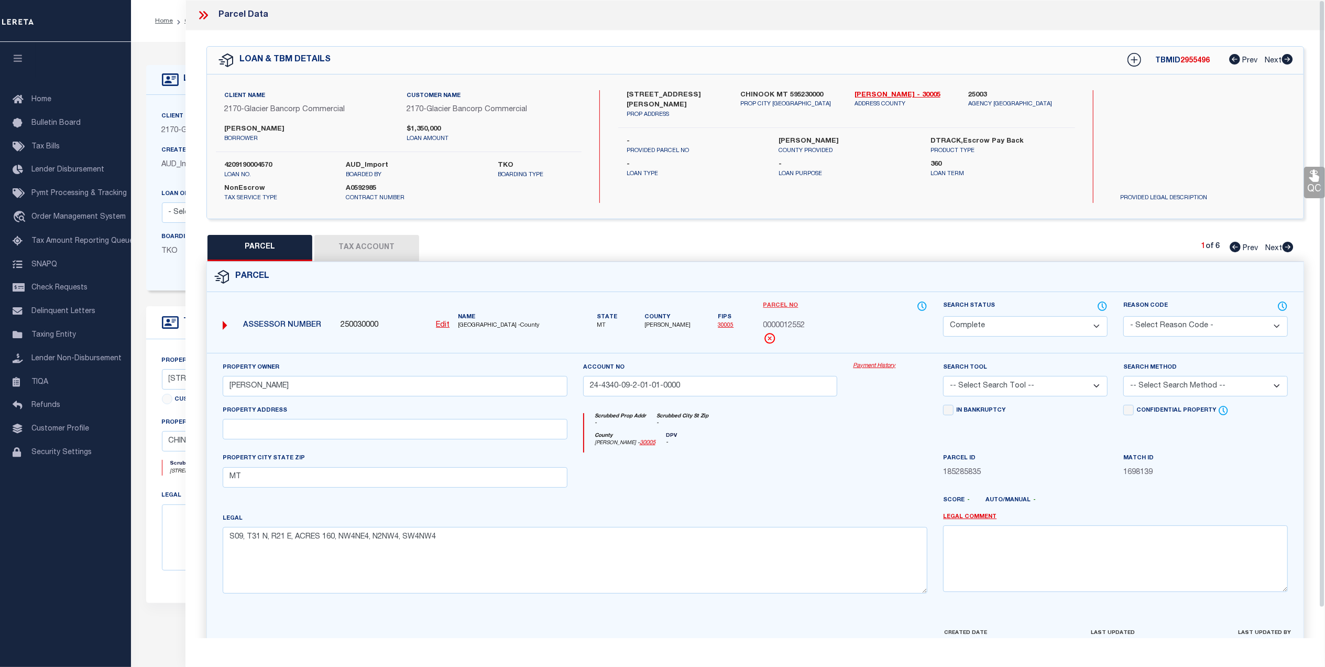
click at [784, 304] on link "Parcel No" at bounding box center [781, 305] width 35 height 9
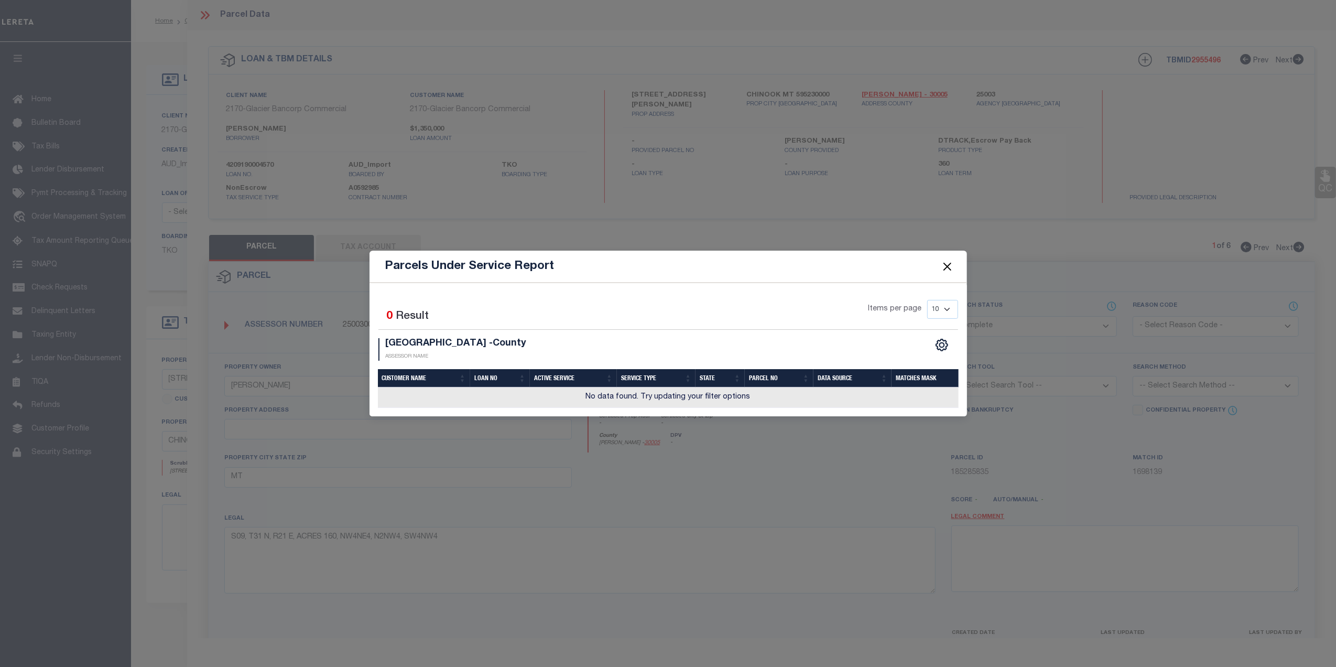
click at [944, 261] on button "Close" at bounding box center [947, 266] width 14 height 14
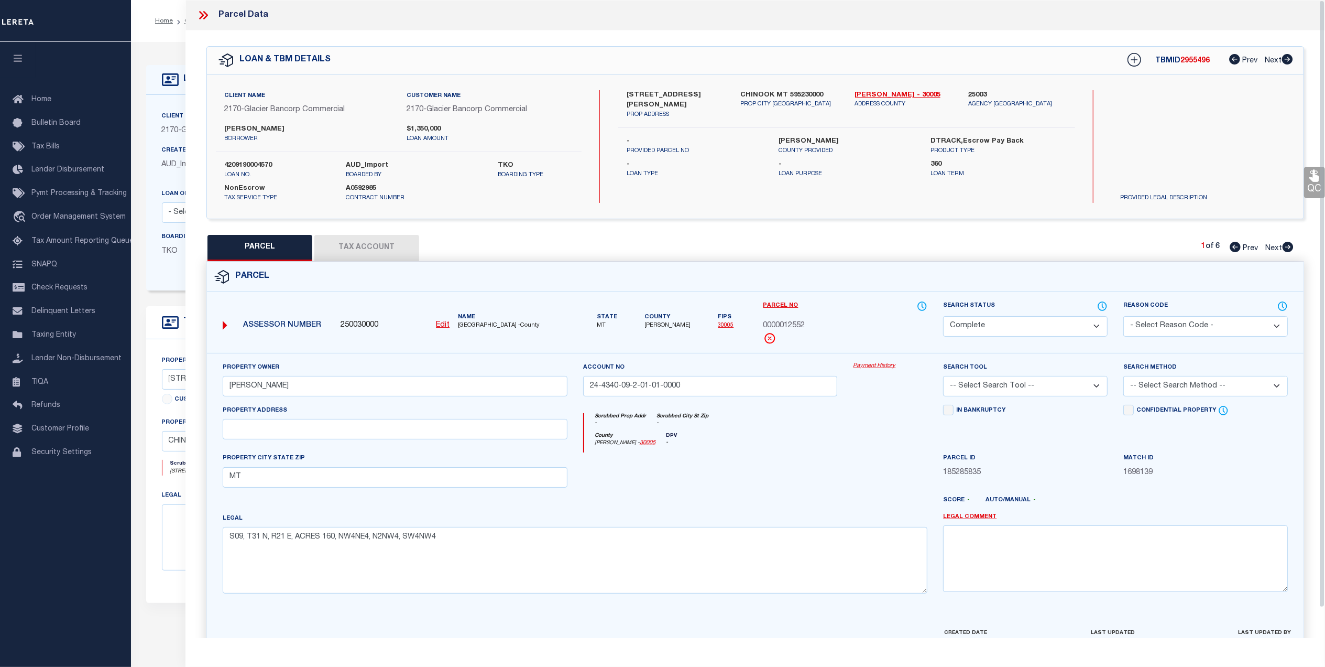
click at [877, 368] on link "Payment History" at bounding box center [890, 366] width 74 height 9
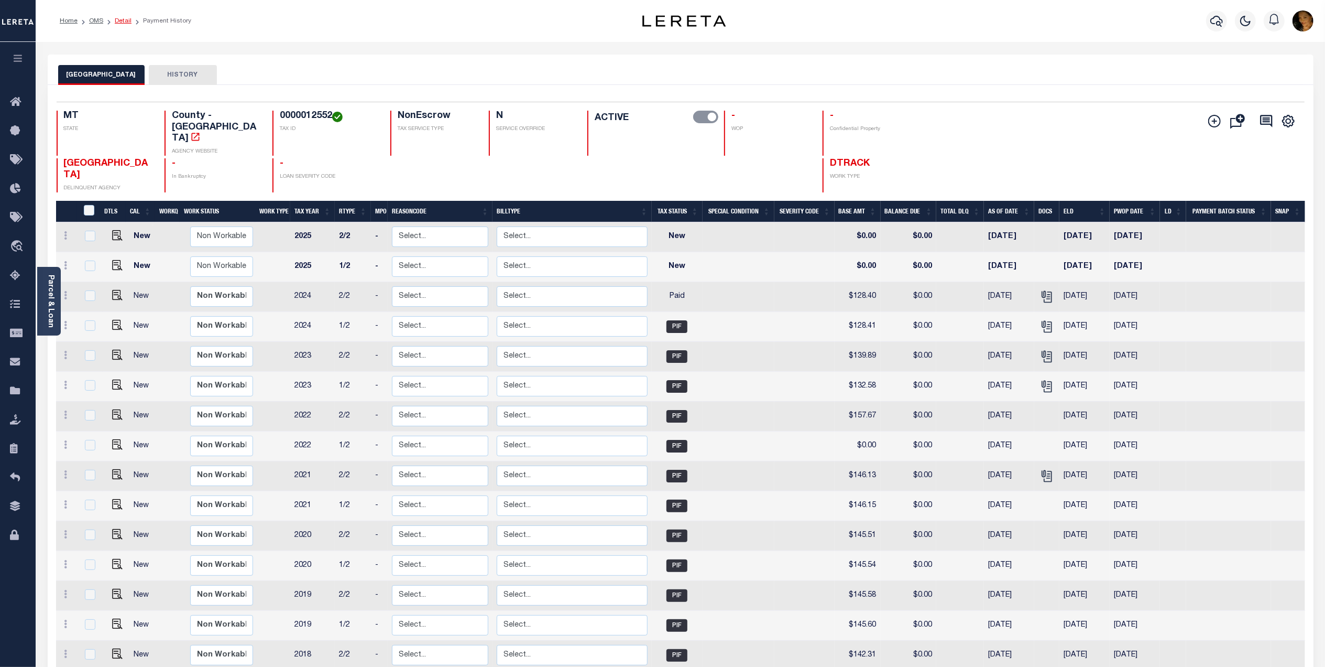
click at [124, 22] on link "Detail" at bounding box center [123, 21] width 17 height 6
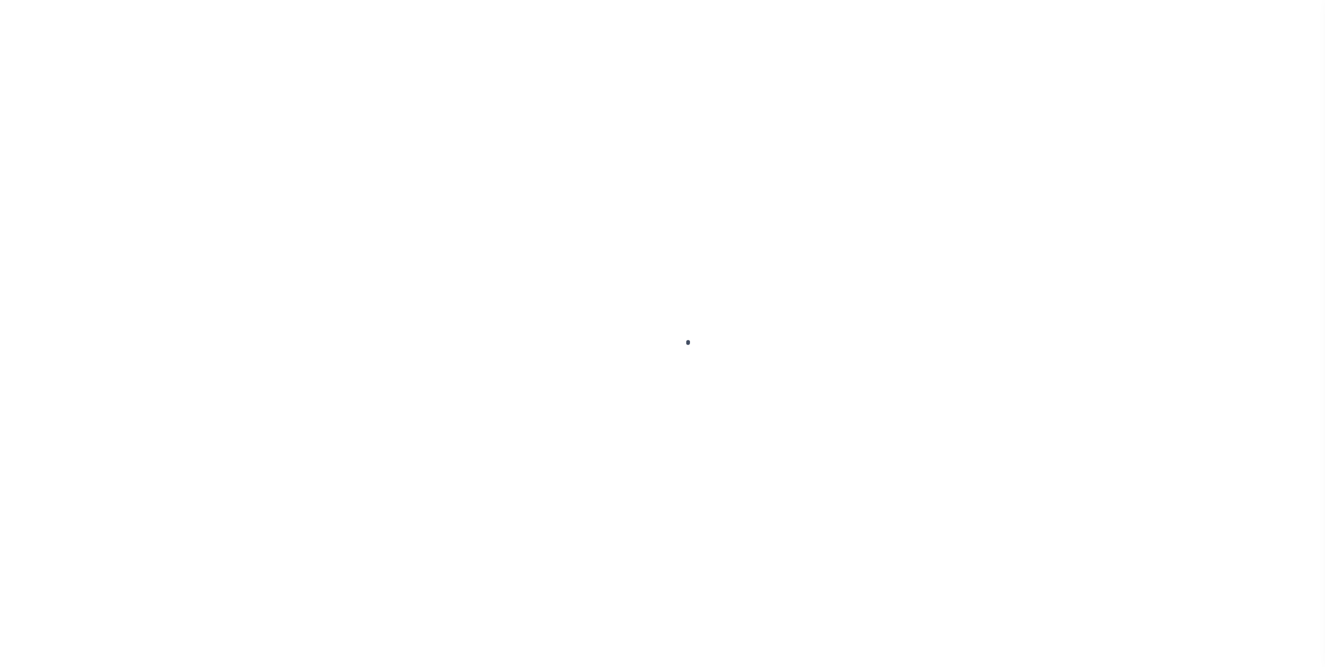
select select "4572"
select select "NonEscrow"
type input "[STREET_ADDRESS][PERSON_NAME]"
select select
type input "CHINOOK MT 595230000"
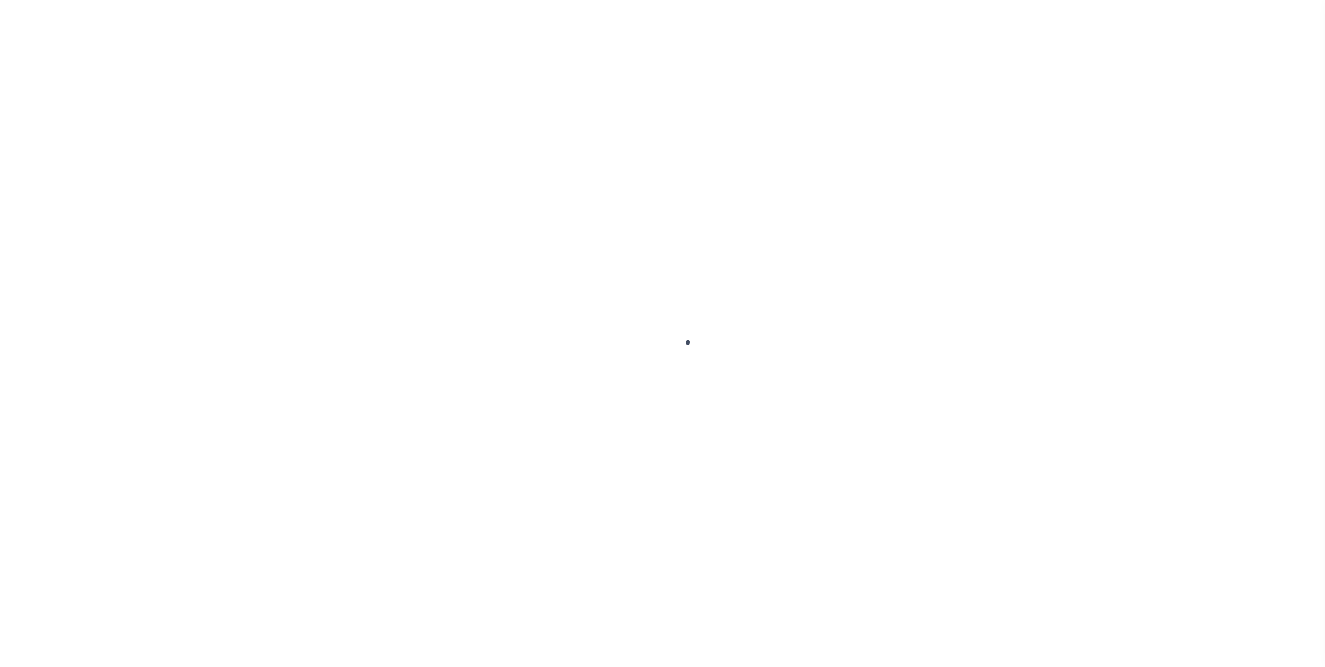
type input "MT"
select select
type textarea "Liability limited to information provided"
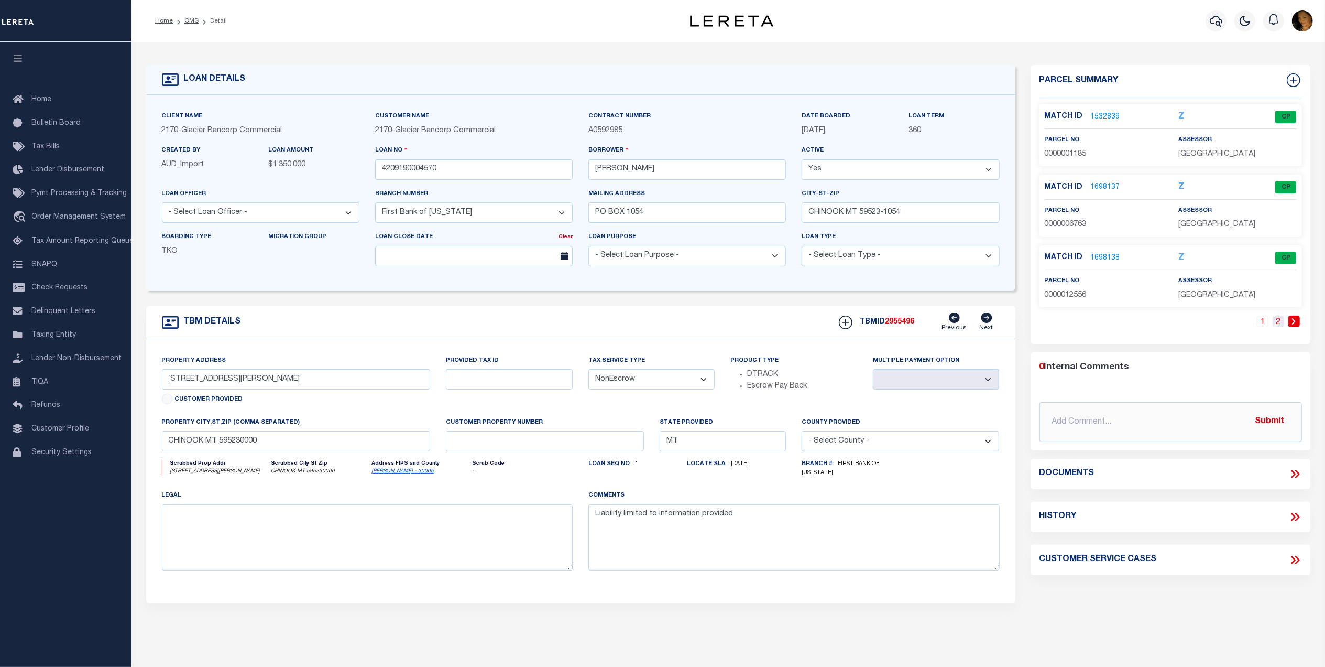
click at [1279, 325] on link "2" at bounding box center [1279, 321] width 12 height 12
click at [1107, 187] on link "1698140" at bounding box center [1105, 187] width 29 height 11
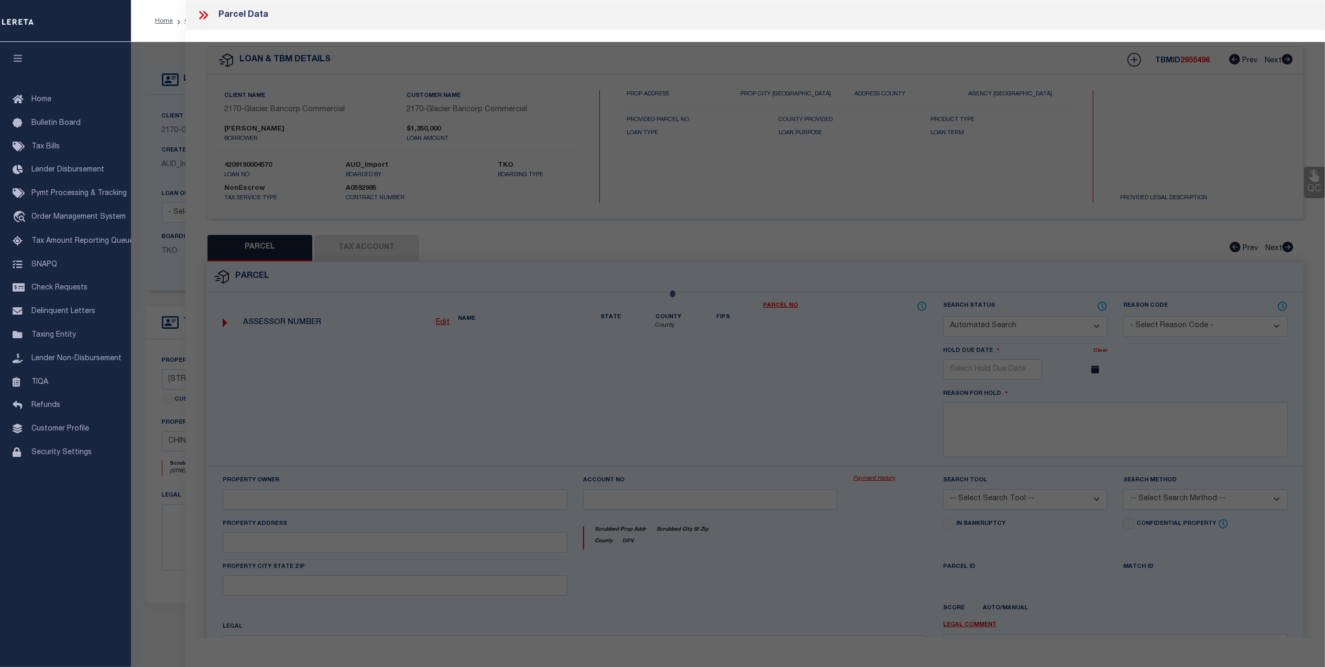
checkbox input "false"
select select "CP"
type input "[PERSON_NAME]"
type input "24-4340-10-2-01-02-0000"
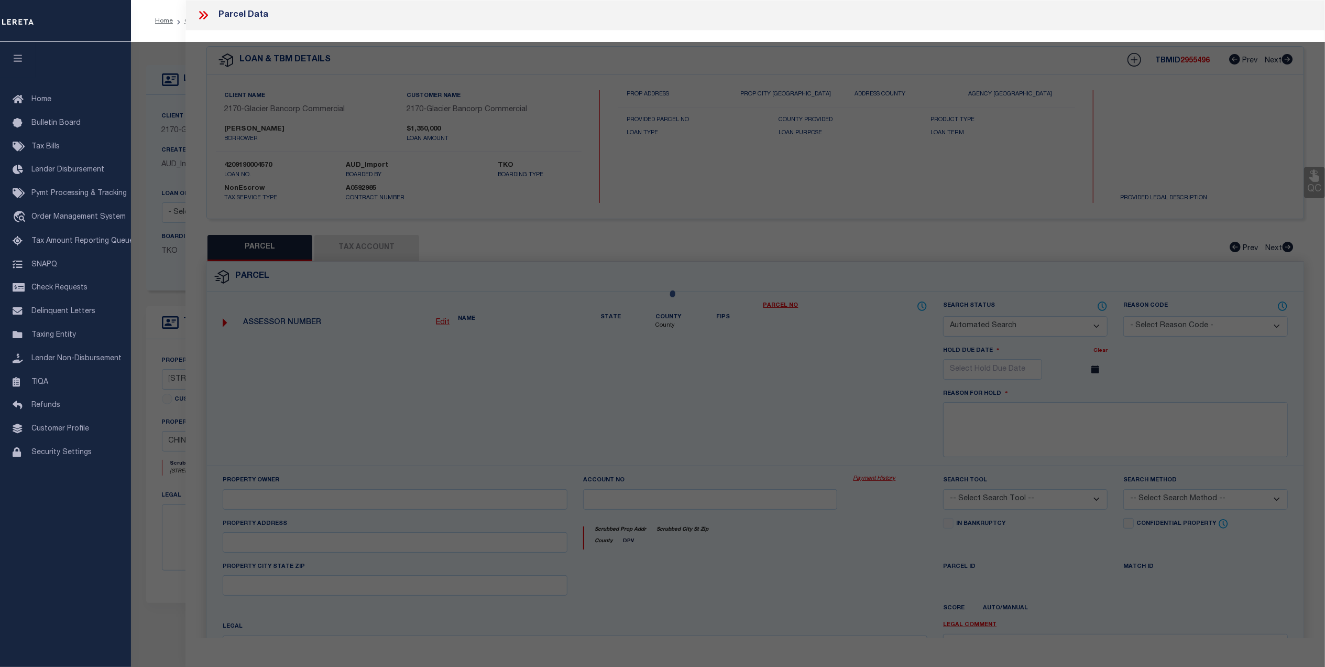
select select
checkbox input "false"
type input "MT"
type textarea "S10, T31 N, R21 E, ACRES 370, NW, NWNE, N2SW, N2N2SE, SWSW, SWNWSE, N2NWNW, [GE…"
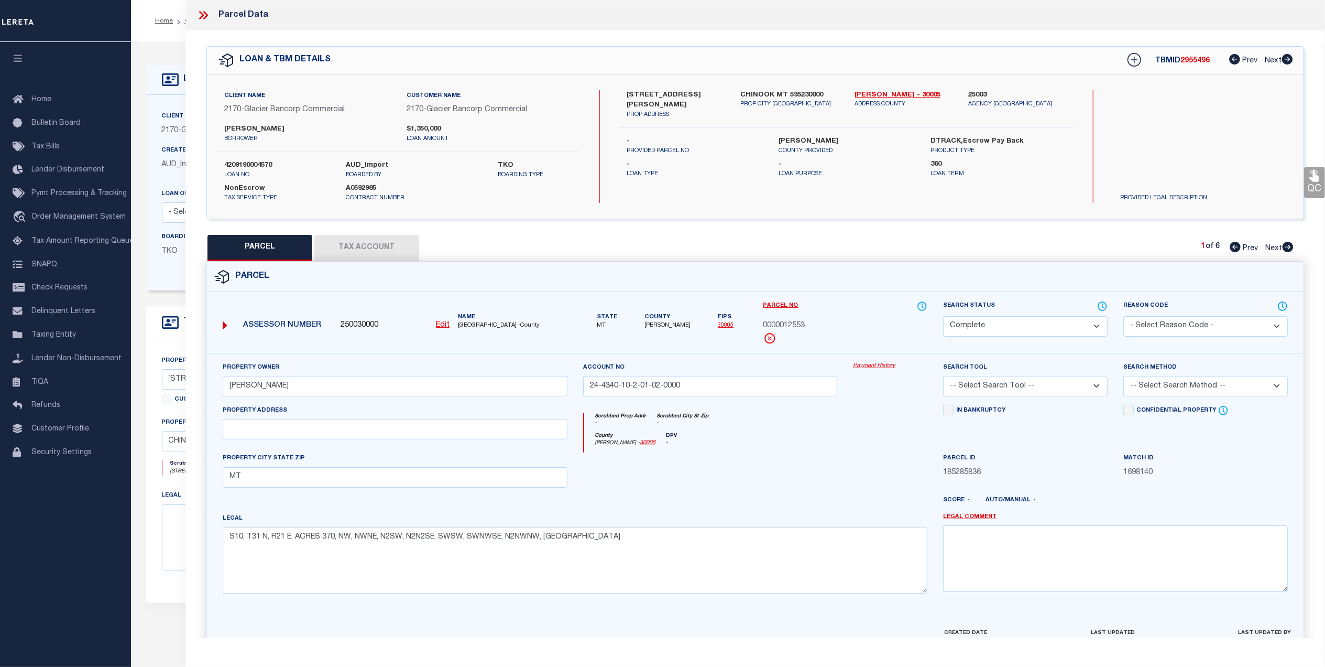
click at [881, 369] on link "Payment History" at bounding box center [890, 366] width 74 height 9
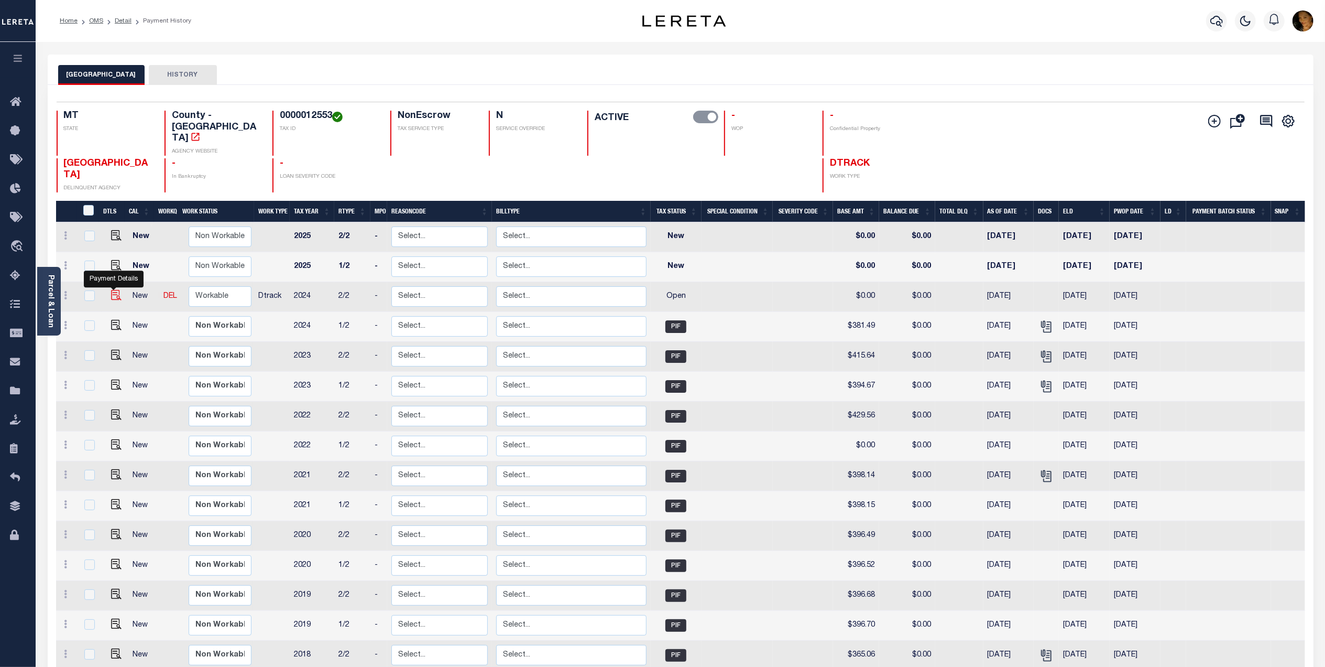
click at [113, 290] on img "" at bounding box center [116, 295] width 10 height 10
checkbox input "true"
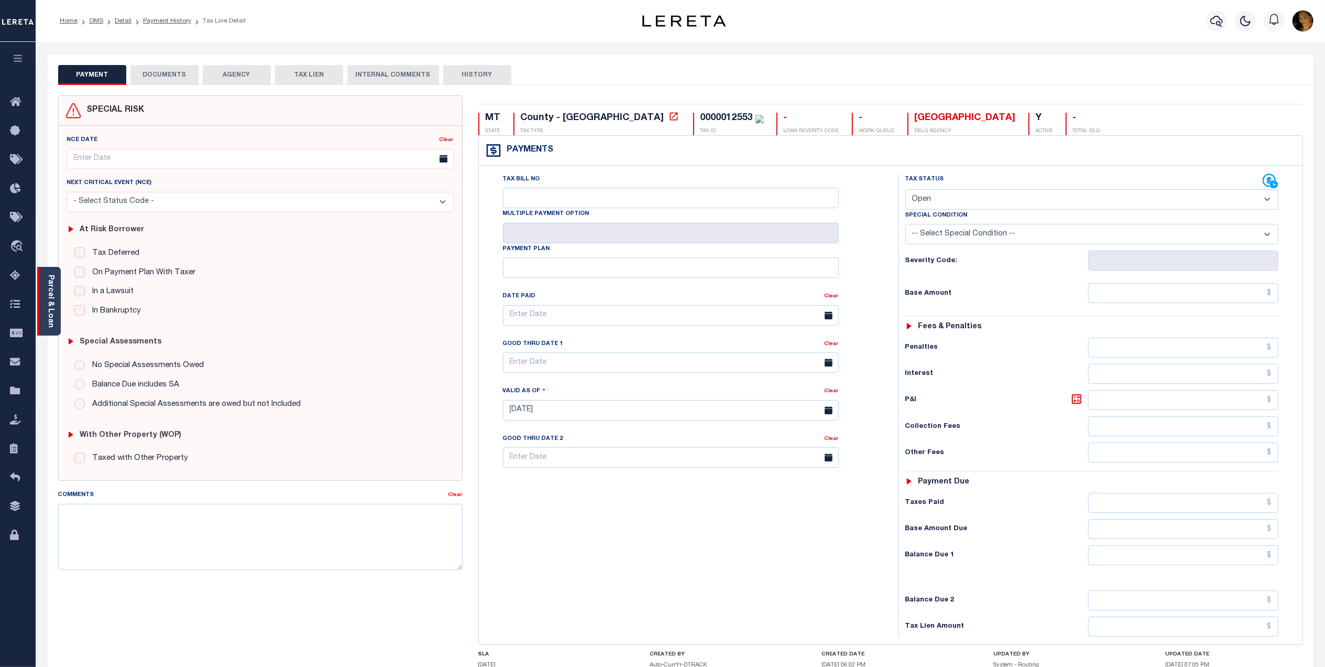
drag, startPoint x: 53, startPoint y: 302, endPoint x: 84, endPoint y: 303, distance: 31.4
click at [53, 302] on link "Parcel & Loan" at bounding box center [50, 301] width 7 height 53
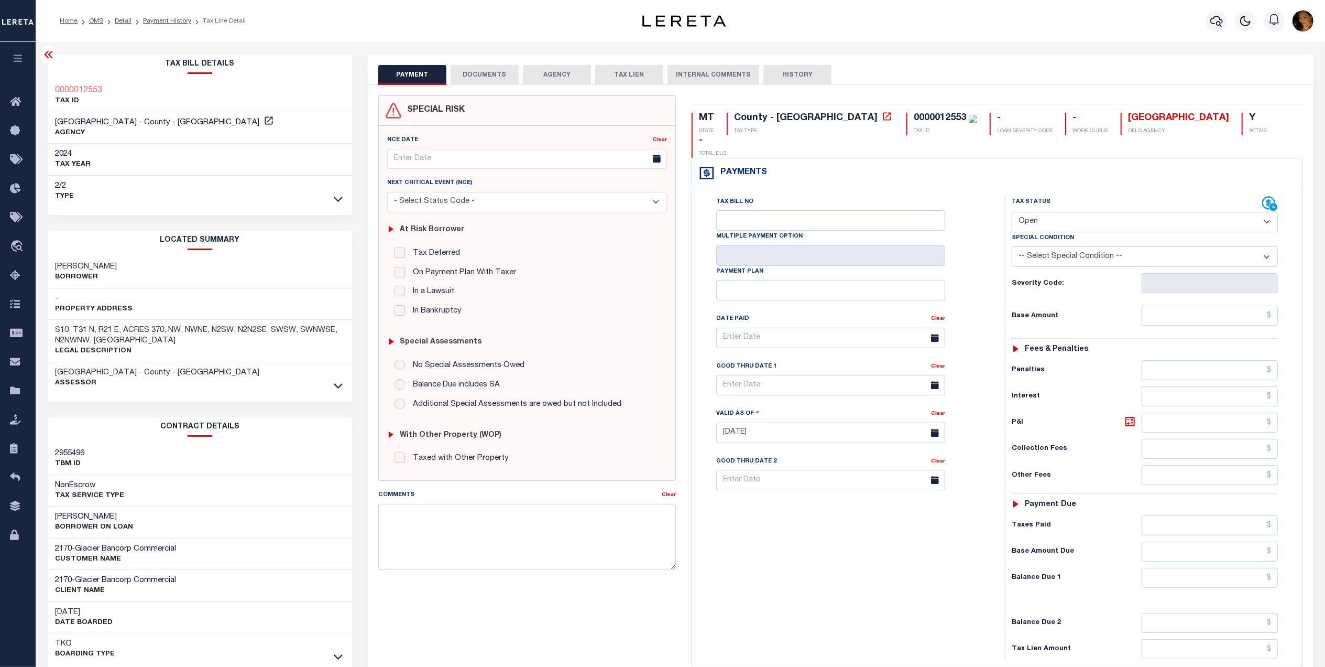
click at [1047, 212] on select "- Select Status Code - Open Due/Unpaid Paid Incomplete No Tax Due Internal Refu…" at bounding box center [1145, 222] width 266 height 20
select select "PYD"
click at [1012, 212] on select "- Select Status Code - Open Due/Unpaid Paid Incomplete No Tax Due Internal Refu…" at bounding box center [1145, 222] width 266 height 20
type input "[DATE]"
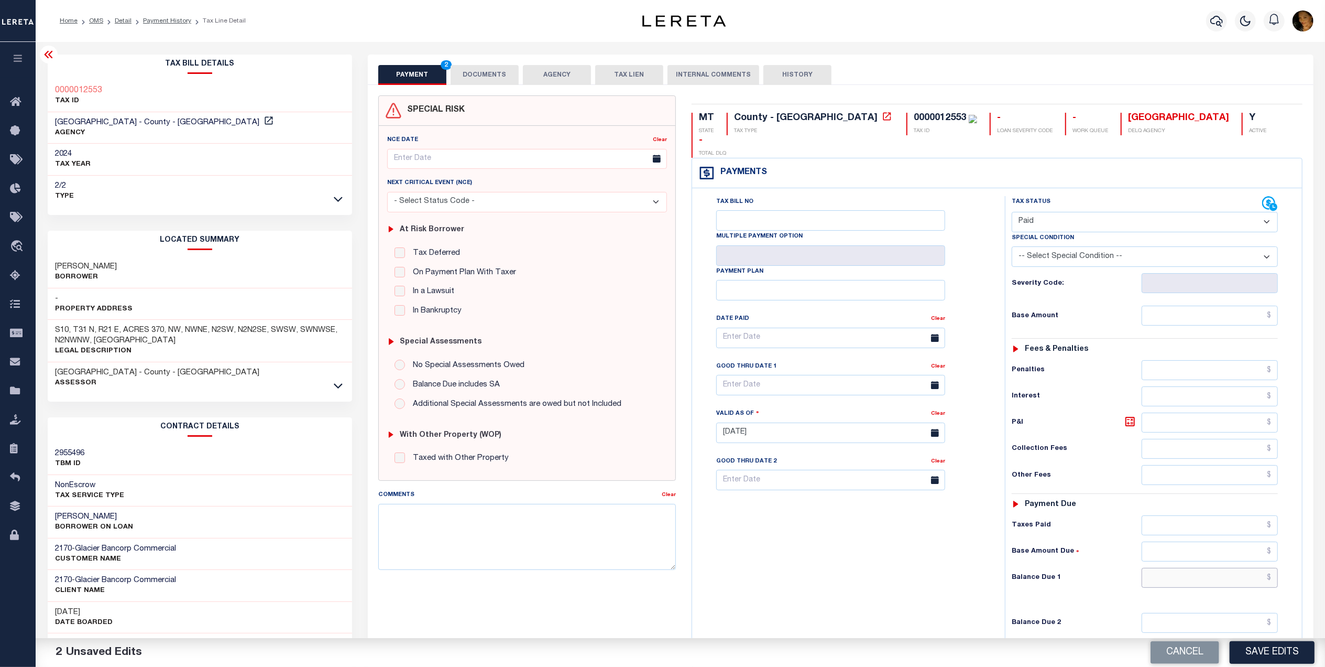
click at [1216, 568] on input "text" at bounding box center [1210, 578] width 137 height 20
type input "$0.00"
click at [1199, 306] on input "text" at bounding box center [1210, 316] width 137 height 20
type input "$381.47"
click at [481, 79] on button "DOCUMENTS" at bounding box center [485, 75] width 68 height 20
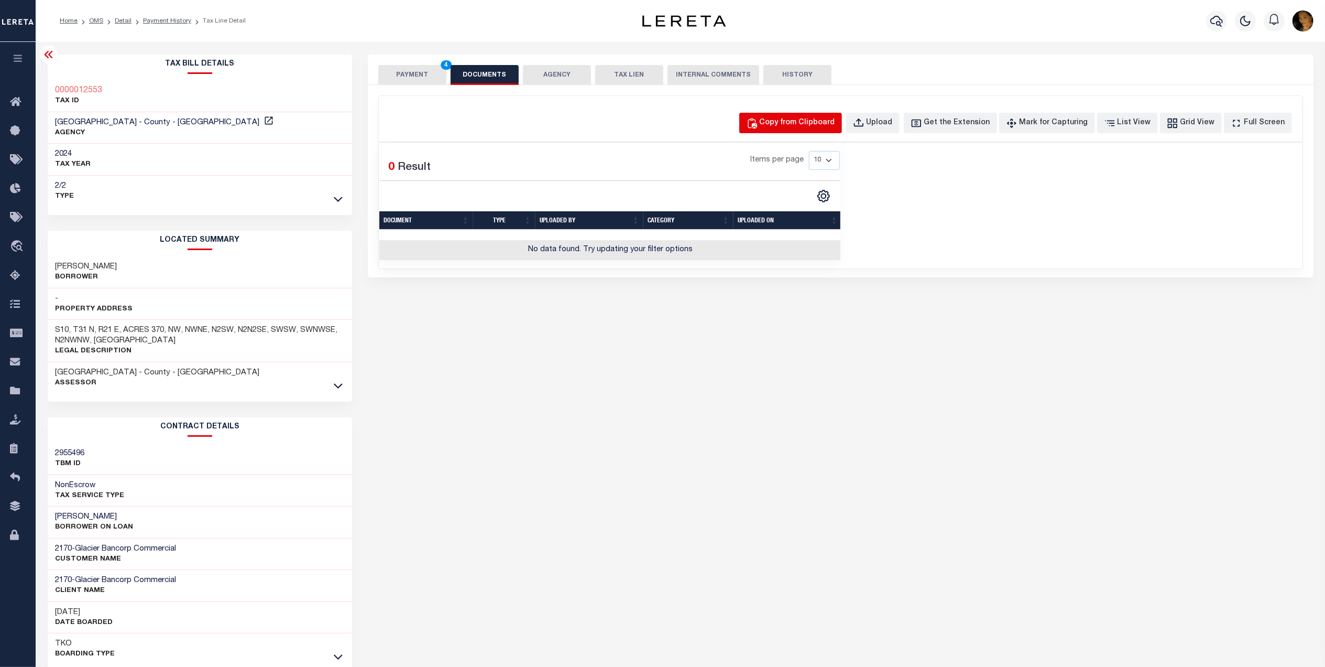
click at [814, 126] on div "Copy from Clipboard" at bounding box center [797, 123] width 75 height 12
select select "POP"
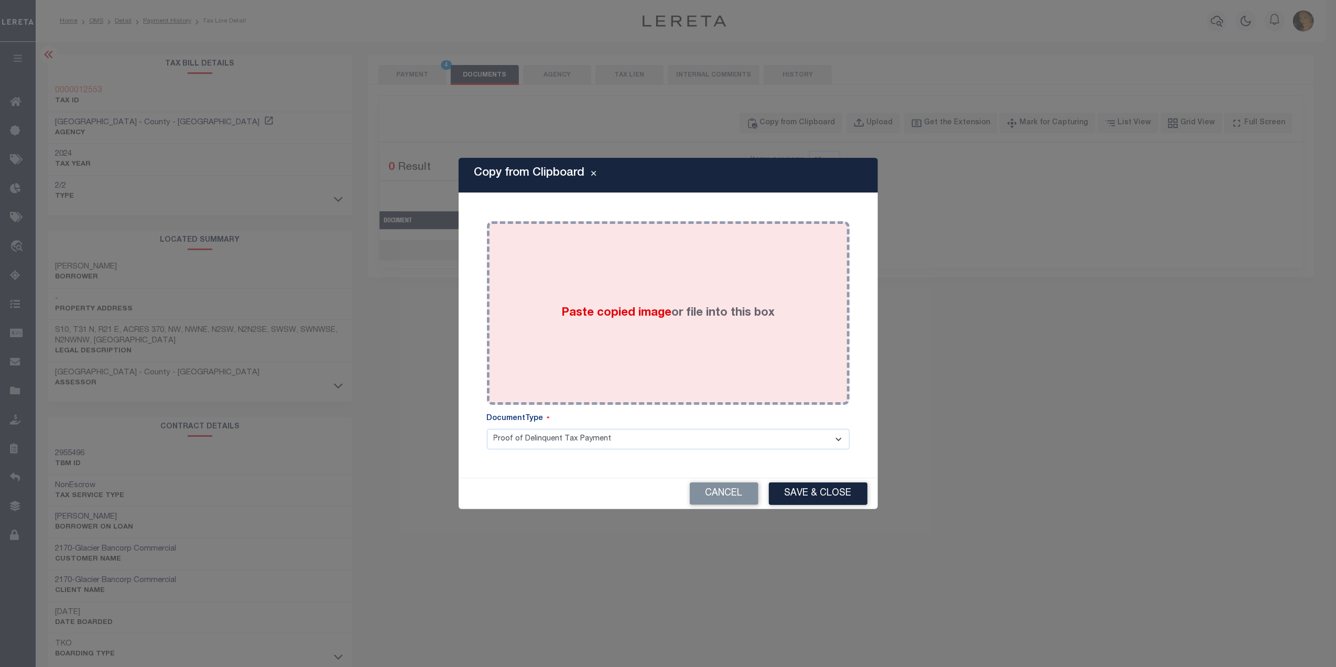
click at [736, 328] on div "Paste copied image or file into this box" at bounding box center [668, 313] width 347 height 168
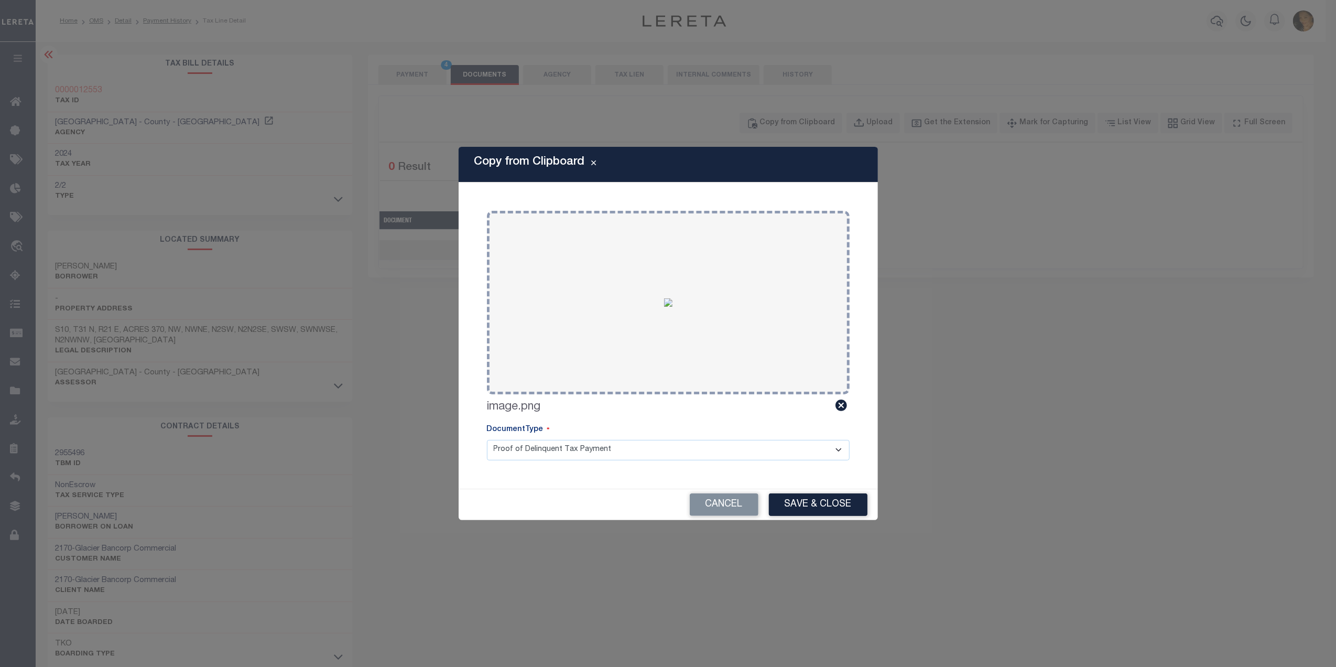
click at [641, 452] on select "Proof of Delinquent Tax Payment" at bounding box center [668, 450] width 363 height 20
click at [487, 440] on select "Proof of Delinquent Tax Payment" at bounding box center [668, 450] width 363 height 20
click at [828, 502] on button "Save & Close" at bounding box center [818, 504] width 99 height 23
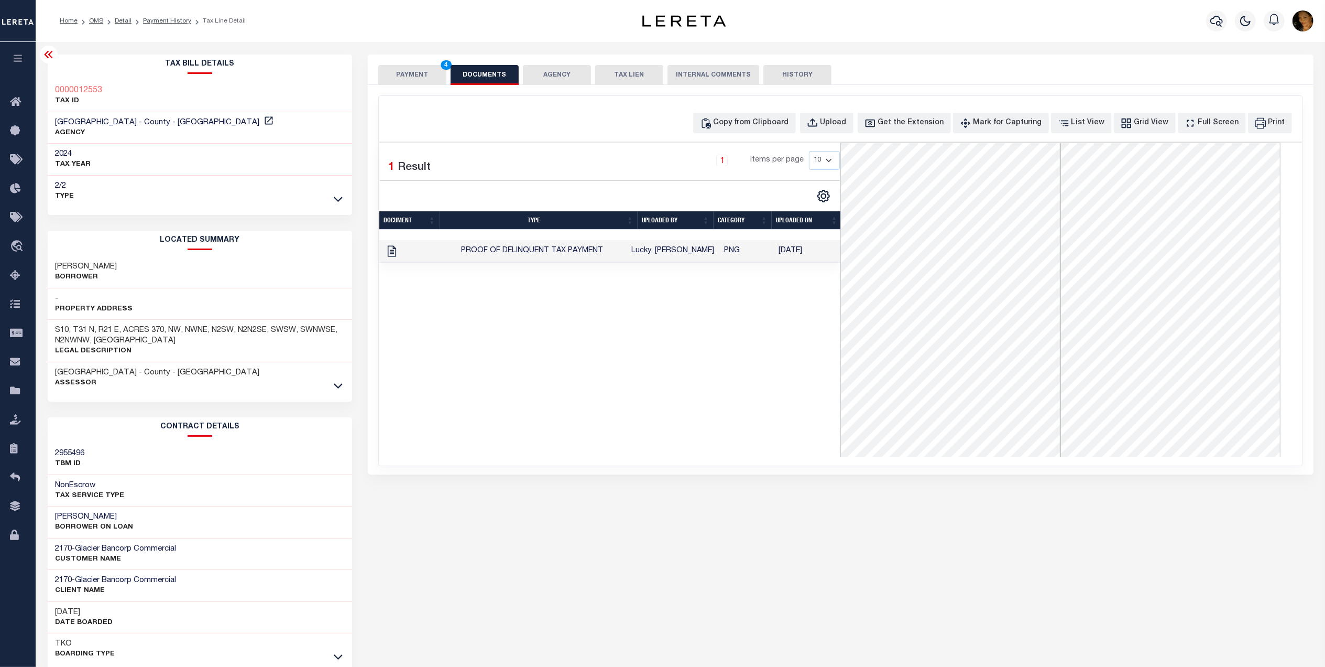
click at [417, 67] on button "PAYMENT 4" at bounding box center [412, 75] width 68 height 20
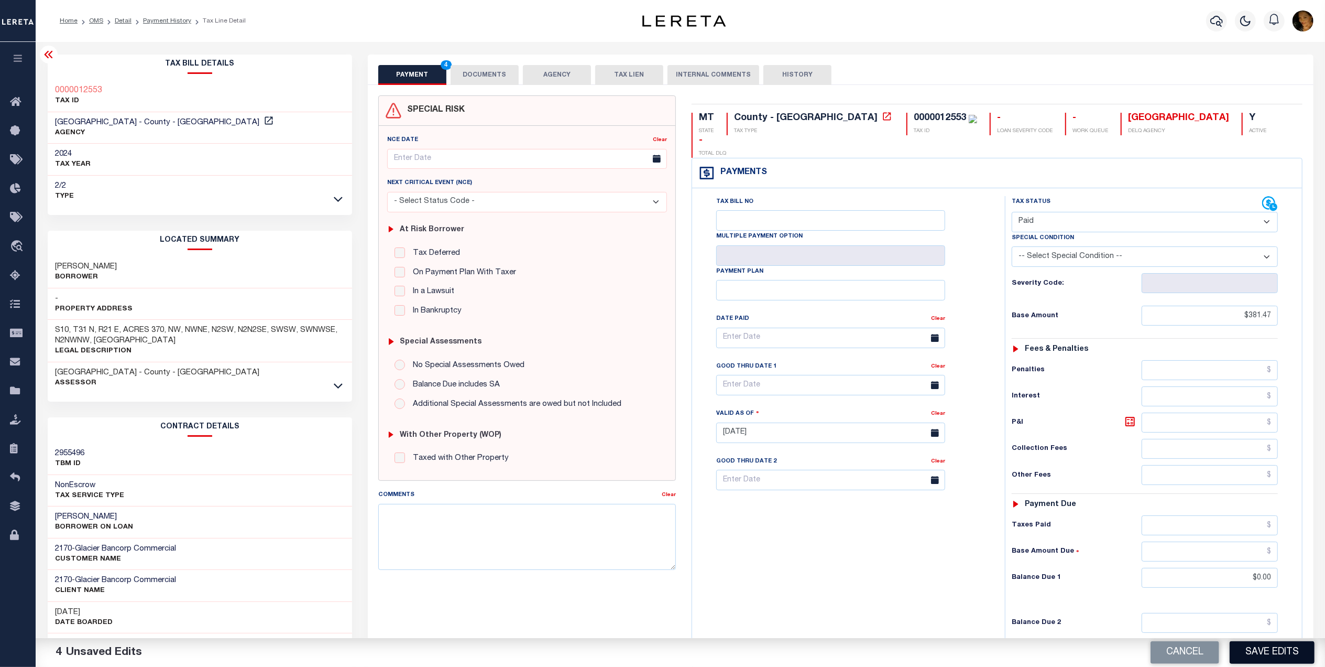
click at [1283, 656] on button "Save Edits" at bounding box center [1272, 652] width 85 height 23
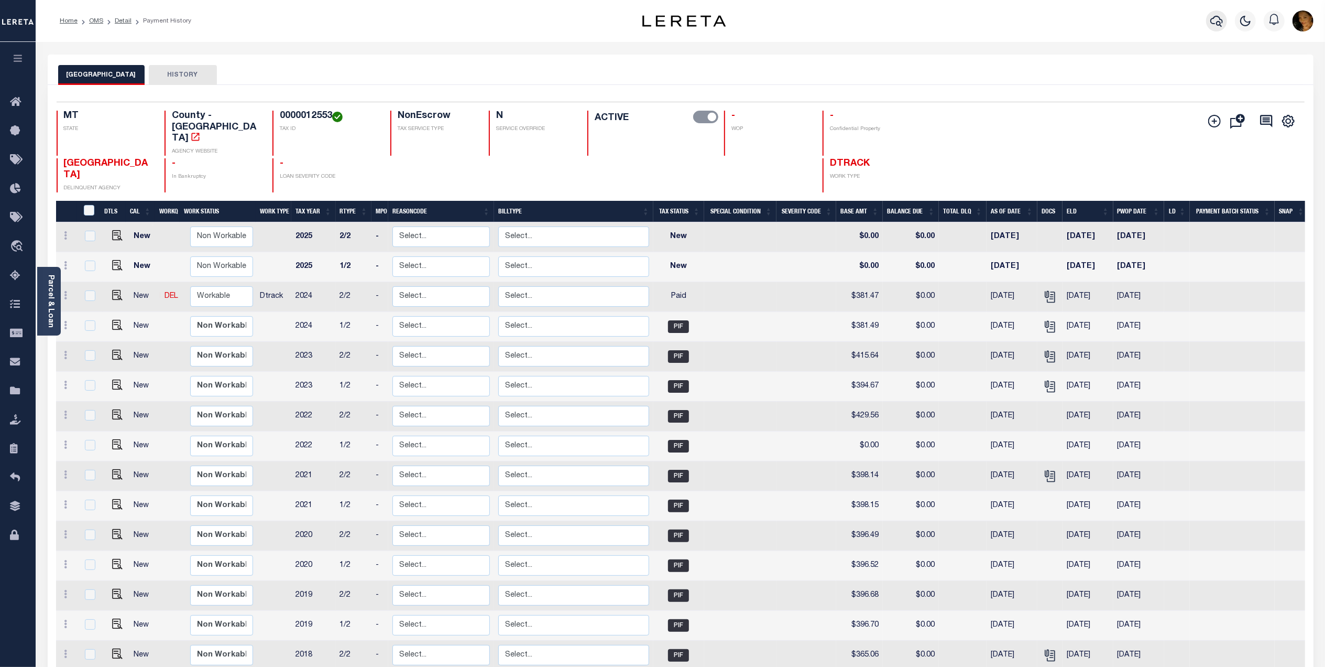
click at [1214, 21] on icon "button" at bounding box center [1217, 21] width 13 height 13
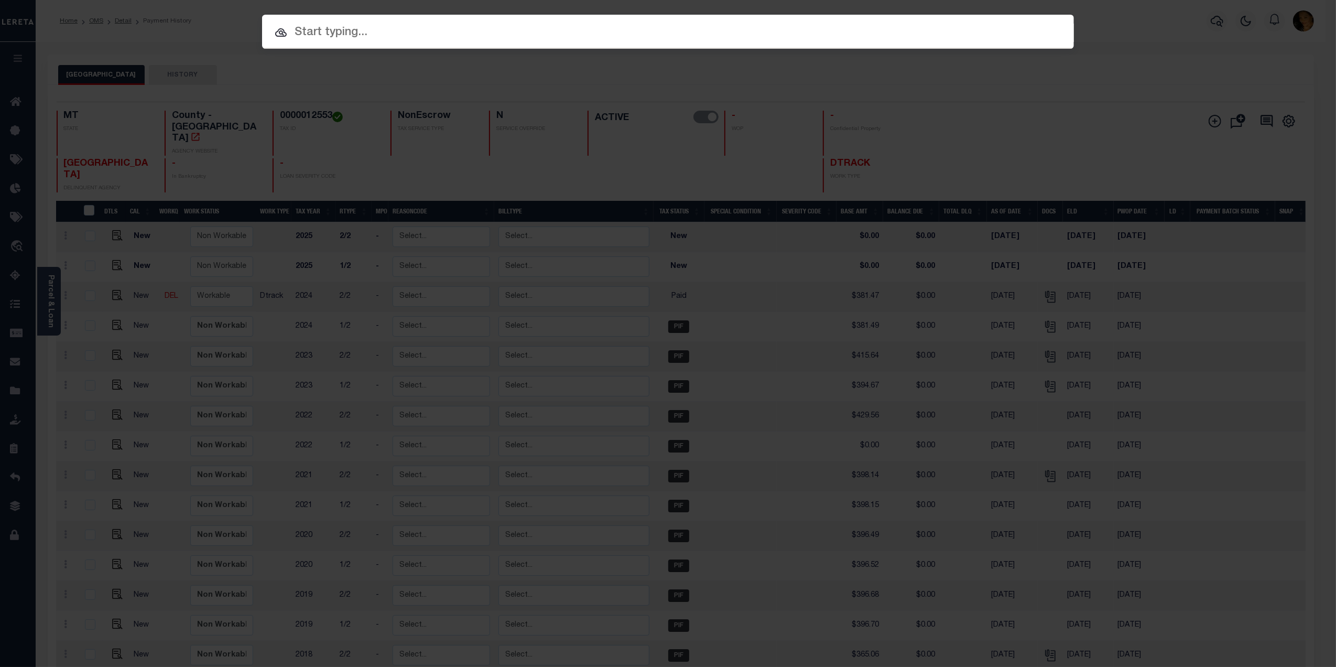
drag, startPoint x: 201, startPoint y: 269, endPoint x: 208, endPoint y: 274, distance: 7.6
click at [202, 269] on div "Include Loans TBM Customers Borrowers Payments (Lender Non-Disb) Payments (Lend…" at bounding box center [668, 333] width 1336 height 667
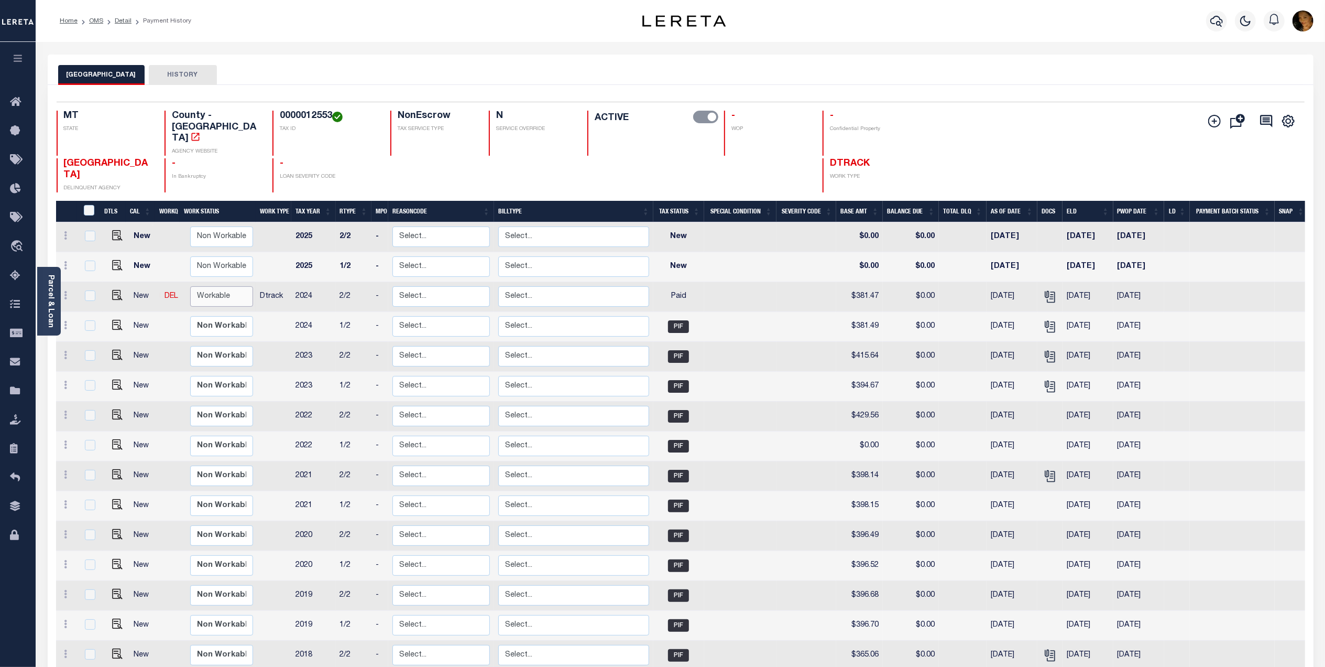
click at [215, 286] on select "Non Workable Workable" at bounding box center [221, 296] width 63 height 20
checkbox input "true"
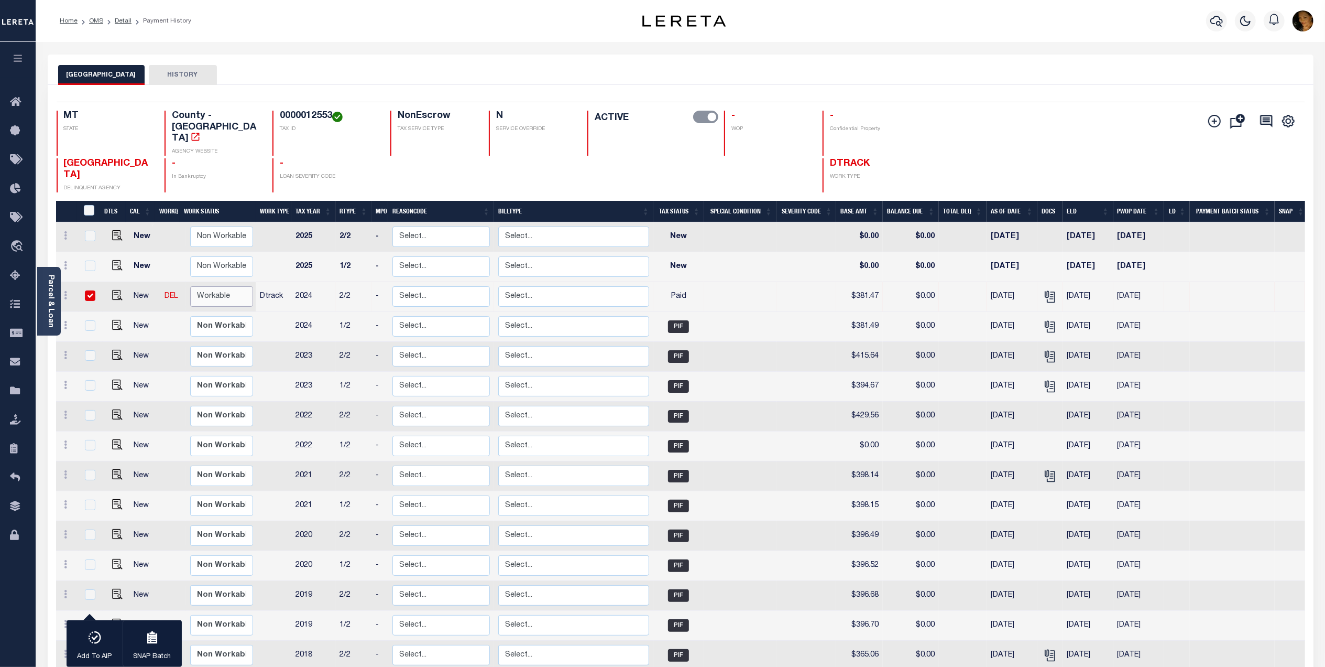
select select "true"
click at [190, 286] on select "Non Workable Workable" at bounding box center [221, 296] width 63 height 20
checkbox input "false"
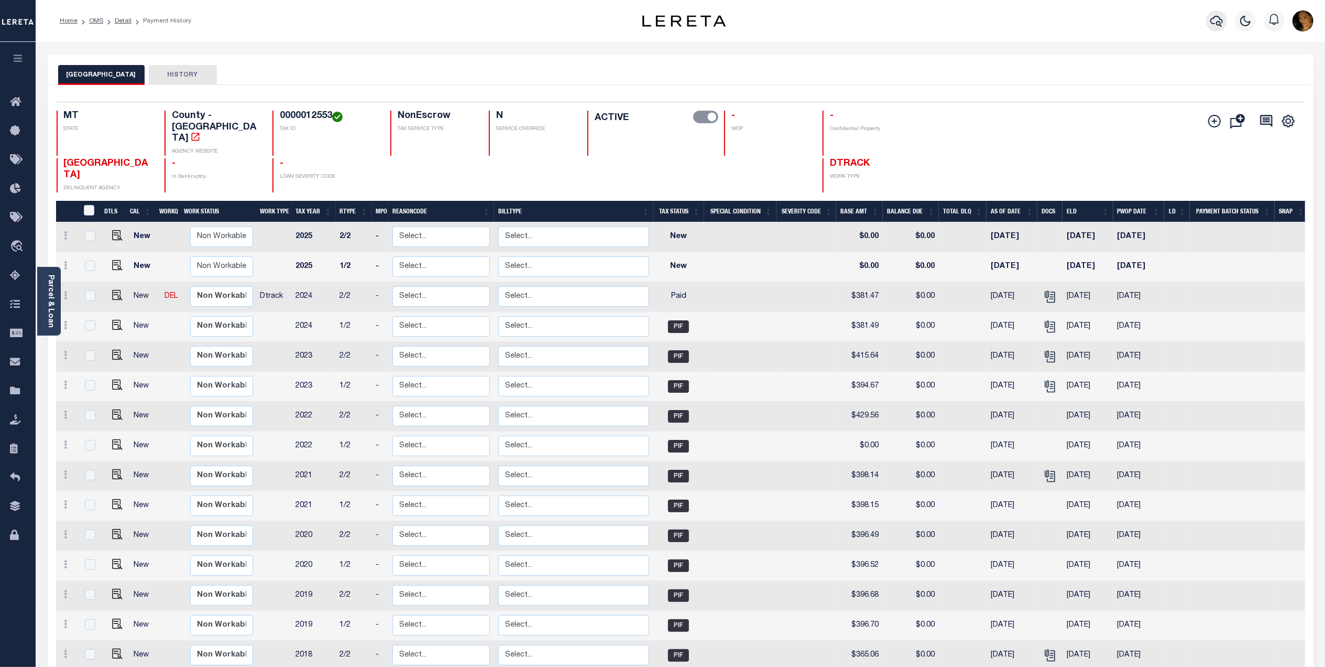
click at [1217, 21] on icon "button" at bounding box center [1217, 21] width 13 height 13
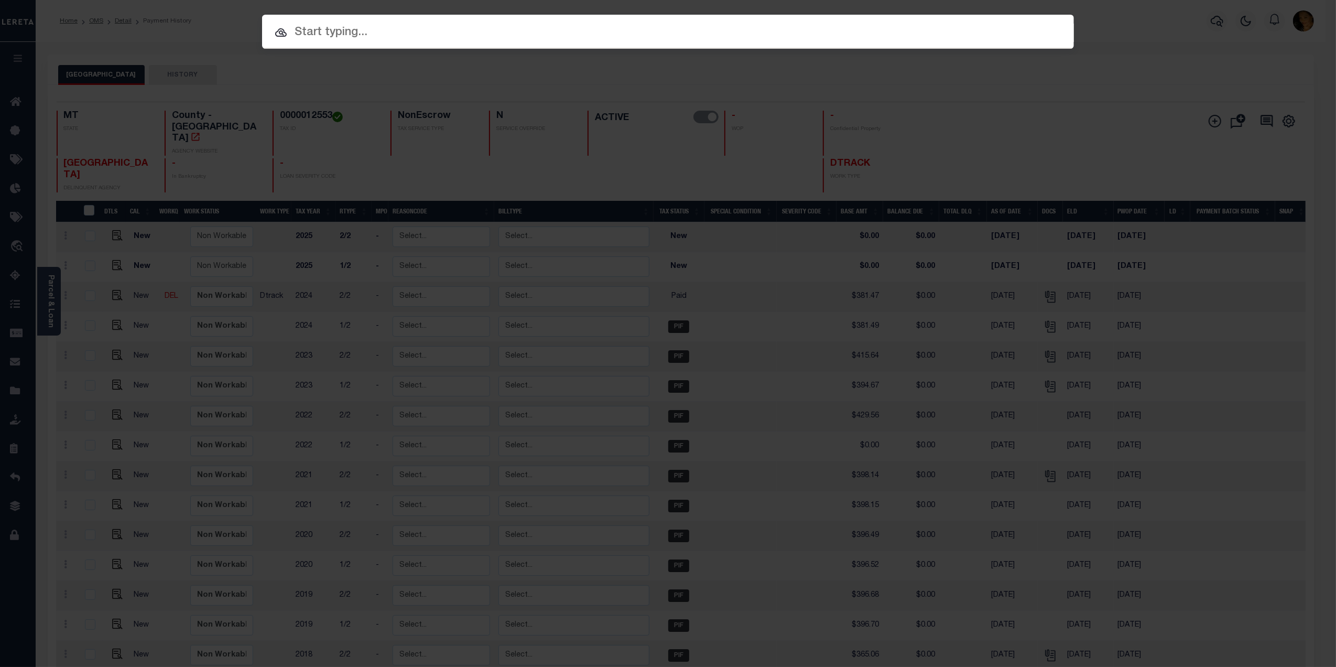
click at [356, 30] on input "text" at bounding box center [668, 33] width 812 height 18
paste input "4202210008129"
type input "4202210008129"
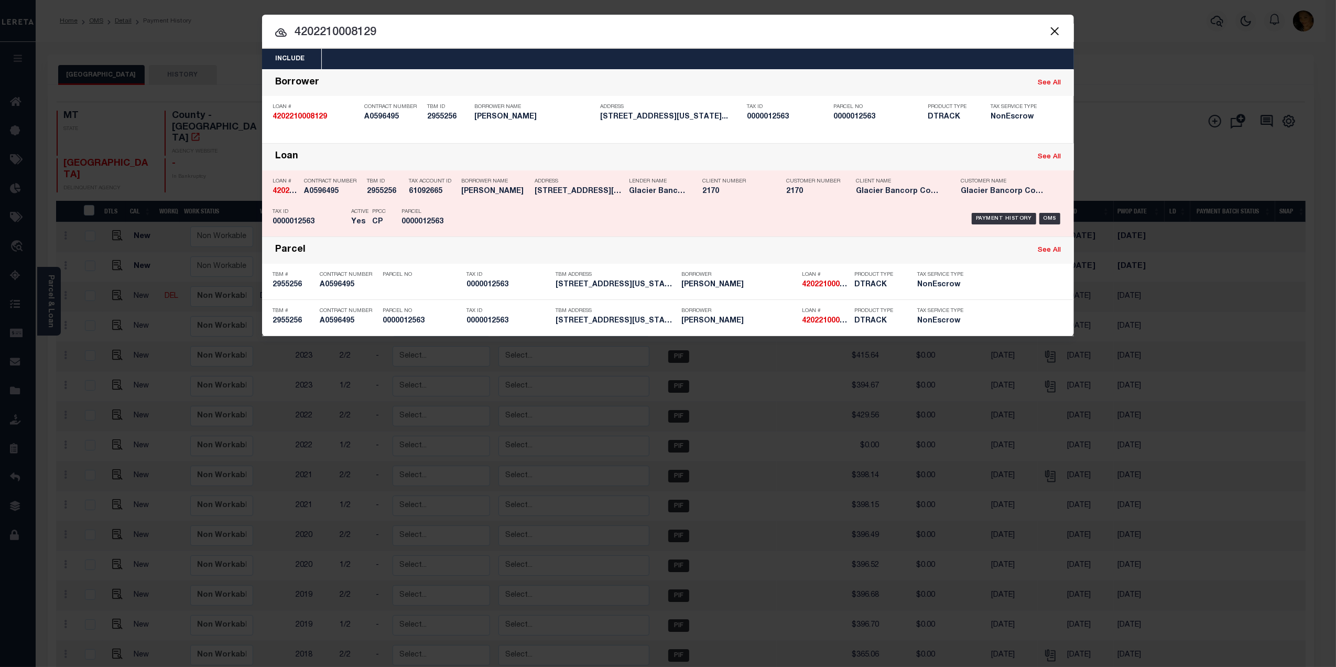
click at [1004, 212] on div "Payment History OMS" at bounding box center [763, 218] width 599 height 30
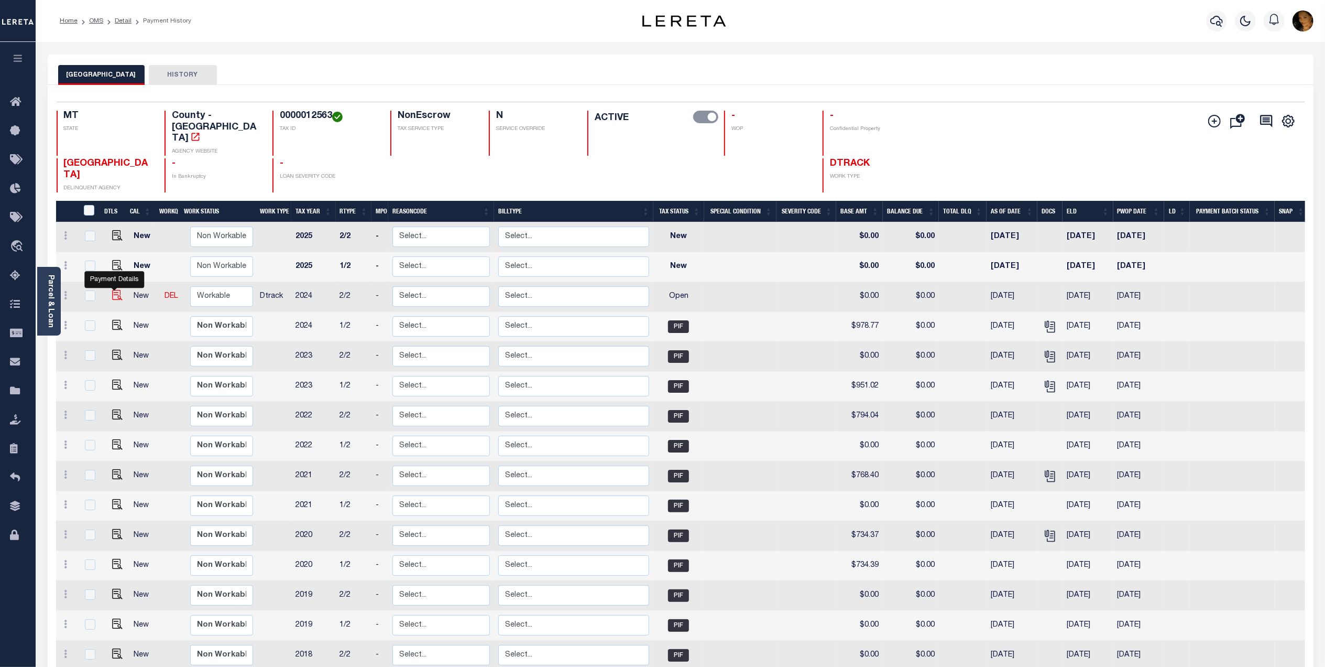
click at [116, 290] on img "" at bounding box center [117, 295] width 10 height 10
checkbox input "true"
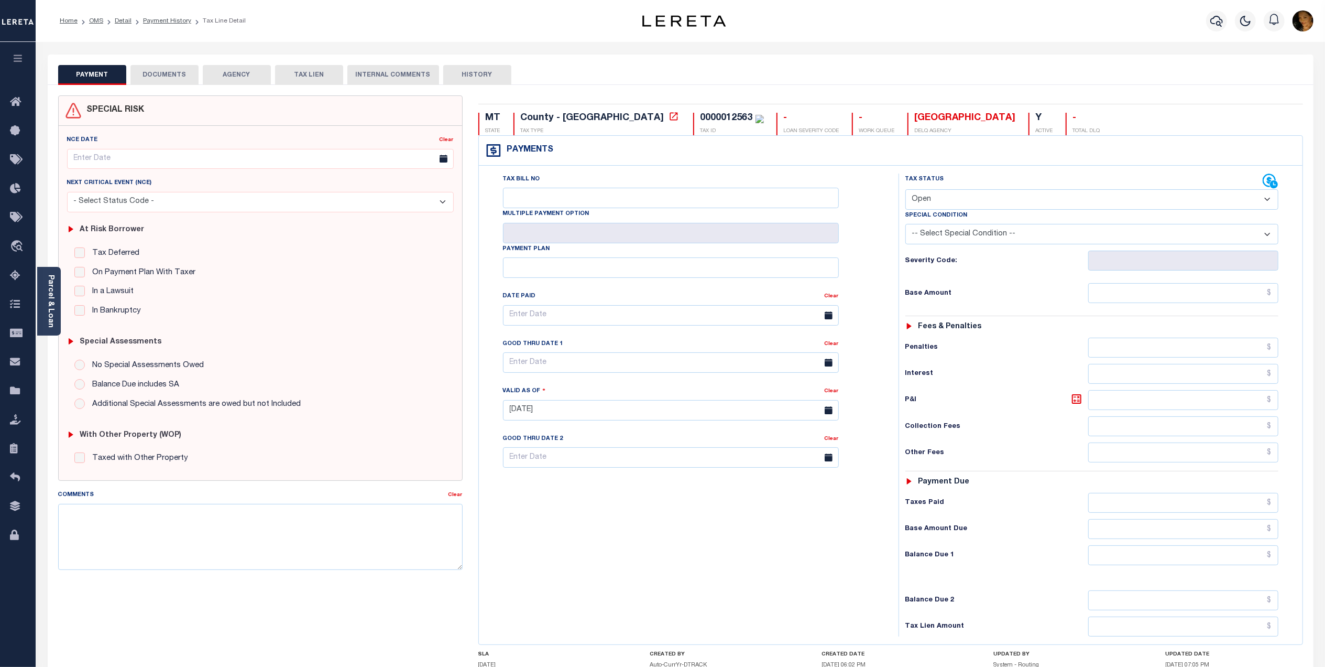
click at [47, 313] on link "Parcel & Loan" at bounding box center [50, 301] width 7 height 53
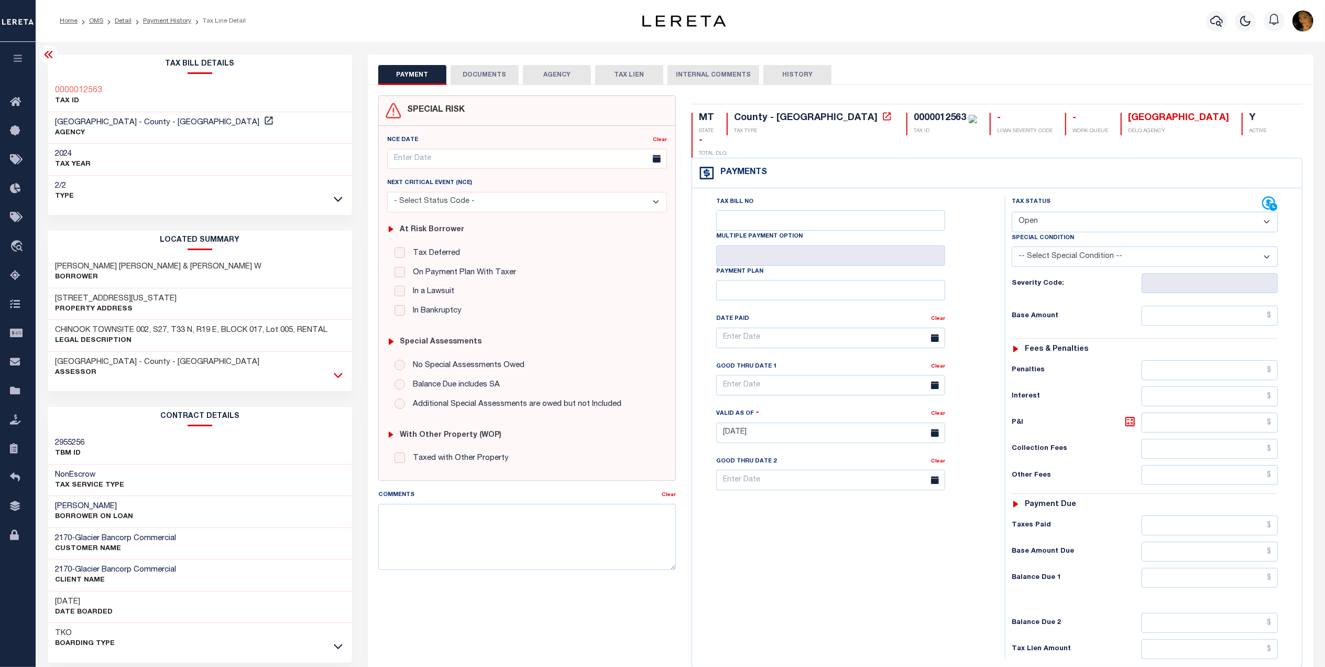
click at [337, 376] on icon at bounding box center [338, 374] width 9 height 11
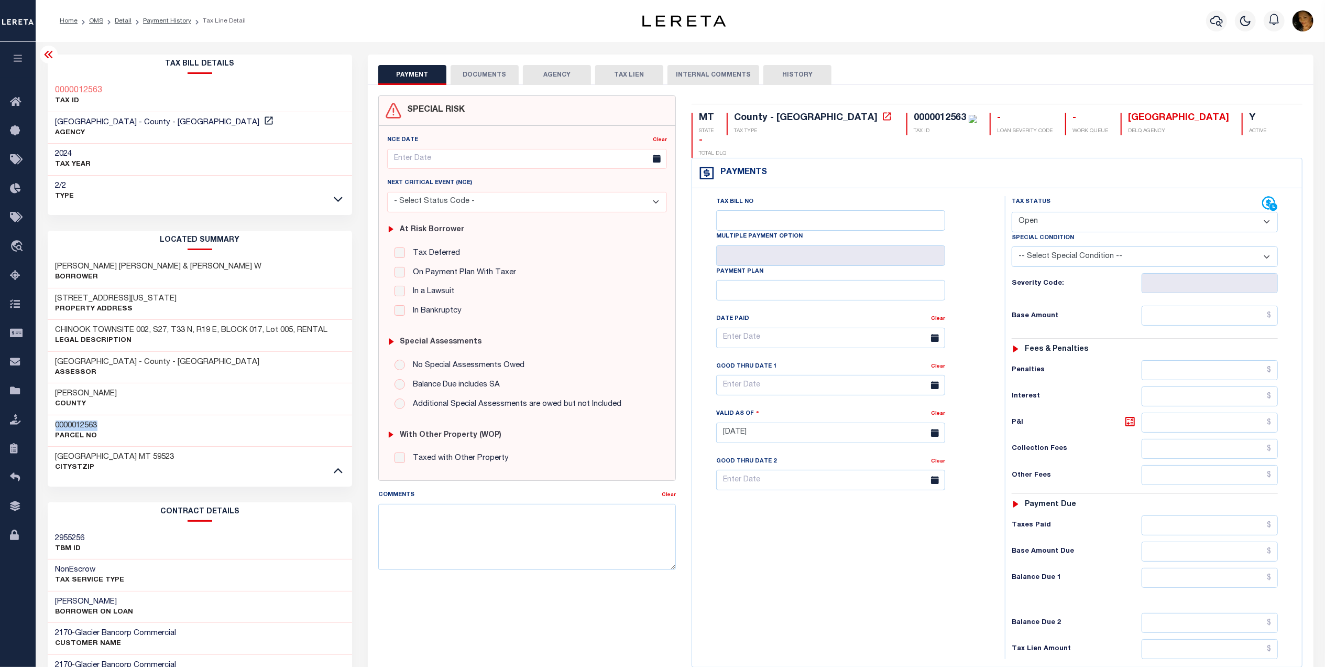
drag, startPoint x: 101, startPoint y: 424, endPoint x: 50, endPoint y: 423, distance: 50.8
click at [50, 423] on div "0000012563 Parcel No" at bounding box center [200, 431] width 305 height 32
copy h3 "0000012563"
drag, startPoint x: 1066, startPoint y: 195, endPoint x: 1067, endPoint y: 201, distance: 6.0
click at [1066, 212] on select "- Select Status Code - Open Due/Unpaid Paid Incomplete No Tax Due Internal Refu…" at bounding box center [1145, 222] width 266 height 20
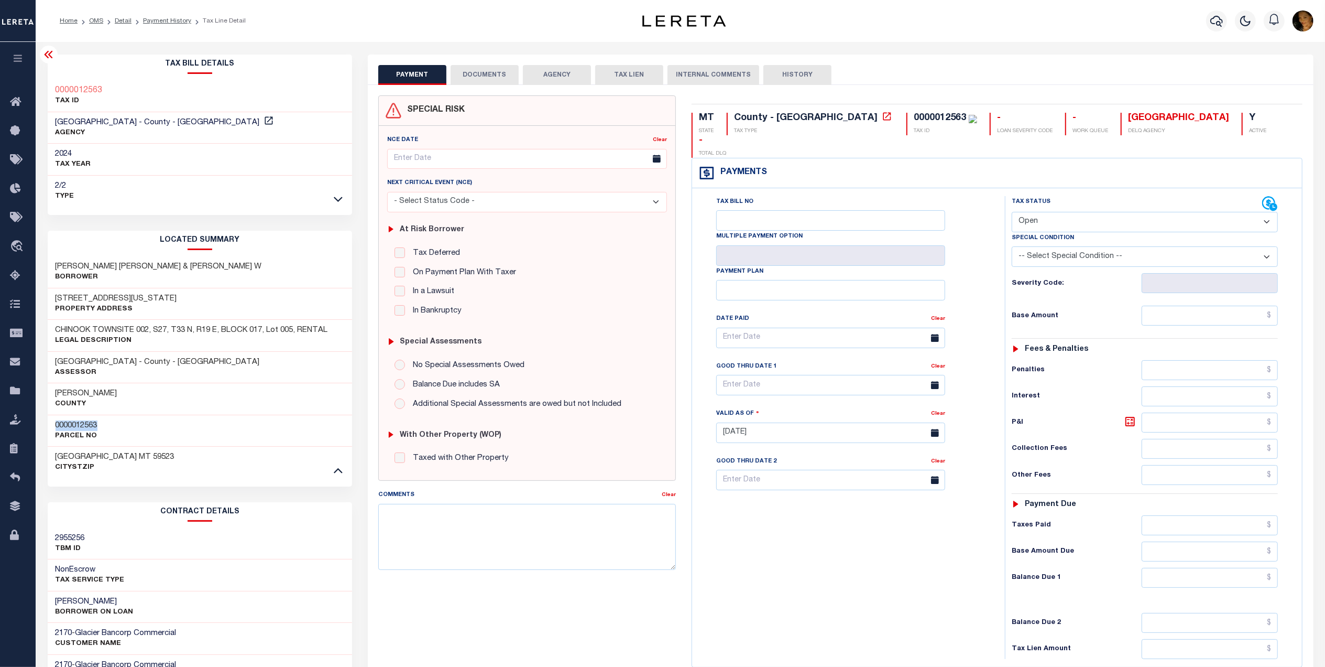
select select "PYD"
click at [1012, 212] on select "- Select Status Code - Open Due/Unpaid Paid Incomplete No Tax Due Internal Refu…" at bounding box center [1145, 222] width 266 height 20
type input "[DATE]"
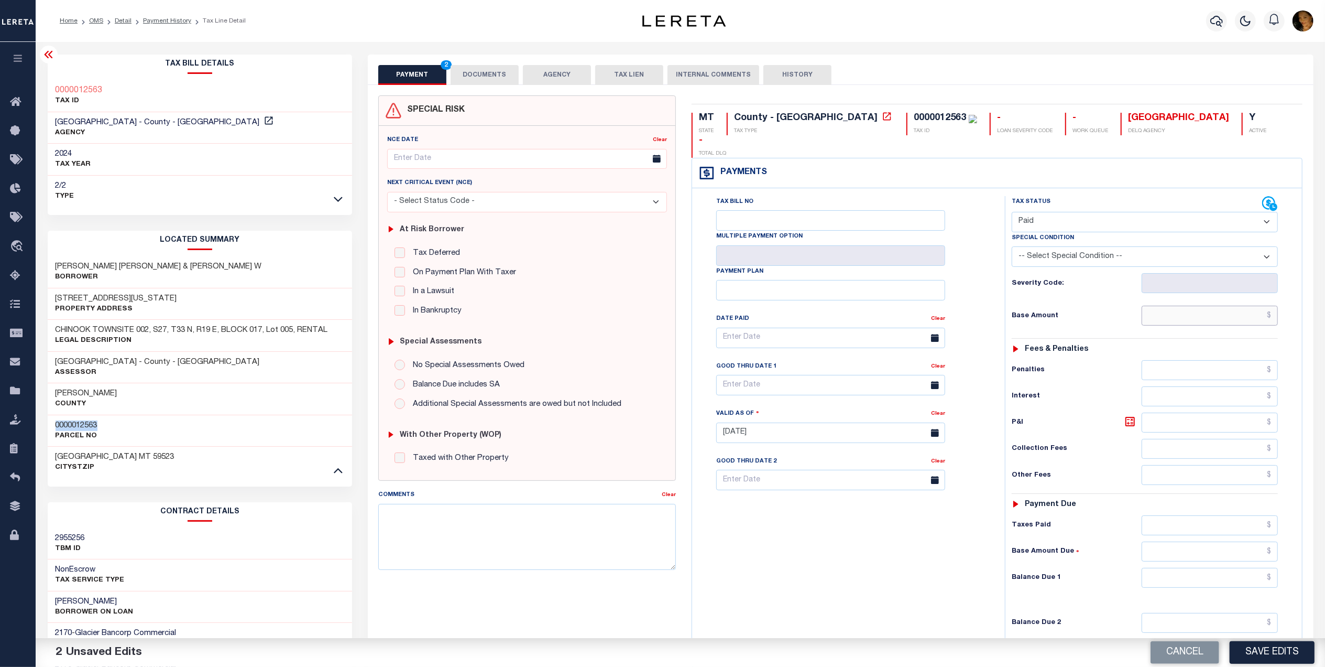
click at [1225, 306] on input "text" at bounding box center [1210, 316] width 137 height 20
type input "$978.73"
drag, startPoint x: 1248, startPoint y: 556, endPoint x: 1254, endPoint y: 550, distance: 8.2
click at [1248, 568] on input "text" at bounding box center [1210, 578] width 137 height 20
type input "$0.00"
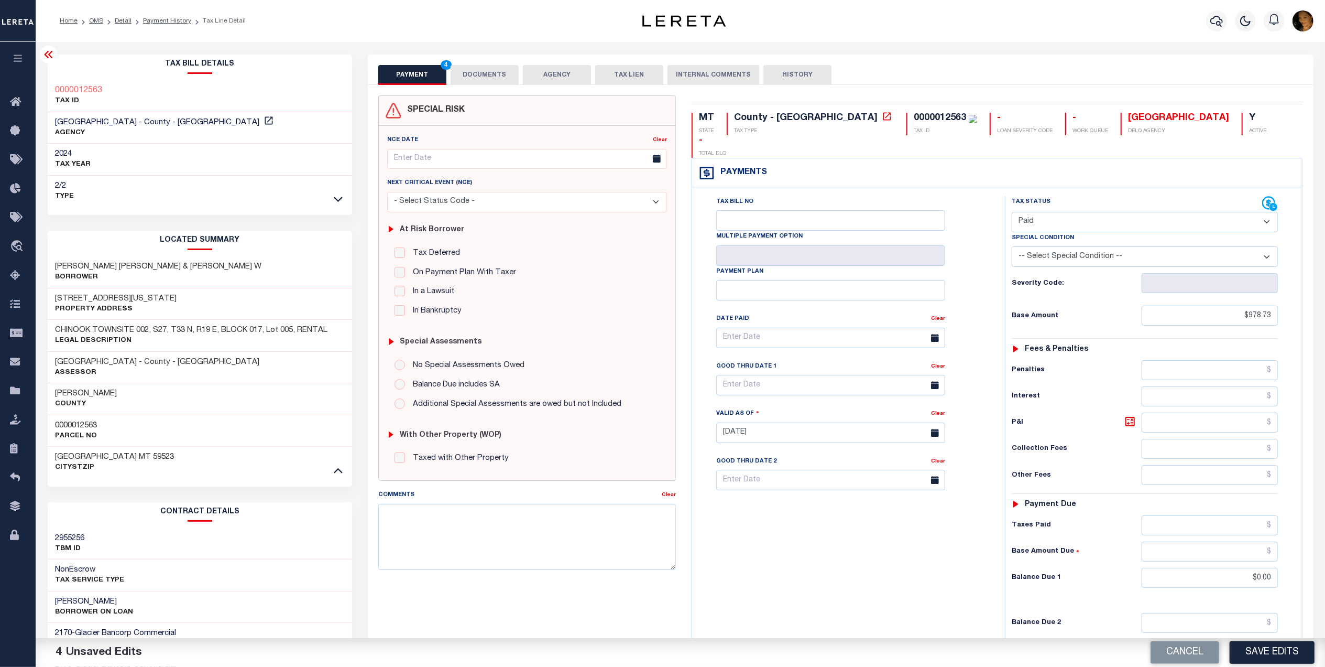
click at [489, 78] on button "DOCUMENTS" at bounding box center [485, 75] width 68 height 20
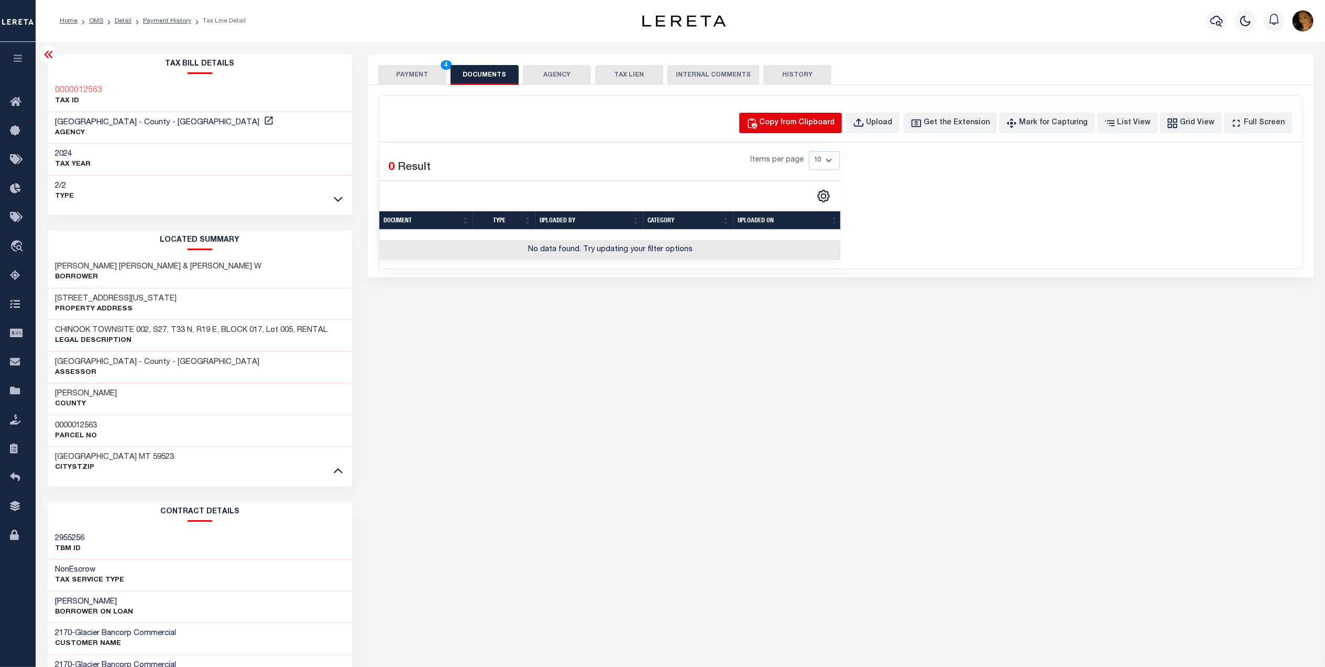
click at [822, 129] on button "Copy from Clipboard" at bounding box center [790, 123] width 103 height 20
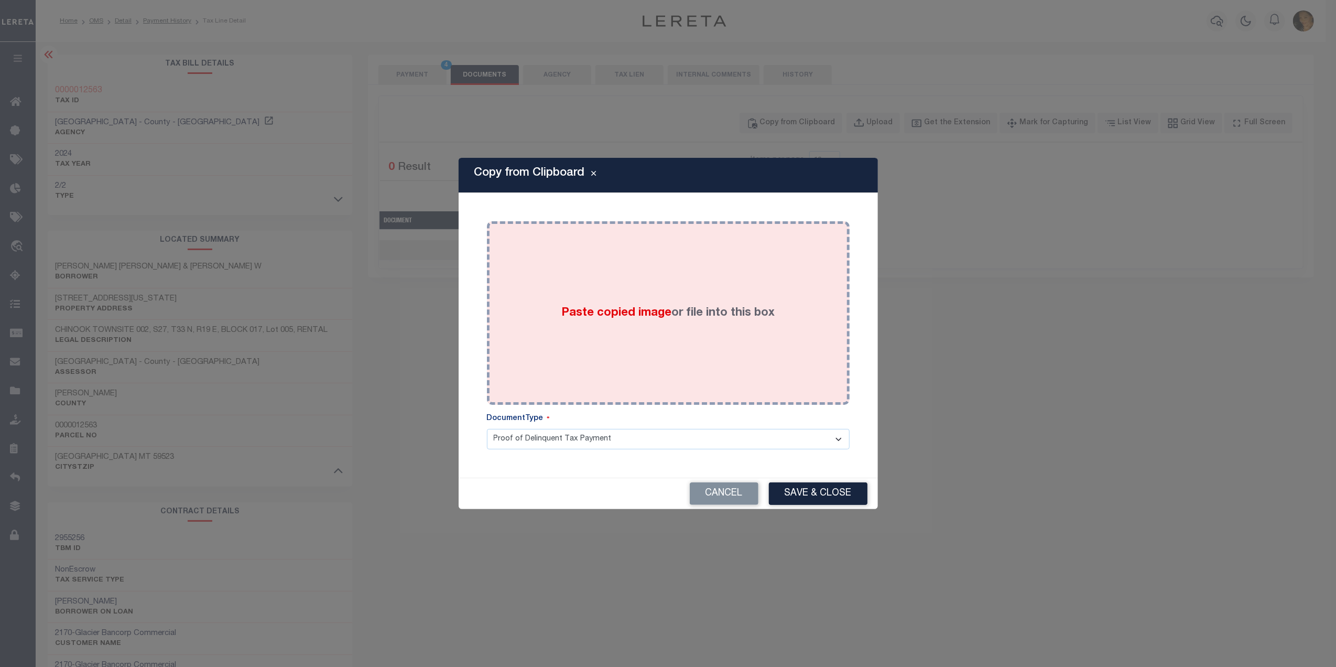
click at [642, 342] on div "Paste copied image or file into this box" at bounding box center [668, 313] width 347 height 168
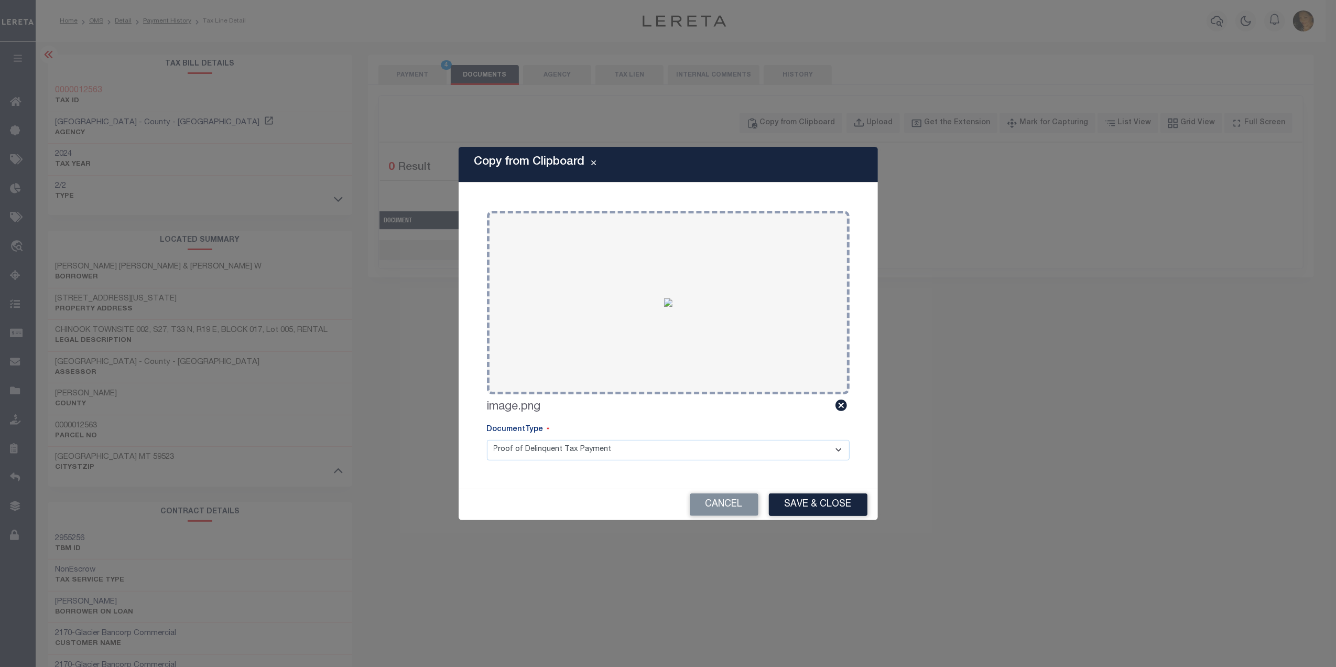
click at [621, 447] on select "Proof of Delinquent Tax Payment" at bounding box center [668, 450] width 363 height 20
click at [487, 440] on select "Proof of Delinquent Tax Payment" at bounding box center [668, 450] width 363 height 20
click at [797, 493] on button "Save & Close" at bounding box center [818, 504] width 99 height 23
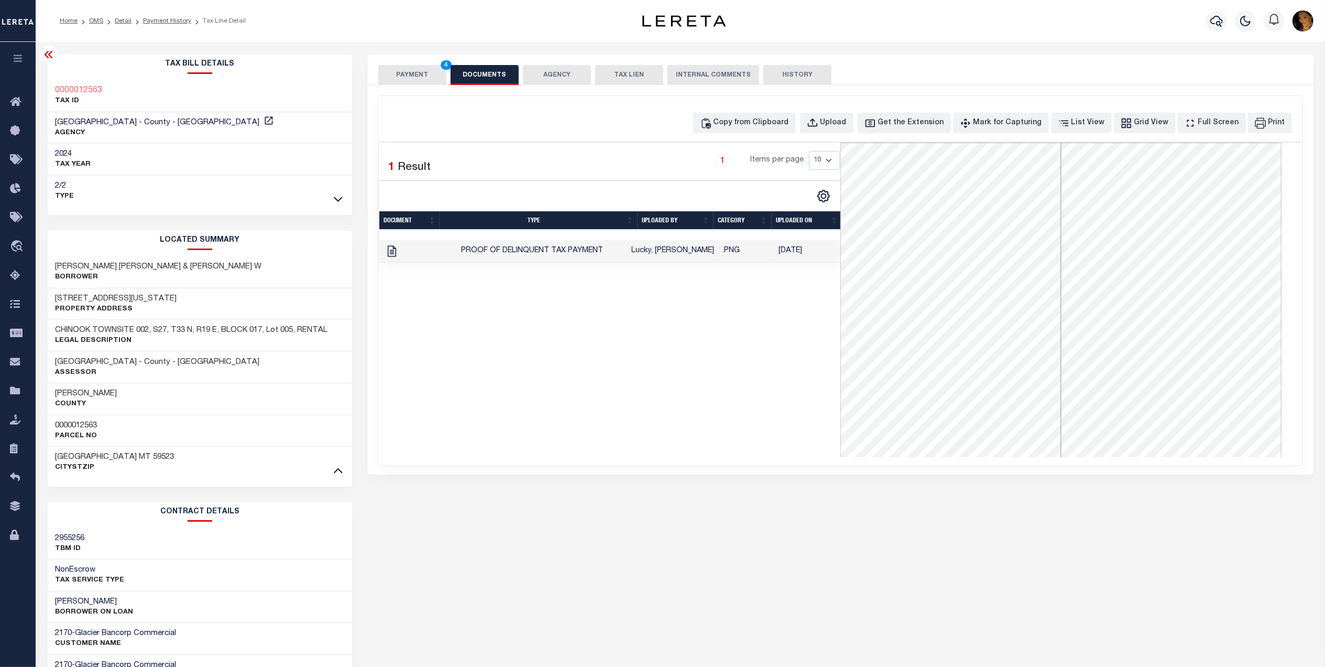
drag, startPoint x: 414, startPoint y: 70, endPoint x: 419, endPoint y: 72, distance: 5.9
click at [419, 72] on button "PAYMENT 4" at bounding box center [412, 75] width 68 height 20
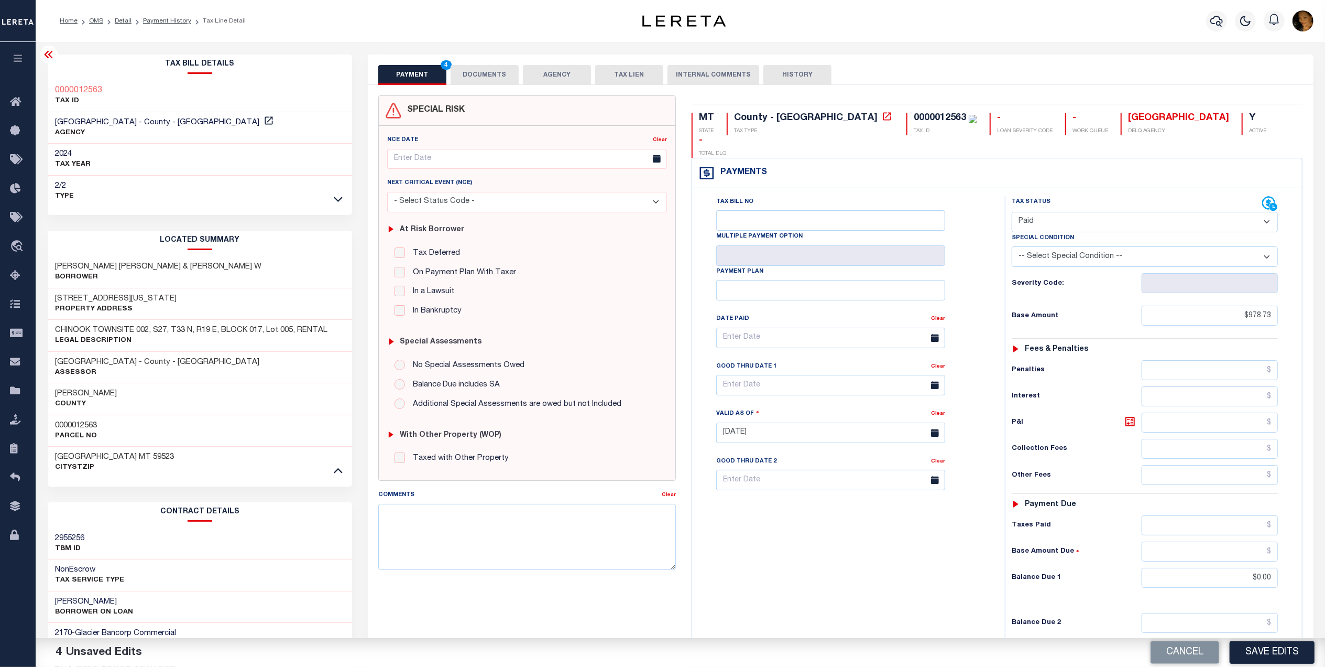
click at [1266, 654] on button "Save Edits" at bounding box center [1272, 652] width 85 height 23
checkbox input "false"
type input "$978.73"
type input "$0"
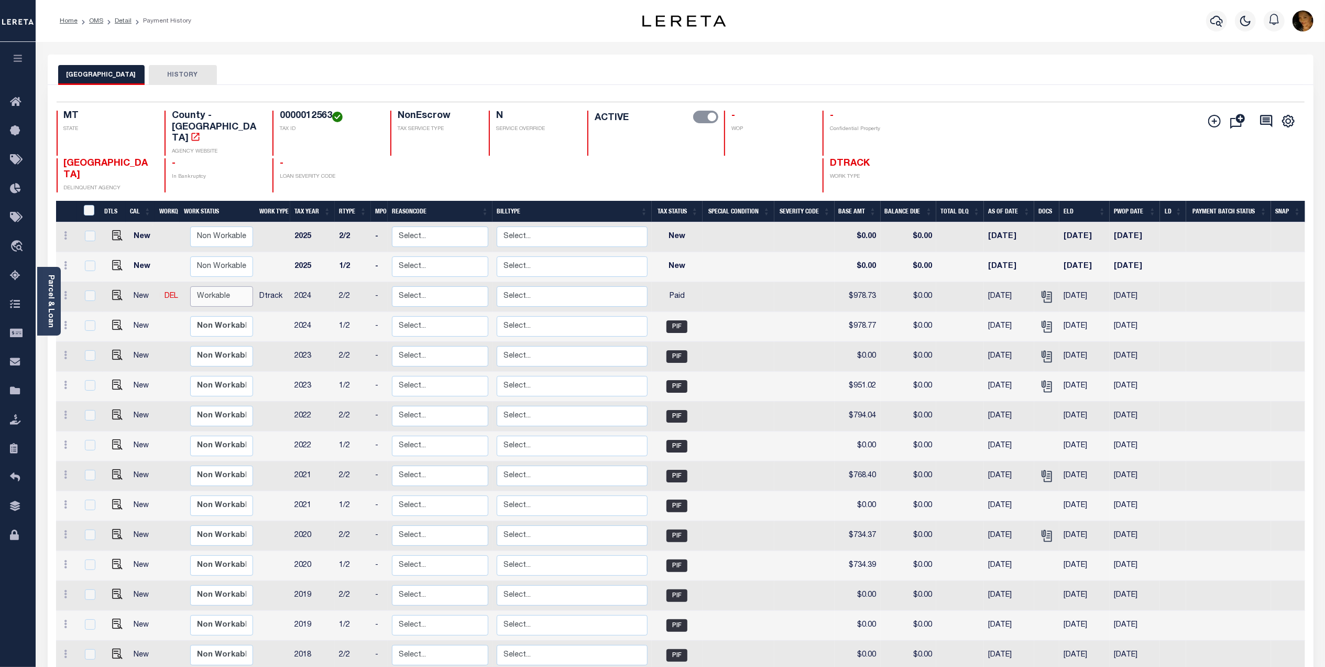
drag, startPoint x: 204, startPoint y: 275, endPoint x: 216, endPoint y: 280, distance: 13.4
click at [204, 286] on select "Non Workable Workable" at bounding box center [221, 296] width 63 height 20
checkbox input "true"
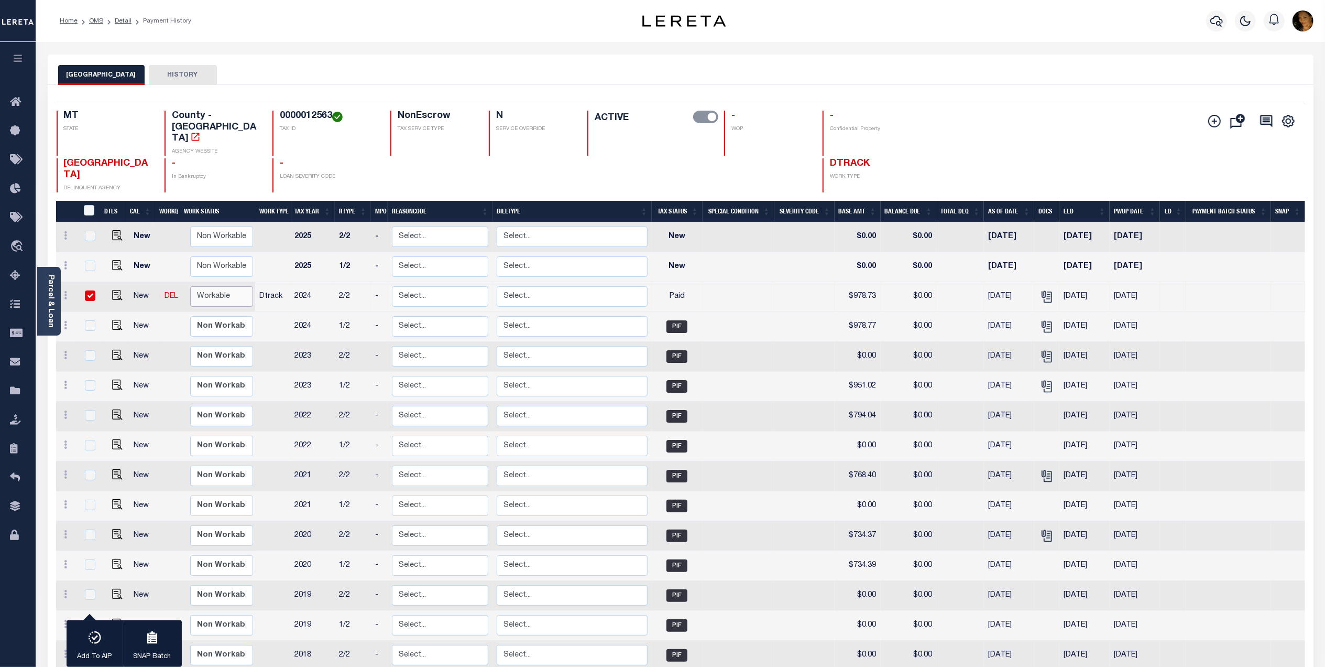
select select "true"
click at [190, 286] on select "Non Workable Workable" at bounding box center [221, 296] width 63 height 20
checkbox input "false"
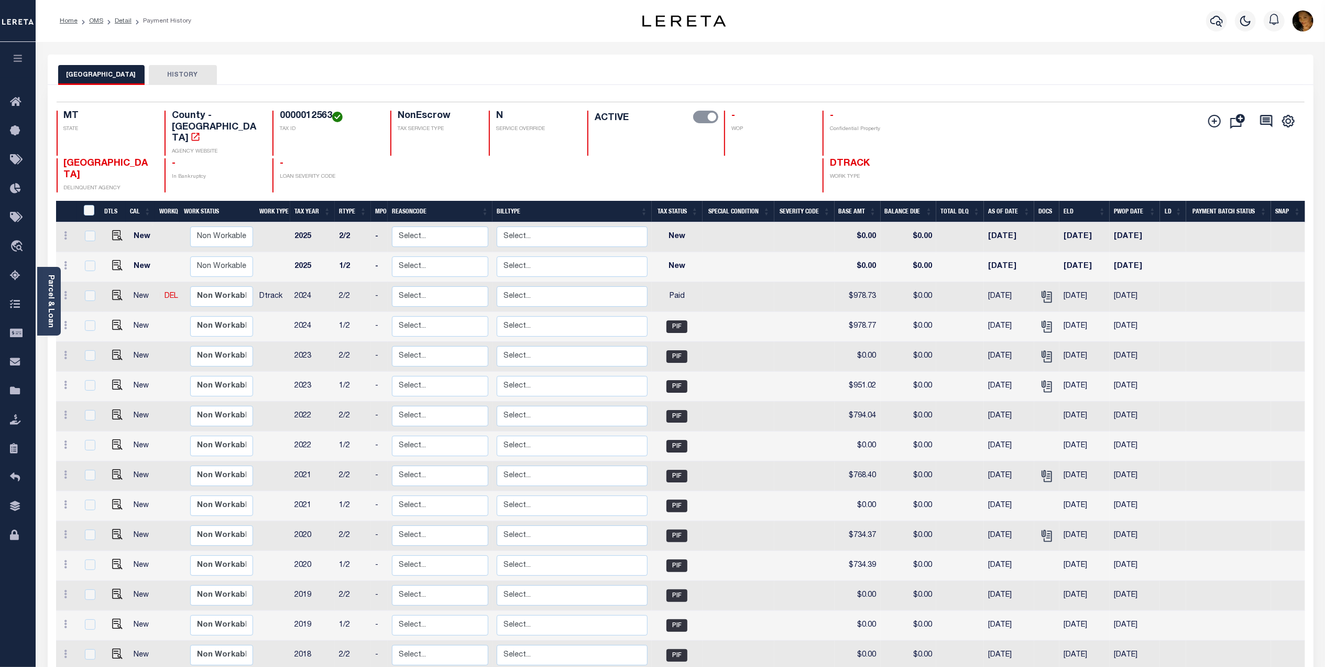
drag, startPoint x: 67, startPoint y: 20, endPoint x: 123, endPoint y: 40, distance: 59.0
click at [68, 21] on link "Home" at bounding box center [69, 21] width 18 height 6
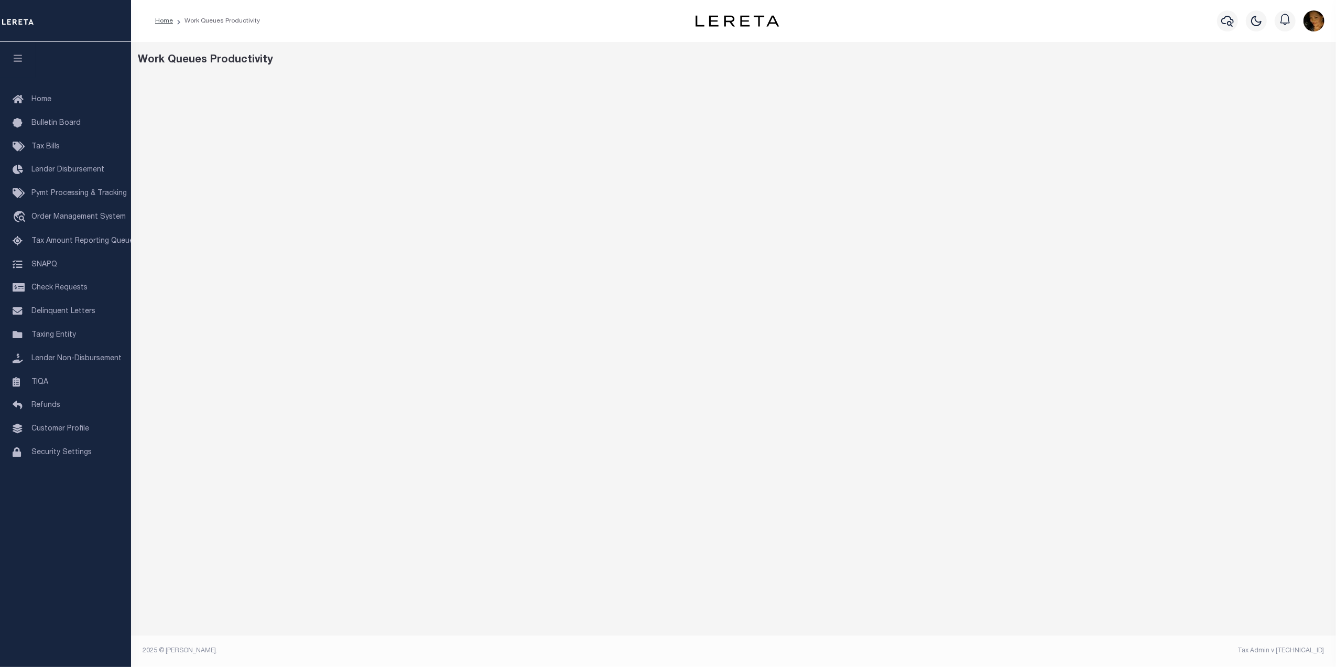
click at [1311, 19] on img "button" at bounding box center [1313, 20] width 21 height 21
click at [1289, 74] on link "Sign out" at bounding box center [1286, 74] width 83 height 17
